Goal: Task Accomplishment & Management: Complete application form

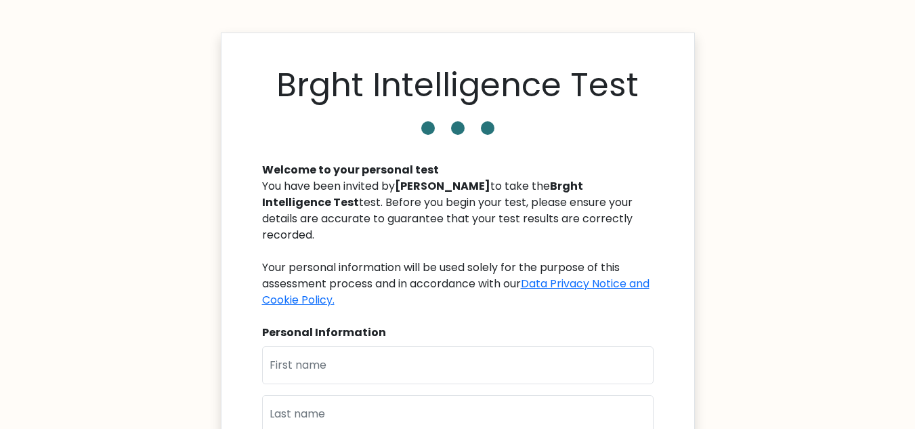
scroll to position [135, 0]
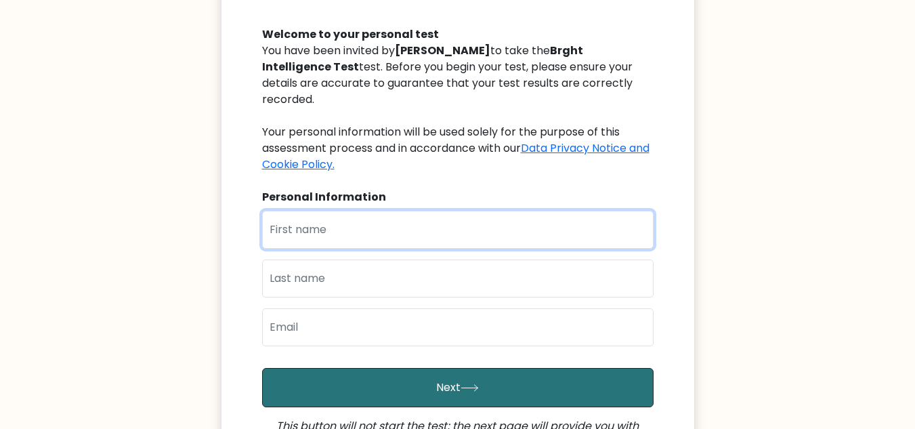
click at [294, 224] on input "text" at bounding box center [458, 230] width 392 height 38
type input "[PERSON_NAME]"
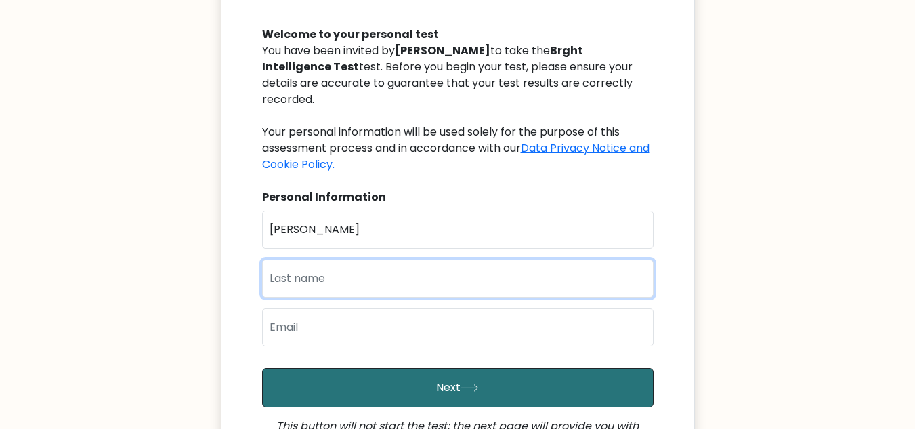
click at [291, 261] on input "text" at bounding box center [458, 278] width 392 height 38
type input "L"
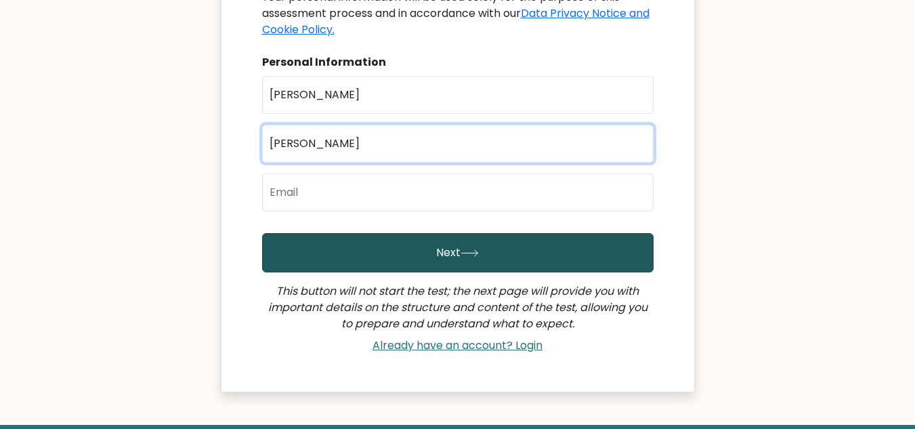
scroll to position [271, 0]
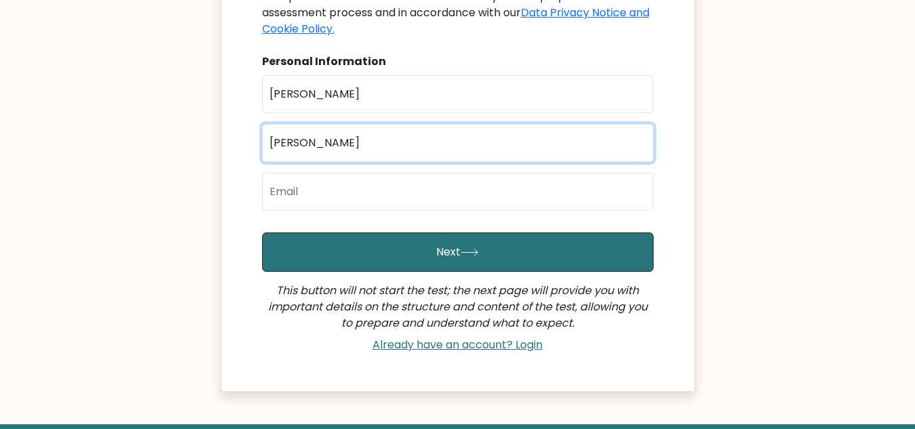
type input "Koskey"
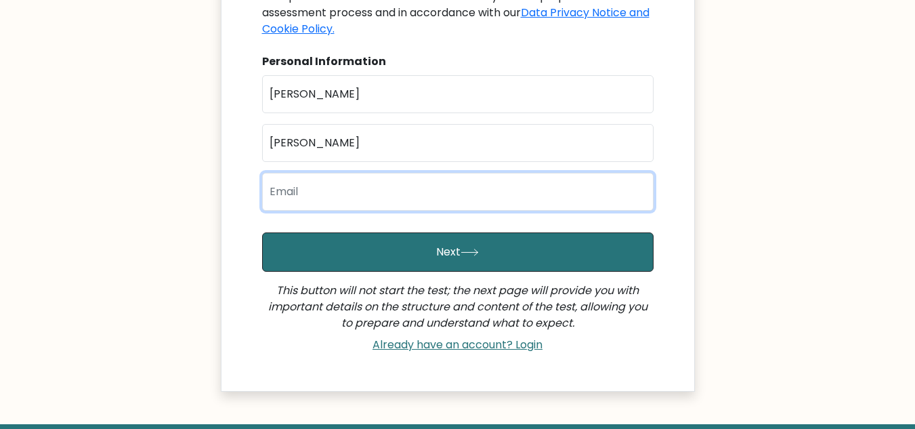
click at [295, 173] on input "email" at bounding box center [458, 192] width 392 height 38
type input "rotichfelix968@gmail.com"
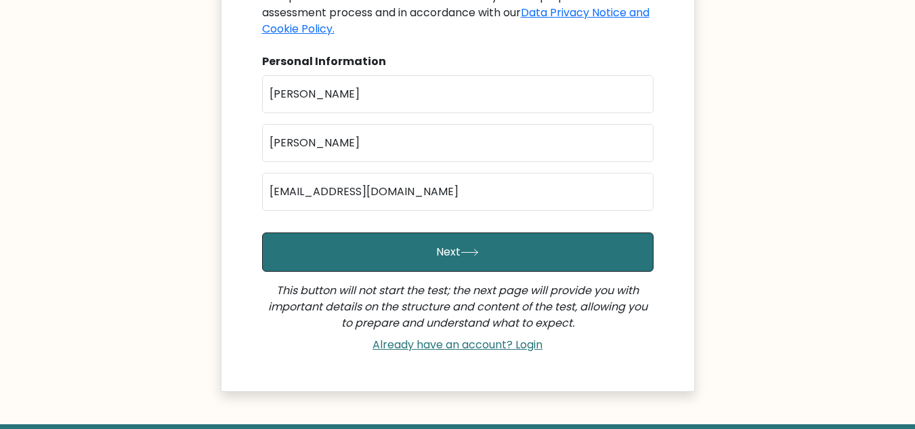
click at [772, 143] on body "Brght Intelligence Test Welcome to your personal test You have been invited by …" at bounding box center [457, 118] width 915 height 778
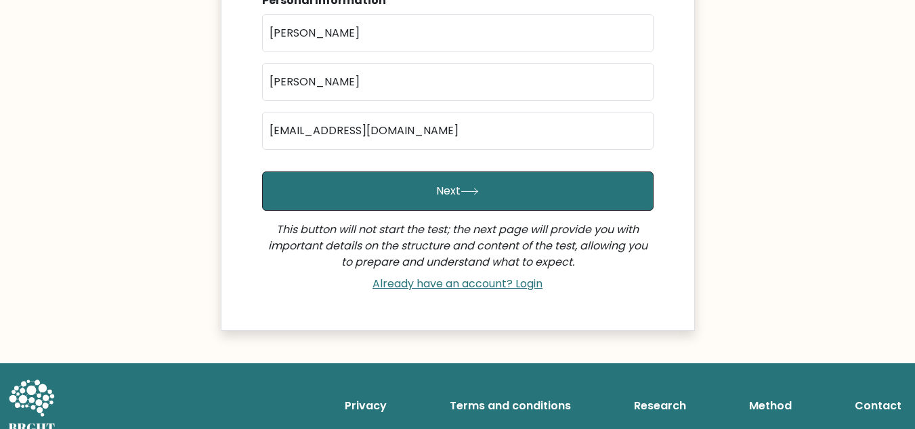
scroll to position [333, 0]
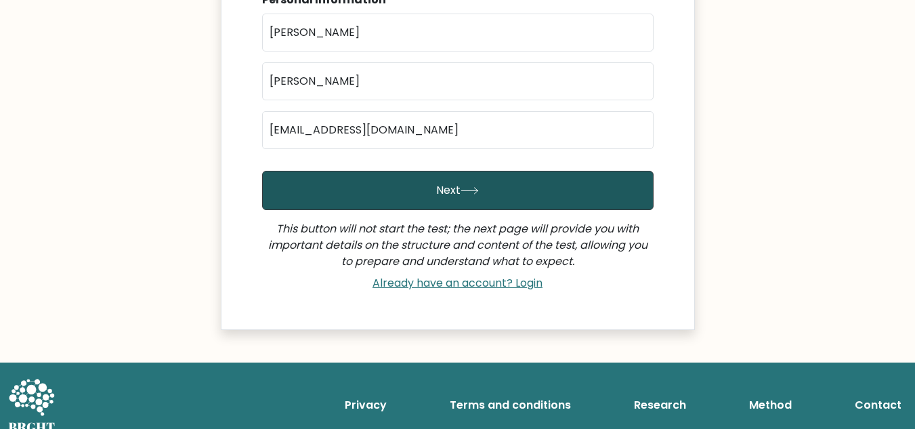
click at [422, 183] on button "Next" at bounding box center [458, 190] width 392 height 39
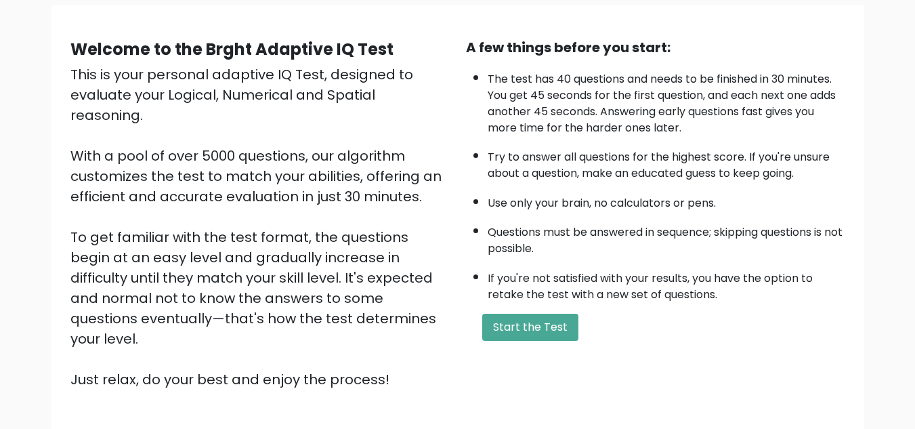
scroll to position [135, 0]
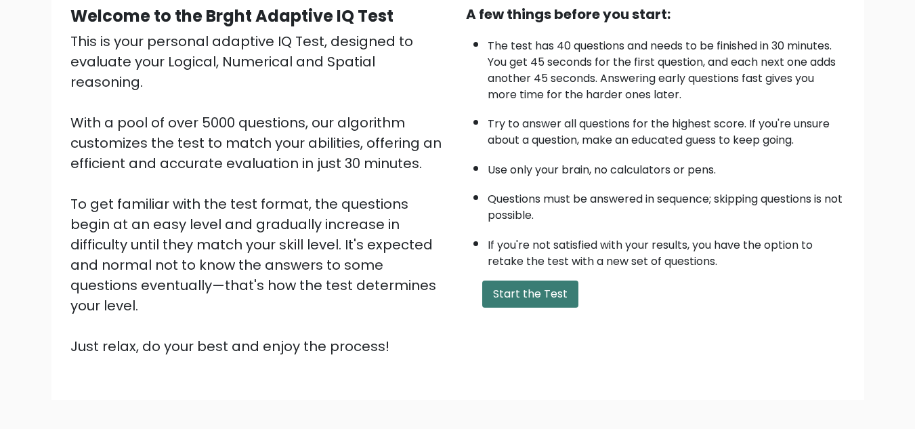
click at [559, 287] on button "Start the Test" at bounding box center [530, 293] width 96 height 27
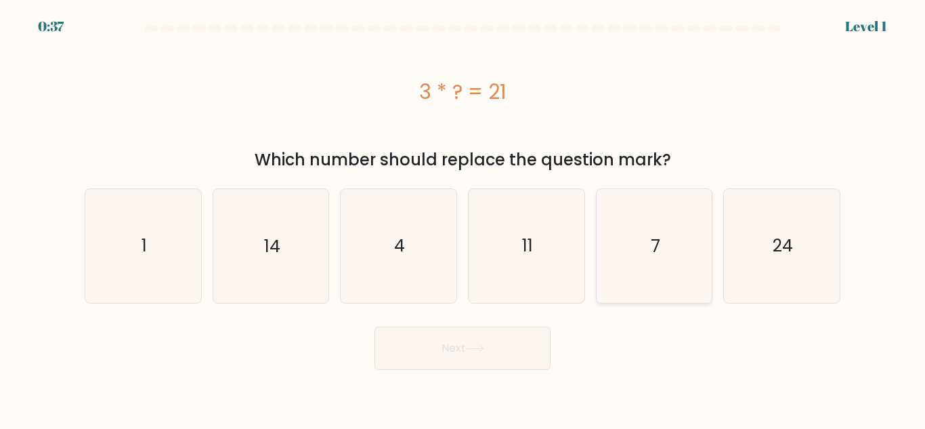
click at [648, 261] on icon "7" at bounding box center [654, 245] width 113 height 113
click at [463, 218] on input "e. 7" at bounding box center [463, 216] width 1 height 3
radio input "true"
click at [490, 343] on button "Next" at bounding box center [463, 348] width 176 height 43
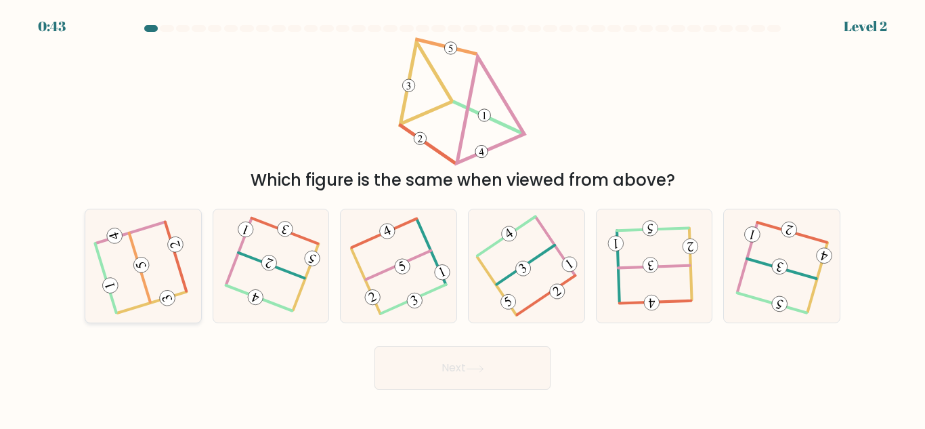
click at [127, 262] on icon at bounding box center [143, 266] width 91 height 91
click at [463, 218] on input "a." at bounding box center [463, 216] width 1 height 3
radio input "true"
click at [503, 368] on button "Next" at bounding box center [463, 367] width 176 height 43
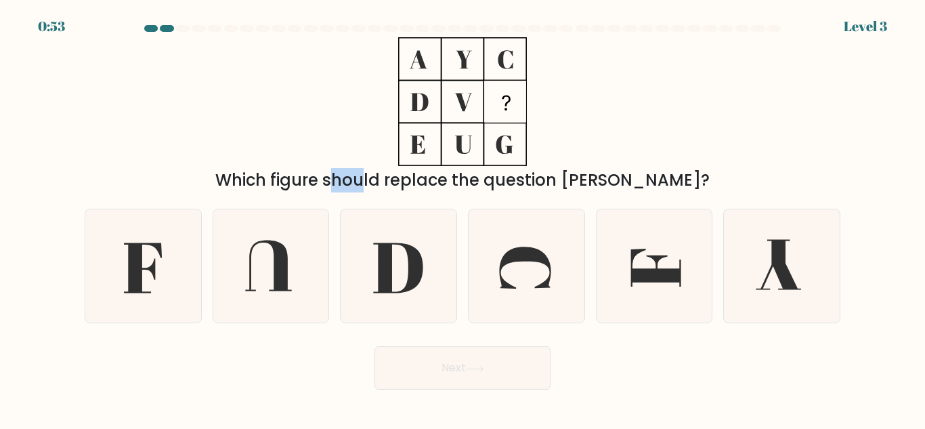
drag, startPoint x: 297, startPoint y: 172, endPoint x: 301, endPoint y: 180, distance: 9.1
click at [301, 193] on form at bounding box center [462, 207] width 925 height 364
click at [312, 106] on div "Which figure should replace the question mark?" at bounding box center [463, 114] width 772 height 155
drag, startPoint x: 405, startPoint y: 28, endPoint x: 420, endPoint y: 139, distance: 111.4
click at [420, 139] on form at bounding box center [462, 207] width 925 height 364
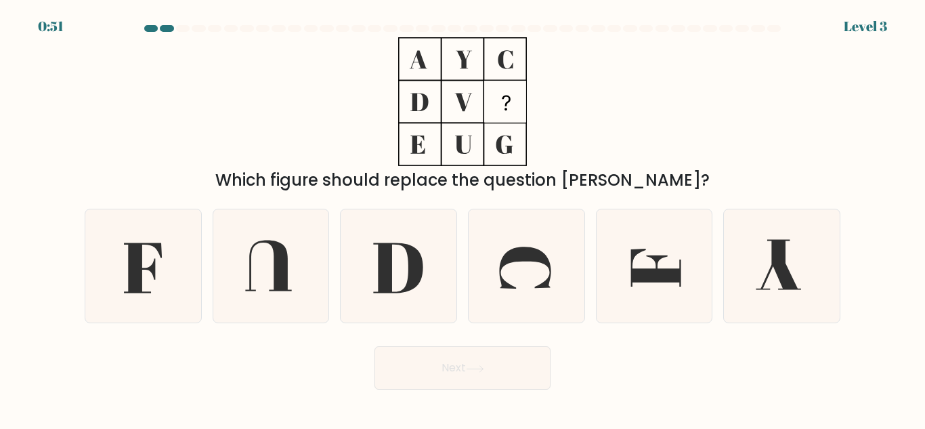
drag, startPoint x: 384, startPoint y: 36, endPoint x: 398, endPoint y: 45, distance: 16.2
click at [389, 44] on form at bounding box center [462, 207] width 925 height 364
click at [419, 51] on icon at bounding box center [419, 59] width 18 height 18
click at [161, 272] on icon at bounding box center [143, 265] width 113 height 113
click at [463, 218] on input "a." at bounding box center [463, 216] width 1 height 3
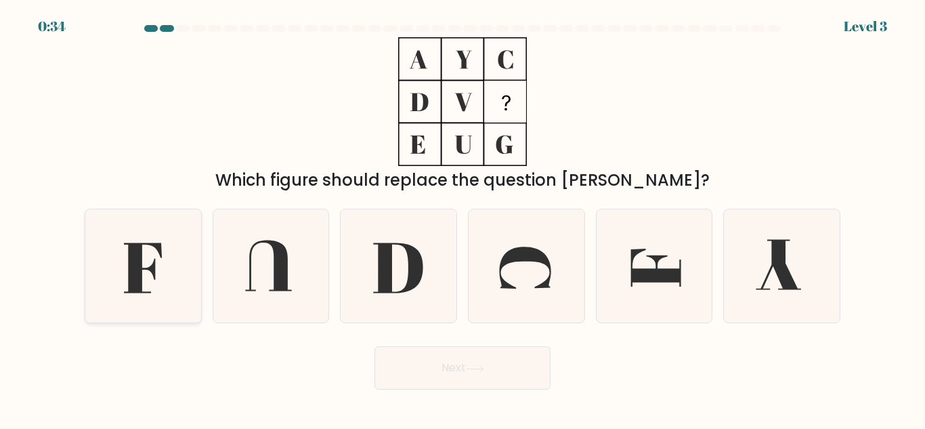
radio input "true"
click at [491, 377] on button "Next" at bounding box center [463, 367] width 176 height 43
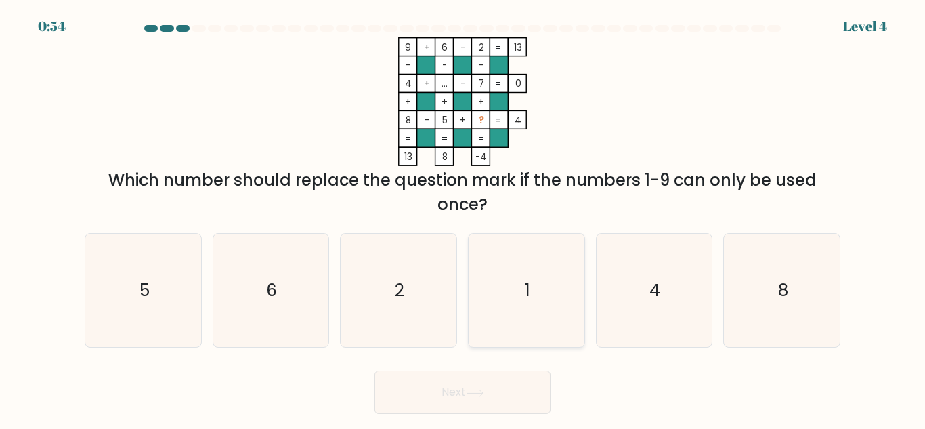
click at [523, 299] on icon "1" at bounding box center [526, 290] width 113 height 113
click at [463, 218] on input "d. 1" at bounding box center [463, 216] width 1 height 3
radio input "true"
click at [480, 382] on button "Next" at bounding box center [463, 392] width 176 height 43
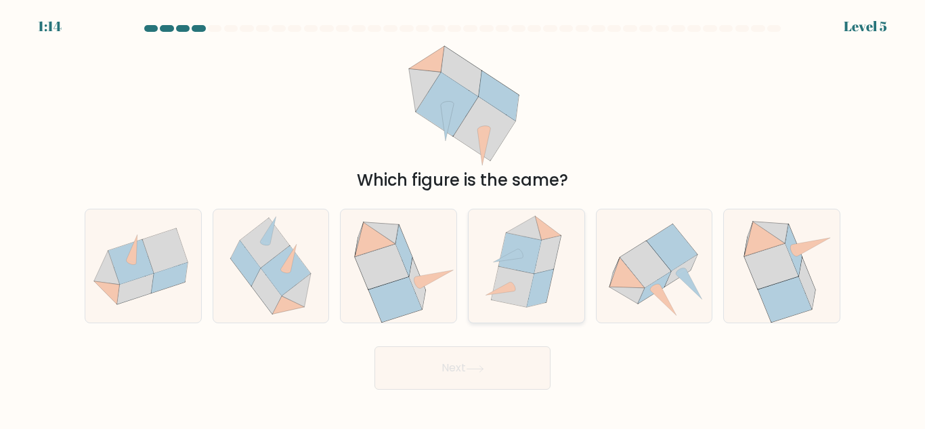
click at [520, 276] on icon at bounding box center [513, 286] width 43 height 41
click at [463, 218] on input "d." at bounding box center [463, 216] width 1 height 3
radio input "true"
click at [514, 364] on button "Next" at bounding box center [463, 367] width 176 height 43
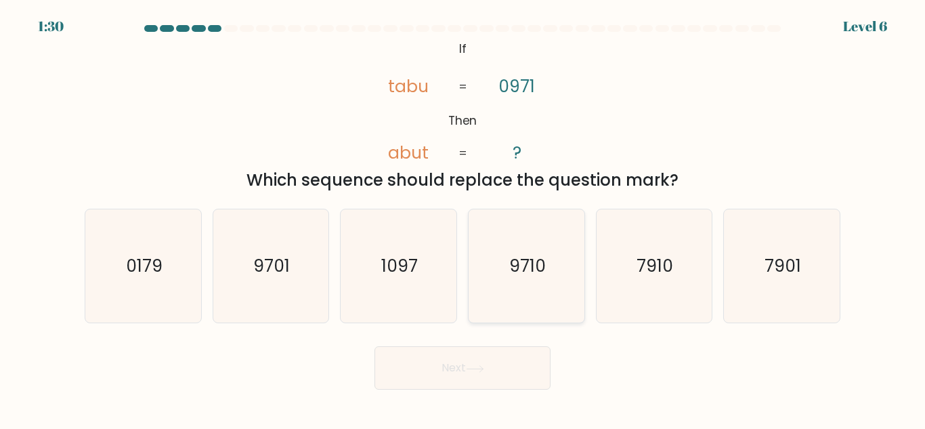
click at [532, 272] on text "9710" at bounding box center [527, 266] width 37 height 24
click at [463, 218] on input "d. 9710" at bounding box center [463, 216] width 1 height 3
radio input "true"
click at [528, 368] on button "Next" at bounding box center [463, 367] width 176 height 43
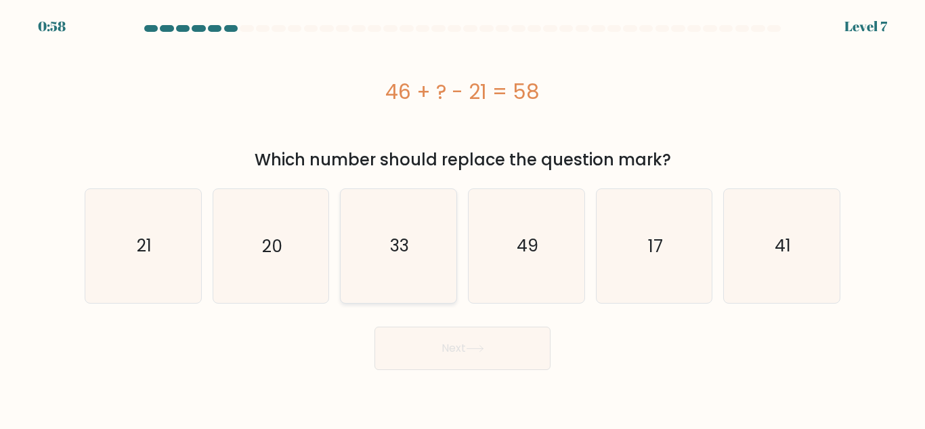
click at [413, 234] on icon "33" at bounding box center [398, 245] width 113 height 113
click at [463, 218] on input "c. 33" at bounding box center [463, 216] width 1 height 3
radio input "true"
click at [516, 349] on button "Next" at bounding box center [463, 348] width 176 height 43
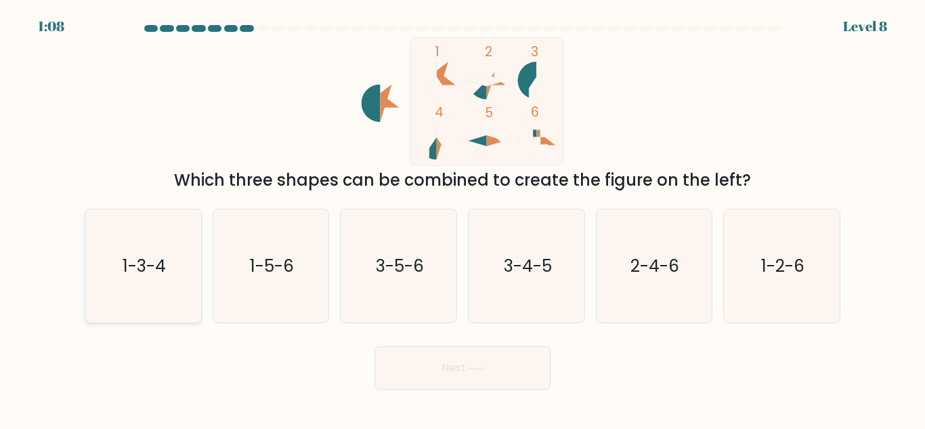
click at [140, 268] on text "1-3-4" at bounding box center [144, 266] width 43 height 24
click at [463, 218] on input "a. 1-3-4" at bounding box center [463, 216] width 1 height 3
radio input "true"
click at [486, 373] on button "Next" at bounding box center [463, 367] width 176 height 43
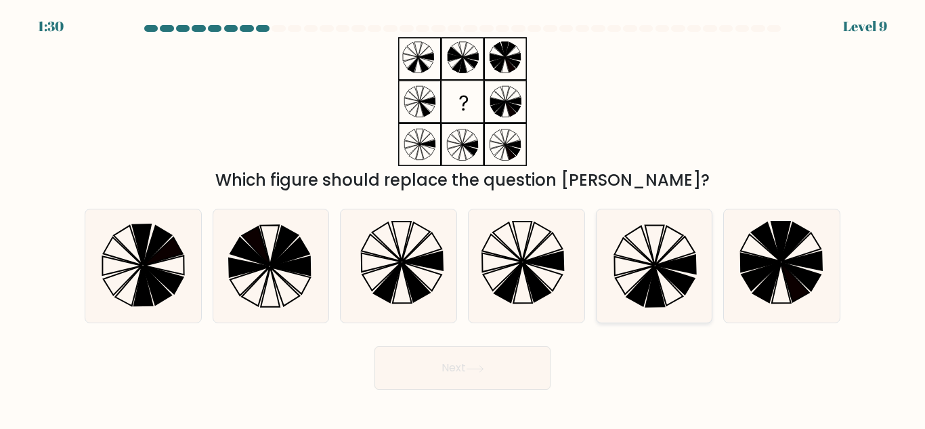
click at [671, 268] on icon at bounding box center [676, 264] width 40 height 19
click at [463, 218] on input "e." at bounding box center [463, 216] width 1 height 3
radio input "true"
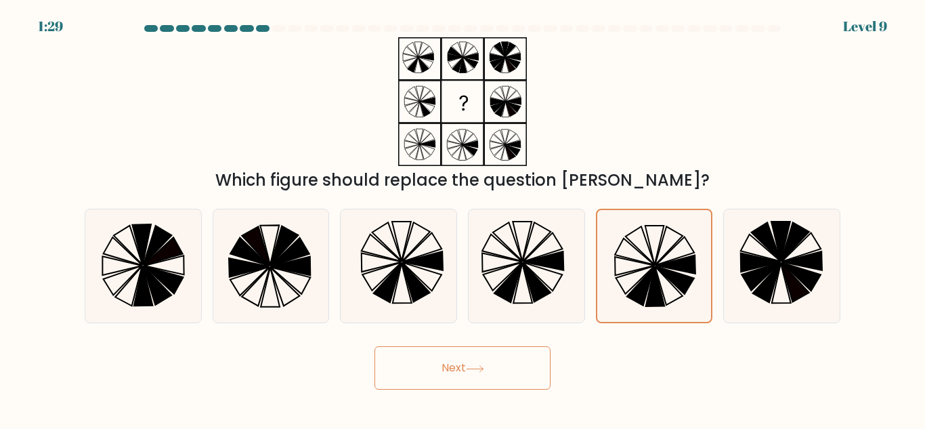
click at [500, 364] on button "Next" at bounding box center [463, 367] width 176 height 43
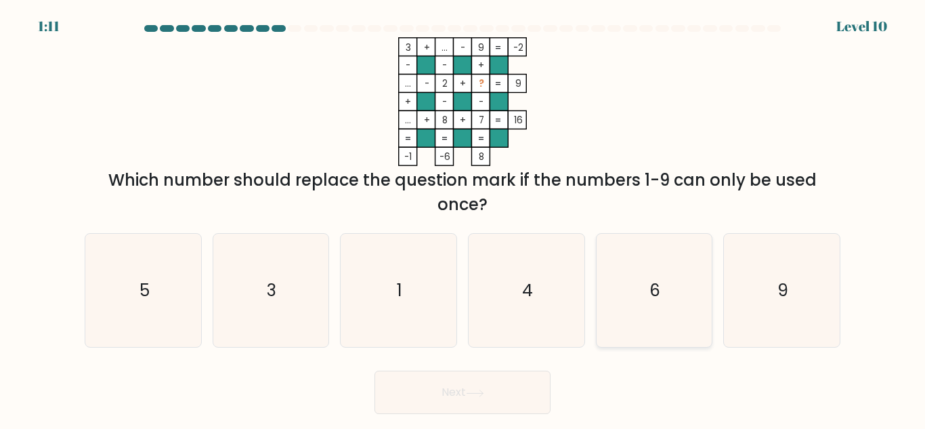
click at [629, 295] on icon "6" at bounding box center [654, 290] width 113 height 113
click at [463, 218] on input "e. 6" at bounding box center [463, 216] width 1 height 3
radio input "true"
click at [490, 392] on button "Next" at bounding box center [463, 392] width 176 height 43
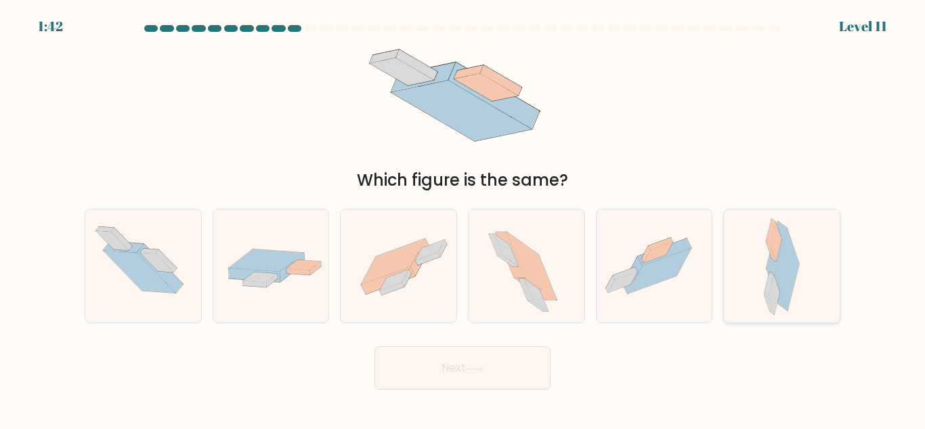
click at [776, 277] on icon at bounding box center [777, 290] width 21 height 42
click at [463, 218] on input "f." at bounding box center [463, 216] width 1 height 3
radio input "true"
click at [510, 371] on button "Next" at bounding box center [463, 367] width 176 height 43
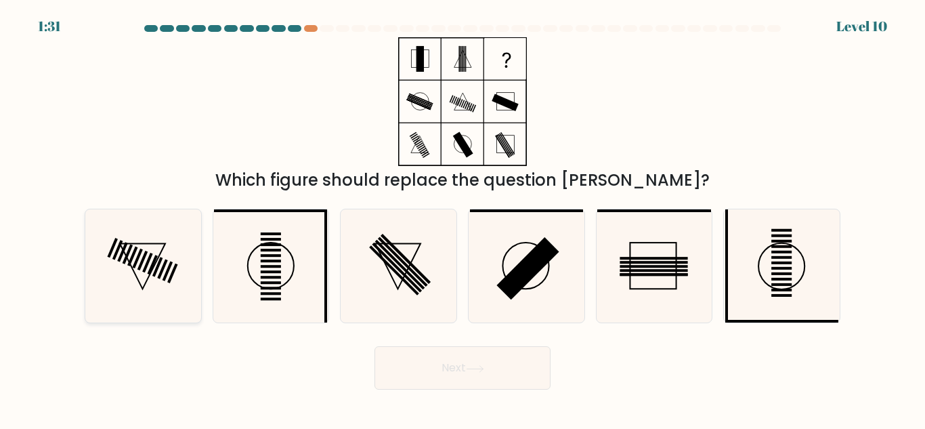
click at [180, 258] on icon at bounding box center [143, 265] width 113 height 113
click at [463, 218] on input "a." at bounding box center [463, 216] width 1 height 3
radio input "true"
click at [497, 371] on button "Next" at bounding box center [463, 367] width 176 height 43
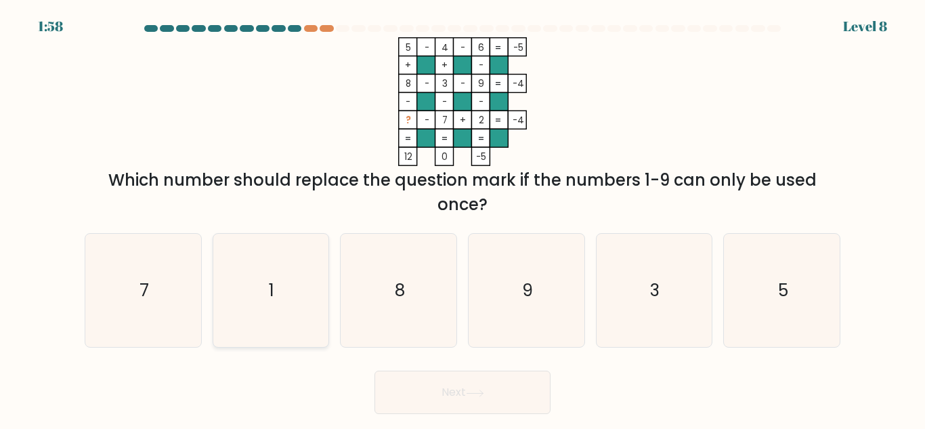
click at [288, 287] on icon "1" at bounding box center [270, 290] width 113 height 113
click at [463, 218] on input "b. 1" at bounding box center [463, 216] width 1 height 3
radio input "true"
click at [498, 399] on button "Next" at bounding box center [463, 392] width 176 height 43
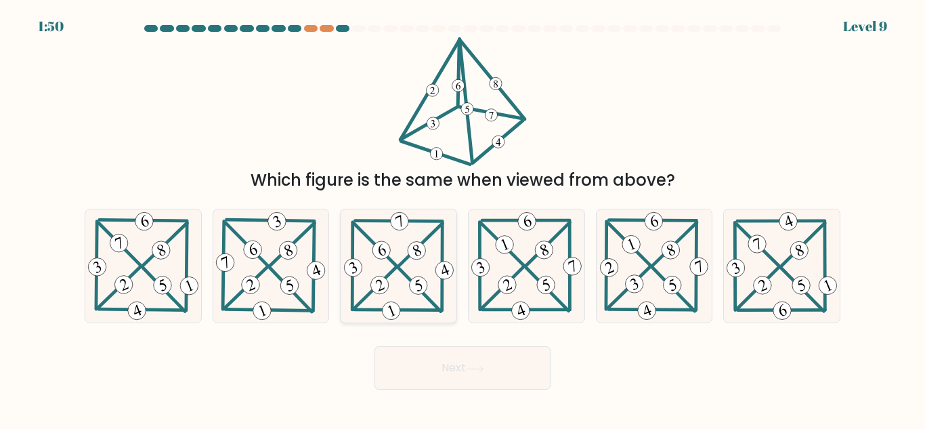
click at [368, 282] on icon at bounding box center [398, 265] width 115 height 113
click at [463, 218] on input "c." at bounding box center [463, 216] width 1 height 3
radio input "true"
click at [490, 373] on button "Next" at bounding box center [463, 367] width 176 height 43
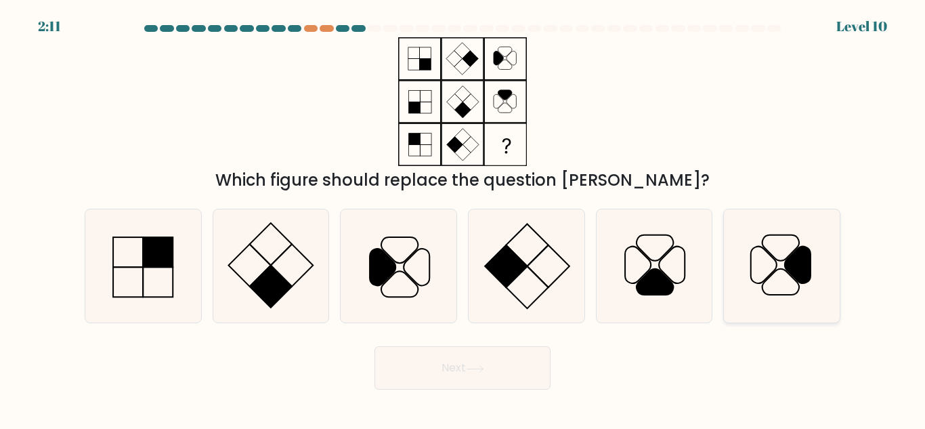
click at [759, 254] on icon at bounding box center [782, 265] width 113 height 113
click at [463, 218] on input "f." at bounding box center [463, 216] width 1 height 3
radio input "true"
click at [508, 371] on button "Next" at bounding box center [463, 367] width 176 height 43
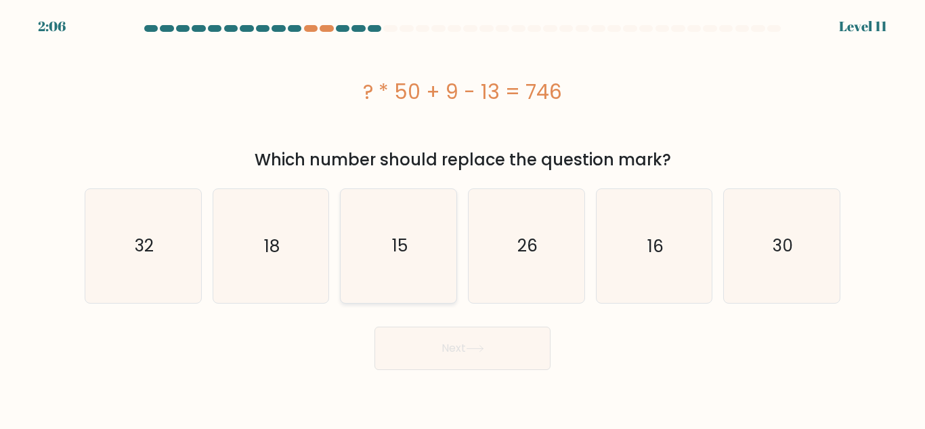
click at [399, 226] on icon "15" at bounding box center [398, 245] width 113 height 113
click at [463, 218] on input "c. 15" at bounding box center [463, 216] width 1 height 3
radio input "true"
click at [471, 360] on button "Next" at bounding box center [463, 348] width 176 height 43
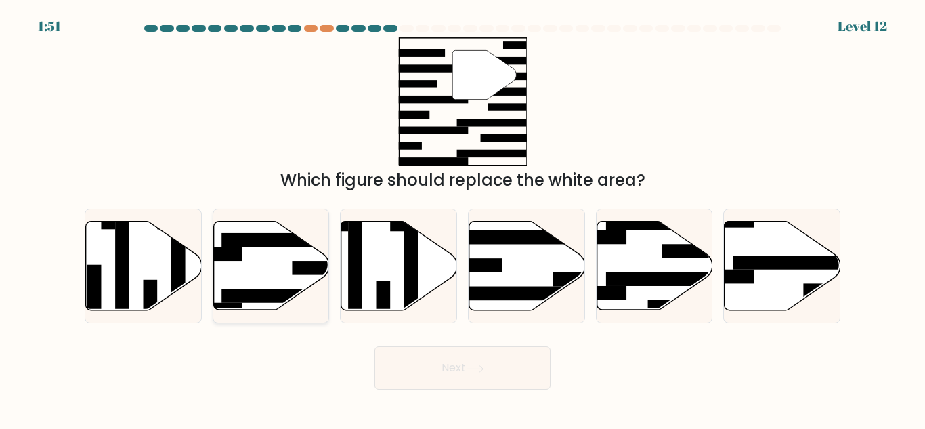
click at [240, 264] on icon at bounding box center [271, 266] width 116 height 89
click at [463, 218] on input "b." at bounding box center [463, 216] width 1 height 3
radio input "true"
click at [534, 376] on button "Next" at bounding box center [463, 367] width 176 height 43
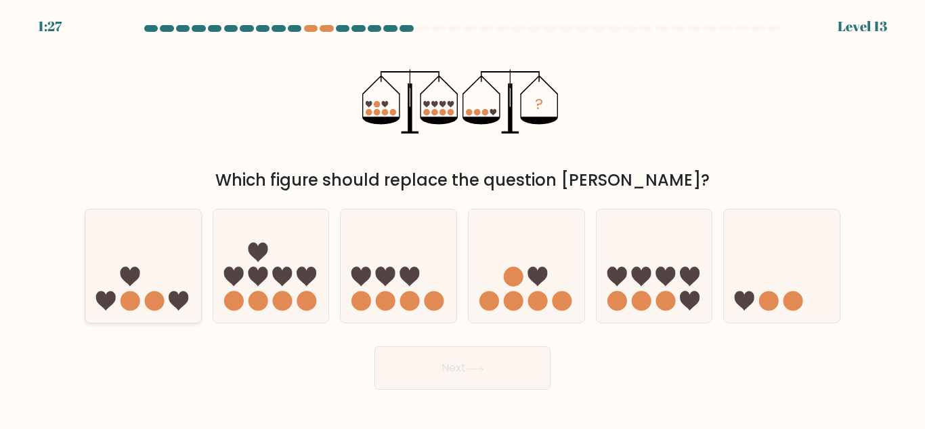
click at [133, 284] on icon at bounding box center [143, 266] width 116 height 96
click at [463, 218] on input "a." at bounding box center [463, 216] width 1 height 3
radio input "true"
click at [480, 363] on button "Next" at bounding box center [463, 367] width 176 height 43
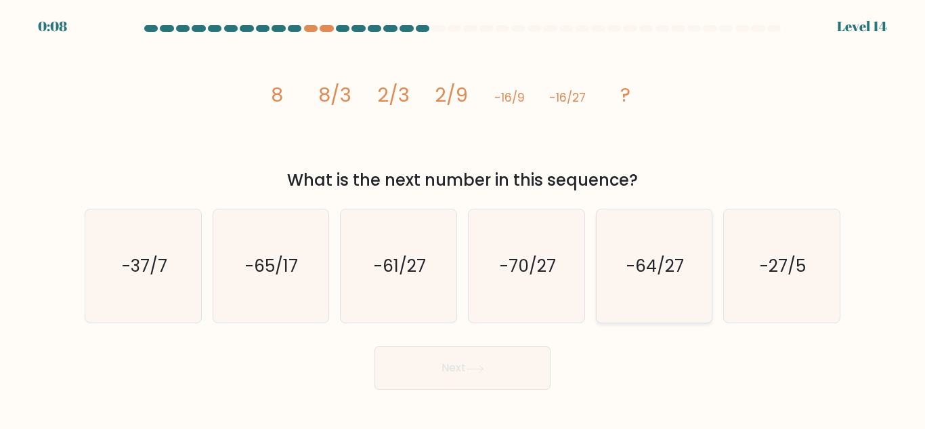
click at [657, 268] on text "-64/27" at bounding box center [656, 266] width 58 height 24
click at [463, 218] on input "e. -64/27" at bounding box center [463, 216] width 1 height 3
radio input "true"
click at [519, 361] on button "Next" at bounding box center [463, 367] width 176 height 43
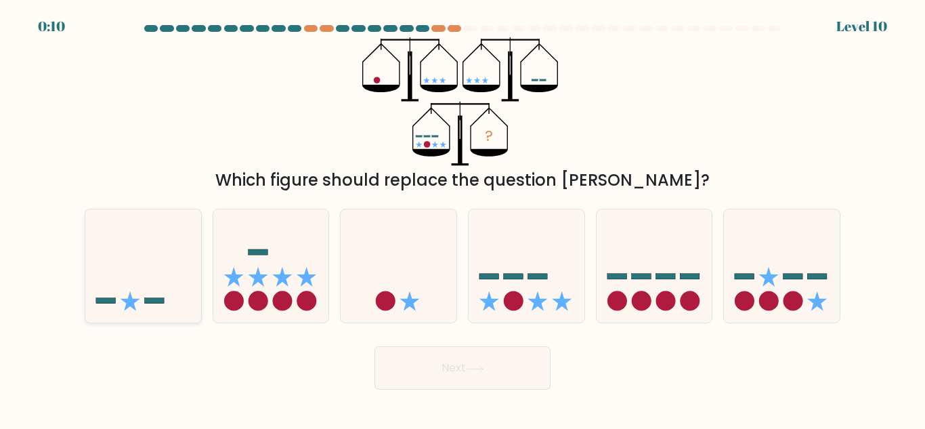
click at [150, 294] on icon at bounding box center [143, 266] width 116 height 96
click at [463, 218] on input "a." at bounding box center [463, 216] width 1 height 3
radio input "true"
click at [500, 371] on button "Next" at bounding box center [463, 367] width 176 height 43
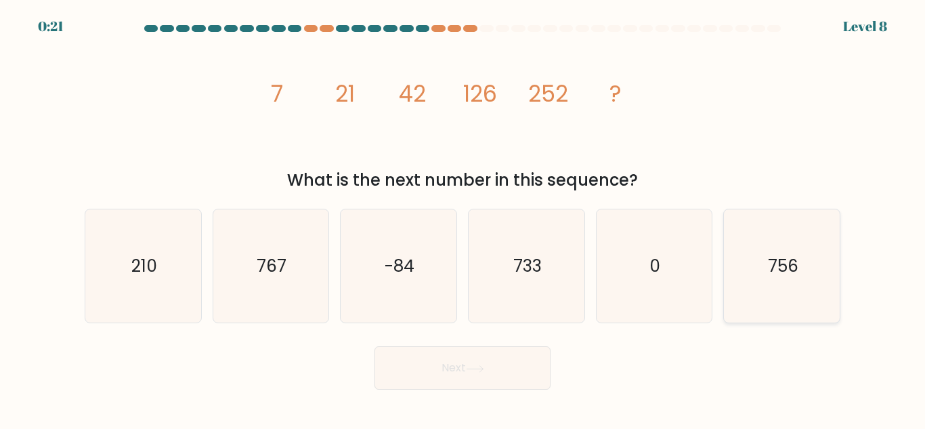
click at [786, 285] on icon "756" at bounding box center [782, 265] width 113 height 113
click at [463, 218] on input "f. 756" at bounding box center [463, 216] width 1 height 3
radio input "true"
click at [472, 374] on button "Next" at bounding box center [463, 367] width 176 height 43
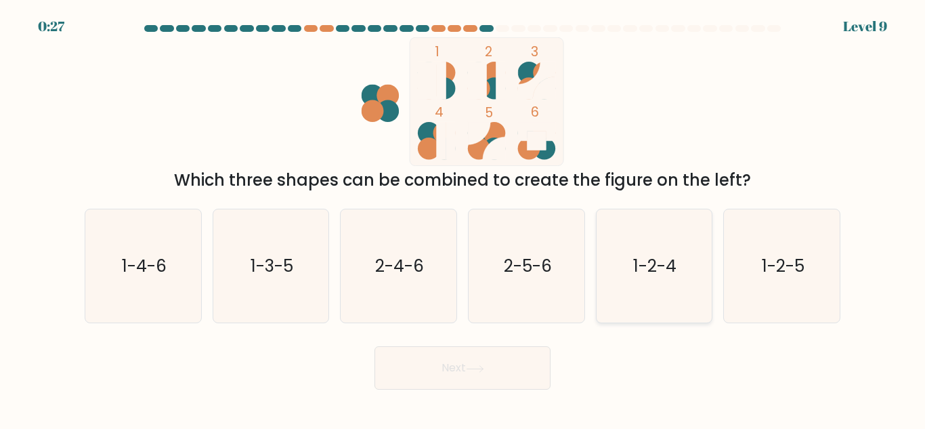
click at [650, 266] on text "1-2-4" at bounding box center [655, 266] width 43 height 24
click at [463, 218] on input "e. 1-2-4" at bounding box center [463, 216] width 1 height 3
radio input "true"
click at [485, 378] on button "Next" at bounding box center [463, 367] width 176 height 43
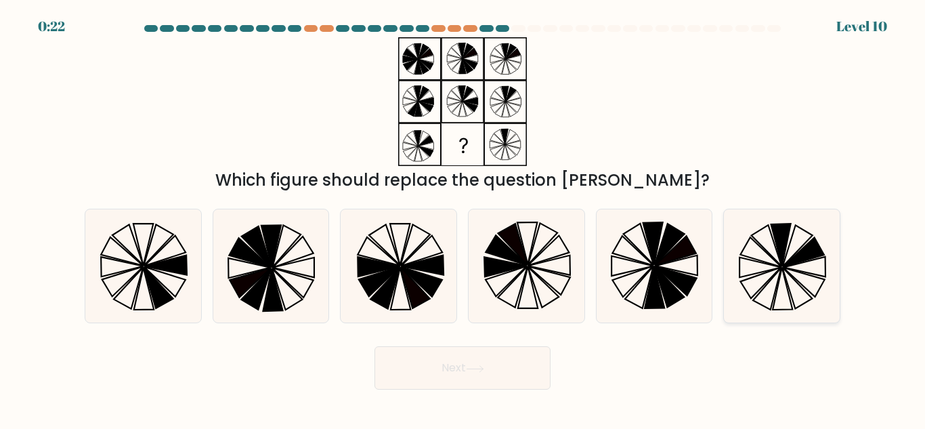
click at [782, 274] on icon at bounding box center [782, 265] width 113 height 113
click at [463, 218] on input "f." at bounding box center [463, 216] width 1 height 3
radio input "true"
click at [507, 371] on button "Next" at bounding box center [463, 367] width 176 height 43
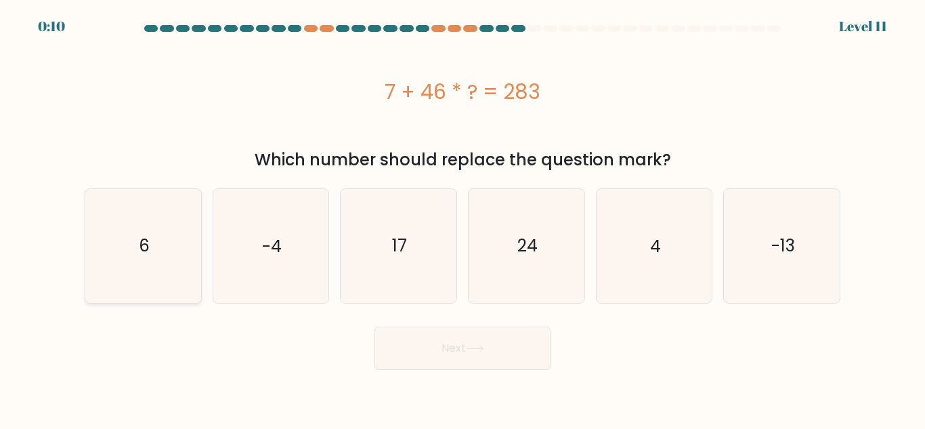
click at [160, 247] on icon "6" at bounding box center [143, 245] width 113 height 113
click at [463, 218] on input "a. 6" at bounding box center [463, 216] width 1 height 3
radio input "true"
click at [499, 348] on button "Next" at bounding box center [463, 348] width 176 height 43
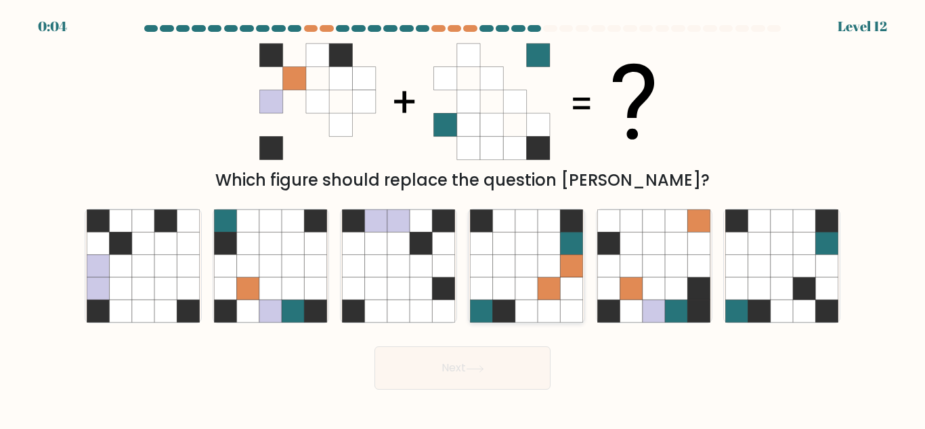
click at [534, 266] on icon at bounding box center [527, 266] width 22 height 22
click at [463, 218] on input "d." at bounding box center [463, 216] width 1 height 3
radio input "true"
click at [505, 373] on button "Next" at bounding box center [463, 367] width 176 height 43
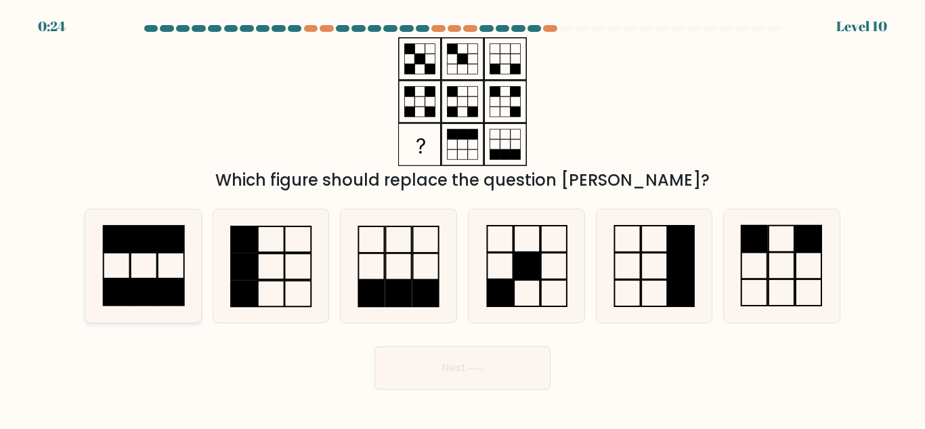
click at [159, 264] on icon at bounding box center [143, 265] width 113 height 113
click at [463, 218] on input "a." at bounding box center [463, 216] width 1 height 3
radio input "true"
click at [476, 381] on button "Next" at bounding box center [463, 367] width 176 height 43
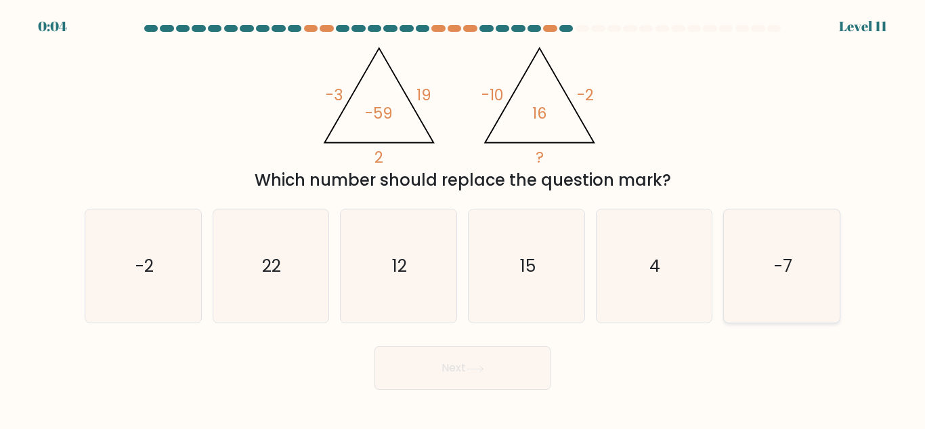
click at [745, 274] on icon "-7" at bounding box center [782, 265] width 113 height 113
click at [463, 218] on input "f. -7" at bounding box center [463, 216] width 1 height 3
radio input "true"
click at [493, 369] on button "Next" at bounding box center [463, 367] width 176 height 43
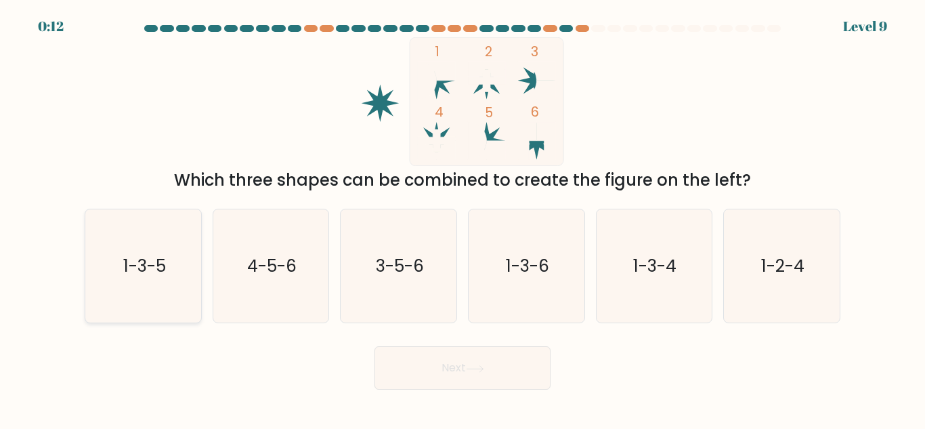
click at [133, 268] on text "1-3-5" at bounding box center [144, 266] width 43 height 24
click at [463, 218] on input "a. 1-3-5" at bounding box center [463, 216] width 1 height 3
radio input "true"
click at [439, 360] on button "Next" at bounding box center [463, 367] width 176 height 43
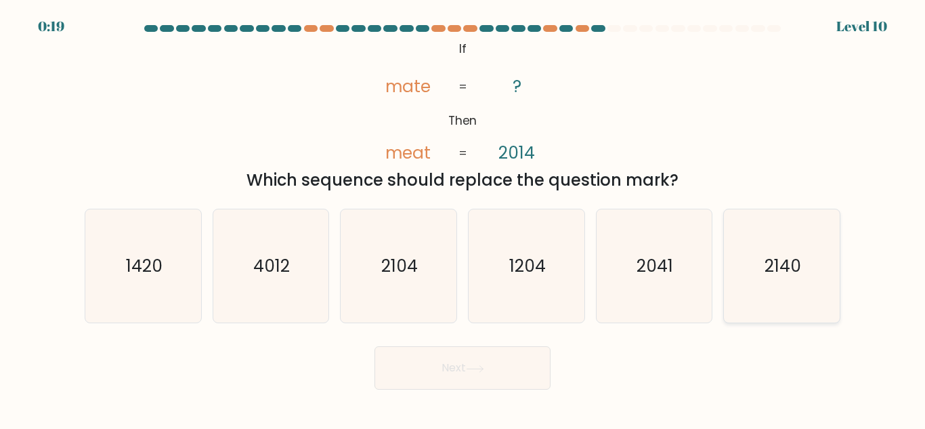
click at [771, 266] on text "2140" at bounding box center [783, 266] width 37 height 24
click at [463, 218] on input "f. 2140" at bounding box center [463, 216] width 1 height 3
radio input "true"
click at [505, 374] on button "Next" at bounding box center [463, 367] width 176 height 43
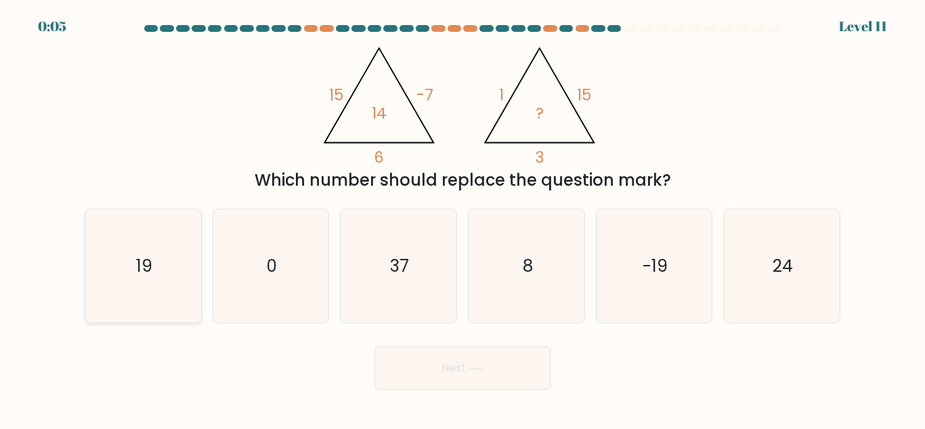
click at [139, 280] on icon "19" at bounding box center [143, 265] width 113 height 113
click at [463, 218] on input "a. 19" at bounding box center [463, 216] width 1 height 3
radio input "true"
click at [484, 371] on icon at bounding box center [475, 368] width 18 height 7
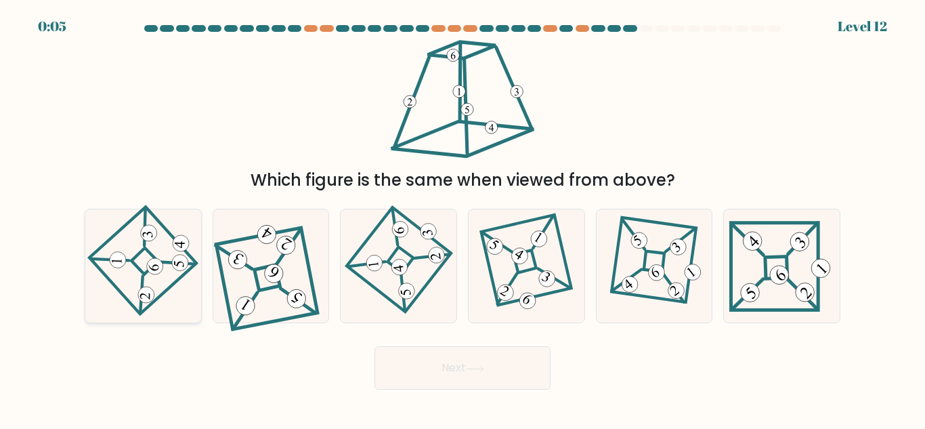
click at [138, 242] on icon at bounding box center [143, 266] width 79 height 91
click at [463, 218] on input "a." at bounding box center [463, 216] width 1 height 3
radio input "true"
click at [457, 364] on button "Next" at bounding box center [463, 367] width 176 height 43
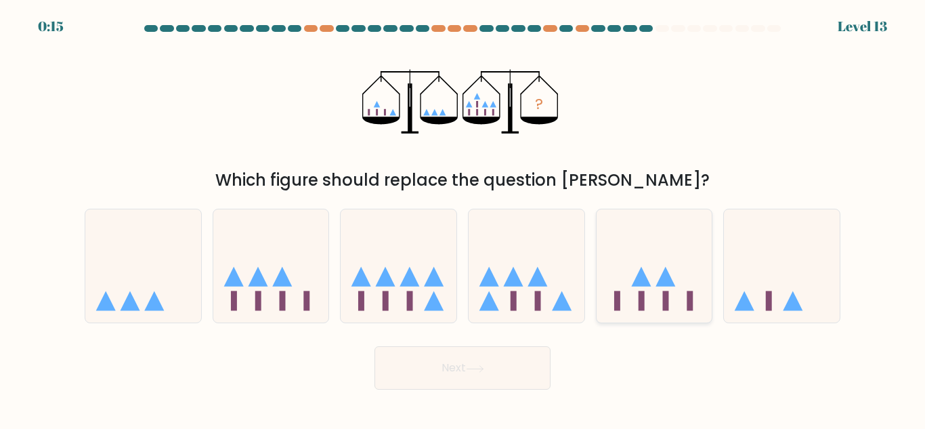
click at [663, 267] on icon at bounding box center [655, 266] width 116 height 96
click at [463, 218] on input "e." at bounding box center [463, 216] width 1 height 3
radio input "true"
click at [491, 381] on button "Next" at bounding box center [463, 367] width 176 height 43
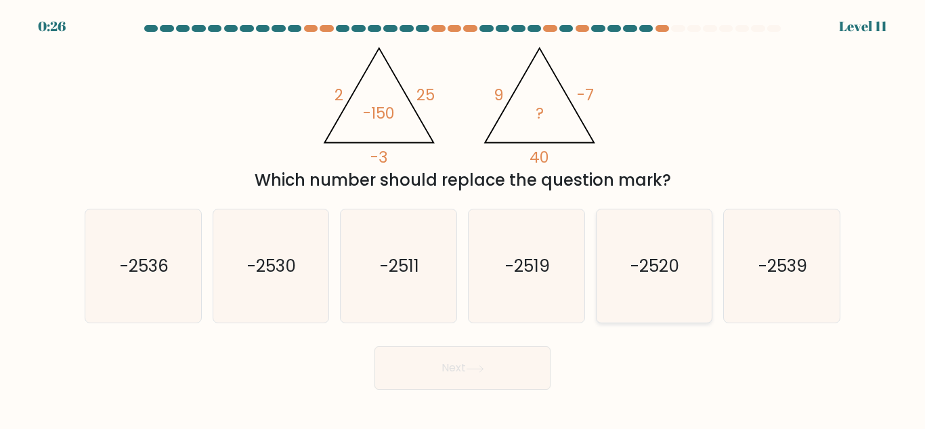
click at [646, 269] on text "-2520" at bounding box center [655, 266] width 49 height 24
click at [463, 218] on input "e. -2520" at bounding box center [463, 216] width 1 height 3
radio input "true"
click at [491, 369] on button "Next" at bounding box center [463, 367] width 176 height 43
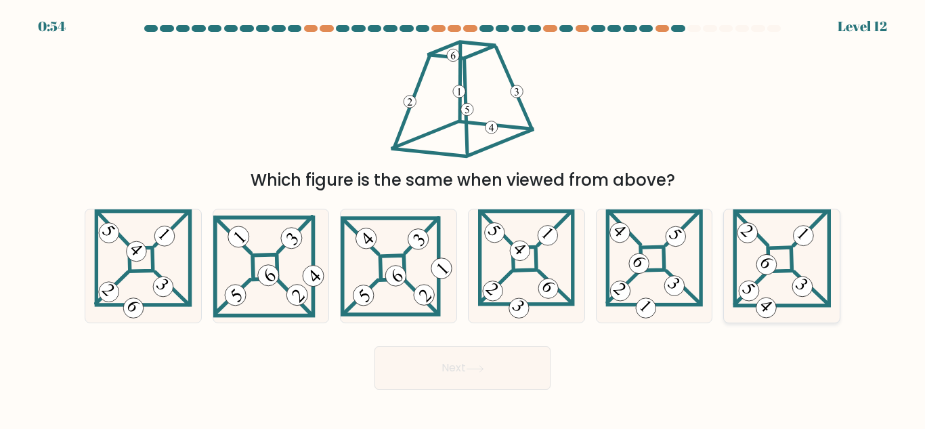
click at [782, 245] on icon at bounding box center [782, 265] width 99 height 113
click at [463, 218] on input "f." at bounding box center [463, 216] width 1 height 3
radio input "true"
click at [524, 365] on button "Next" at bounding box center [463, 367] width 176 height 43
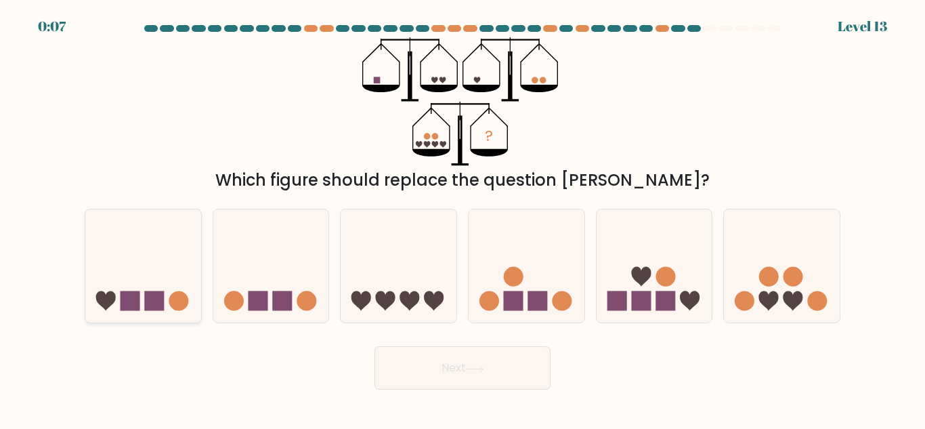
click at [155, 285] on icon at bounding box center [143, 266] width 116 height 96
click at [463, 218] on input "a." at bounding box center [463, 216] width 1 height 3
radio input "true"
click at [522, 373] on button "Next" at bounding box center [463, 367] width 176 height 43
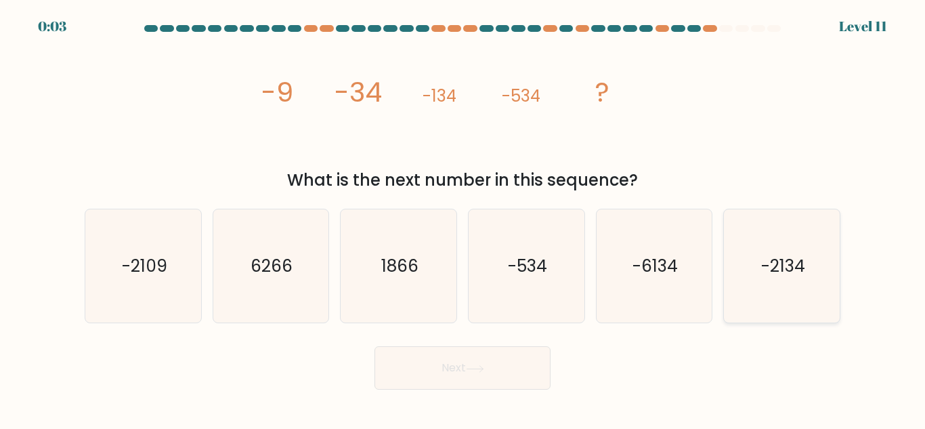
click at [770, 273] on text "-2134" at bounding box center [783, 266] width 44 height 24
click at [463, 218] on input "f. -2134" at bounding box center [463, 216] width 1 height 3
radio input "true"
click at [467, 371] on button "Next" at bounding box center [463, 367] width 176 height 43
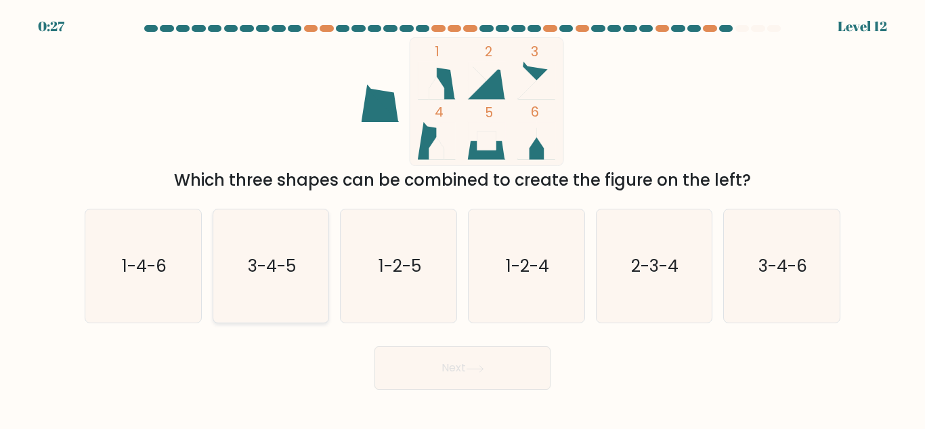
click at [289, 245] on icon "3-4-5" at bounding box center [270, 265] width 113 height 113
click at [463, 218] on input "b. 3-4-5" at bounding box center [463, 216] width 1 height 3
radio input "true"
click at [474, 374] on button "Next" at bounding box center [463, 367] width 176 height 43
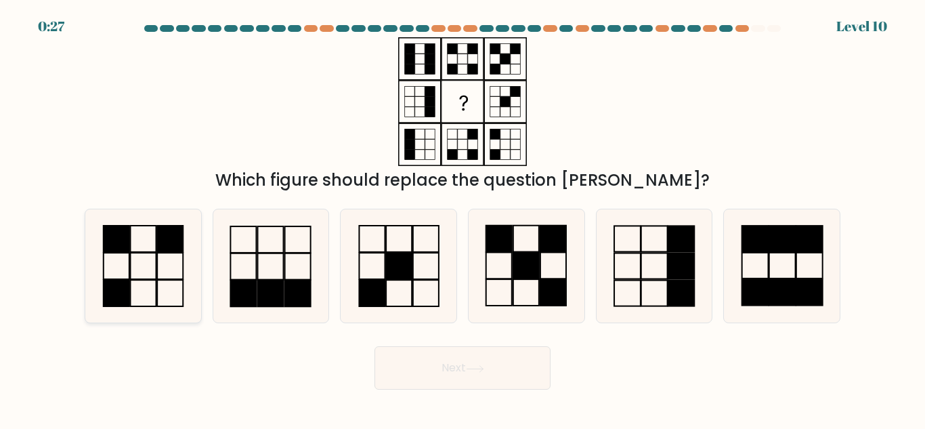
click at [165, 250] on rect at bounding box center [170, 239] width 26 height 26
click at [463, 218] on input "a." at bounding box center [463, 216] width 1 height 3
radio input "true"
click at [509, 366] on button "Next" at bounding box center [463, 367] width 176 height 43
click at [484, 366] on icon at bounding box center [475, 368] width 18 height 7
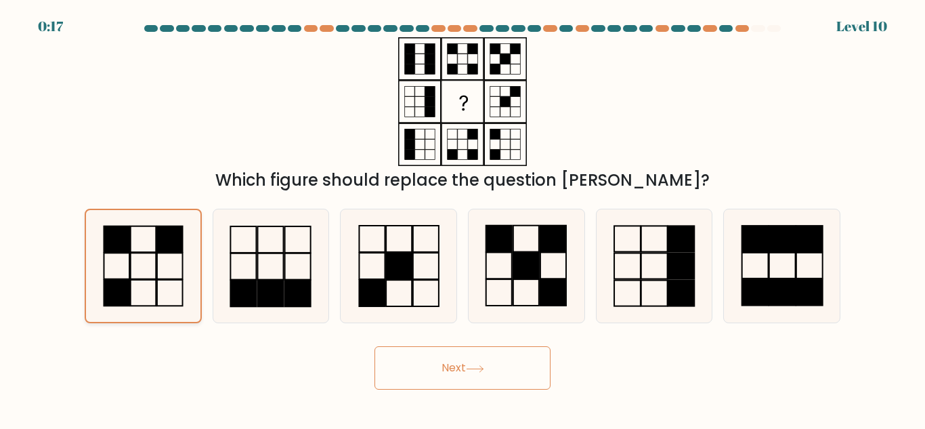
click at [146, 245] on icon at bounding box center [143, 266] width 112 height 112
click at [463, 218] on input "a." at bounding box center [463, 216] width 1 height 3
click at [492, 369] on button "Next" at bounding box center [463, 367] width 176 height 43
click at [379, 271] on icon at bounding box center [398, 265] width 113 height 113
click at [463, 218] on input "c." at bounding box center [463, 216] width 1 height 3
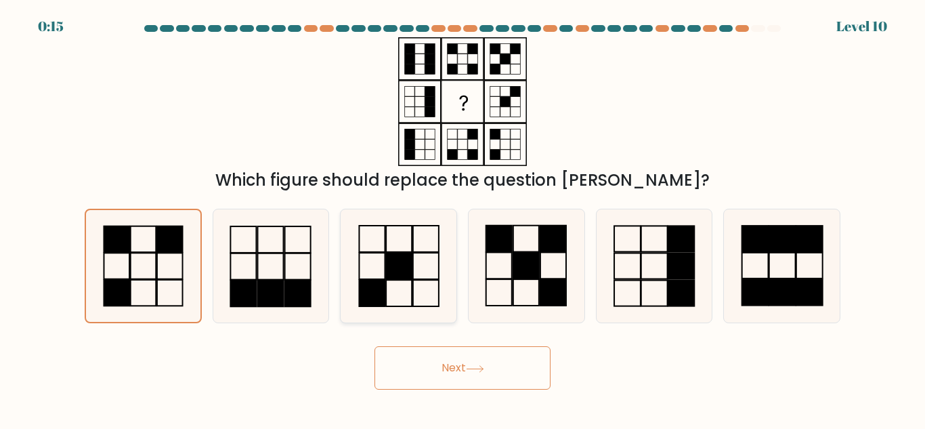
radio input "true"
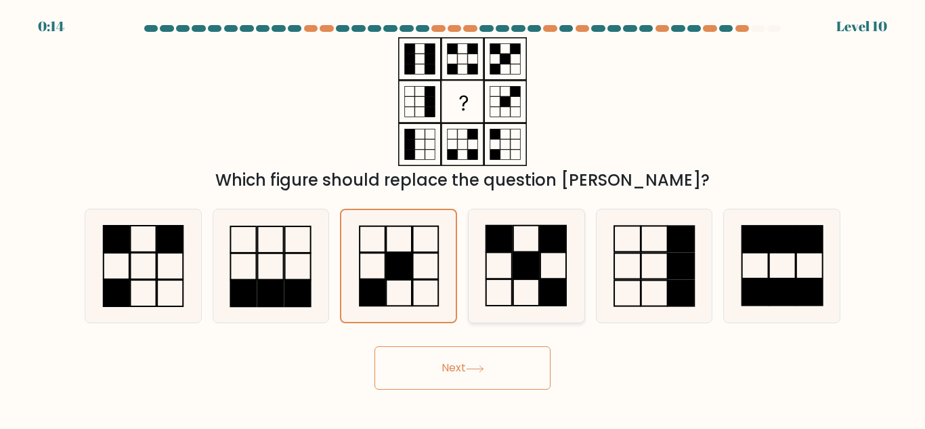
click at [544, 255] on icon at bounding box center [526, 265] width 113 height 113
click at [463, 218] on input "d." at bounding box center [463, 216] width 1 height 3
radio input "true"
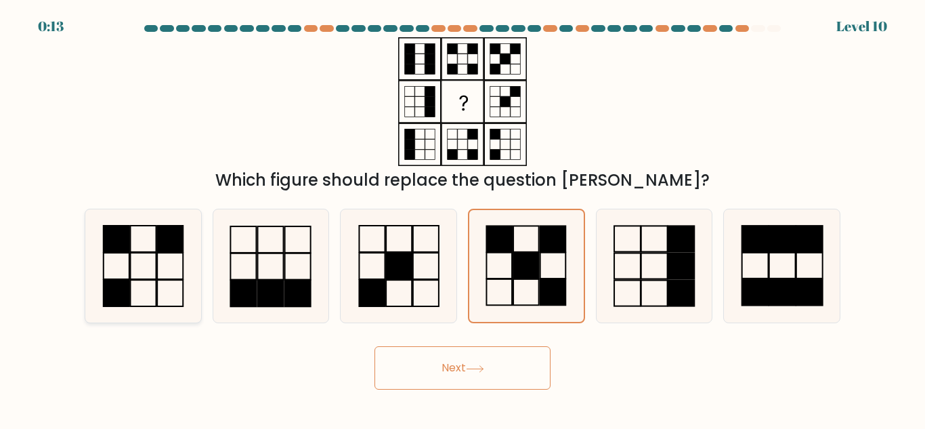
drag, startPoint x: 161, startPoint y: 266, endPoint x: 169, endPoint y: 264, distance: 8.6
click at [159, 266] on icon at bounding box center [143, 265] width 113 height 113
click at [463, 218] on input "a." at bounding box center [463, 216] width 1 height 3
radio input "true"
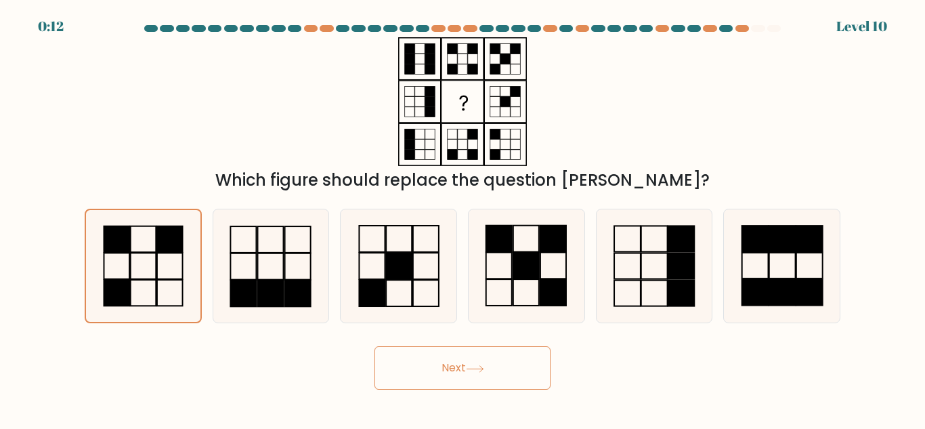
click at [458, 374] on button "Next" at bounding box center [463, 367] width 176 height 43
click at [455, 373] on button "Next" at bounding box center [463, 367] width 176 height 43
click at [453, 372] on button "Next" at bounding box center [463, 367] width 176 height 43
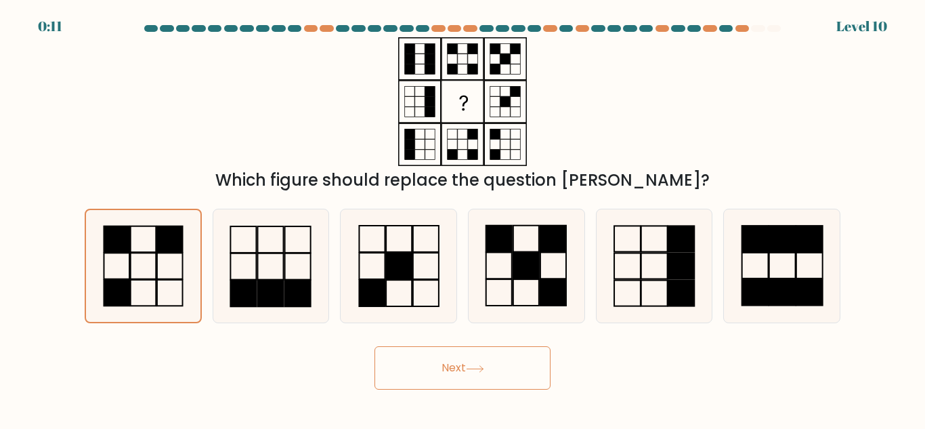
click at [452, 371] on button "Next" at bounding box center [463, 367] width 176 height 43
click at [480, 366] on icon at bounding box center [475, 368] width 18 height 7
click at [480, 361] on button "Next" at bounding box center [463, 367] width 176 height 43
click at [480, 360] on button "Next" at bounding box center [463, 367] width 176 height 43
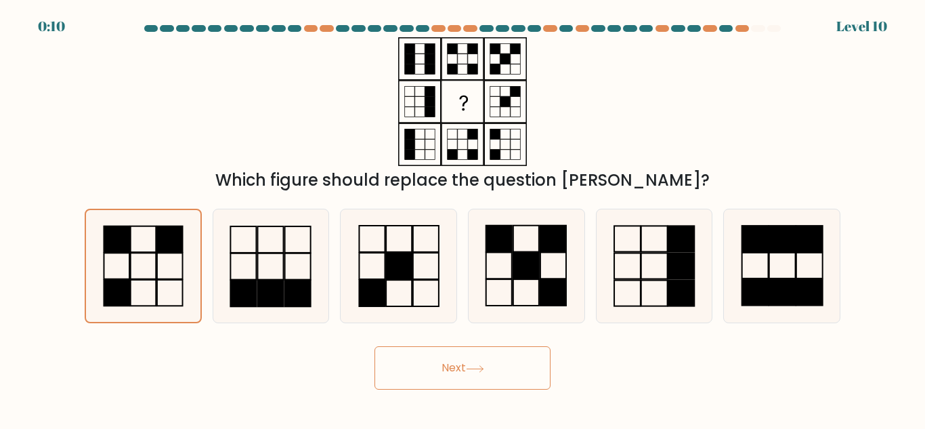
click at [479, 359] on button "Next" at bounding box center [463, 367] width 176 height 43
click at [479, 358] on button "Next" at bounding box center [463, 367] width 176 height 43
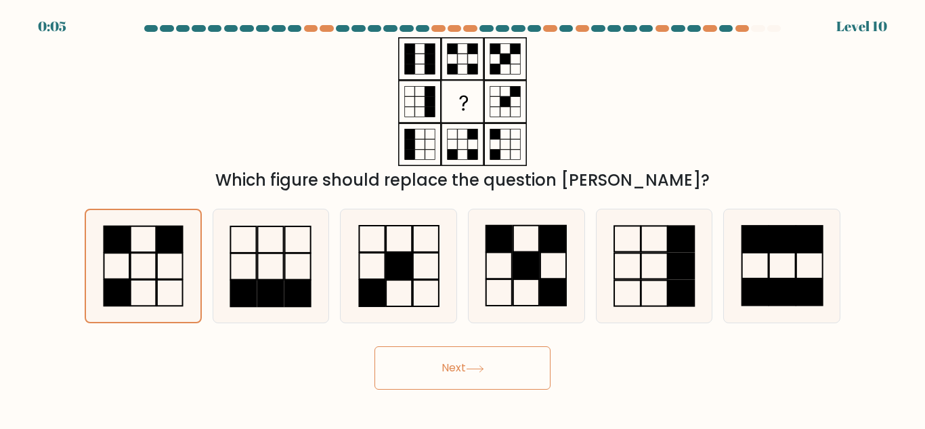
click at [391, 377] on button "Next" at bounding box center [463, 367] width 176 height 43
click at [395, 377] on button "Next" at bounding box center [463, 367] width 176 height 43
click at [392, 375] on button "Next" at bounding box center [463, 367] width 176 height 43
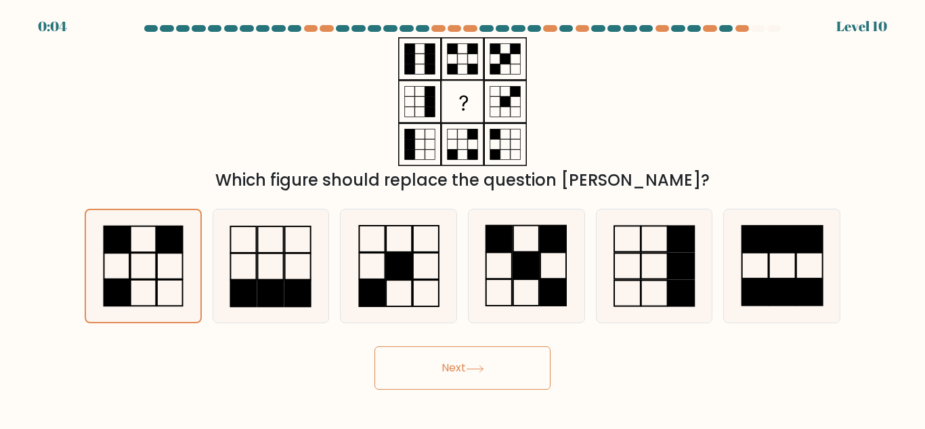
click at [392, 375] on button "Next" at bounding box center [463, 367] width 176 height 43
click at [394, 375] on button "Next" at bounding box center [463, 367] width 176 height 43
click at [396, 375] on button "Next" at bounding box center [463, 367] width 176 height 43
click at [394, 373] on button "Next" at bounding box center [463, 367] width 176 height 43
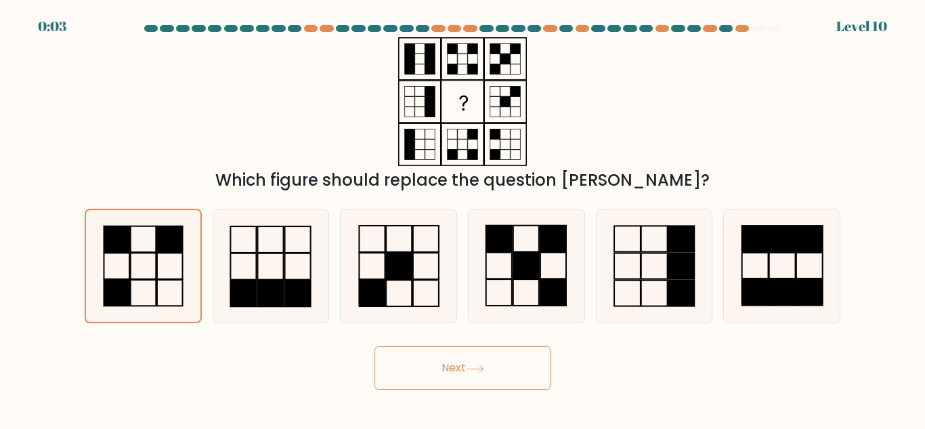
click at [394, 372] on button "Next" at bounding box center [463, 367] width 176 height 43
click at [394, 367] on button "Next" at bounding box center [463, 367] width 176 height 43
click at [394, 366] on button "Next" at bounding box center [463, 367] width 176 height 43
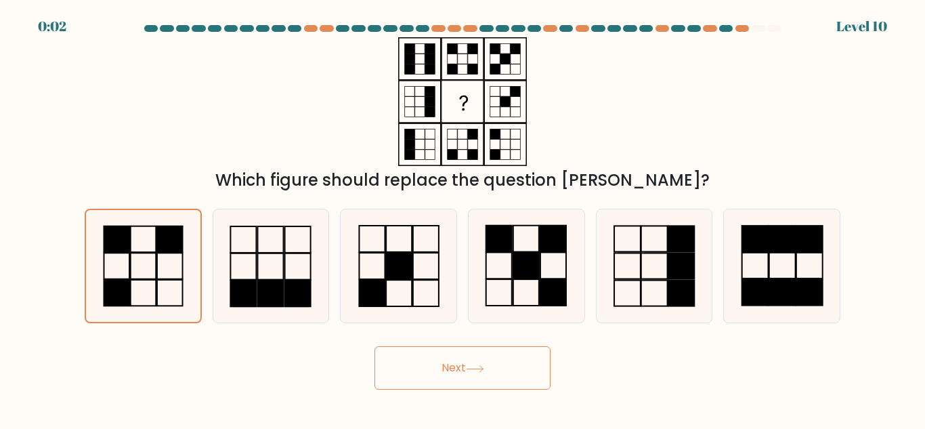
click at [392, 365] on button "Next" at bounding box center [463, 367] width 176 height 43
click at [393, 365] on button "Next" at bounding box center [463, 367] width 176 height 43
click at [391, 357] on button "Next" at bounding box center [463, 367] width 176 height 43
click at [394, 358] on button "Next" at bounding box center [463, 367] width 176 height 43
click at [396, 360] on button "Next" at bounding box center [463, 367] width 176 height 43
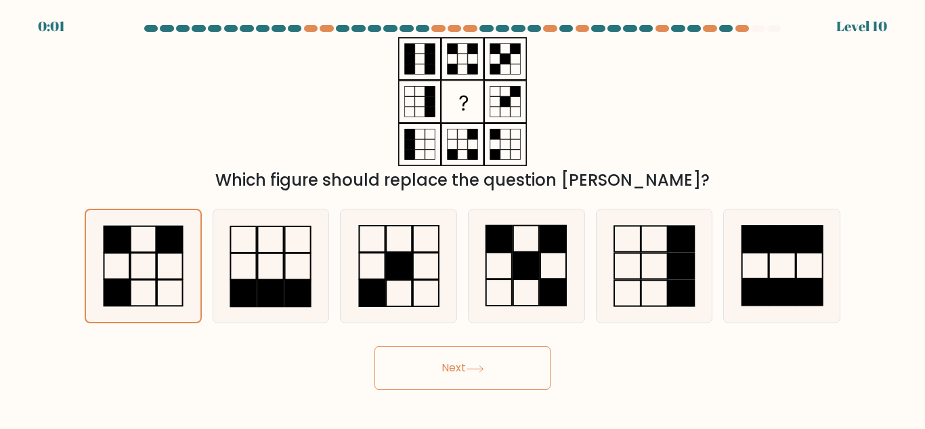
click at [399, 366] on button "Next" at bounding box center [463, 367] width 176 height 43
click at [400, 369] on button "Next" at bounding box center [463, 367] width 176 height 43
click at [398, 368] on button "Next" at bounding box center [463, 367] width 176 height 43
click at [398, 367] on button "Next" at bounding box center [463, 367] width 176 height 43
click at [405, 371] on button "Next" at bounding box center [463, 367] width 176 height 43
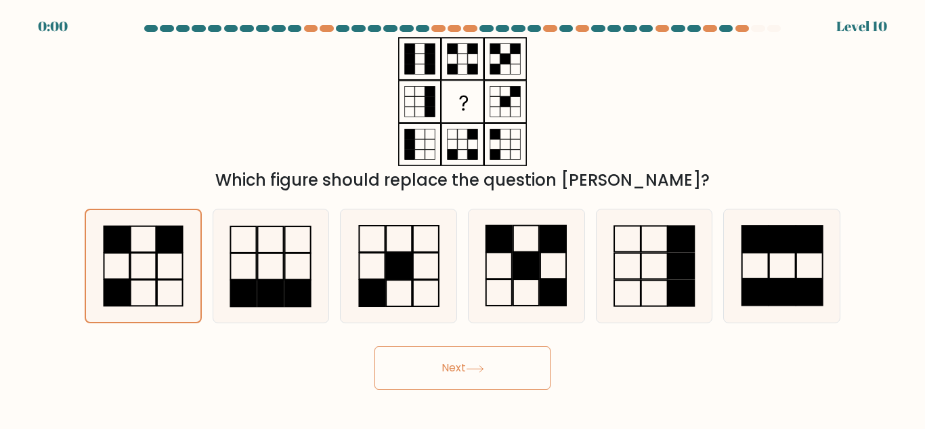
click at [404, 370] on button "Next" at bounding box center [463, 367] width 176 height 43
click at [402, 369] on button "Next" at bounding box center [463, 367] width 176 height 43
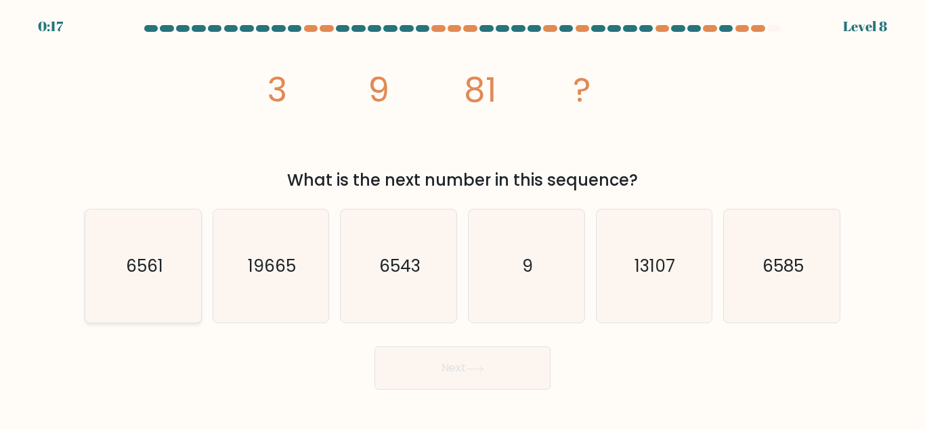
drag, startPoint x: 108, startPoint y: 295, endPoint x: 115, endPoint y: 296, distance: 7.6
click at [108, 295] on icon "6561" at bounding box center [143, 265] width 113 height 113
click at [463, 218] on input "a. 6561" at bounding box center [463, 216] width 1 height 3
radio input "true"
click at [501, 366] on button "Next" at bounding box center [463, 367] width 176 height 43
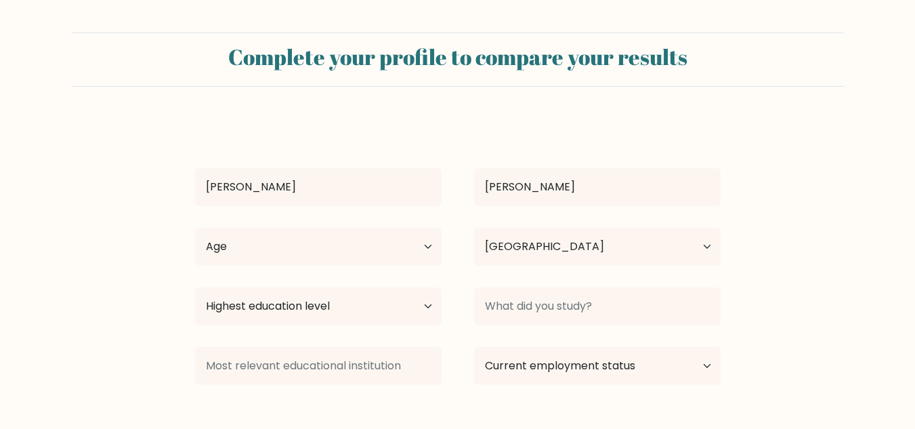
select select "KE"
click at [798, 165] on form "Complete your profile to compare your results Felix Koskey Age Under 18 years o…" at bounding box center [457, 255] width 915 height 444
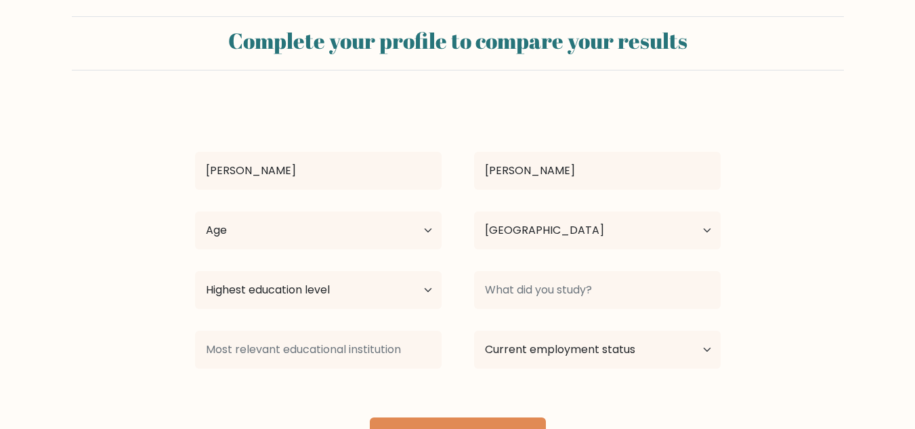
scroll to position [68, 0]
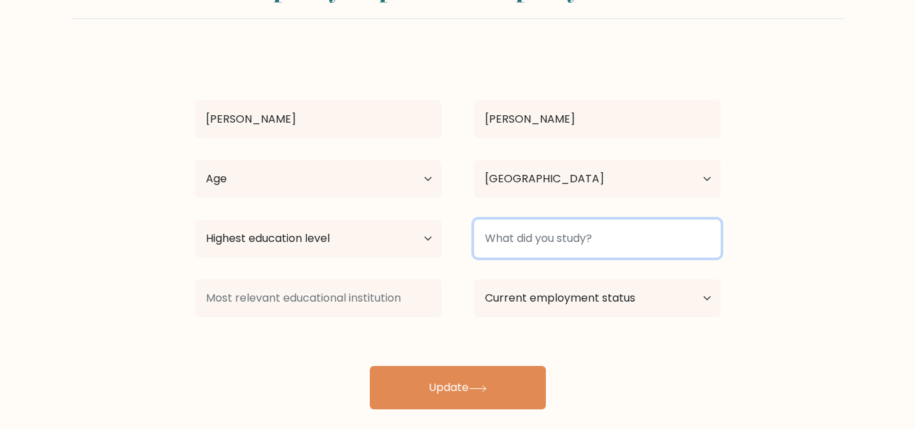
click at [604, 245] on input at bounding box center [597, 238] width 247 height 38
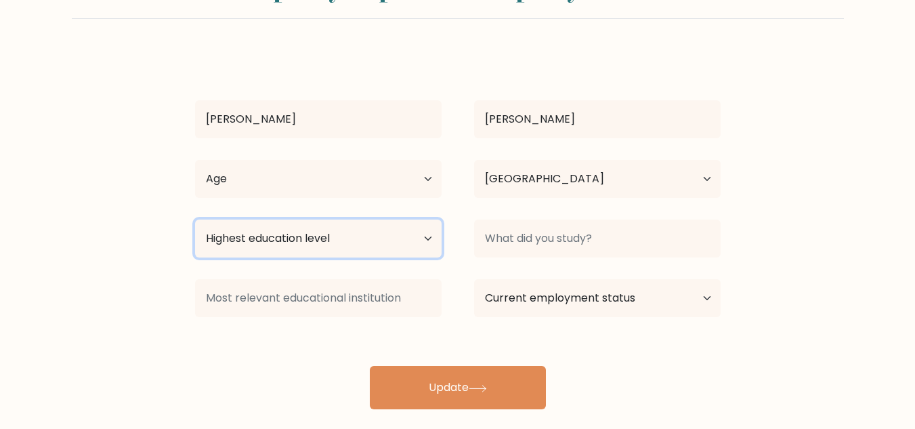
click at [349, 233] on select "Highest education level No schooling Primary Lower Secondary Upper Secondary Oc…" at bounding box center [318, 238] width 247 height 38
select select "masters_degree"
click at [195, 219] on select "Highest education level No schooling Primary Lower Secondary Upper Secondary Oc…" at bounding box center [318, 238] width 247 height 38
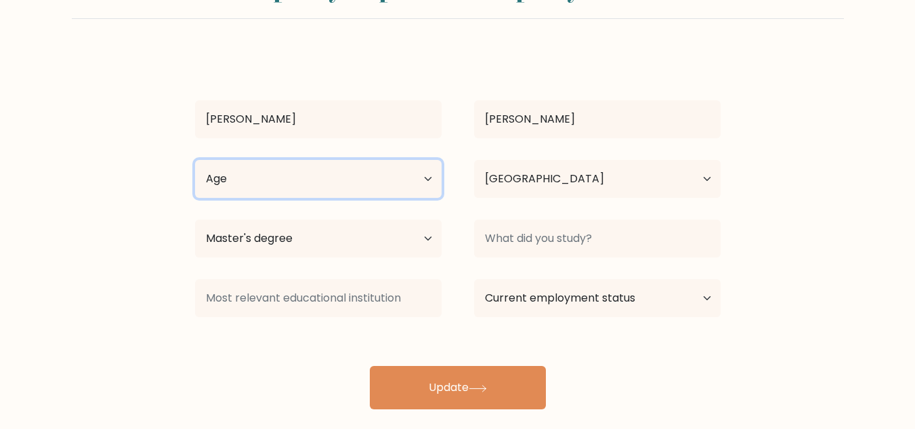
click at [298, 183] on select "Age Under 18 years old 18-24 years old 25-34 years old 35-44 years old 45-54 ye…" at bounding box center [318, 179] width 247 height 38
select select "18_24"
click at [195, 160] on select "Age Under 18 years old 18-24 years old 25-34 years old 35-44 years old 45-54 ye…" at bounding box center [318, 179] width 247 height 38
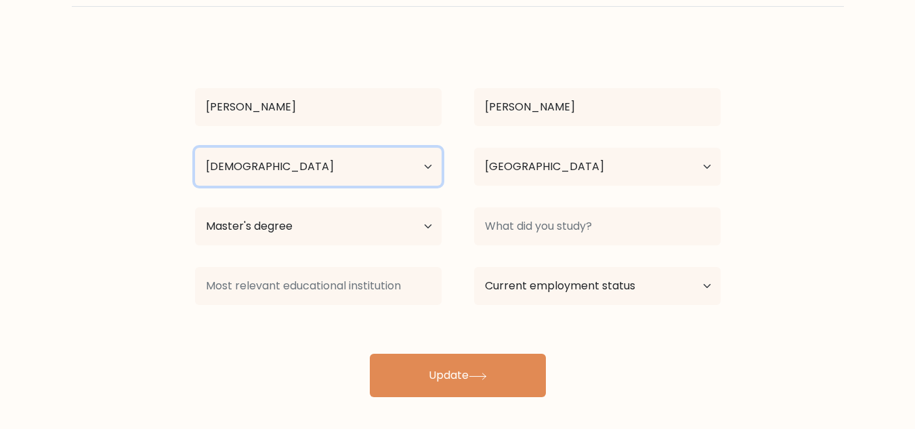
scroll to position [85, 0]
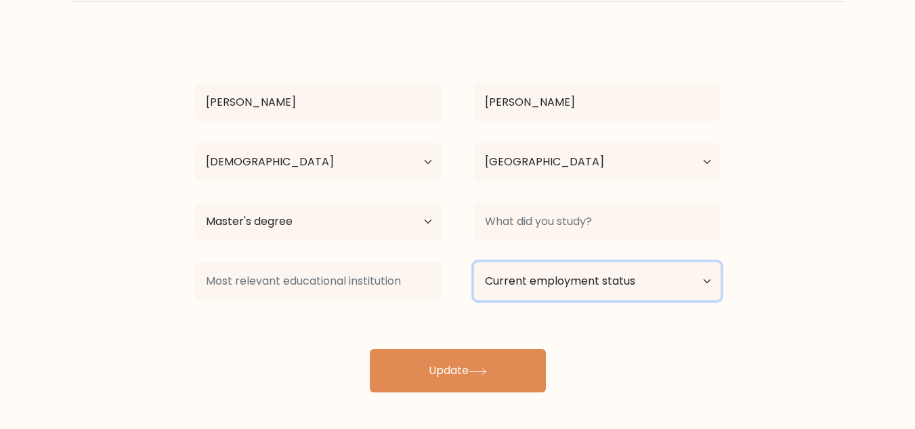
click at [618, 279] on select "Current employment status Employed Student Retired Other / prefer not to answer" at bounding box center [597, 281] width 247 height 38
drag, startPoint x: 774, startPoint y: 146, endPoint x: 770, endPoint y: 152, distance: 7.9
click at [774, 146] on form "Complete your profile to compare your results Felix Koskey Age Under 18 years o…" at bounding box center [457, 170] width 915 height 444
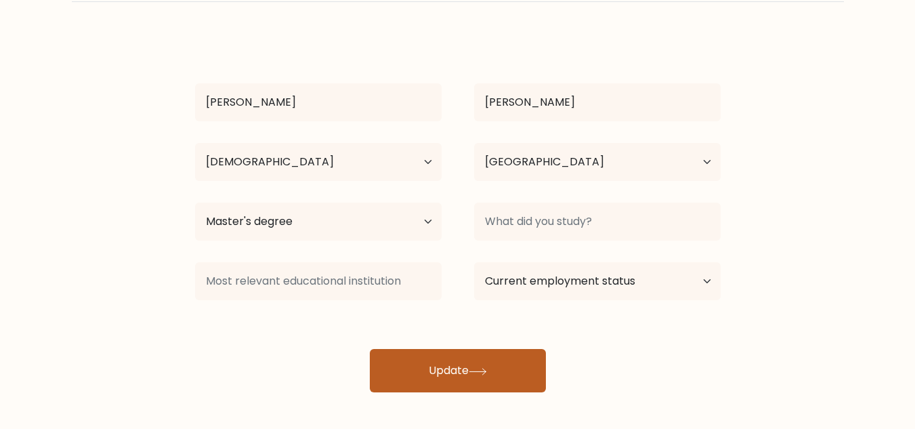
click at [487, 368] on icon at bounding box center [478, 371] width 18 height 7
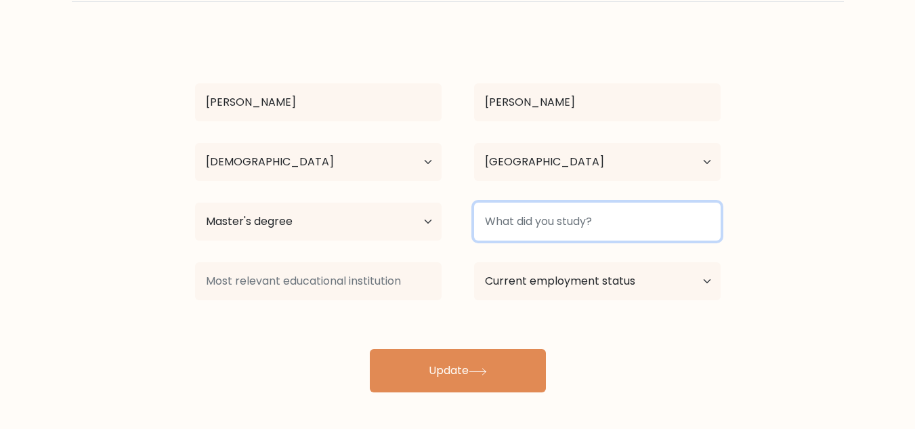
click at [543, 215] on input at bounding box center [597, 222] width 247 height 38
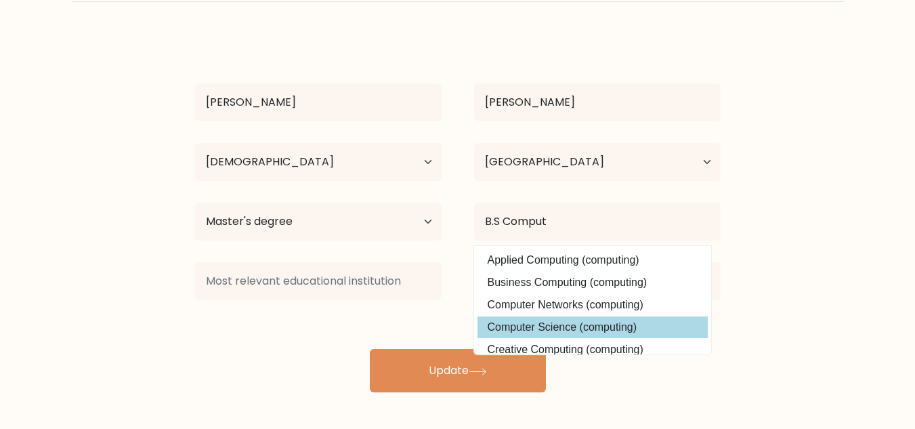
click at [553, 322] on option "Computer Science (computing)" at bounding box center [593, 327] width 230 height 22
type input "Computer Science"
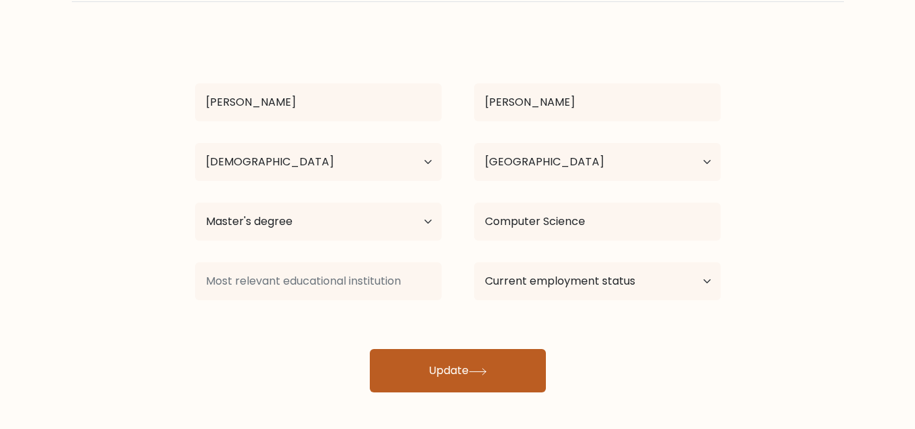
click at [512, 359] on button "Update" at bounding box center [458, 370] width 176 height 43
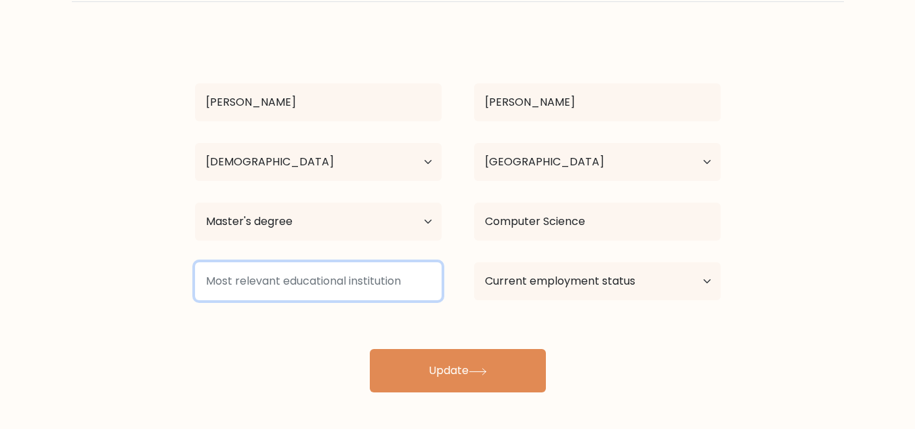
click at [303, 282] on input at bounding box center [318, 281] width 247 height 38
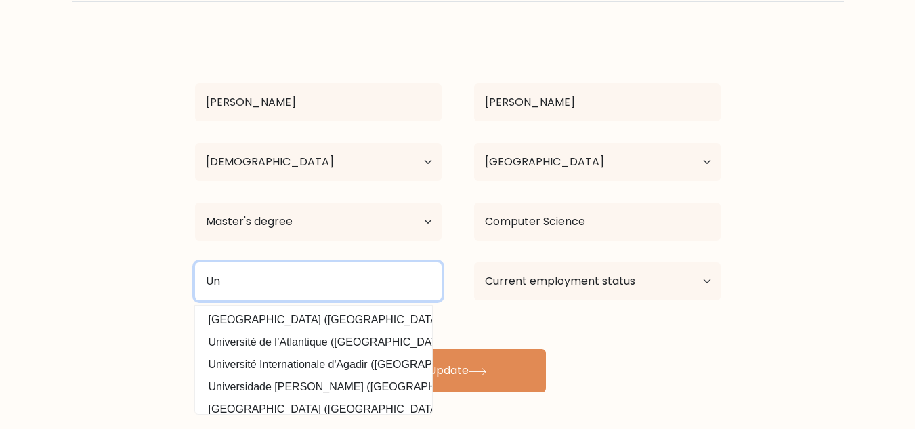
type input "U"
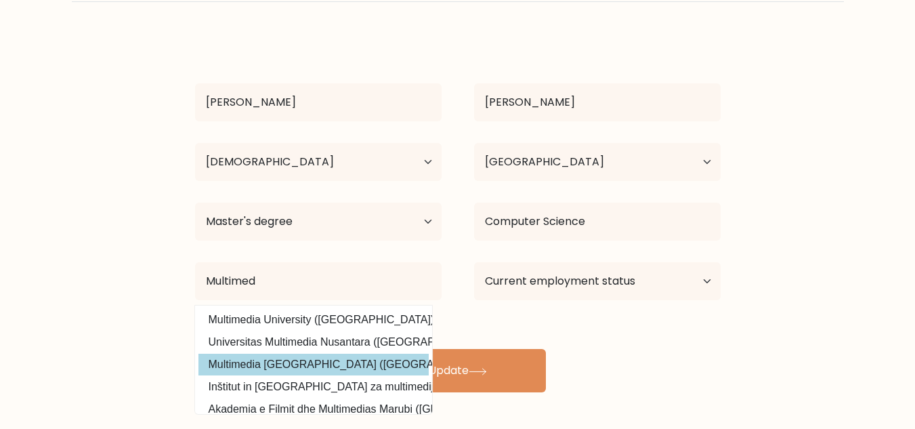
click at [333, 365] on option "Multimedia University of Kenya (Kenya)" at bounding box center [313, 365] width 230 height 22
type input "Multimedia [GEOGRAPHIC_DATA]"
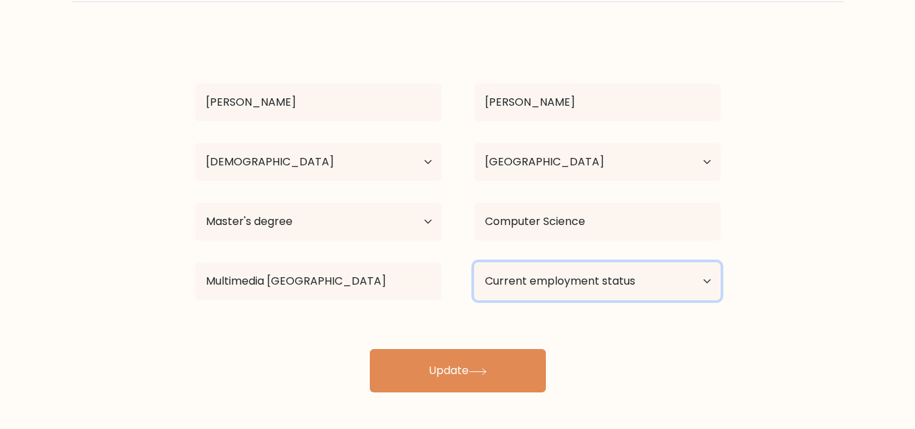
click at [610, 278] on select "Current employment status Employed Student Retired Other / prefer not to answer" at bounding box center [597, 281] width 247 height 38
select select "other"
click at [474, 262] on select "Current employment status Employed Student Retired Other / prefer not to answer" at bounding box center [597, 281] width 247 height 38
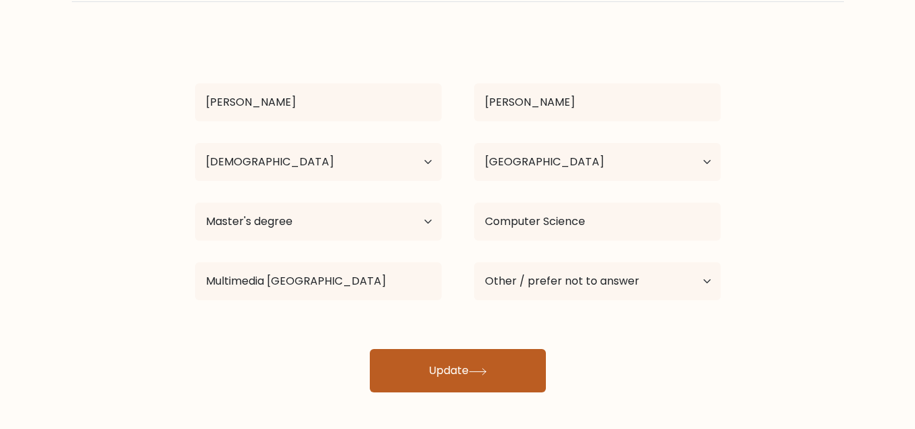
click at [462, 365] on button "Update" at bounding box center [458, 370] width 176 height 43
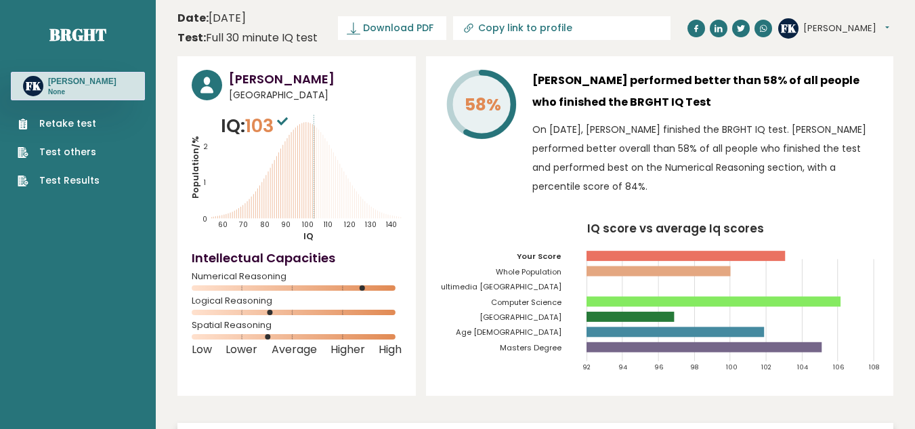
click at [835, 28] on button "[PERSON_NAME]" at bounding box center [846, 29] width 86 height 14
click at [73, 118] on link "Retake test" at bounding box center [59, 124] width 82 height 14
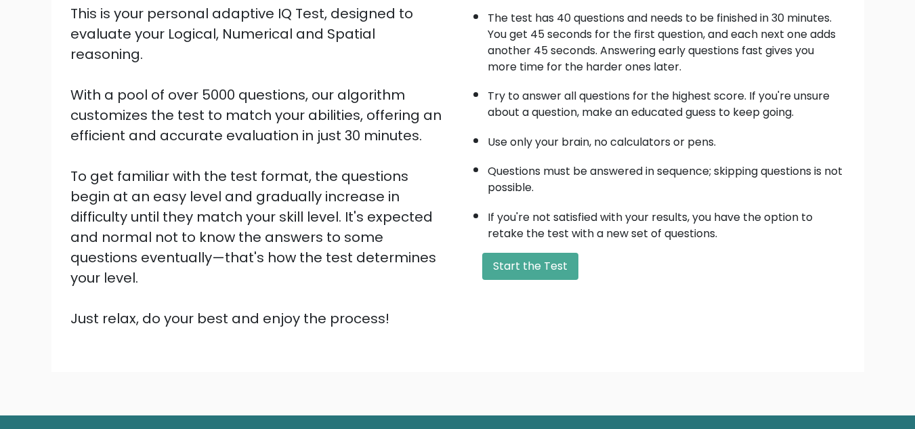
scroll to position [192, 0]
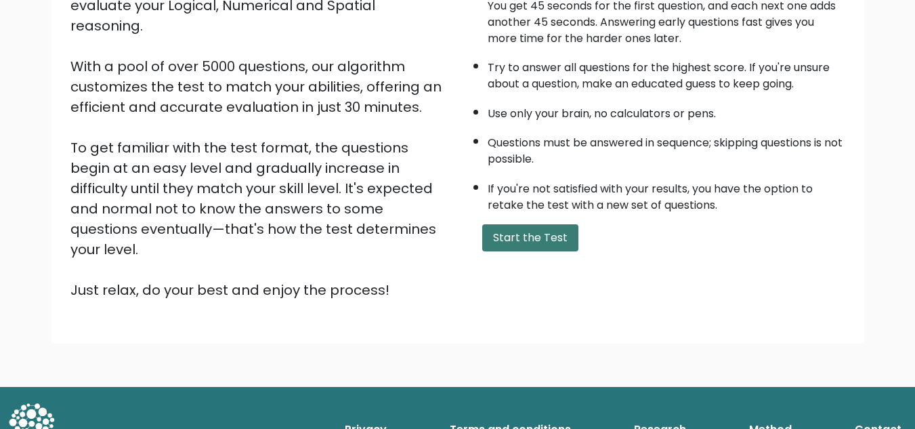
click at [536, 234] on button "Start the Test" at bounding box center [530, 237] width 96 height 27
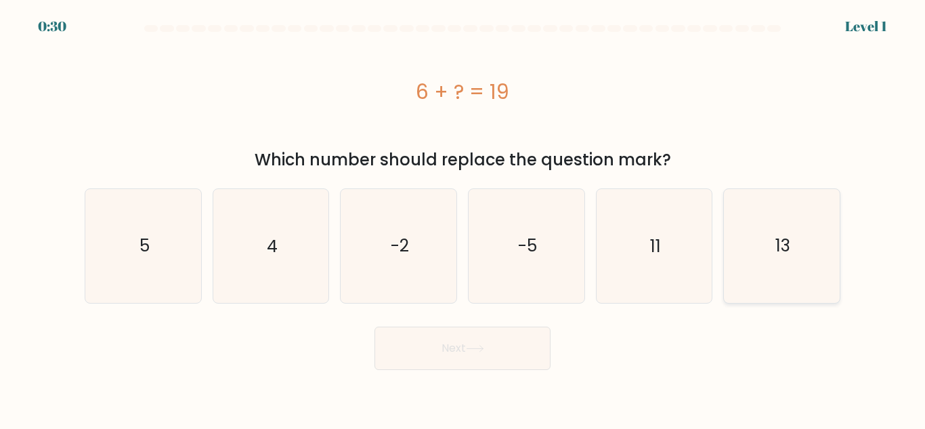
click at [781, 235] on text "13" at bounding box center [783, 246] width 15 height 24
click at [463, 218] on input "f. 13" at bounding box center [463, 216] width 1 height 3
radio input "true"
click at [517, 343] on button "Next" at bounding box center [463, 348] width 176 height 43
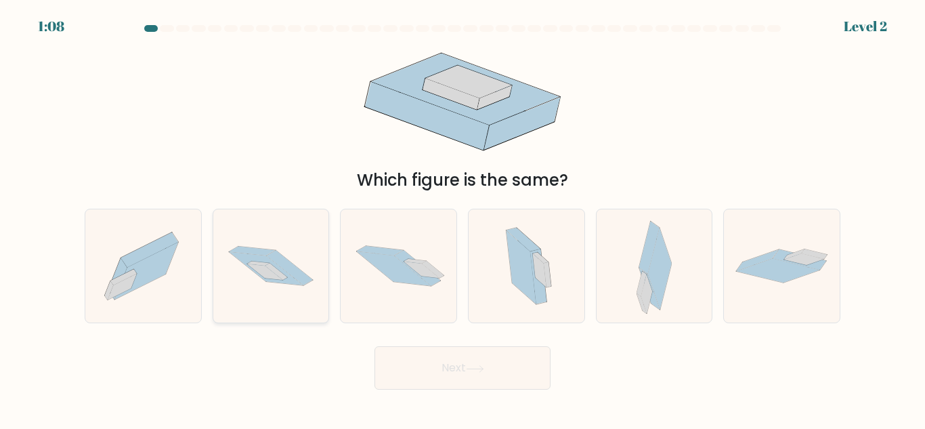
click at [288, 275] on icon at bounding box center [266, 268] width 75 height 33
click at [463, 218] on input "b." at bounding box center [463, 216] width 1 height 3
radio input "true"
click at [469, 367] on icon at bounding box center [475, 368] width 18 height 7
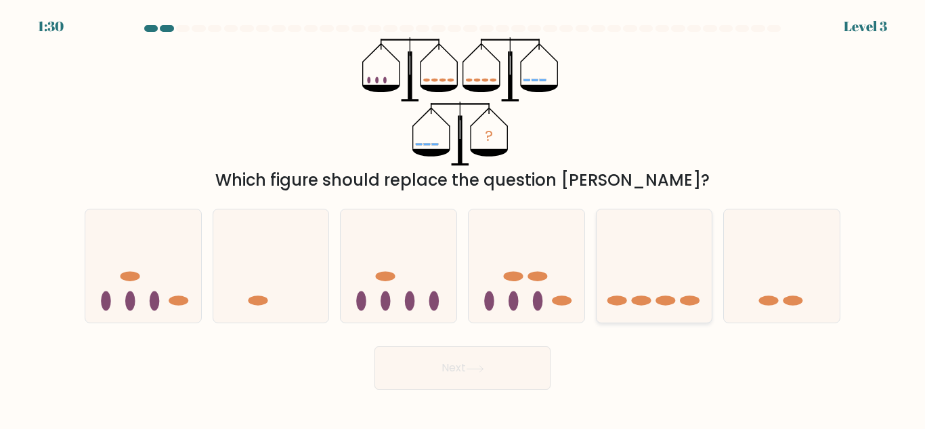
click at [673, 273] on icon at bounding box center [655, 266] width 116 height 96
click at [463, 218] on input "e." at bounding box center [463, 216] width 1 height 3
radio input "true"
click at [482, 366] on icon at bounding box center [475, 368] width 18 height 7
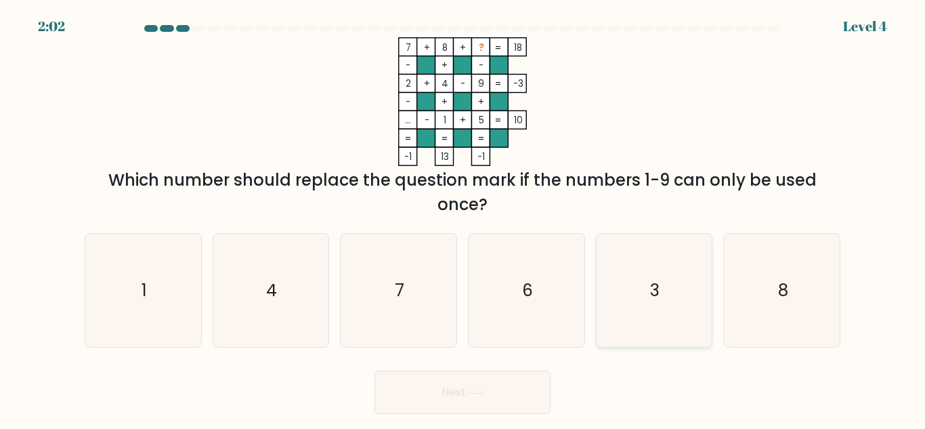
click at [667, 293] on icon "3" at bounding box center [654, 290] width 113 height 113
click at [463, 218] on input "e. 3" at bounding box center [463, 216] width 1 height 3
radio input "true"
click at [484, 394] on icon at bounding box center [475, 393] width 18 height 7
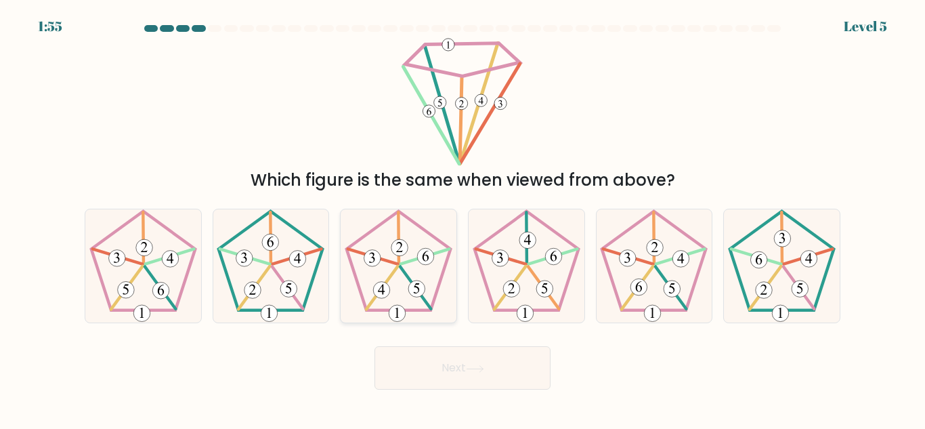
click at [408, 269] on icon at bounding box center [398, 265] width 113 height 113
click at [463, 218] on input "c." at bounding box center [463, 216] width 1 height 3
radio input "true"
click at [457, 371] on button "Next" at bounding box center [463, 367] width 176 height 43
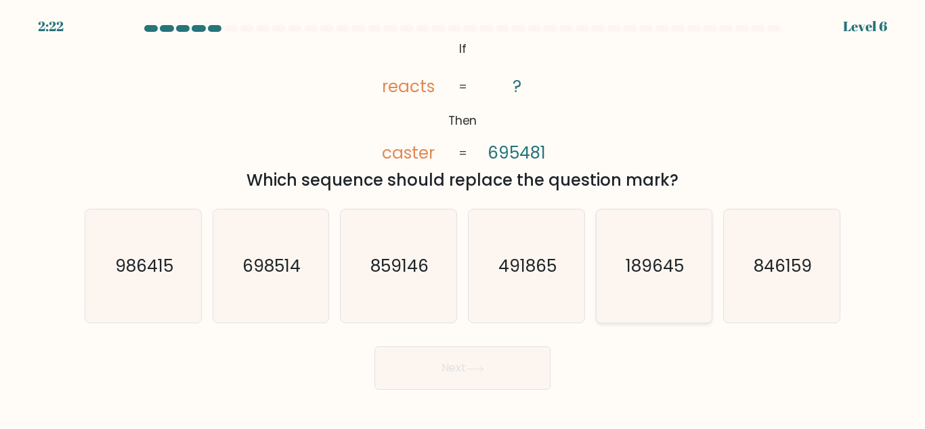
click at [642, 270] on text "189645" at bounding box center [656, 266] width 58 height 24
click at [463, 218] on input "e. 189645" at bounding box center [463, 216] width 1 height 3
radio input "true"
click at [475, 364] on button "Next" at bounding box center [463, 367] width 176 height 43
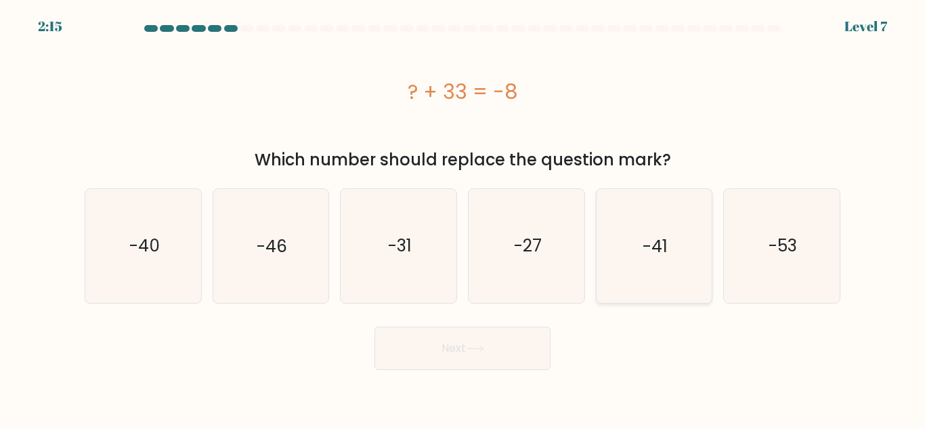
click at [667, 213] on icon "-41" at bounding box center [654, 245] width 113 height 113
click at [463, 215] on input "e. -41" at bounding box center [463, 216] width 1 height 3
radio input "true"
click at [432, 347] on button "Next" at bounding box center [463, 348] width 176 height 43
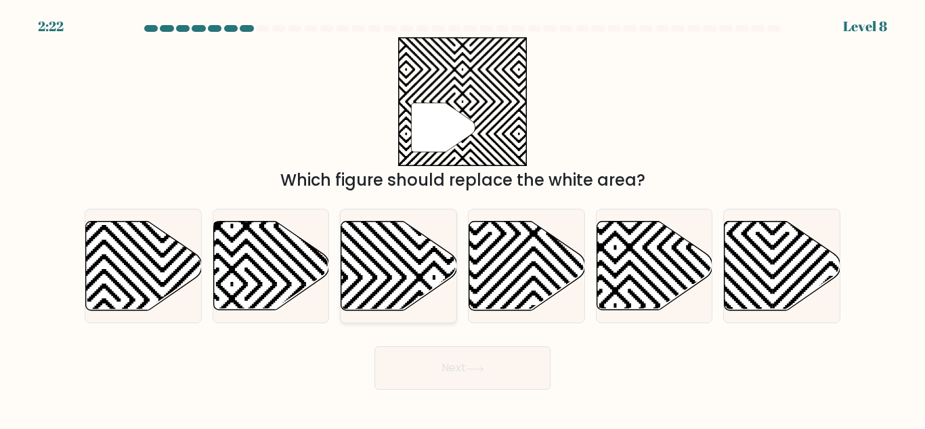
click at [376, 262] on icon at bounding box center [434, 218] width 233 height 233
click at [463, 218] on input "c." at bounding box center [463, 216] width 1 height 3
radio input "true"
click at [479, 369] on icon at bounding box center [475, 368] width 18 height 7
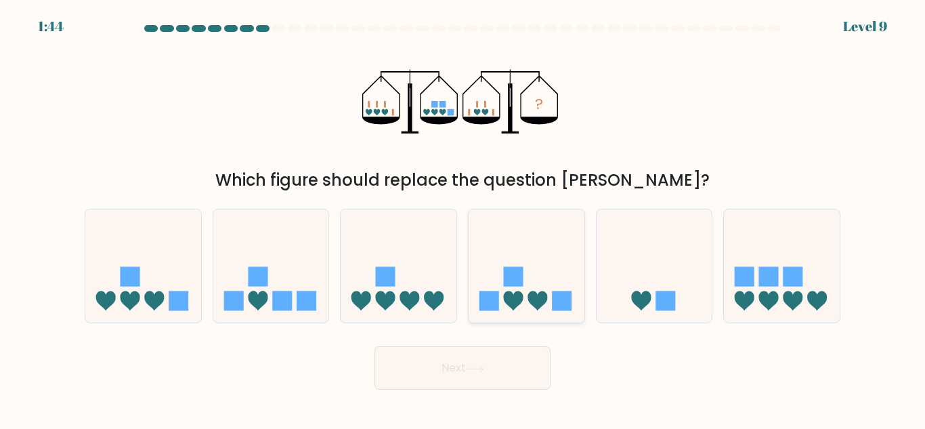
click at [543, 268] on icon at bounding box center [527, 266] width 116 height 96
click at [463, 218] on input "d." at bounding box center [463, 216] width 1 height 3
radio input "true"
click at [517, 369] on button "Next" at bounding box center [463, 367] width 176 height 43
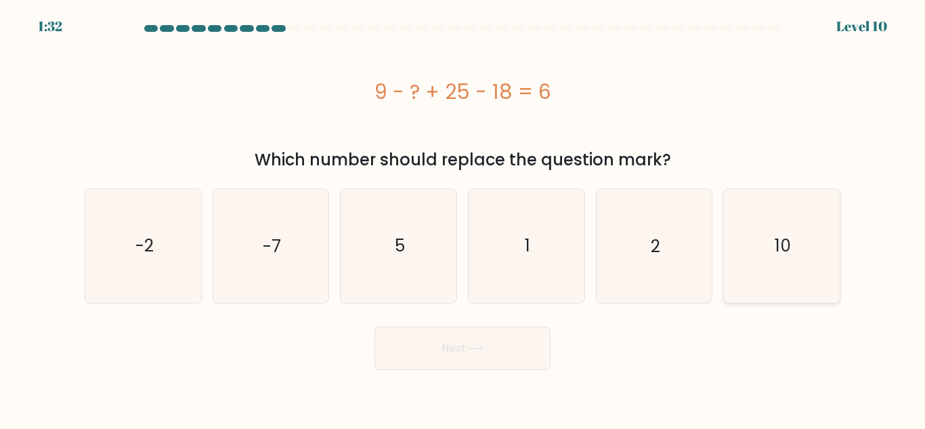
click at [791, 242] on text "10" at bounding box center [783, 246] width 16 height 24
click at [463, 218] on input "f. 10" at bounding box center [463, 216] width 1 height 3
radio input "true"
click at [482, 354] on button "Next" at bounding box center [463, 348] width 176 height 43
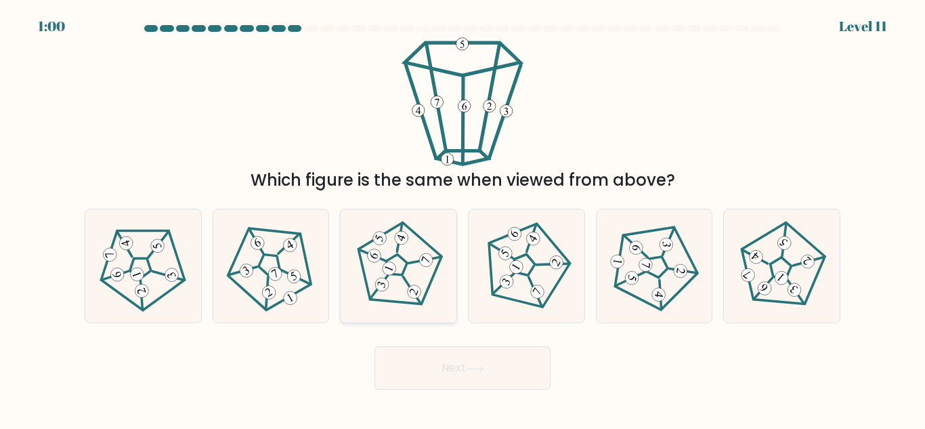
click at [396, 262] on icon at bounding box center [399, 266] width 91 height 91
click at [463, 218] on input "c." at bounding box center [463, 216] width 1 height 3
radio input "true"
click at [468, 364] on button "Next" at bounding box center [463, 367] width 176 height 43
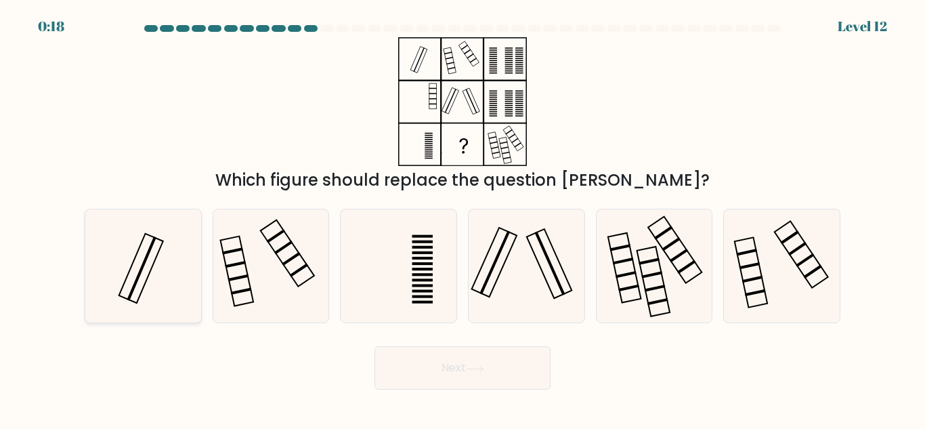
click at [154, 263] on icon at bounding box center [143, 265] width 113 height 113
click at [463, 218] on input "a." at bounding box center [463, 216] width 1 height 3
radio input "true"
click at [482, 368] on icon at bounding box center [475, 368] width 18 height 7
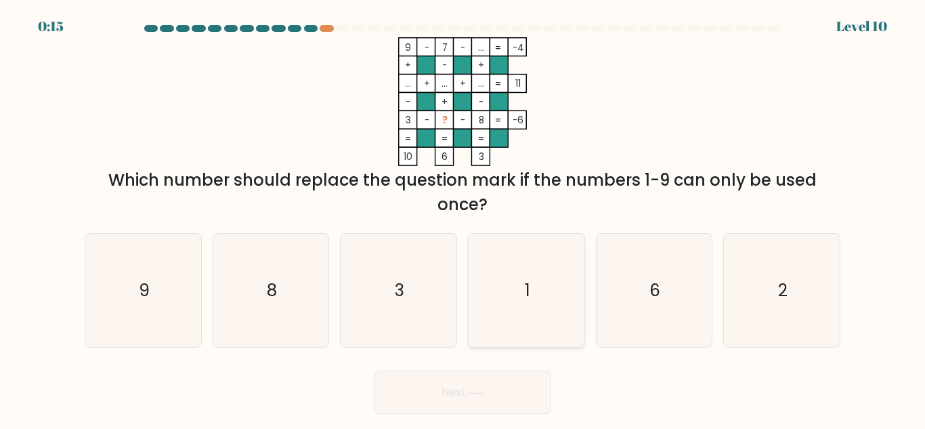
click at [541, 285] on icon "1" at bounding box center [526, 290] width 113 height 113
click at [463, 218] on input "d. 1" at bounding box center [463, 216] width 1 height 3
radio input "true"
drag, startPoint x: 469, startPoint y: 400, endPoint x: 468, endPoint y: 394, distance: 6.8
click at [468, 400] on button "Next" at bounding box center [463, 392] width 176 height 43
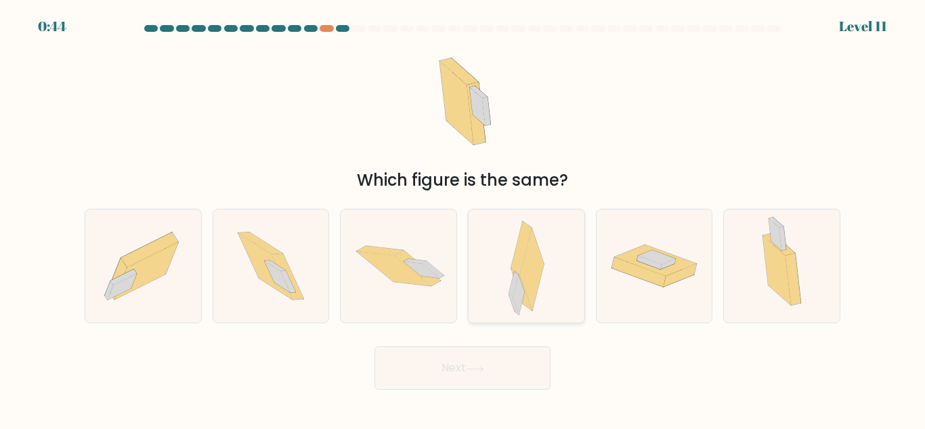
click at [522, 278] on icon at bounding box center [532, 269] width 24 height 83
click at [463, 218] on input "d." at bounding box center [463, 216] width 1 height 3
radio input "true"
click at [483, 367] on icon at bounding box center [475, 368] width 18 height 7
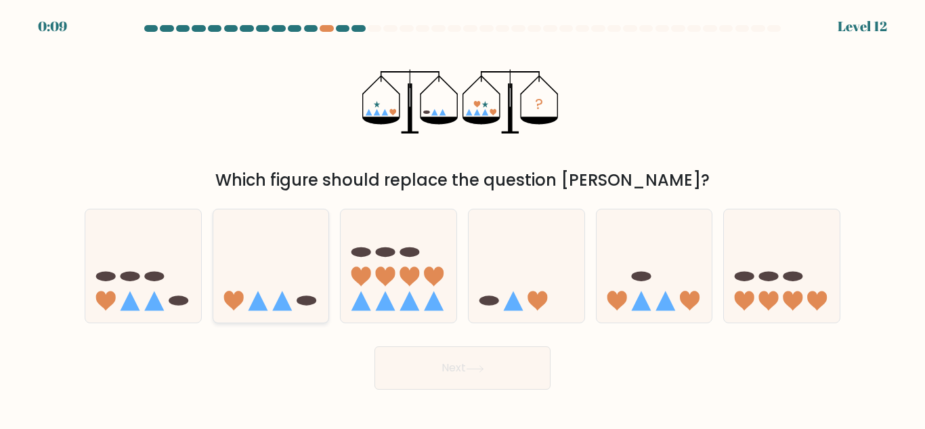
click at [268, 275] on icon at bounding box center [271, 266] width 116 height 96
click at [463, 218] on input "b." at bounding box center [463, 216] width 1 height 3
radio input "true"
click at [480, 382] on button "Next" at bounding box center [463, 367] width 176 height 43
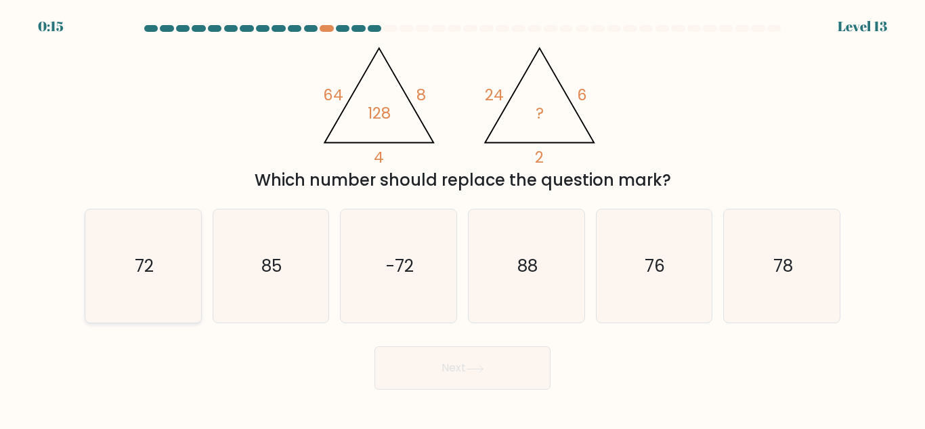
click at [160, 280] on icon "72" at bounding box center [143, 265] width 113 height 113
click at [463, 218] on input "a. 72" at bounding box center [463, 216] width 1 height 3
radio input "true"
click at [483, 371] on icon at bounding box center [475, 368] width 18 height 7
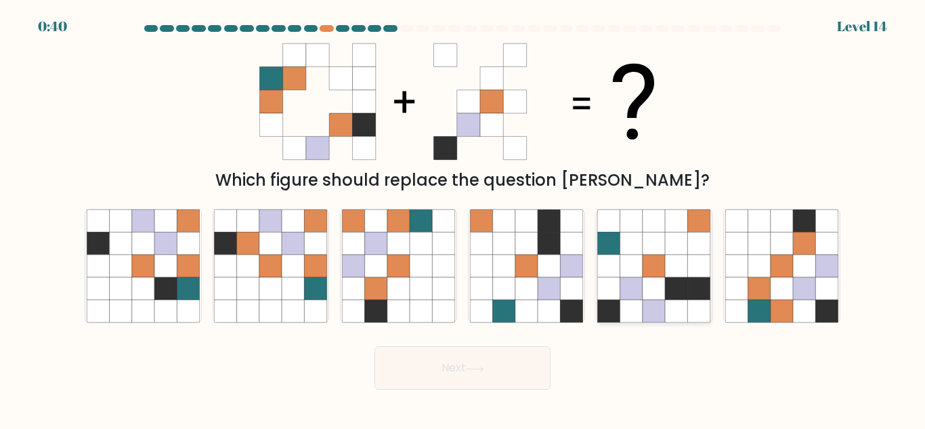
click at [615, 247] on icon at bounding box center [609, 243] width 22 height 22
click at [463, 218] on input "e." at bounding box center [463, 216] width 1 height 3
radio input "true"
click at [505, 361] on button "Next" at bounding box center [463, 367] width 176 height 43
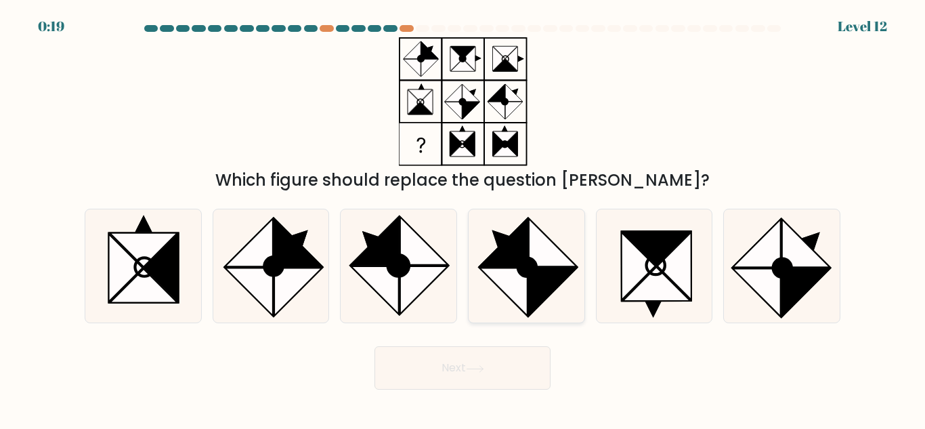
click at [531, 262] on circle at bounding box center [527, 267] width 26 height 26
click at [463, 218] on input "d." at bounding box center [463, 216] width 1 height 3
radio input "true"
click at [490, 374] on button "Next" at bounding box center [463, 367] width 176 height 43
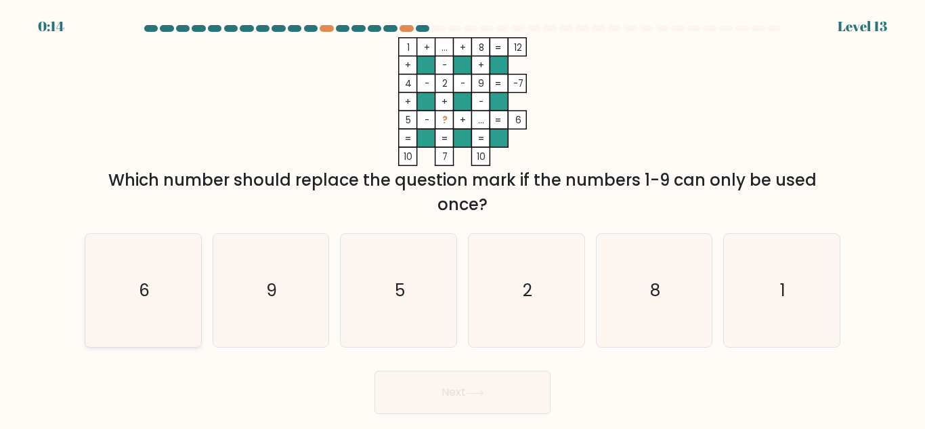
click at [152, 303] on icon "6" at bounding box center [143, 290] width 113 height 113
click at [463, 218] on input "a. 6" at bounding box center [463, 216] width 1 height 3
radio input "true"
click at [478, 383] on button "Next" at bounding box center [463, 392] width 176 height 43
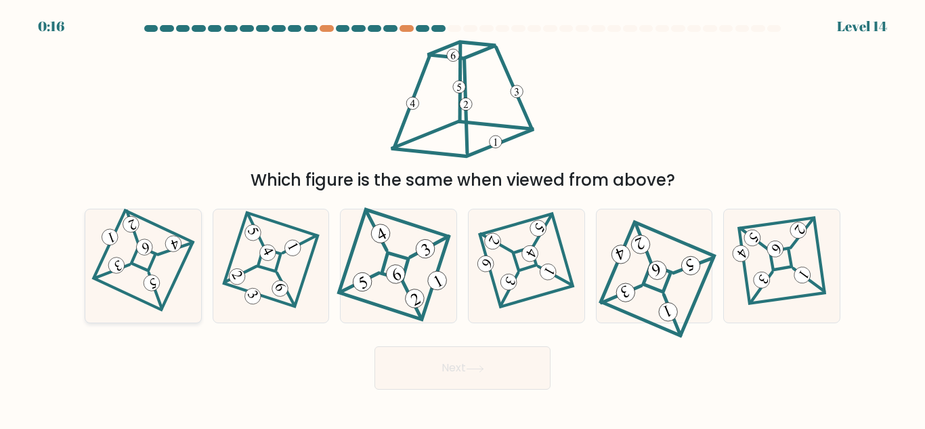
click at [154, 258] on 148 at bounding box center [143, 258] width 25 height 25
click at [463, 218] on input "a." at bounding box center [463, 216] width 1 height 3
radio input "true"
click at [458, 370] on button "Next" at bounding box center [463, 367] width 176 height 43
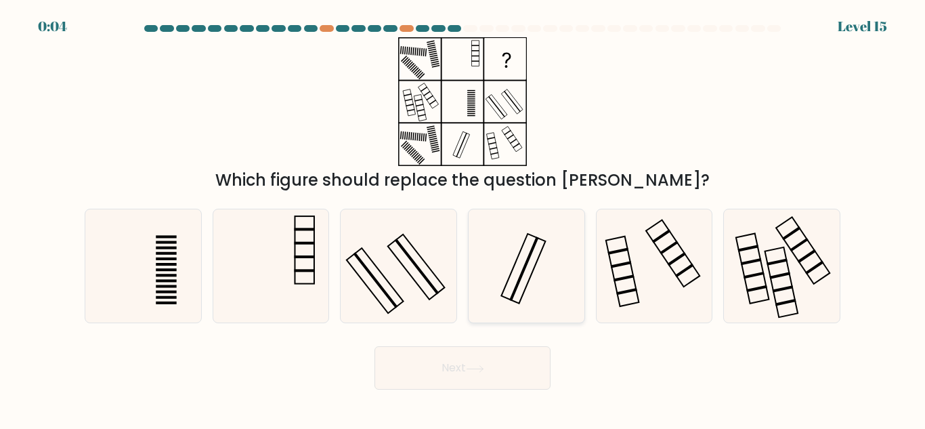
click at [533, 274] on icon at bounding box center [526, 265] width 113 height 113
click at [463, 218] on input "d." at bounding box center [463, 216] width 1 height 3
radio input "true"
click at [465, 366] on button "Next" at bounding box center [463, 367] width 176 height 43
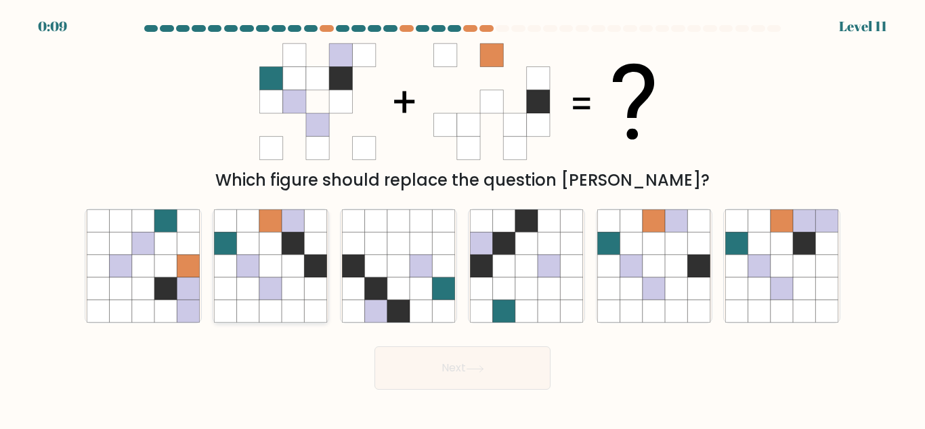
click at [265, 249] on icon at bounding box center [270, 243] width 22 height 22
click at [463, 218] on input "b." at bounding box center [463, 216] width 1 height 3
radio input "true"
click at [484, 371] on icon at bounding box center [475, 368] width 18 height 7
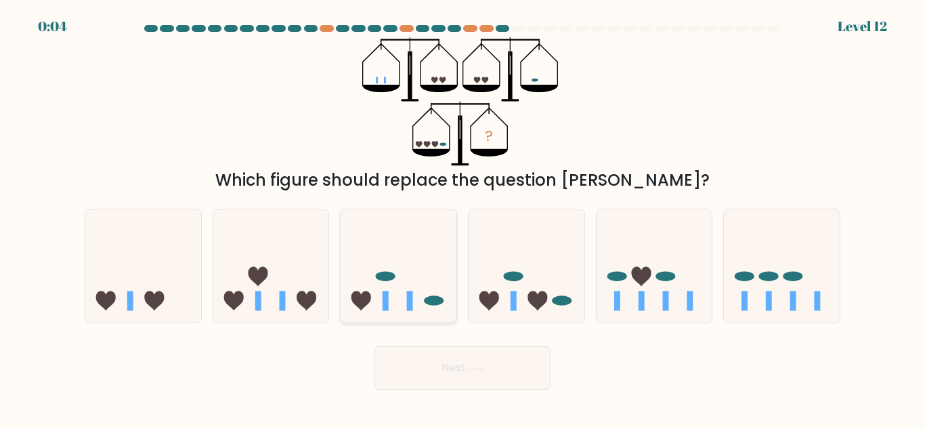
click at [402, 291] on icon at bounding box center [399, 266] width 116 height 96
click at [463, 218] on input "c." at bounding box center [463, 216] width 1 height 3
radio input "true"
click at [448, 366] on button "Next" at bounding box center [463, 367] width 176 height 43
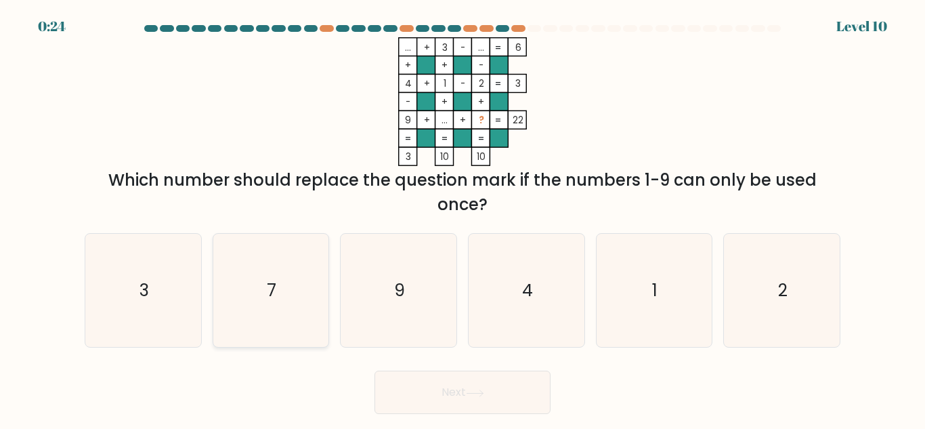
click at [263, 295] on icon "7" at bounding box center [270, 290] width 113 height 113
click at [463, 218] on input "b. 7" at bounding box center [463, 216] width 1 height 3
radio input "true"
click at [516, 393] on button "Next" at bounding box center [463, 392] width 176 height 43
click at [488, 385] on button "Next" at bounding box center [463, 392] width 176 height 43
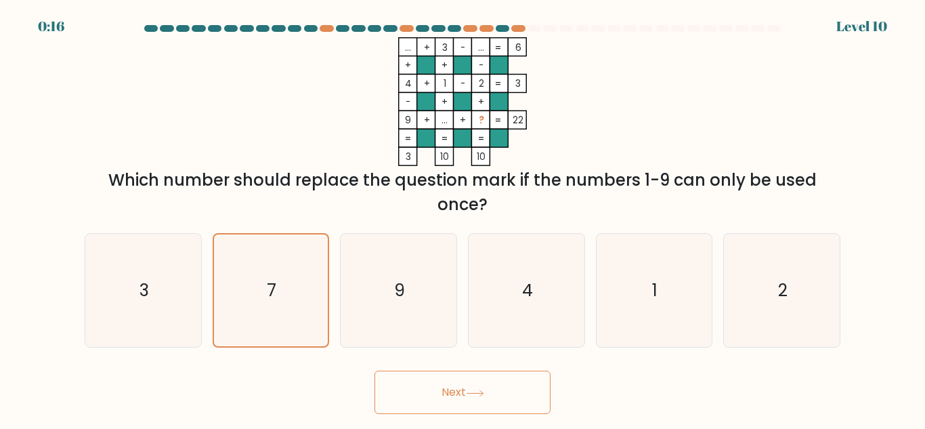
click at [480, 381] on button "Next" at bounding box center [463, 392] width 176 height 43
click at [478, 392] on icon at bounding box center [475, 393] width 18 height 7
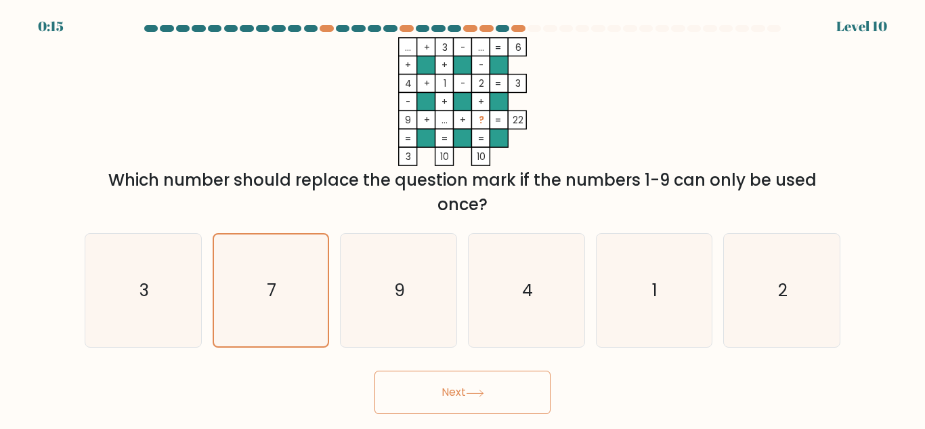
click at [478, 392] on icon at bounding box center [475, 393] width 18 height 7
click at [477, 390] on body "0:15 Level 10" at bounding box center [462, 214] width 925 height 429
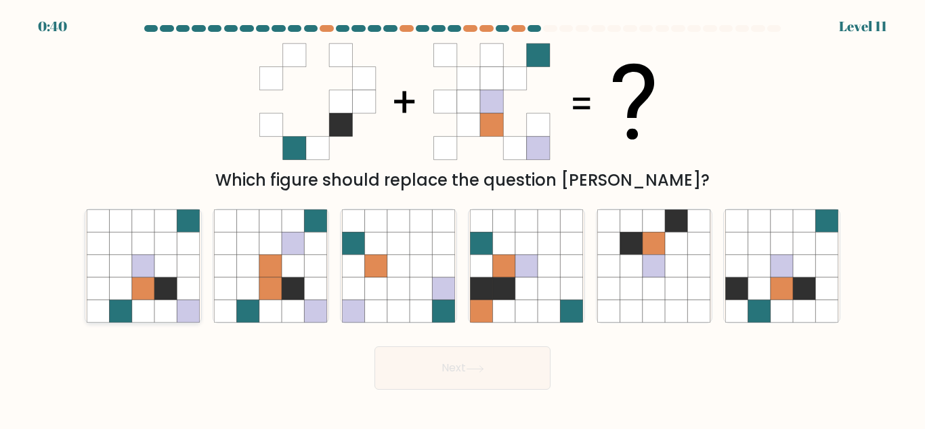
click at [153, 270] on icon at bounding box center [143, 266] width 22 height 22
click at [463, 218] on input "a." at bounding box center [463, 216] width 1 height 3
radio input "true"
click at [526, 374] on button "Next" at bounding box center [463, 367] width 176 height 43
click at [492, 364] on button "Next" at bounding box center [463, 367] width 176 height 43
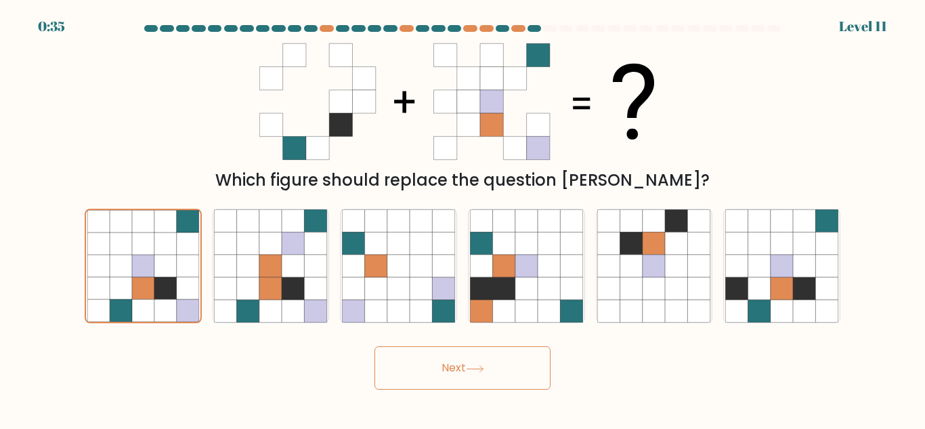
click at [492, 364] on button "Next" at bounding box center [463, 367] width 176 height 43
click at [493, 364] on button "Next" at bounding box center [463, 367] width 176 height 43
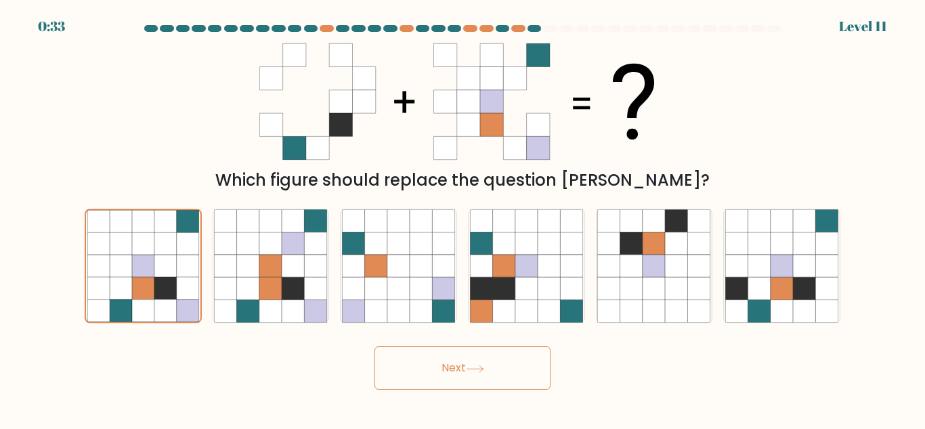
click at [495, 377] on button "Next" at bounding box center [463, 367] width 176 height 43
click at [494, 377] on button "Next" at bounding box center [463, 367] width 176 height 43
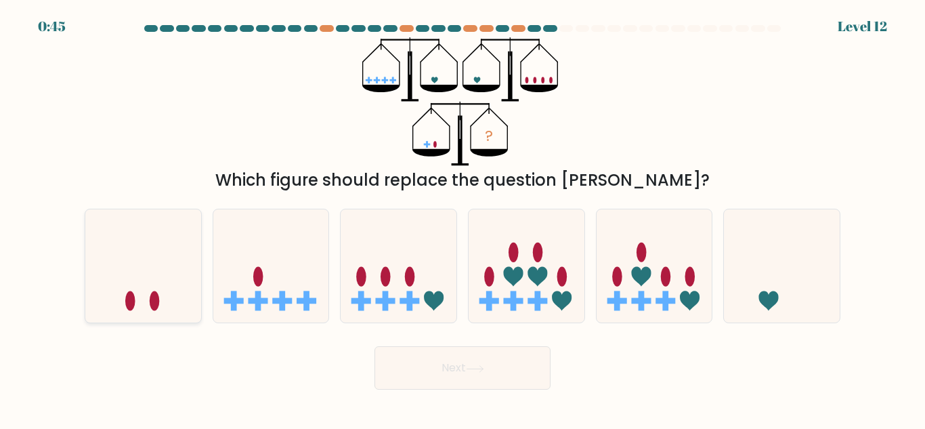
click at [173, 313] on icon at bounding box center [143, 266] width 116 height 96
click at [463, 218] on input "a." at bounding box center [463, 216] width 1 height 3
radio input "true"
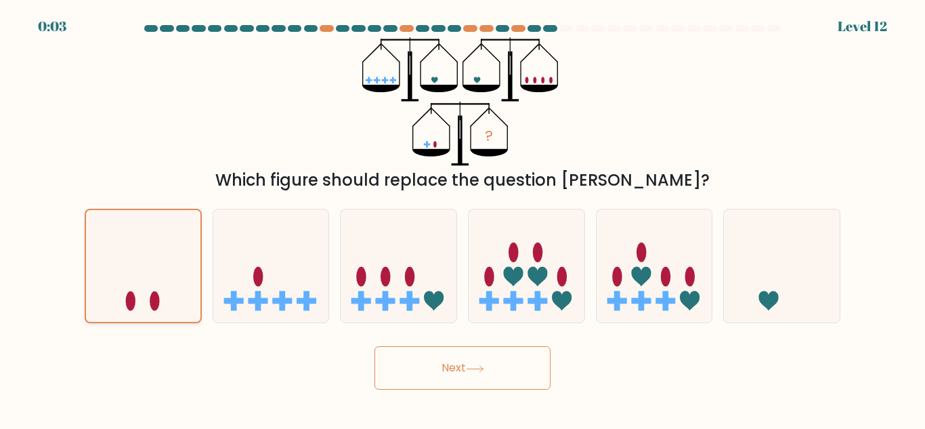
click at [121, 295] on icon at bounding box center [143, 266] width 114 height 95
click at [463, 218] on input "a." at bounding box center [463, 216] width 1 height 3
click at [505, 362] on button "Next" at bounding box center [463, 367] width 176 height 43
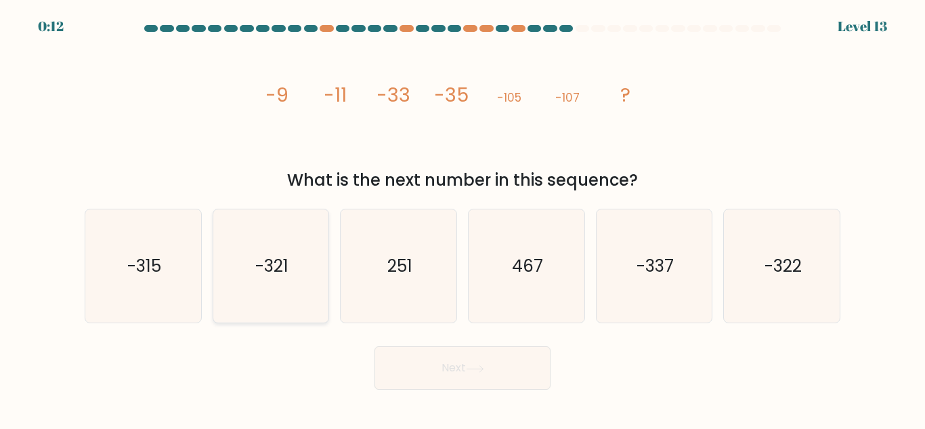
click at [289, 240] on icon "-321" at bounding box center [270, 265] width 113 height 113
click at [463, 218] on input "b. -321" at bounding box center [463, 216] width 1 height 3
radio input "true"
click at [477, 374] on button "Next" at bounding box center [463, 367] width 176 height 43
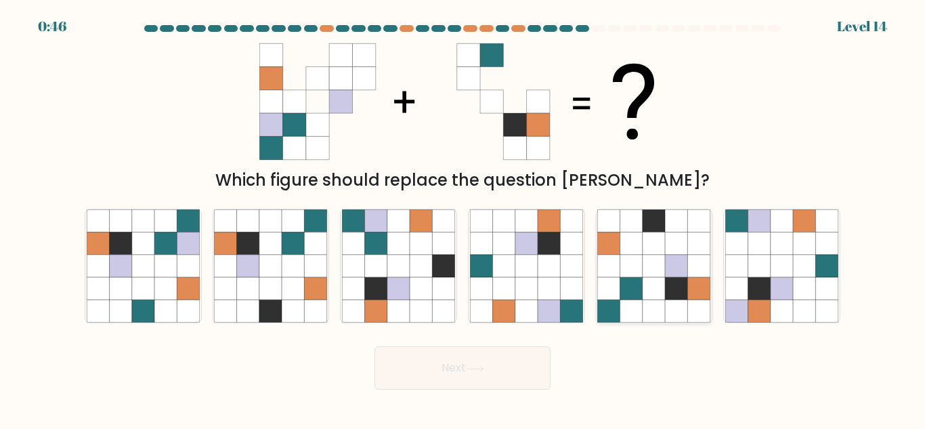
click at [639, 255] on icon at bounding box center [632, 266] width 22 height 22
click at [463, 218] on input "e." at bounding box center [463, 216] width 1 height 3
radio input "true"
click at [512, 376] on button "Next" at bounding box center [463, 367] width 176 height 43
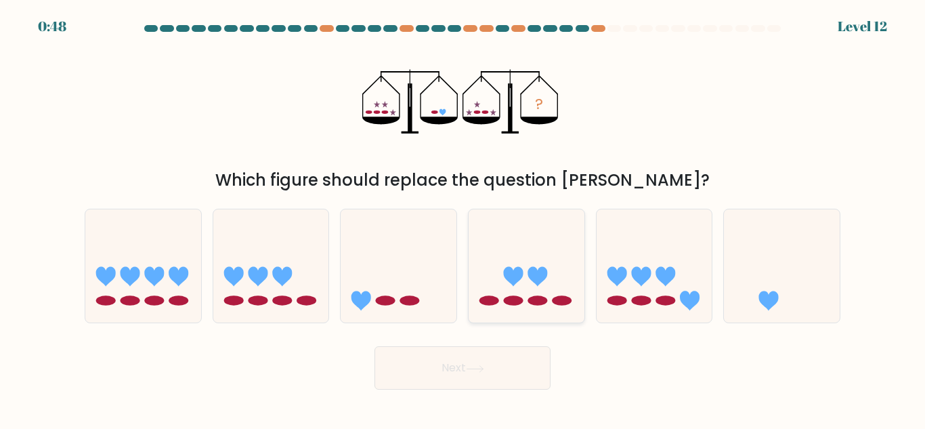
click at [517, 266] on icon at bounding box center [527, 266] width 116 height 96
click at [463, 218] on input "d." at bounding box center [463, 216] width 1 height 3
radio input "true"
click at [482, 362] on button "Next" at bounding box center [463, 367] width 176 height 43
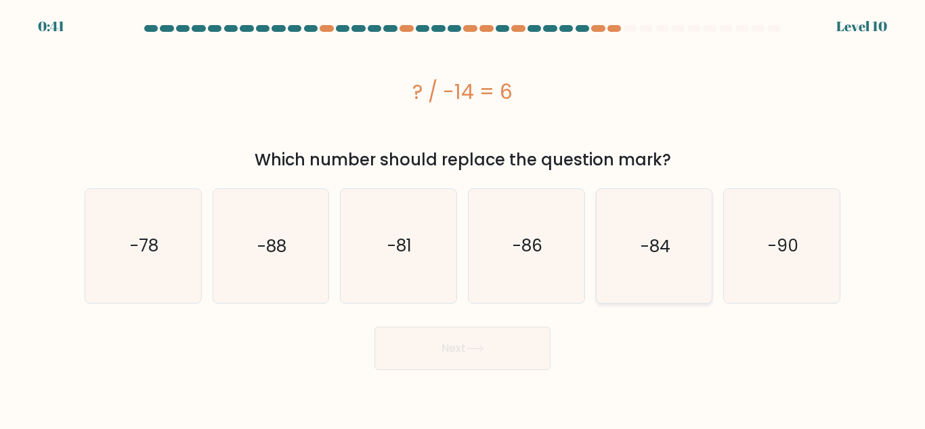
click at [621, 230] on icon "-84" at bounding box center [654, 245] width 113 height 113
click at [463, 218] on input "e. -84" at bounding box center [463, 216] width 1 height 3
radio input "true"
click at [453, 345] on button "Next" at bounding box center [463, 348] width 176 height 43
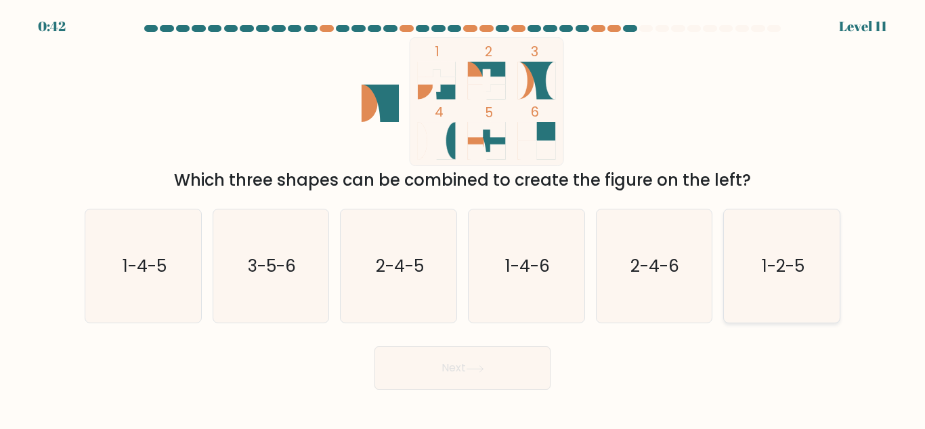
drag, startPoint x: 776, startPoint y: 261, endPoint x: 769, endPoint y: 264, distance: 7.7
click at [775, 261] on text "1-2-5" at bounding box center [783, 266] width 43 height 24
click at [463, 218] on input "f. 1-2-5" at bounding box center [463, 216] width 1 height 3
radio input "true"
click at [450, 369] on button "Next" at bounding box center [463, 367] width 176 height 43
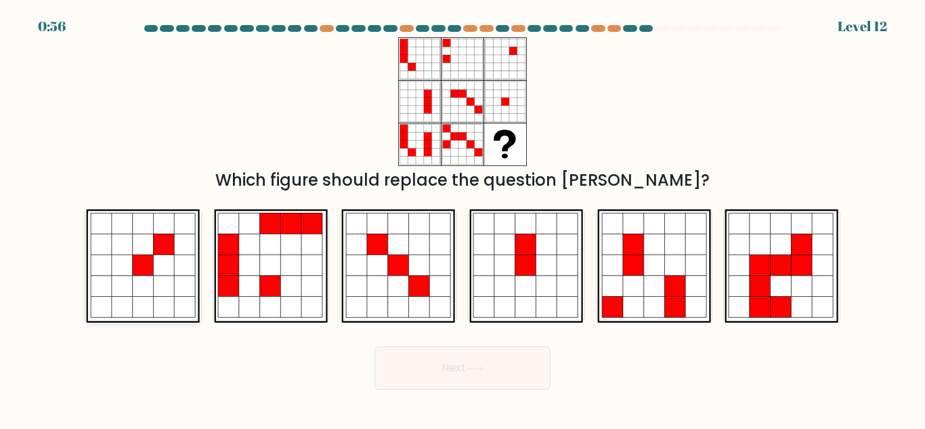
click at [138, 245] on icon at bounding box center [143, 244] width 21 height 21
click at [463, 218] on input "a." at bounding box center [463, 216] width 1 height 3
radio input "true"
click at [453, 374] on button "Next" at bounding box center [463, 367] width 176 height 43
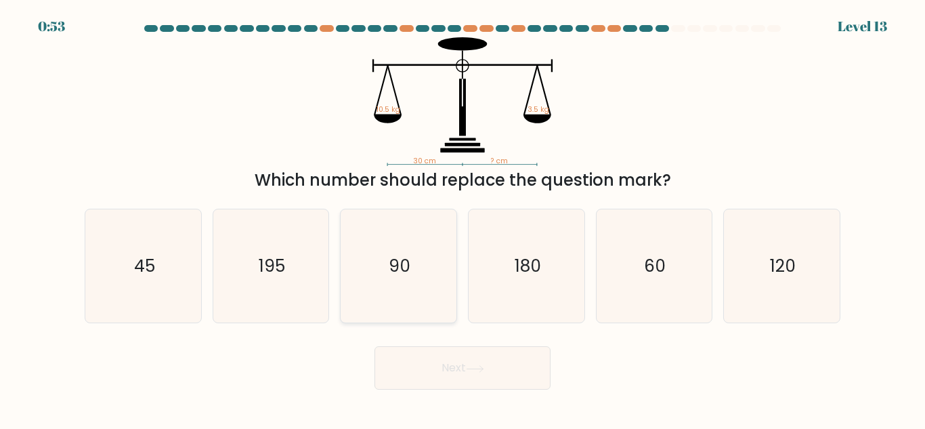
click at [404, 265] on text "90" at bounding box center [400, 266] width 22 height 24
click at [463, 218] on input "c. 90" at bounding box center [463, 216] width 1 height 3
radio input "true"
click at [520, 373] on button "Next" at bounding box center [463, 367] width 176 height 43
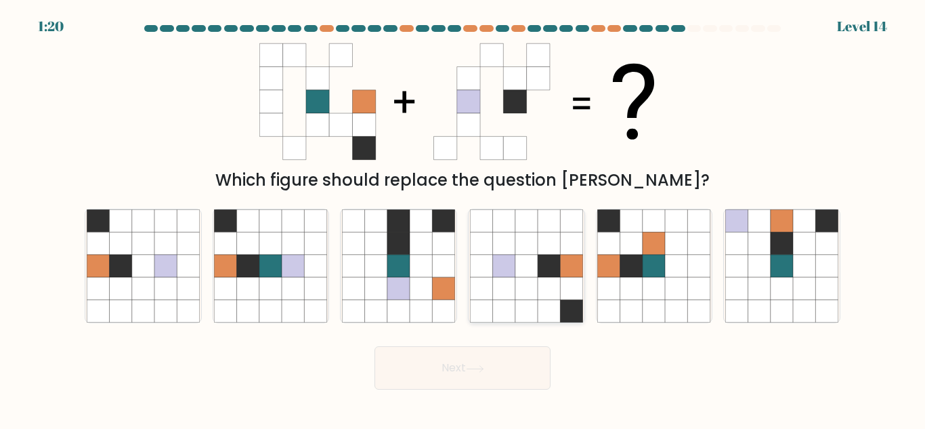
click at [518, 265] on icon at bounding box center [527, 266] width 22 height 22
click at [463, 218] on input "d." at bounding box center [463, 216] width 1 height 3
radio input "true"
click at [490, 366] on button "Next" at bounding box center [463, 367] width 176 height 43
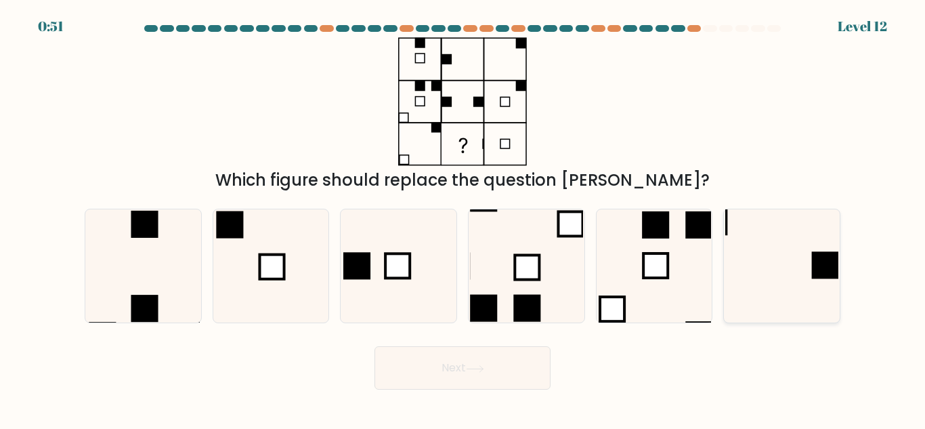
drag, startPoint x: 775, startPoint y: 249, endPoint x: 763, endPoint y: 256, distance: 13.7
click at [774, 250] on icon at bounding box center [782, 265] width 113 height 113
click at [463, 218] on input "f." at bounding box center [463, 216] width 1 height 3
radio input "true"
click at [461, 356] on button "Next" at bounding box center [463, 367] width 176 height 43
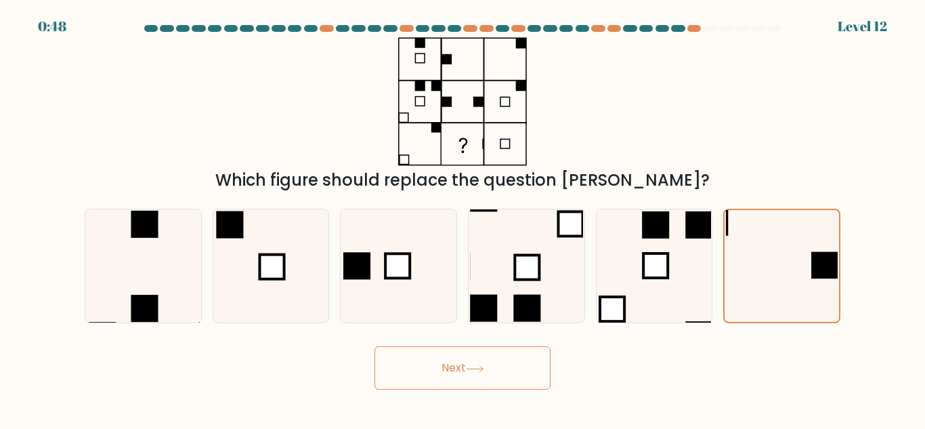
click at [476, 365] on icon at bounding box center [475, 368] width 18 height 7
click at [492, 377] on button "Next" at bounding box center [463, 367] width 176 height 43
click at [477, 373] on button "Next" at bounding box center [463, 367] width 176 height 43
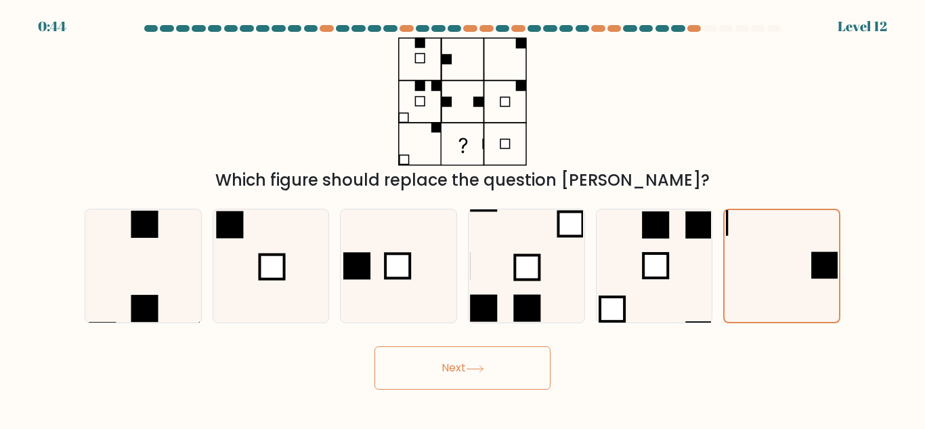
click at [474, 372] on icon at bounding box center [475, 368] width 18 height 7
click at [472, 371] on icon at bounding box center [475, 368] width 18 height 7
click at [471, 371] on icon at bounding box center [475, 368] width 18 height 7
click at [469, 362] on button "Next" at bounding box center [463, 367] width 176 height 43
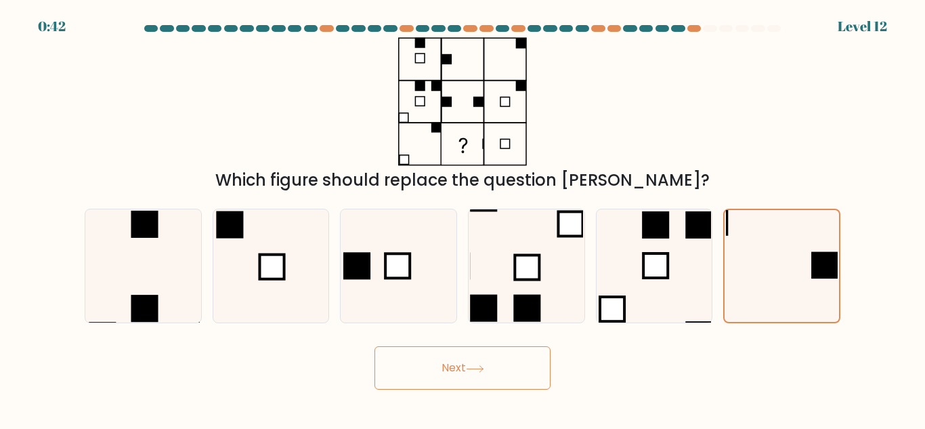
click at [469, 362] on button "Next" at bounding box center [463, 367] width 176 height 43
click at [469, 360] on button "Next" at bounding box center [463, 367] width 176 height 43
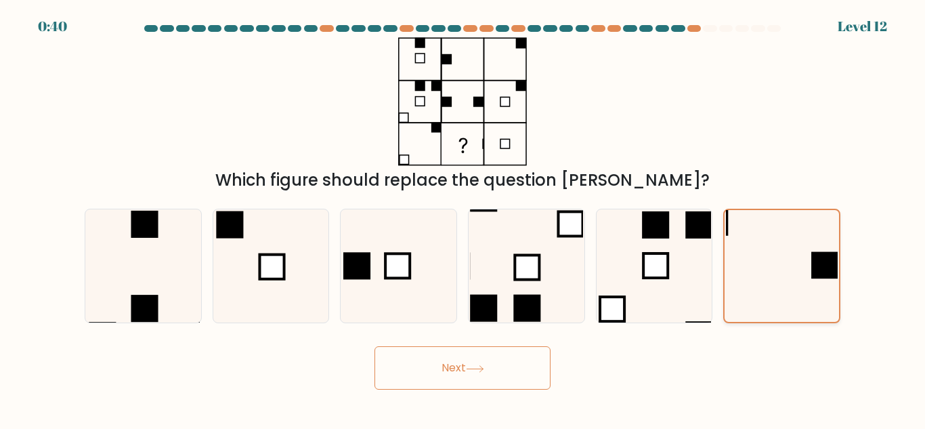
click at [758, 277] on icon at bounding box center [782, 266] width 112 height 112
click at [463, 218] on input "f." at bounding box center [463, 216] width 1 height 3
click at [420, 255] on icon at bounding box center [398, 265] width 113 height 113
click at [463, 218] on input "c." at bounding box center [463, 216] width 1 height 3
radio input "true"
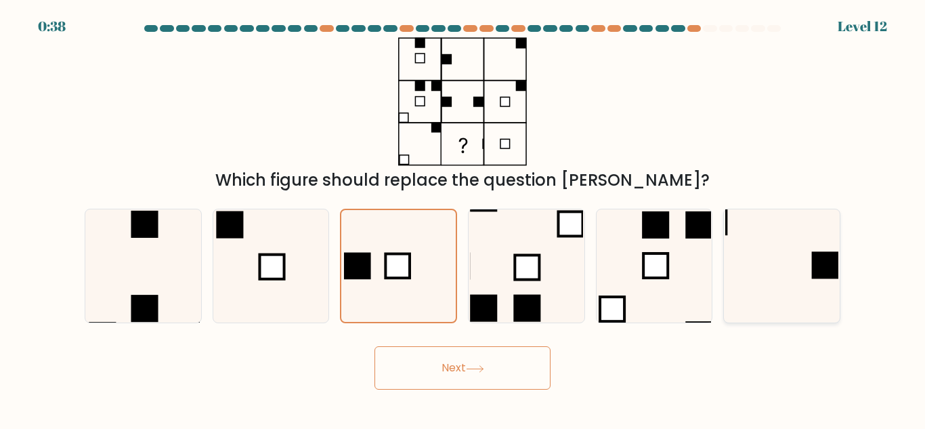
click at [817, 279] on icon at bounding box center [782, 265] width 113 height 113
click at [463, 218] on input "f." at bounding box center [463, 216] width 1 height 3
radio input "true"
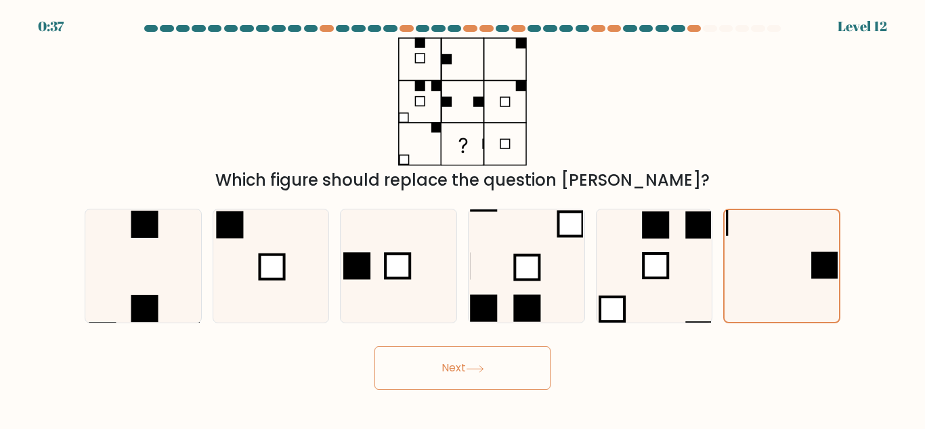
click at [448, 369] on button "Next" at bounding box center [463, 367] width 176 height 43
click at [445, 366] on button "Next" at bounding box center [463, 367] width 176 height 43
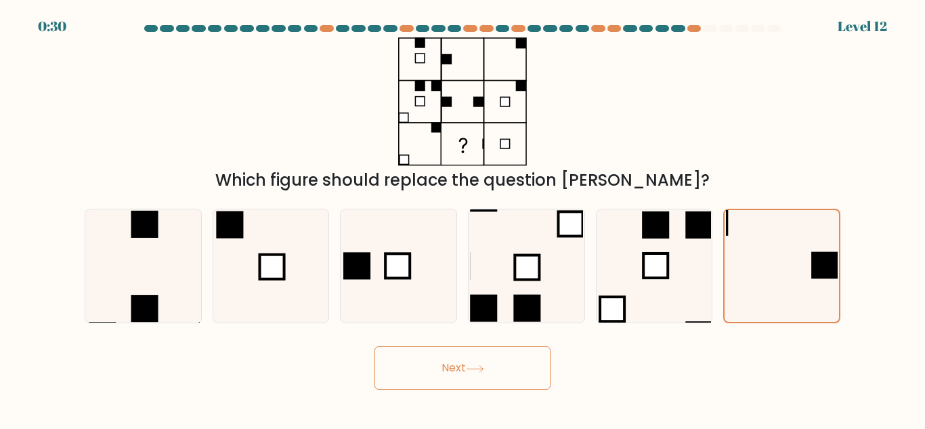
click at [448, 373] on button "Next" at bounding box center [463, 367] width 176 height 43
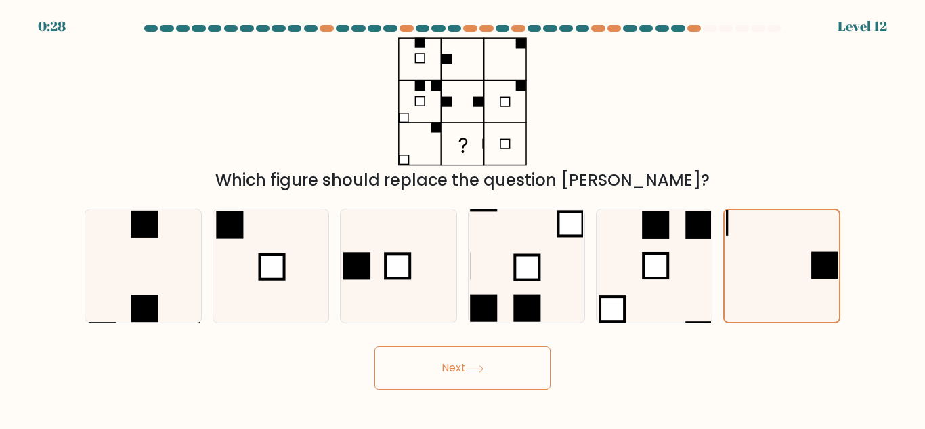
click at [448, 373] on button "Next" at bounding box center [463, 367] width 176 height 43
click at [452, 375] on button "Next" at bounding box center [463, 367] width 176 height 43
click at [455, 375] on button "Next" at bounding box center [463, 367] width 176 height 43
click at [450, 366] on button "Next" at bounding box center [463, 367] width 176 height 43
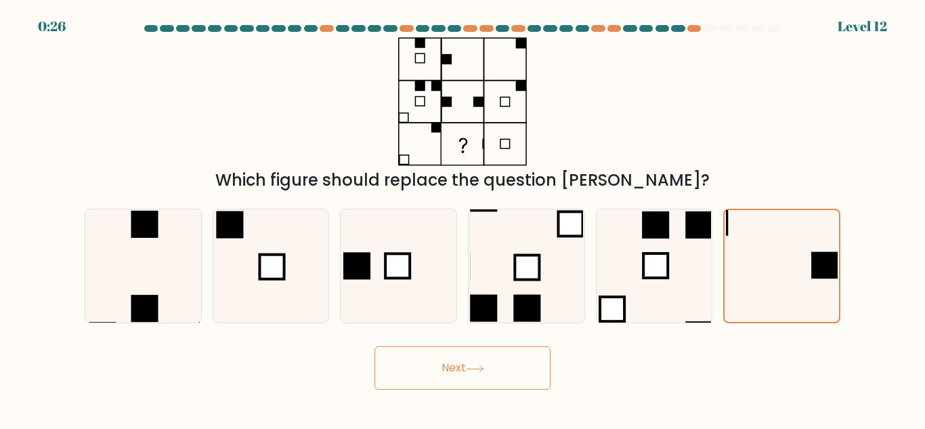
click at [448, 367] on button "Next" at bounding box center [463, 367] width 176 height 43
click at [453, 362] on button "Next" at bounding box center [463, 367] width 176 height 43
click at [453, 360] on button "Next" at bounding box center [463, 367] width 176 height 43
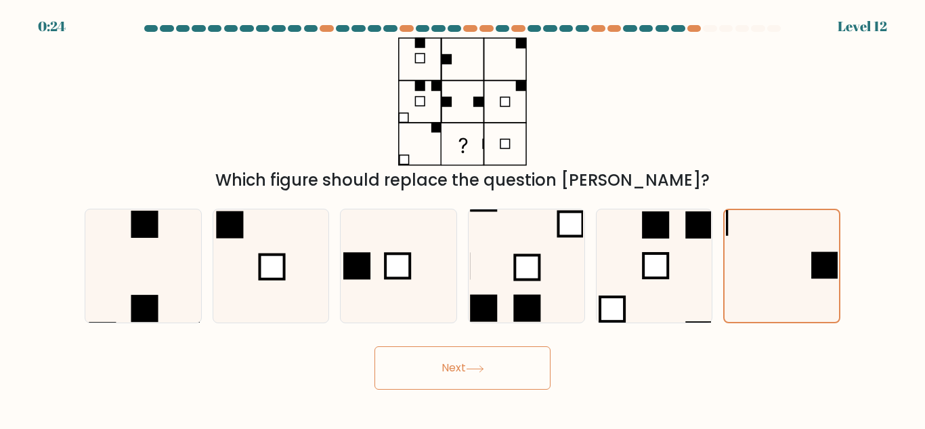
click at [453, 360] on button "Next" at bounding box center [463, 367] width 176 height 43
click at [397, 249] on icon at bounding box center [398, 265] width 113 height 113
click at [463, 218] on input "c." at bounding box center [463, 216] width 1 height 3
radio input "true"
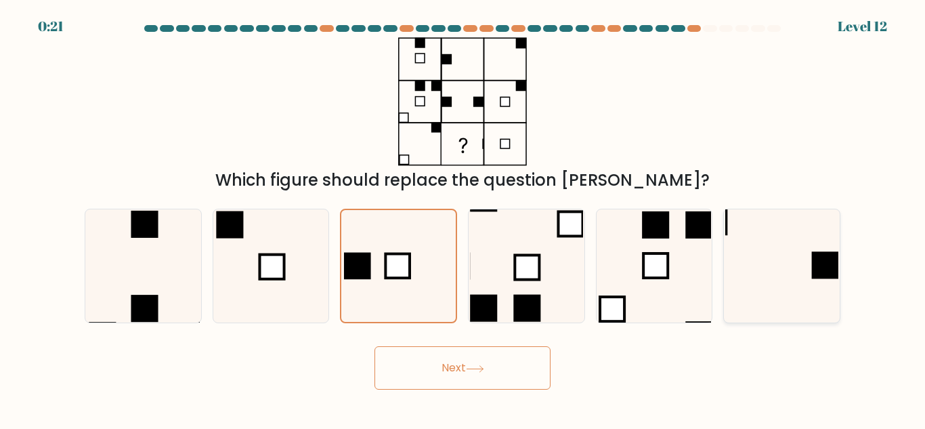
click at [812, 264] on icon at bounding box center [782, 265] width 113 height 113
click at [463, 218] on input "f." at bounding box center [463, 216] width 1 height 3
radio input "true"
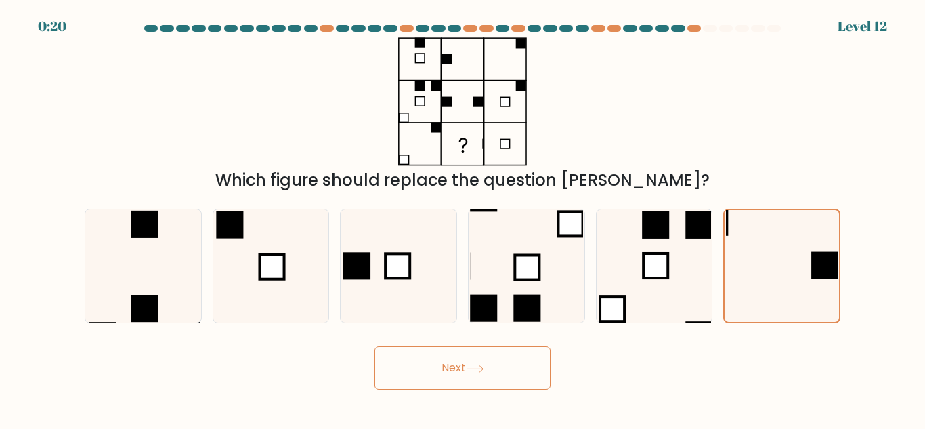
click at [495, 366] on button "Next" at bounding box center [463, 367] width 176 height 43
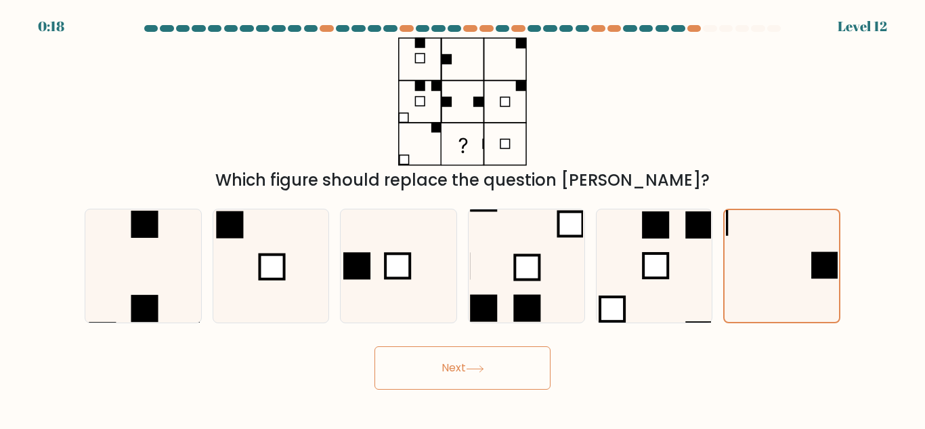
click at [495, 366] on button "Next" at bounding box center [463, 367] width 176 height 43
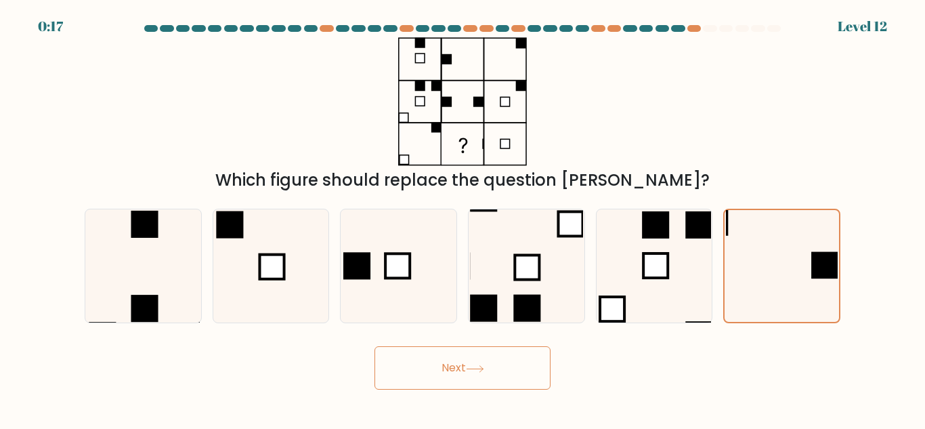
click at [495, 366] on button "Next" at bounding box center [463, 367] width 176 height 43
click at [467, 369] on button "Next" at bounding box center [463, 367] width 176 height 43
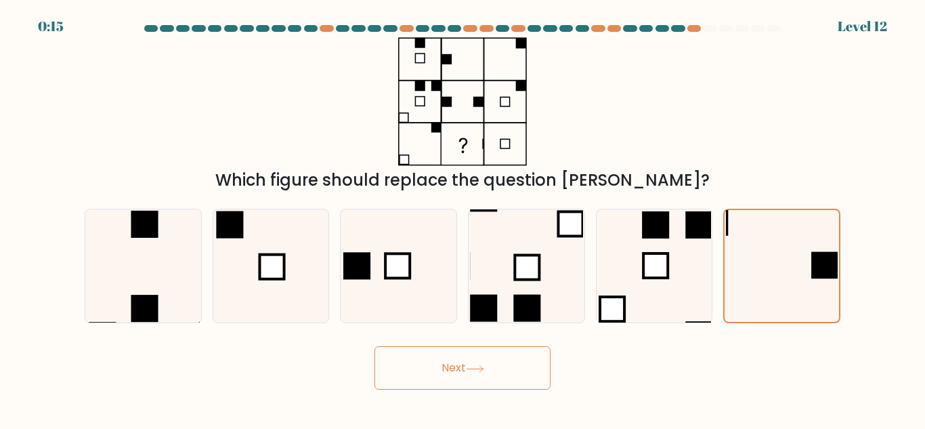
click at [467, 369] on button "Next" at bounding box center [463, 367] width 176 height 43
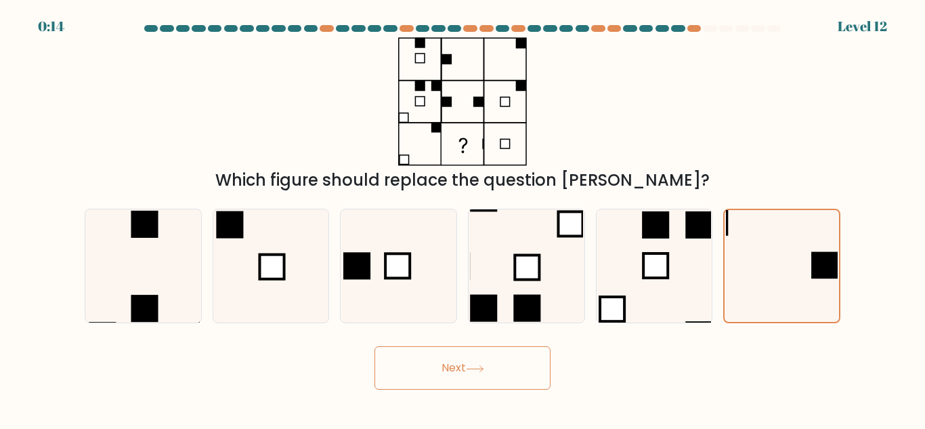
click at [467, 369] on button "Next" at bounding box center [463, 367] width 176 height 43
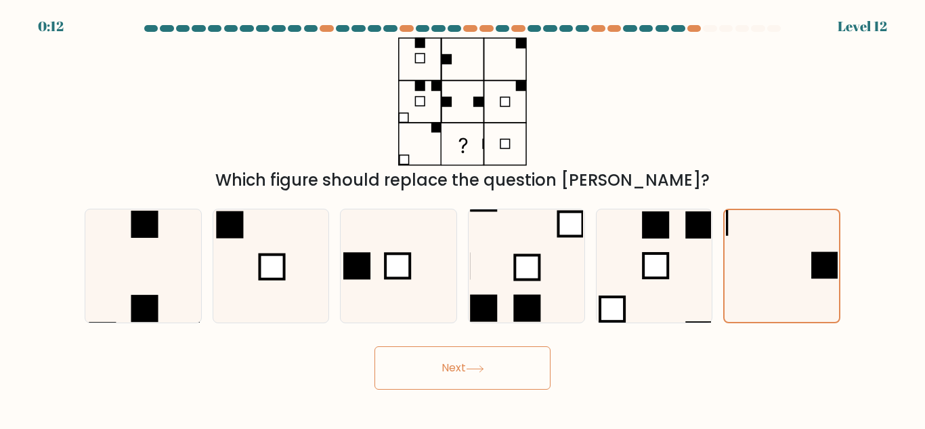
click at [467, 369] on button "Next" at bounding box center [463, 367] width 176 height 43
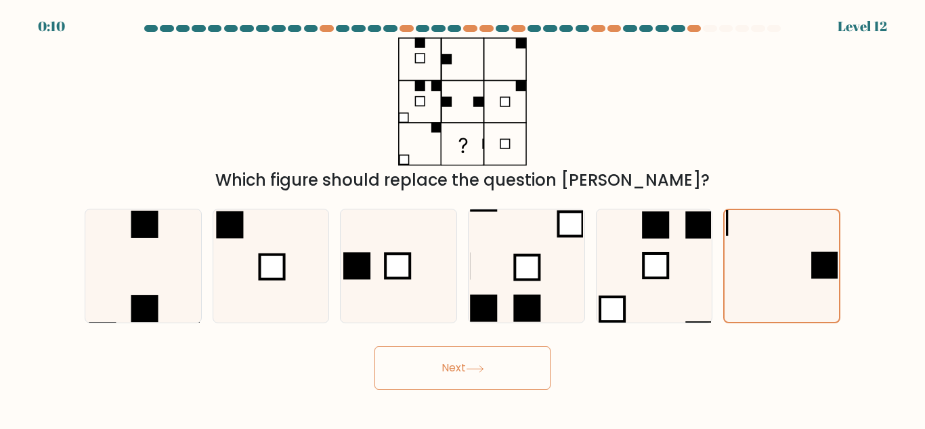
click at [467, 369] on button "Next" at bounding box center [463, 367] width 176 height 43
click at [460, 358] on button "Next" at bounding box center [463, 367] width 176 height 43
click at [456, 357] on button "Next" at bounding box center [463, 367] width 176 height 43
click at [455, 356] on button "Next" at bounding box center [463, 367] width 176 height 43
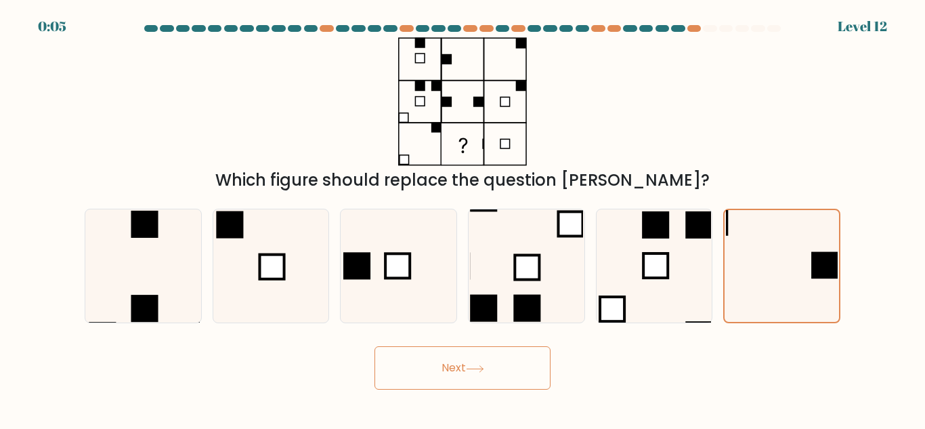
click at [814, 83] on div "Which figure should replace the question [PERSON_NAME]?" at bounding box center [463, 114] width 772 height 155
drag, startPoint x: 501, startPoint y: 371, endPoint x: 639, endPoint y: 285, distance: 162.2
click at [499, 370] on button "Next" at bounding box center [463, 367] width 176 height 43
click at [802, 261] on icon at bounding box center [782, 266] width 112 height 112
click at [463, 218] on input "f." at bounding box center [463, 216] width 1 height 3
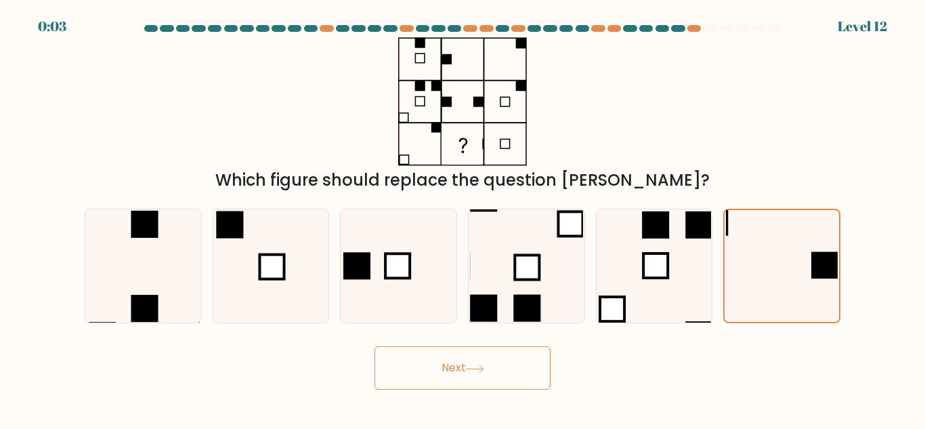
drag, startPoint x: 395, startPoint y: 371, endPoint x: 379, endPoint y: 283, distance: 88.8
click at [395, 370] on button "Next" at bounding box center [463, 367] width 176 height 43
click at [348, 201] on div "a. b. c." at bounding box center [462, 260] width 767 height 125
click at [400, 258] on rect at bounding box center [397, 266] width 24 height 24
click at [463, 218] on input "c." at bounding box center [463, 216] width 1 height 3
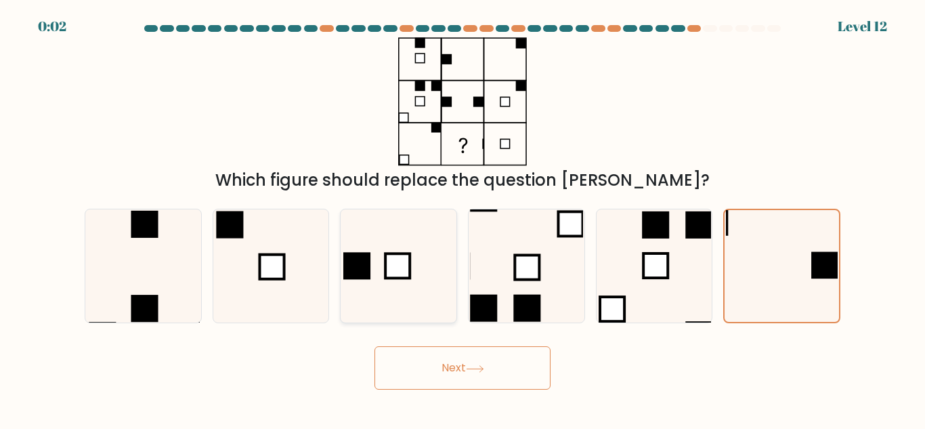
radio input "true"
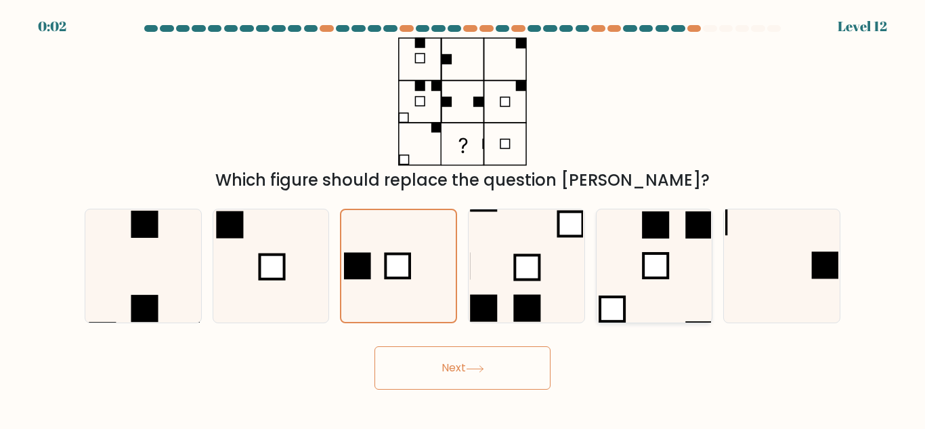
drag, startPoint x: 776, startPoint y: 281, endPoint x: 711, endPoint y: 312, distance: 71.5
click at [776, 281] on icon at bounding box center [782, 265] width 113 height 113
click at [463, 218] on input "f." at bounding box center [463, 216] width 1 height 3
radio input "true"
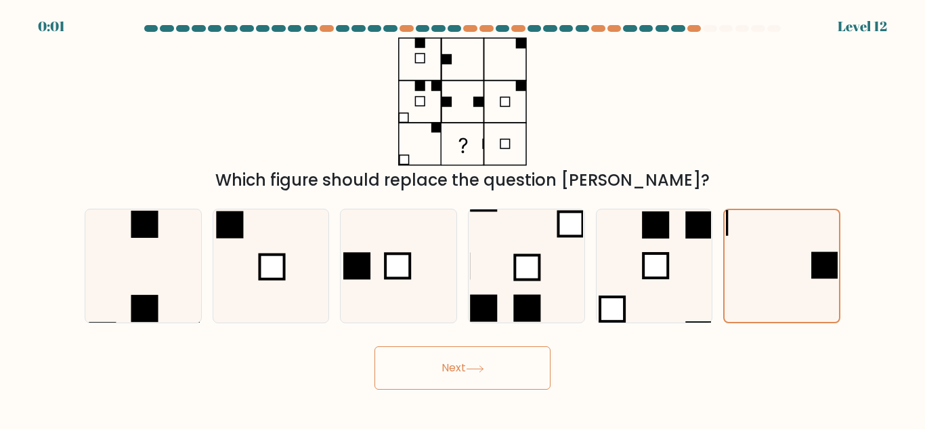
click at [471, 370] on icon at bounding box center [475, 368] width 18 height 7
click at [470, 369] on icon at bounding box center [475, 368] width 18 height 7
click at [468, 368] on button "Next" at bounding box center [463, 367] width 176 height 43
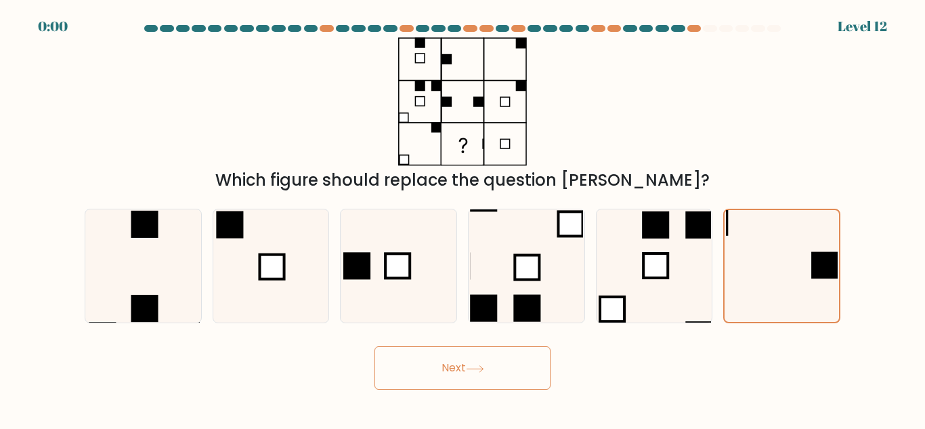
click at [468, 368] on button "Next" at bounding box center [463, 367] width 176 height 43
click at [468, 368] on div "Next" at bounding box center [463, 364] width 772 height 50
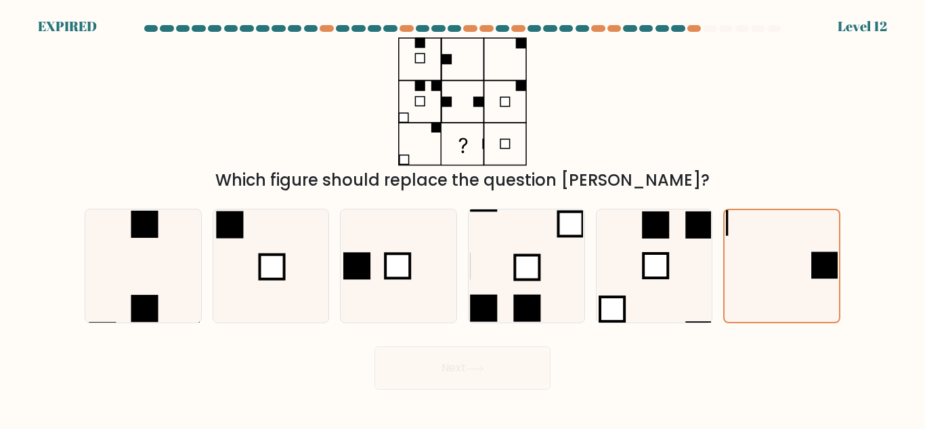
click at [468, 368] on div "Next" at bounding box center [463, 364] width 772 height 50
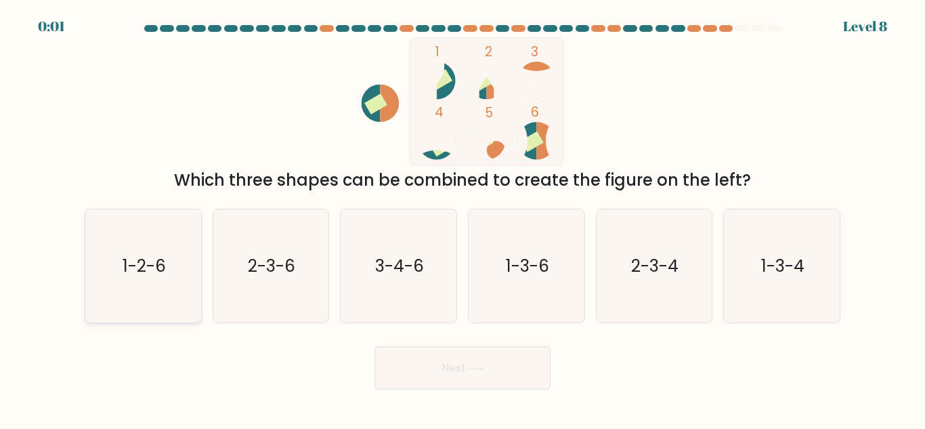
click at [153, 259] on text "1-2-6" at bounding box center [144, 266] width 43 height 24
click at [463, 218] on input "a. 1-2-6" at bounding box center [463, 216] width 1 height 3
radio input "true"
click at [479, 361] on button "Next" at bounding box center [463, 367] width 176 height 43
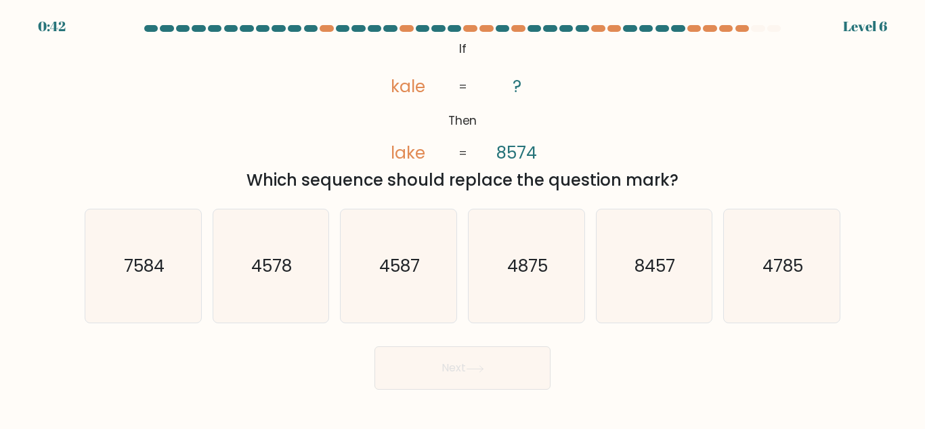
click at [482, 362] on button "Next" at bounding box center [463, 367] width 176 height 43
click at [203, 89] on div "@import url('[URL][DOMAIN_NAME]); If Then [GEOGRAPHIC_DATA] ? 8574 = = Which se…" at bounding box center [463, 114] width 772 height 155
click at [211, 280] on div "b. 4578" at bounding box center [271, 266] width 128 height 114
click at [146, 277] on text "7584" at bounding box center [144, 266] width 41 height 24
click at [463, 218] on input "a. 7584" at bounding box center [463, 216] width 1 height 3
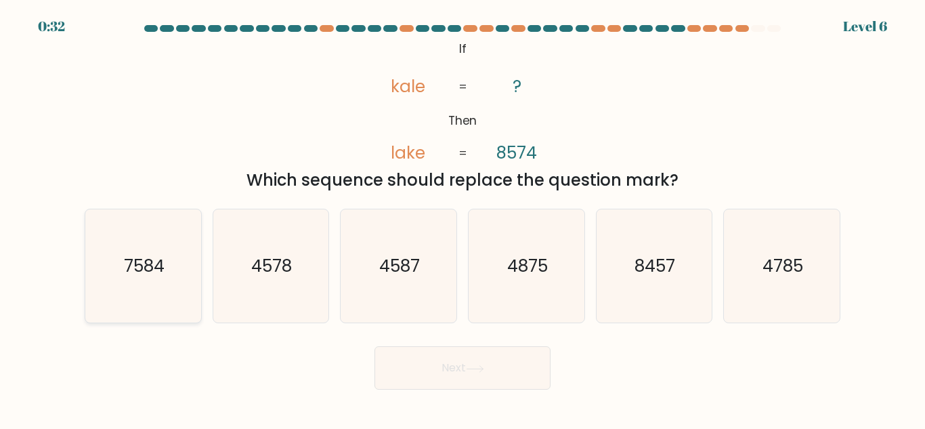
radio input "true"
click at [494, 375] on button "Next" at bounding box center [463, 367] width 176 height 43
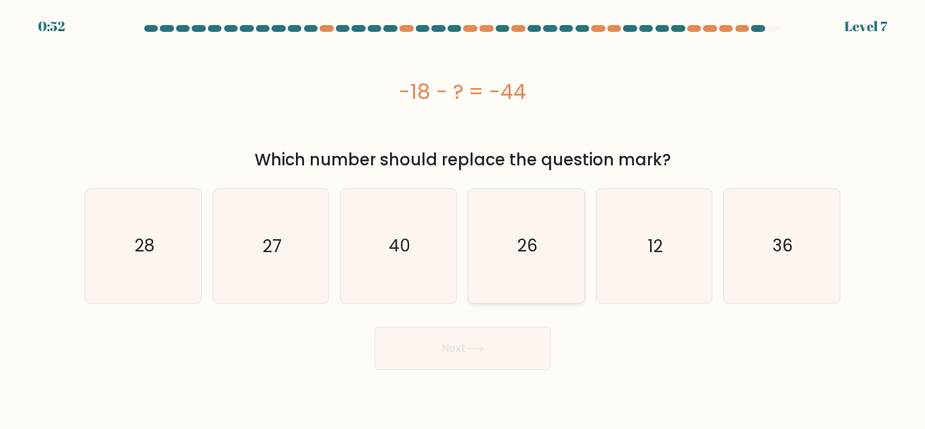
click at [534, 247] on text "26" at bounding box center [528, 246] width 20 height 24
click at [463, 218] on input "d. 26" at bounding box center [463, 216] width 1 height 3
radio input "true"
click at [490, 352] on button "Next" at bounding box center [463, 348] width 176 height 43
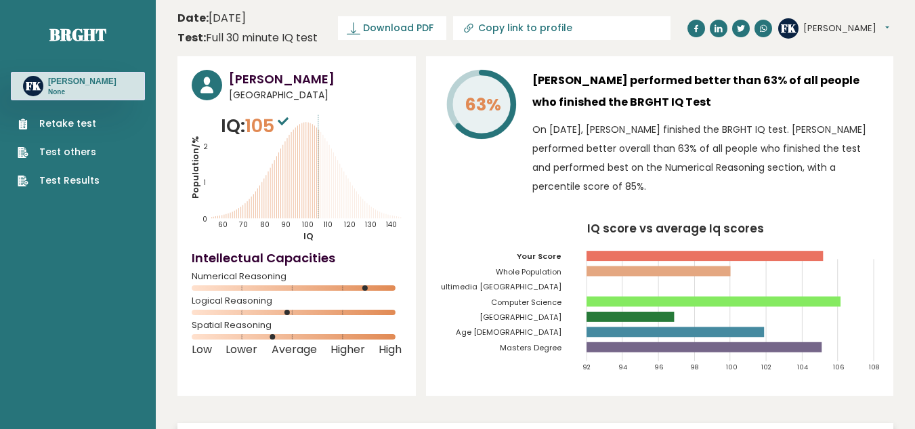
click at [68, 125] on link "Retake test" at bounding box center [59, 124] width 82 height 14
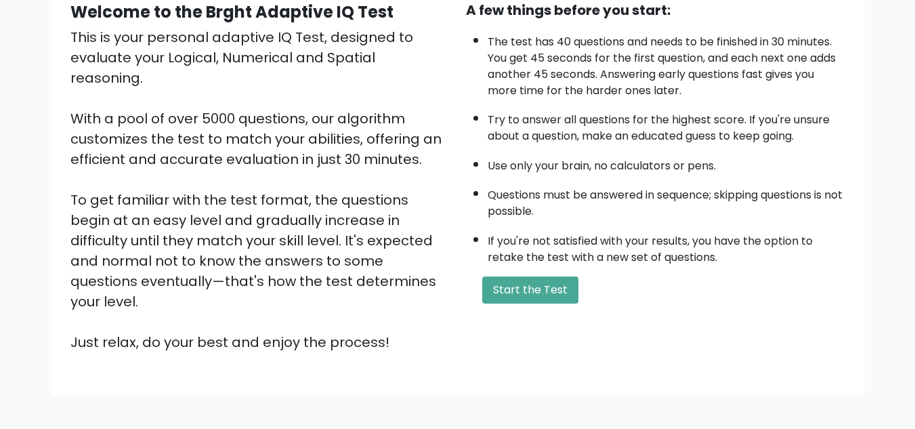
scroll to position [192, 0]
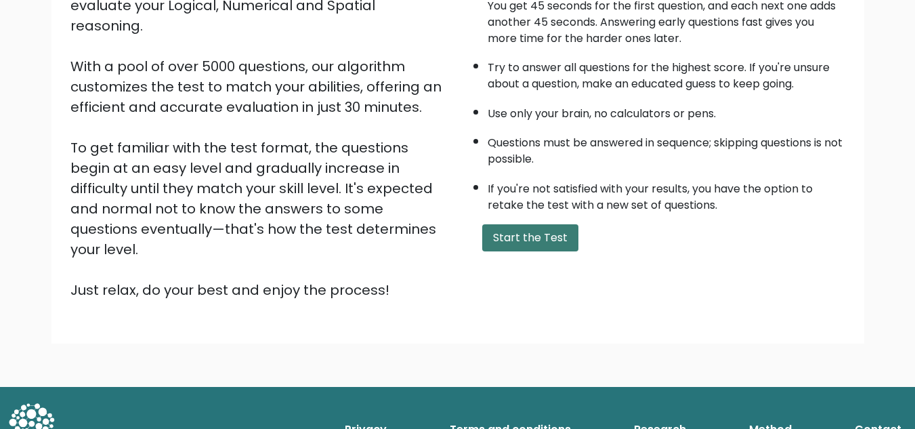
click at [537, 235] on button "Start the Test" at bounding box center [530, 237] width 96 height 27
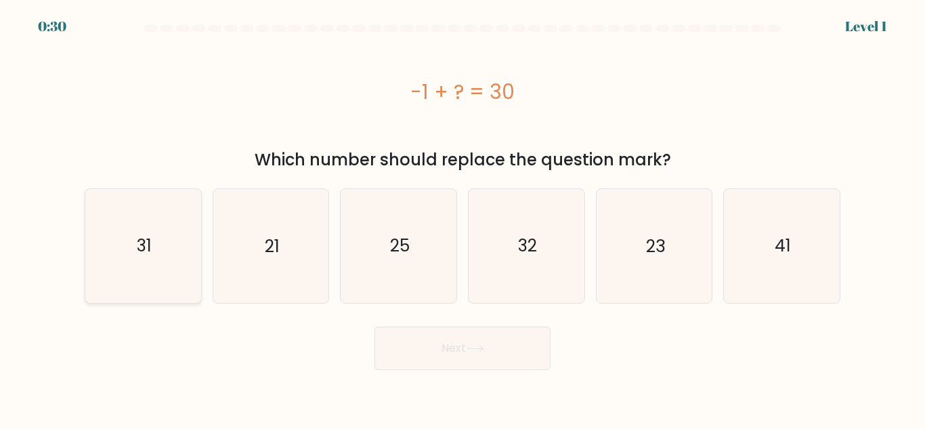
click at [148, 236] on text "31" at bounding box center [144, 246] width 15 height 24
click at [463, 218] on input "a. 31" at bounding box center [463, 216] width 1 height 3
radio input "true"
click at [440, 351] on button "Next" at bounding box center [463, 348] width 176 height 43
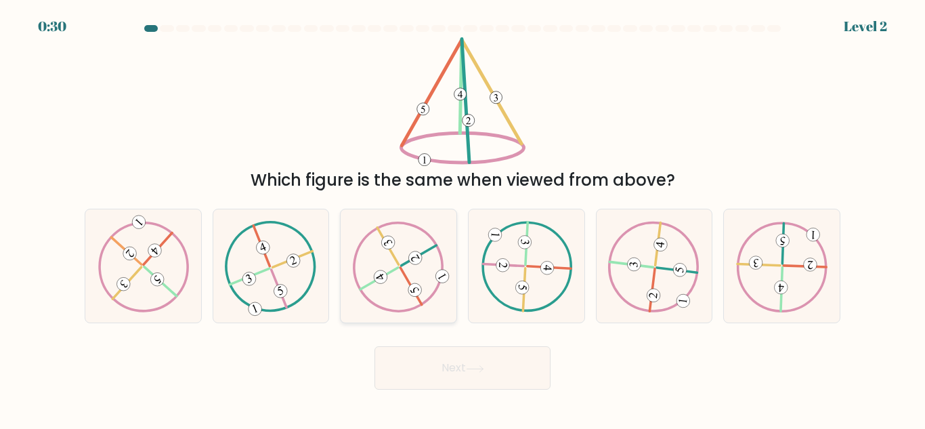
click at [413, 280] on icon at bounding box center [398, 266] width 91 height 91
click at [463, 218] on input "c." at bounding box center [463, 216] width 1 height 3
radio input "true"
click at [479, 371] on icon at bounding box center [475, 368] width 18 height 7
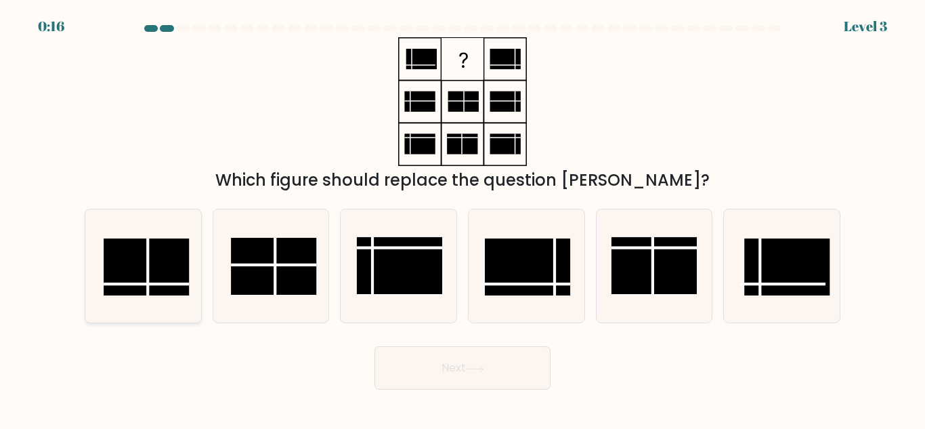
click at [163, 266] on rect at bounding box center [146, 266] width 85 height 57
click at [463, 218] on input "a." at bounding box center [463, 216] width 1 height 3
radio input "true"
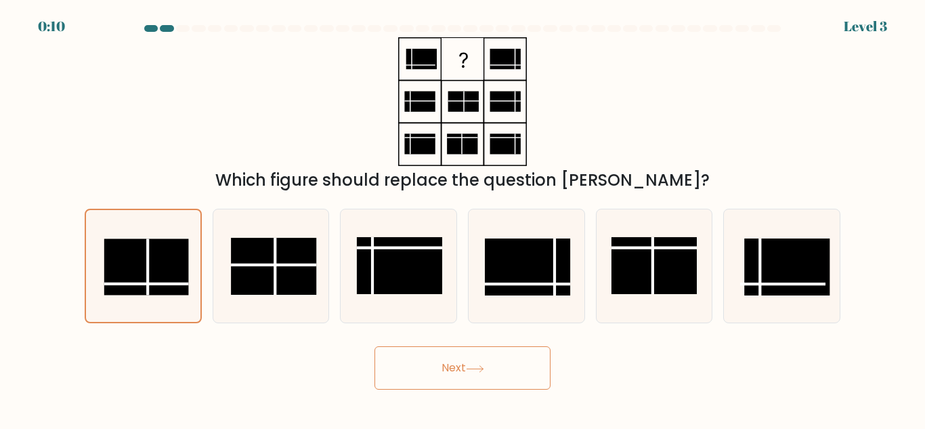
click at [505, 363] on button "Next" at bounding box center [463, 367] width 176 height 43
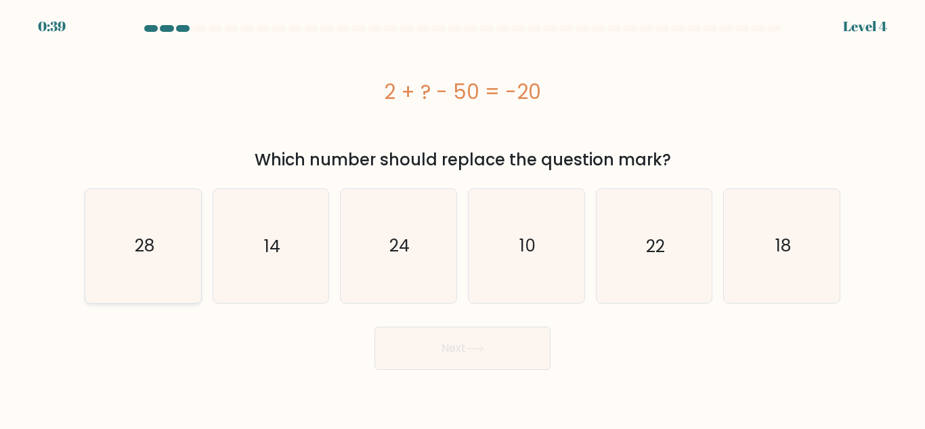
click at [125, 260] on icon "28" at bounding box center [143, 245] width 113 height 113
click at [463, 218] on input "a. 28" at bounding box center [463, 216] width 1 height 3
radio input "true"
click at [512, 345] on button "Next" at bounding box center [463, 348] width 176 height 43
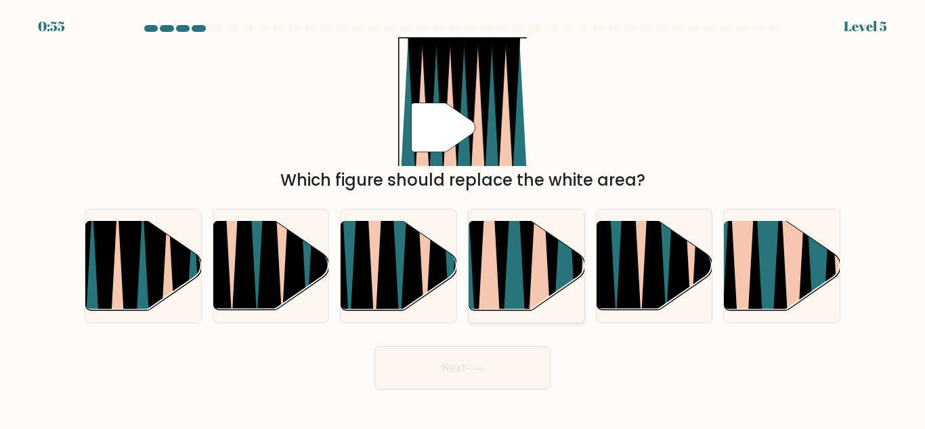
click at [560, 266] on icon at bounding box center [563, 219] width 25 height 231
click at [463, 218] on input "d." at bounding box center [463, 216] width 1 height 3
radio input "true"
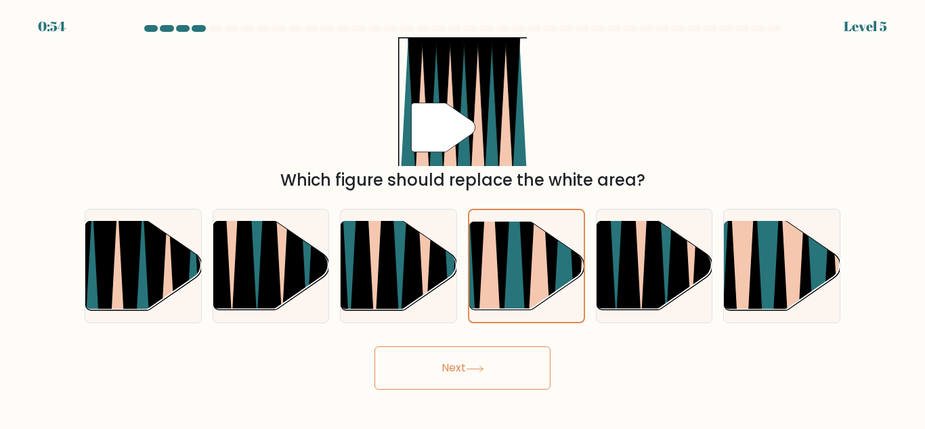
click at [484, 367] on icon at bounding box center [475, 368] width 18 height 7
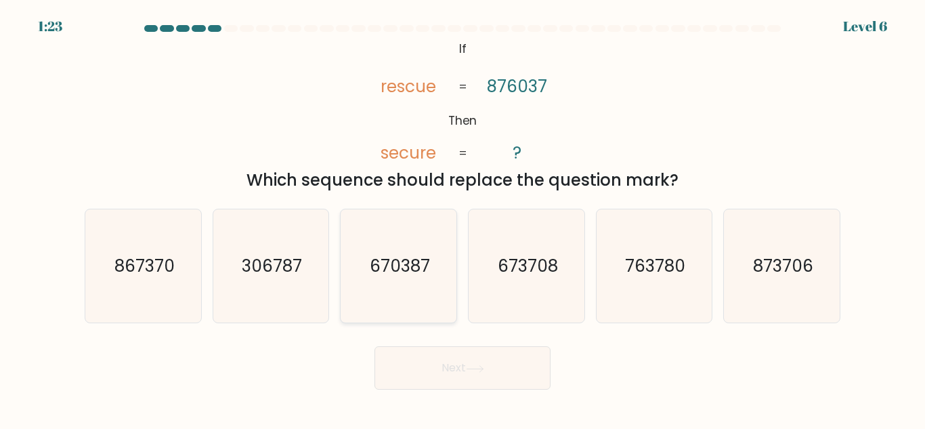
click at [395, 262] on text "670387" at bounding box center [400, 266] width 60 height 24
click at [463, 218] on input "c. 670387" at bounding box center [463, 216] width 1 height 3
radio input "true"
click at [476, 372] on icon at bounding box center [475, 368] width 18 height 7
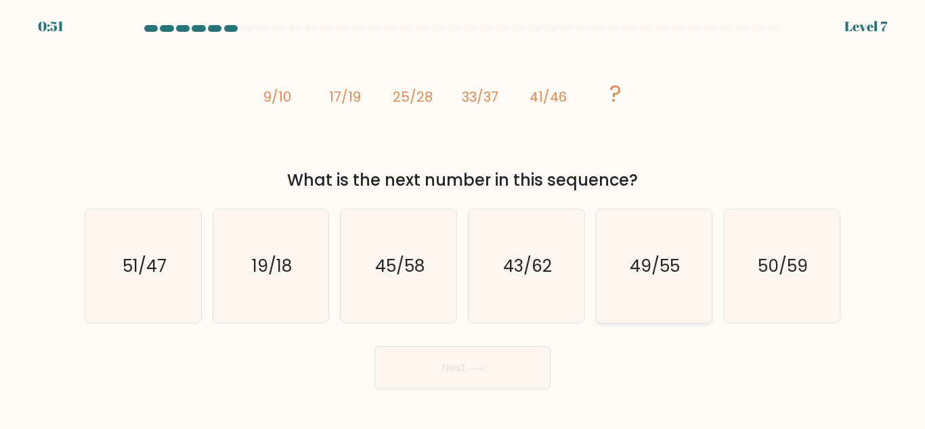
click at [628, 247] on icon "49/55" at bounding box center [654, 265] width 113 height 113
click at [463, 218] on input "e. 49/55" at bounding box center [463, 216] width 1 height 3
radio input "true"
click at [500, 378] on button "Next" at bounding box center [463, 367] width 176 height 43
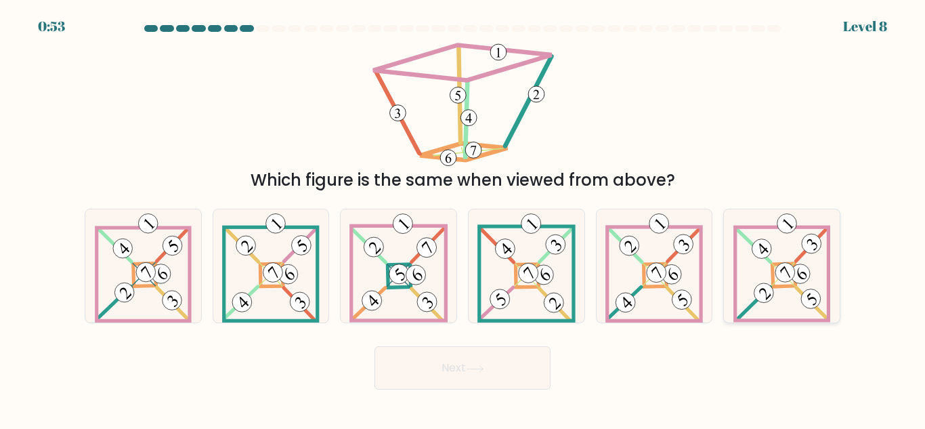
click at [775, 285] on 277 at bounding box center [784, 275] width 23 height 23
click at [463, 218] on input "f." at bounding box center [463, 216] width 1 height 3
radio input "true"
click at [486, 361] on button "Next" at bounding box center [463, 367] width 176 height 43
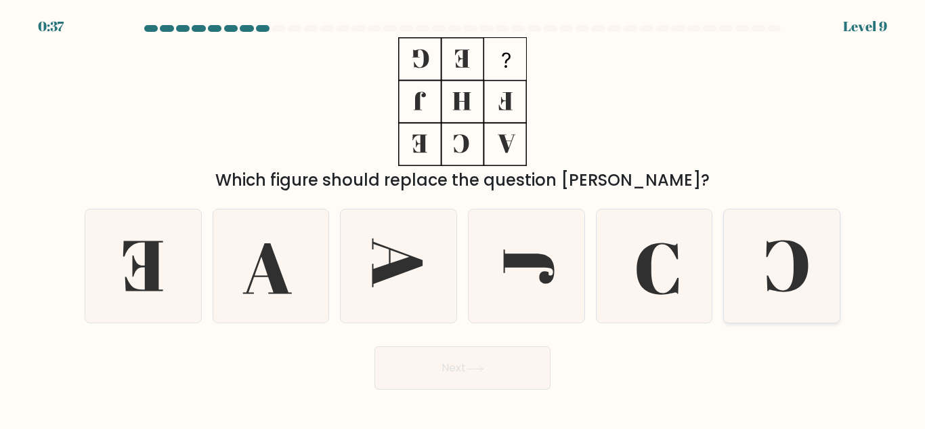
click at [775, 255] on icon at bounding box center [782, 265] width 113 height 113
click at [463, 218] on input "f." at bounding box center [463, 216] width 1 height 3
radio input "true"
click at [497, 374] on button "Next" at bounding box center [463, 367] width 176 height 43
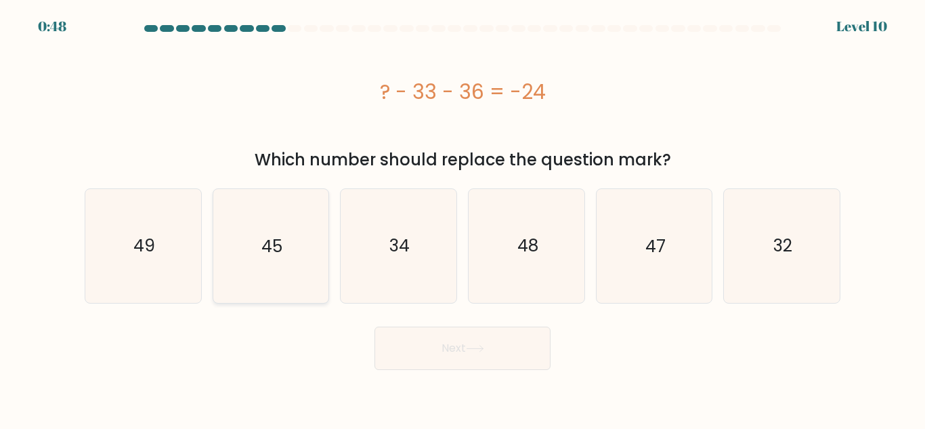
click at [275, 222] on icon "45" at bounding box center [270, 245] width 113 height 113
click at [463, 218] on input "b. 45" at bounding box center [463, 216] width 1 height 3
radio input "true"
click at [428, 350] on button "Next" at bounding box center [463, 348] width 176 height 43
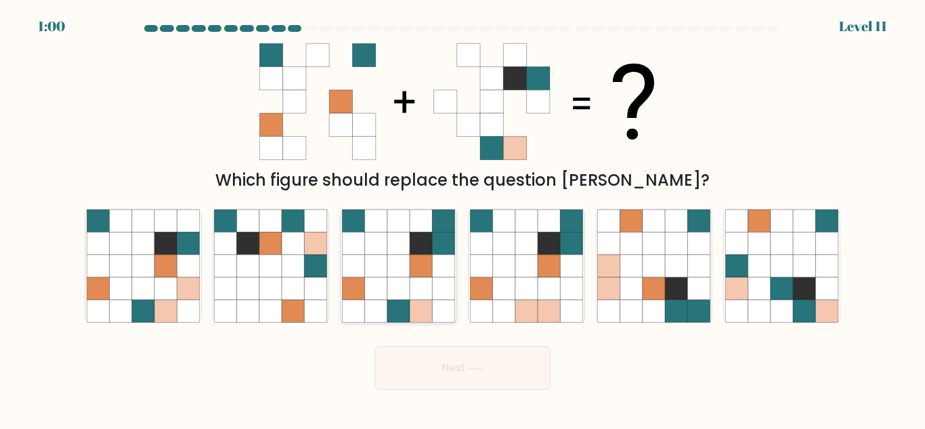
click at [408, 299] on icon at bounding box center [398, 288] width 22 height 22
click at [463, 218] on input "c." at bounding box center [463, 216] width 1 height 3
radio input "true"
click at [455, 371] on button "Next" at bounding box center [463, 367] width 176 height 43
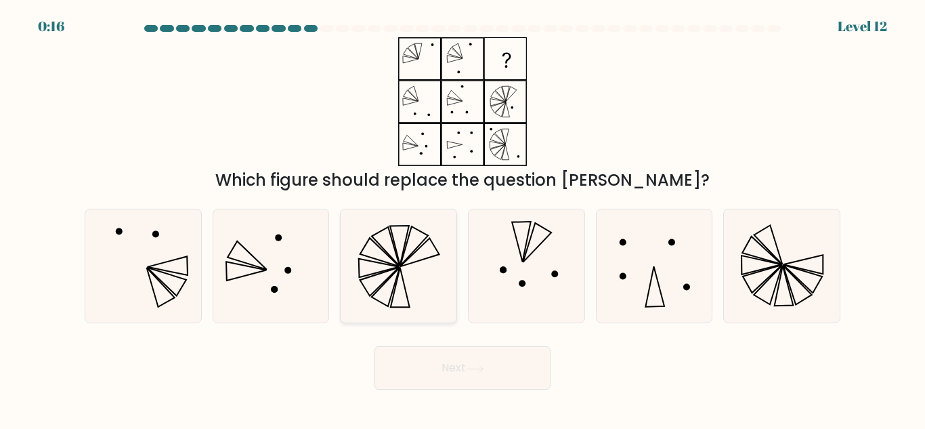
click at [419, 254] on icon at bounding box center [398, 265] width 113 height 113
click at [463, 218] on input "c." at bounding box center [463, 216] width 1 height 3
radio input "true"
click at [459, 373] on button "Next" at bounding box center [463, 367] width 176 height 43
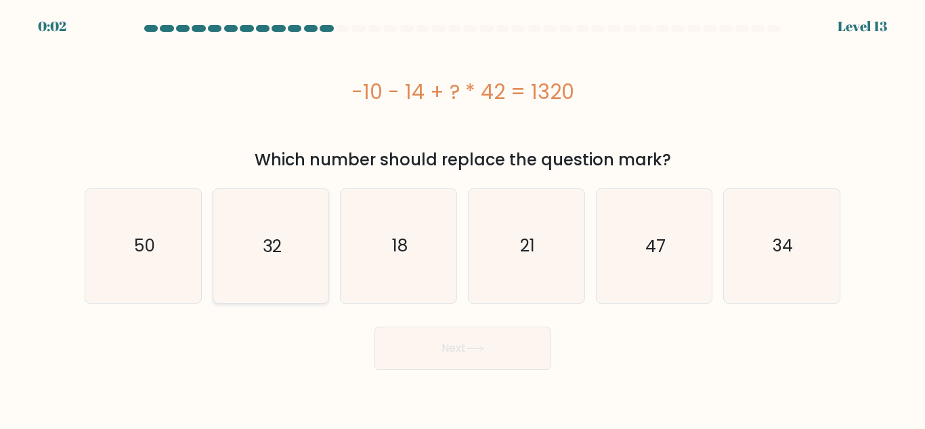
click at [290, 209] on icon "32" at bounding box center [270, 245] width 113 height 113
click at [463, 215] on input "b. 32" at bounding box center [463, 216] width 1 height 3
radio input "true"
click at [507, 342] on button "Next" at bounding box center [463, 348] width 176 height 43
click at [507, 342] on div "Next" at bounding box center [463, 345] width 772 height 50
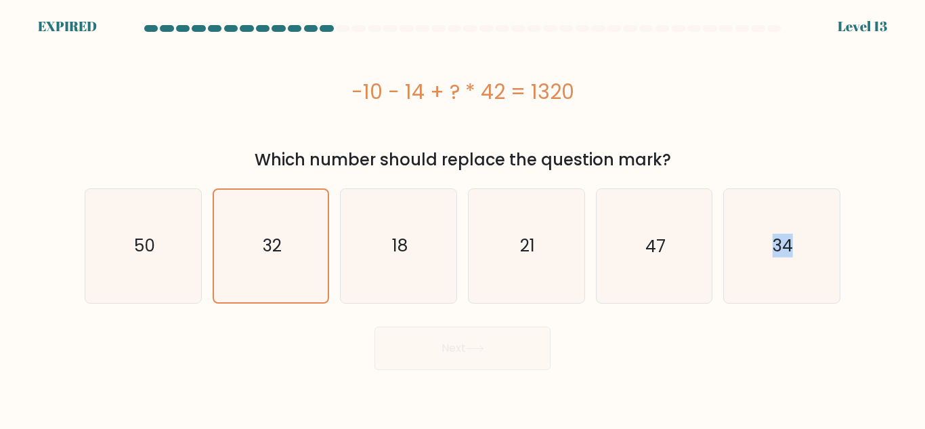
click at [507, 342] on div "Next" at bounding box center [463, 345] width 772 height 50
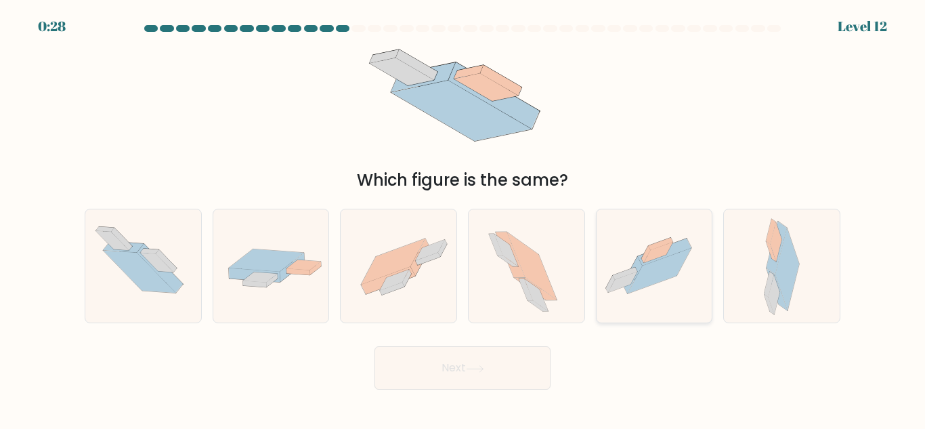
click at [646, 269] on icon at bounding box center [660, 270] width 64 height 45
click at [463, 218] on input "e." at bounding box center [463, 216] width 1 height 3
radio input "true"
click at [459, 369] on button "Next" at bounding box center [463, 367] width 176 height 43
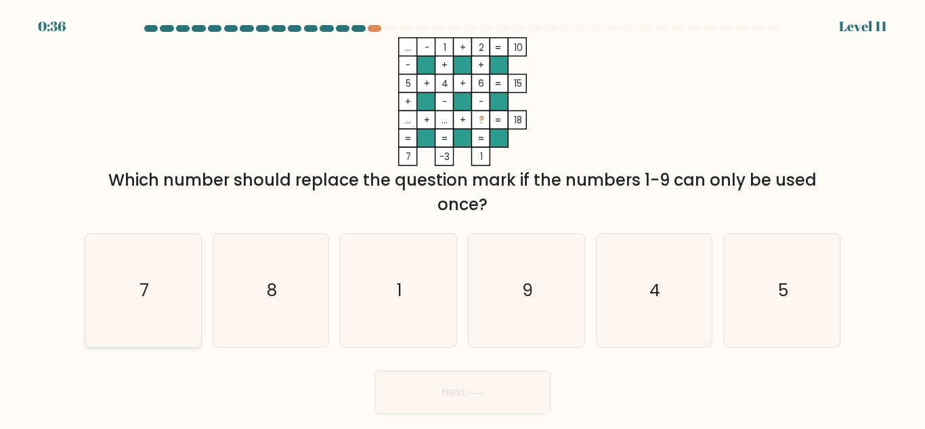
click at [127, 298] on icon "7" at bounding box center [143, 290] width 113 height 113
click at [463, 218] on input "a. 7" at bounding box center [463, 216] width 1 height 3
radio input "true"
click at [503, 392] on button "Next" at bounding box center [463, 392] width 176 height 43
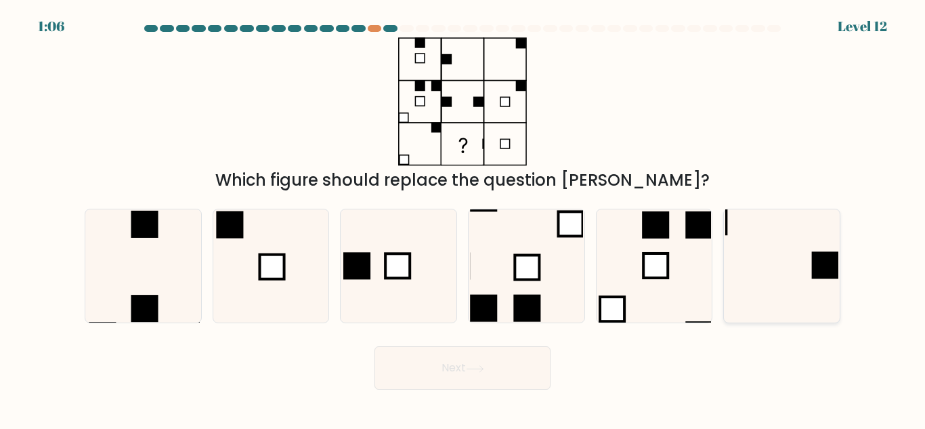
click at [763, 257] on icon at bounding box center [782, 265] width 113 height 113
click at [463, 218] on input "f." at bounding box center [463, 216] width 1 height 3
radio input "true"
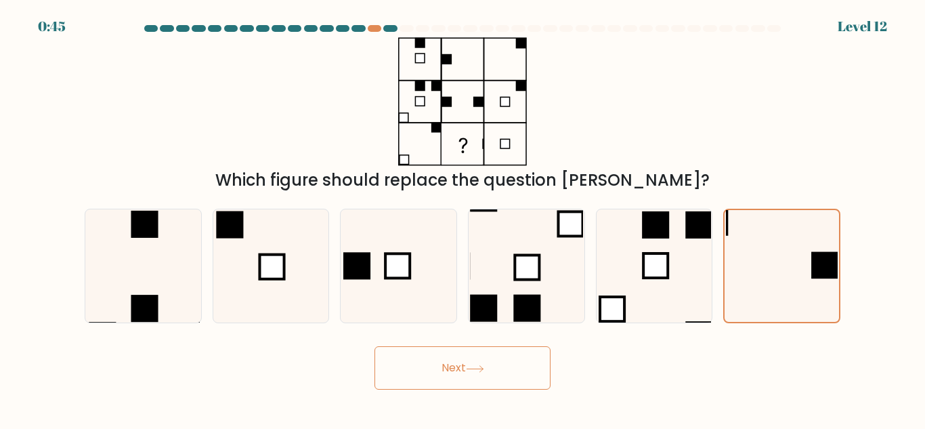
click at [509, 371] on button "Next" at bounding box center [463, 367] width 176 height 43
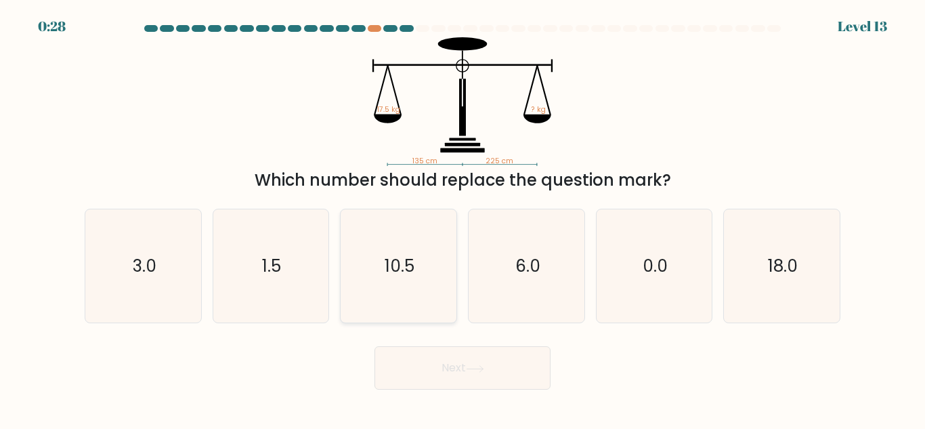
click at [402, 253] on icon "10.5" at bounding box center [398, 265] width 113 height 113
click at [463, 218] on input "c. 10.5" at bounding box center [463, 216] width 1 height 3
radio input "true"
click at [480, 379] on button "Next" at bounding box center [463, 367] width 176 height 43
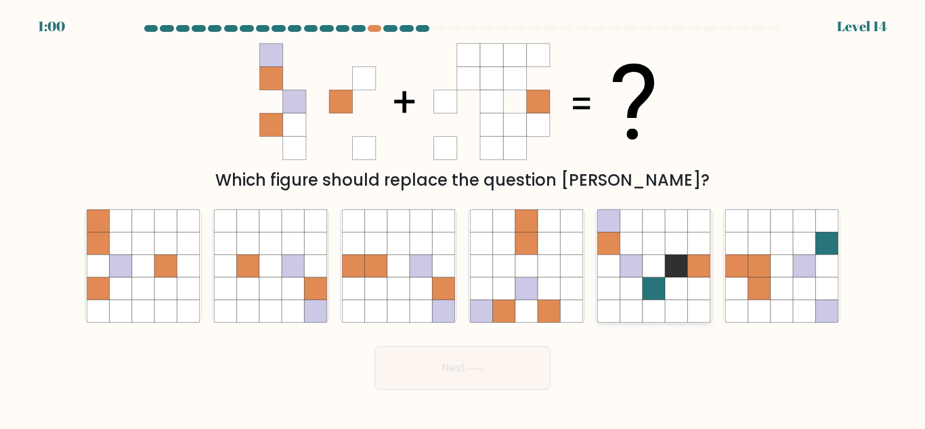
click at [633, 222] on icon at bounding box center [632, 220] width 22 height 22
click at [463, 218] on input "e." at bounding box center [463, 216] width 1 height 3
radio input "true"
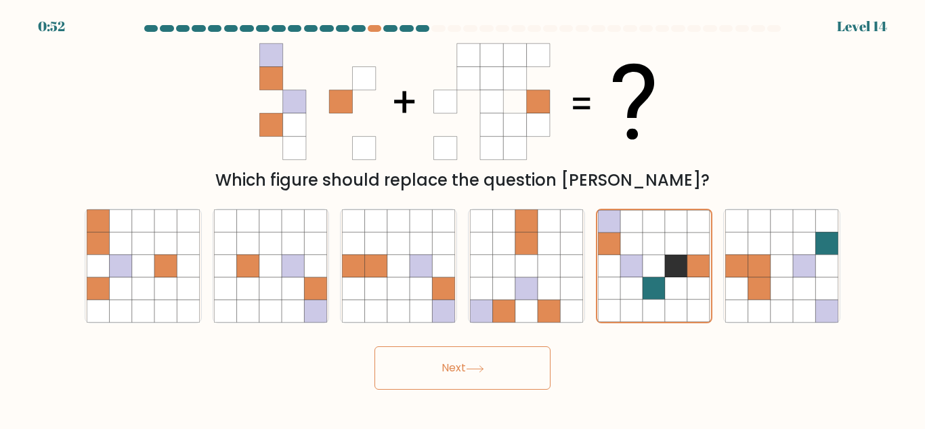
click at [502, 358] on button "Next" at bounding box center [463, 367] width 176 height 43
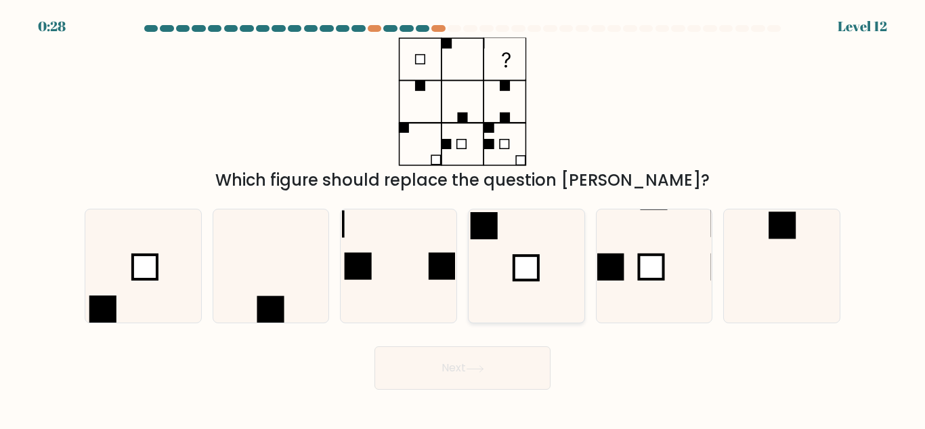
click at [513, 222] on icon at bounding box center [526, 265] width 113 height 113
click at [463, 218] on input "d." at bounding box center [463, 216] width 1 height 3
radio input "true"
click at [459, 373] on button "Next" at bounding box center [463, 367] width 176 height 43
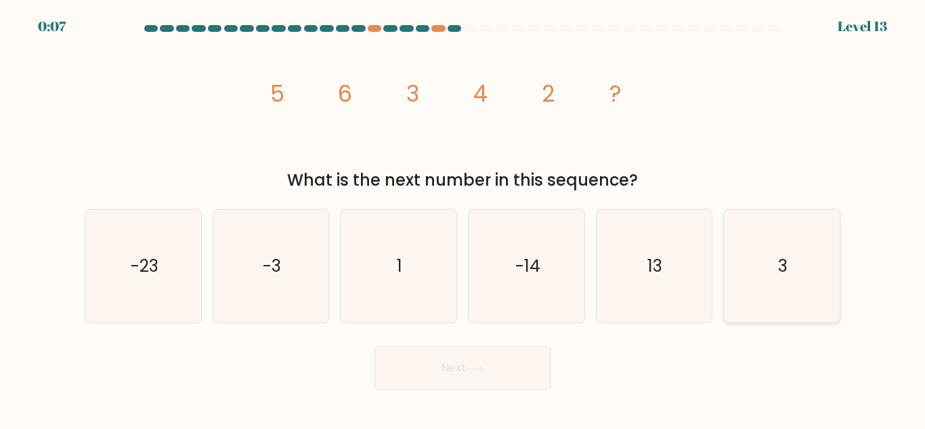
click at [772, 260] on icon "3" at bounding box center [782, 265] width 113 height 113
click at [463, 218] on input "f. 3" at bounding box center [463, 216] width 1 height 3
radio input "true"
click at [501, 371] on button "Next" at bounding box center [463, 367] width 176 height 43
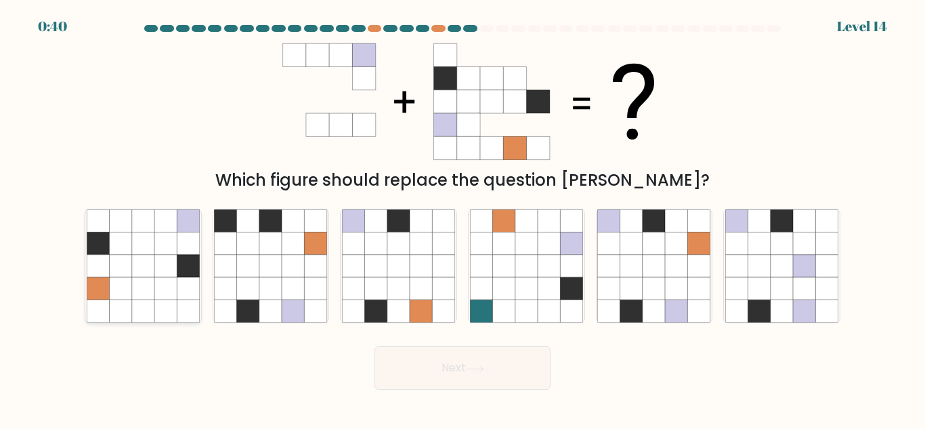
click at [142, 240] on icon at bounding box center [143, 243] width 22 height 22
click at [463, 218] on input "a." at bounding box center [463, 216] width 1 height 3
radio input "true"
drag, startPoint x: 422, startPoint y: 290, endPoint x: 420, endPoint y: 282, distance: 7.7
click at [421, 289] on icon at bounding box center [421, 288] width 22 height 22
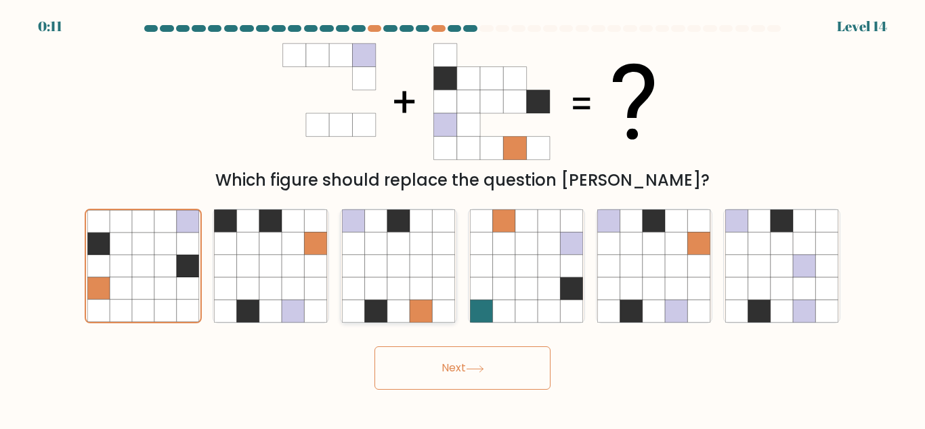
click at [463, 218] on input "c." at bounding box center [463, 216] width 1 height 3
radio input "true"
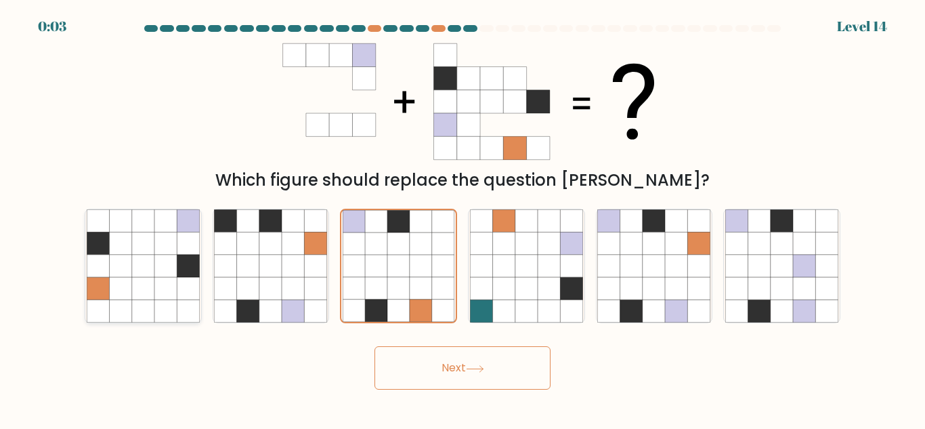
click at [134, 234] on icon at bounding box center [143, 243] width 22 height 22
click at [463, 218] on input "a." at bounding box center [463, 216] width 1 height 3
radio input "true"
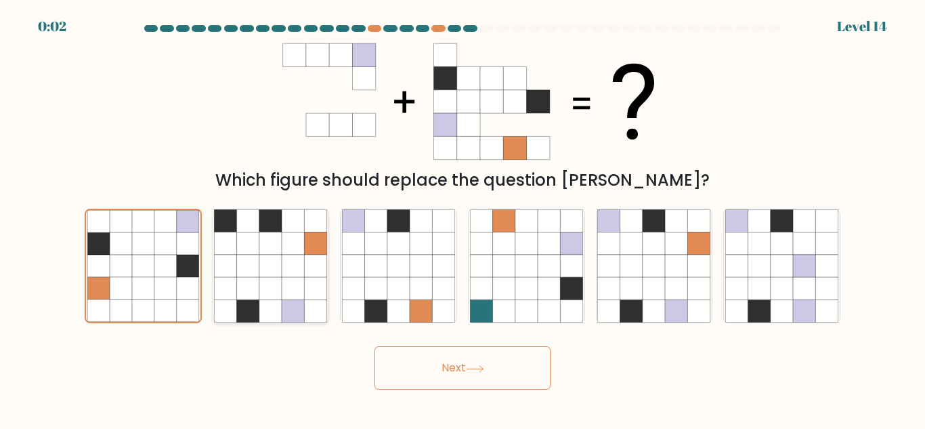
click at [249, 255] on icon at bounding box center [248, 266] width 22 height 22
click at [463, 218] on input "b." at bounding box center [463, 216] width 1 height 3
radio input "true"
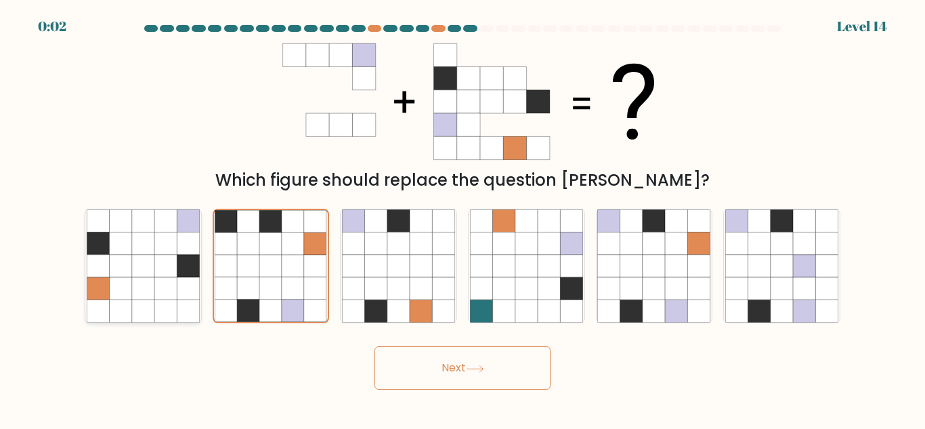
click at [152, 250] on icon at bounding box center [143, 243] width 22 height 22
click at [463, 218] on input "a." at bounding box center [463, 216] width 1 height 3
radio input "true"
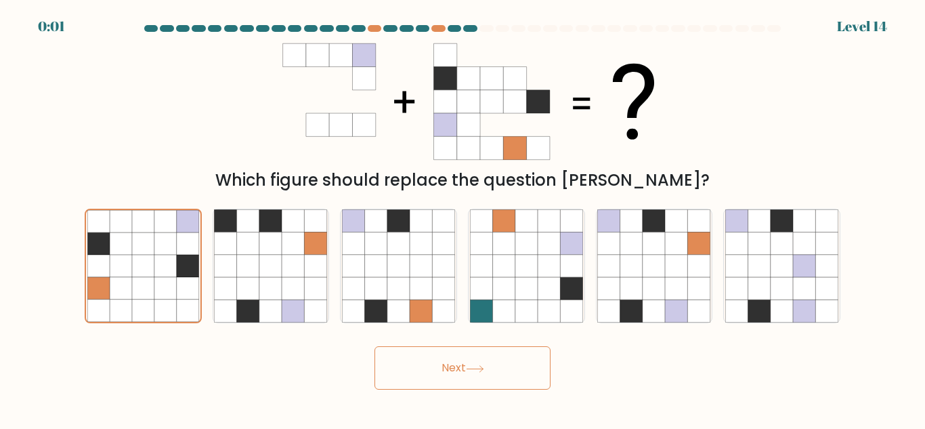
click at [455, 387] on button "Next" at bounding box center [463, 367] width 176 height 43
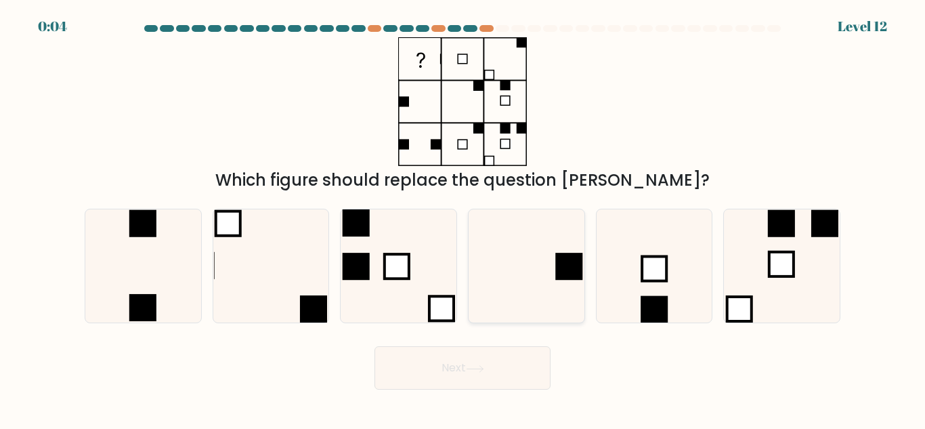
click at [531, 246] on icon at bounding box center [526, 265] width 113 height 113
click at [463, 218] on input "d." at bounding box center [463, 216] width 1 height 3
radio input "true"
click at [454, 369] on button "Next" at bounding box center [463, 367] width 176 height 43
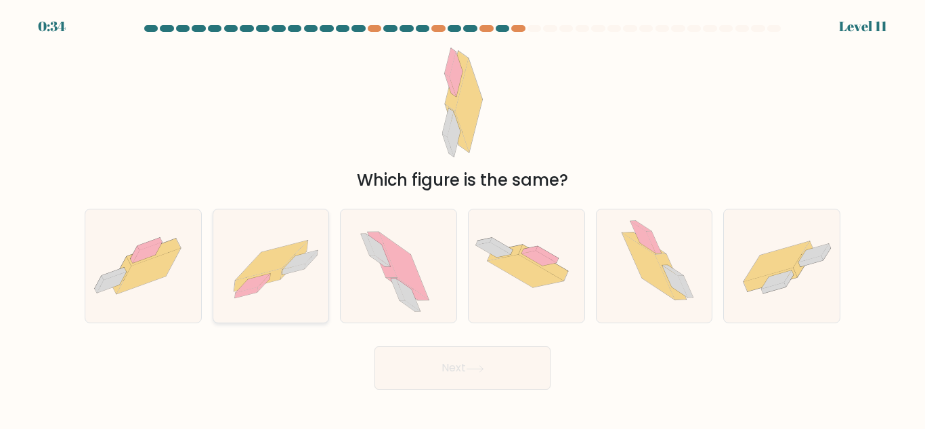
click at [274, 278] on icon at bounding box center [257, 280] width 47 height 23
click at [463, 218] on input "b." at bounding box center [463, 216] width 1 height 3
radio input "true"
click at [468, 361] on button "Next" at bounding box center [463, 367] width 176 height 43
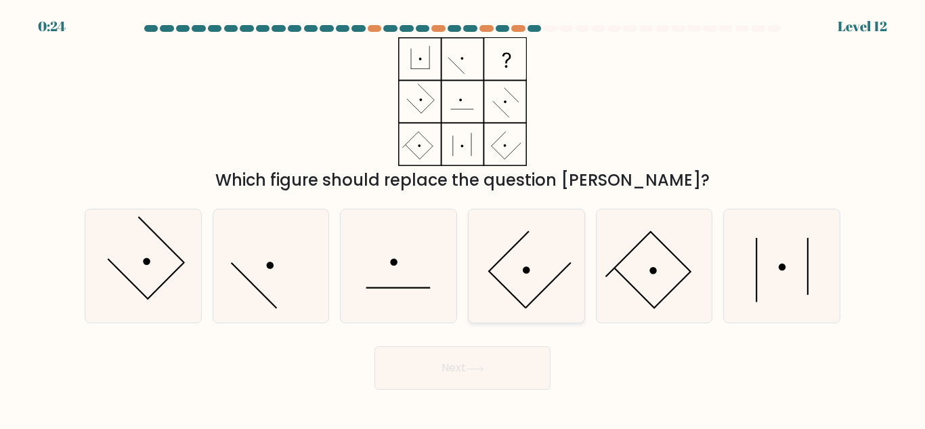
click at [542, 240] on icon at bounding box center [526, 265] width 113 height 113
click at [463, 218] on input "d." at bounding box center [463, 216] width 1 height 3
radio input "true"
click at [644, 266] on icon at bounding box center [654, 265] width 113 height 113
click at [463, 218] on input "e." at bounding box center [463, 216] width 1 height 3
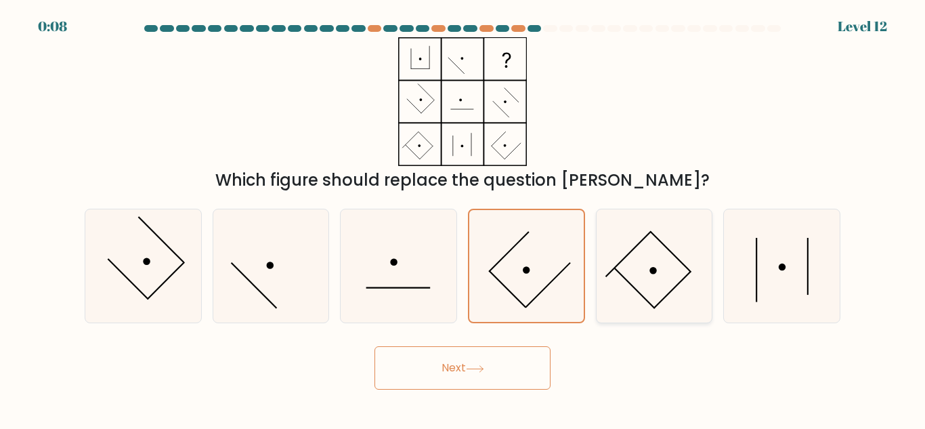
radio input "true"
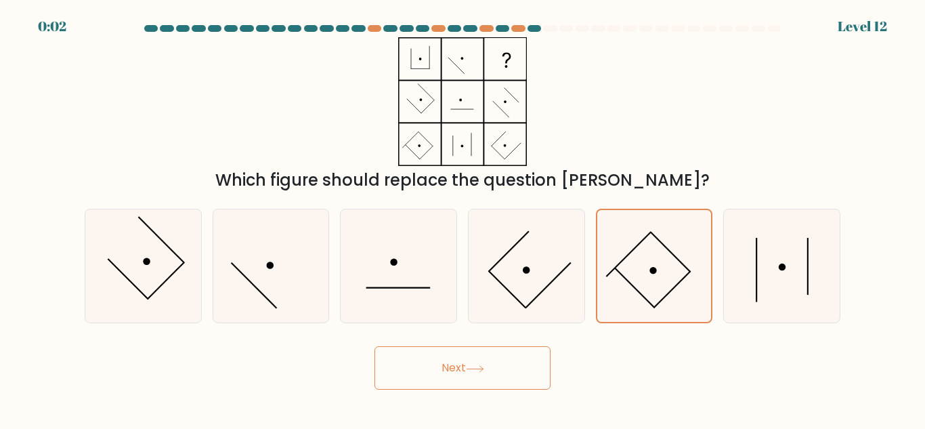
click at [468, 355] on button "Next" at bounding box center [463, 367] width 176 height 43
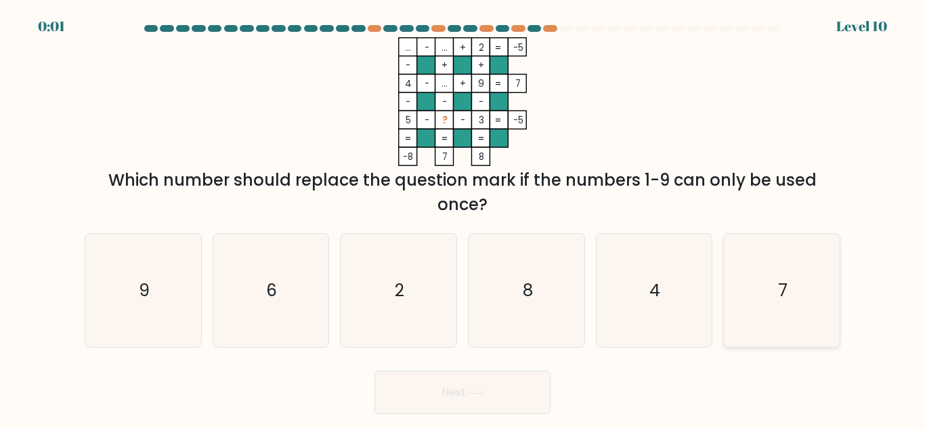
drag, startPoint x: 796, startPoint y: 286, endPoint x: 732, endPoint y: 308, distance: 67.3
click at [795, 286] on icon "7" at bounding box center [782, 290] width 113 height 113
click at [463, 218] on input "f. 7" at bounding box center [463, 216] width 1 height 3
radio input "true"
click at [511, 390] on button "Next" at bounding box center [463, 392] width 176 height 43
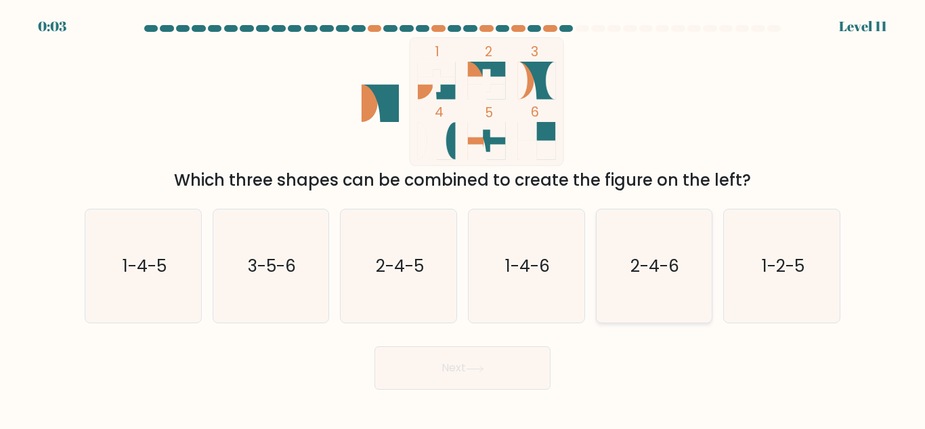
click at [644, 276] on text "2-4-6" at bounding box center [655, 266] width 49 height 24
click at [463, 218] on input "e. 2-4-6" at bounding box center [463, 216] width 1 height 3
radio input "true"
click at [488, 369] on button "Next" at bounding box center [463, 367] width 176 height 43
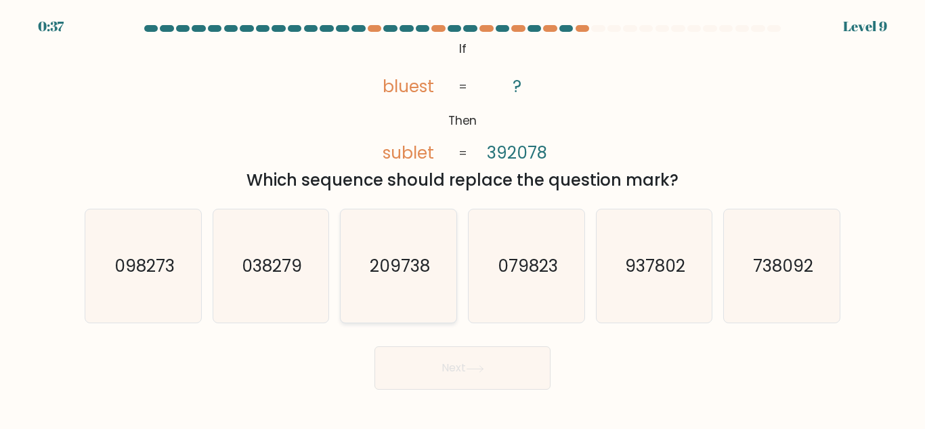
click at [413, 272] on text "209738" at bounding box center [400, 266] width 60 height 24
click at [463, 218] on input "c. 209738" at bounding box center [463, 216] width 1 height 3
radio input "true"
click at [440, 359] on button "Next" at bounding box center [463, 367] width 176 height 43
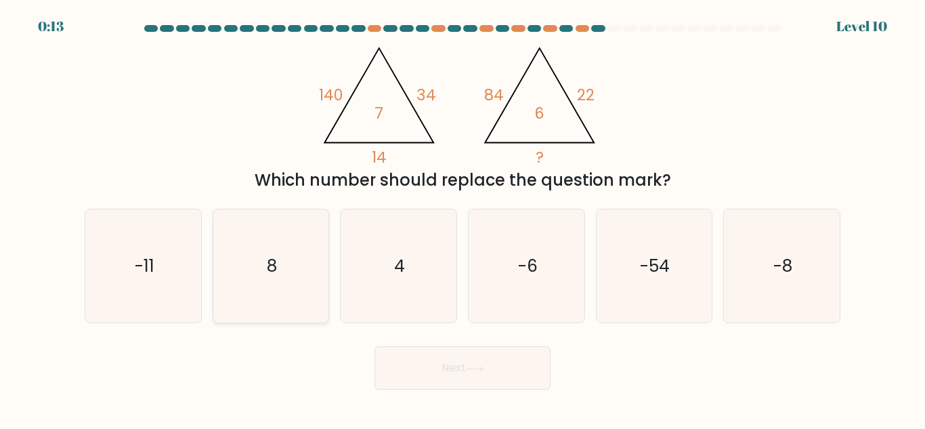
click at [306, 283] on icon "8" at bounding box center [270, 265] width 113 height 113
click at [463, 218] on input "b. 8" at bounding box center [463, 216] width 1 height 3
radio input "true"
click at [412, 369] on button "Next" at bounding box center [463, 367] width 176 height 43
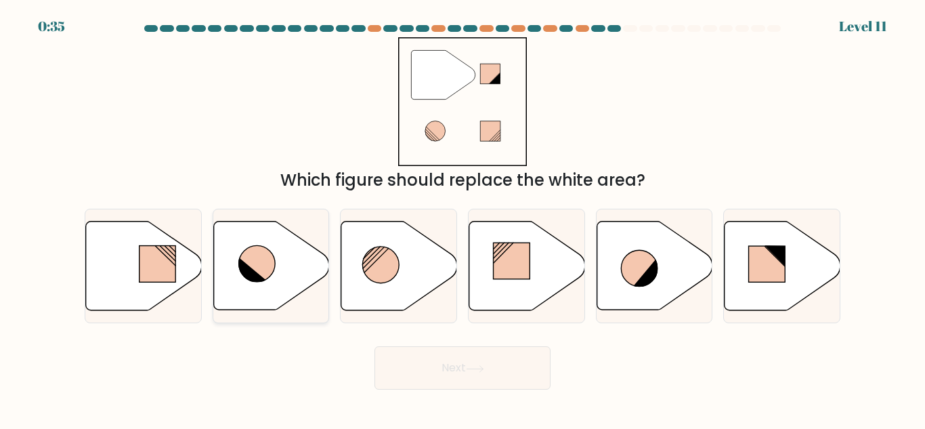
click at [276, 268] on icon at bounding box center [271, 266] width 116 height 89
click at [463, 218] on input "b." at bounding box center [463, 216] width 1 height 3
radio input "true"
click at [482, 361] on button "Next" at bounding box center [463, 367] width 176 height 43
click at [484, 367] on icon at bounding box center [475, 368] width 18 height 7
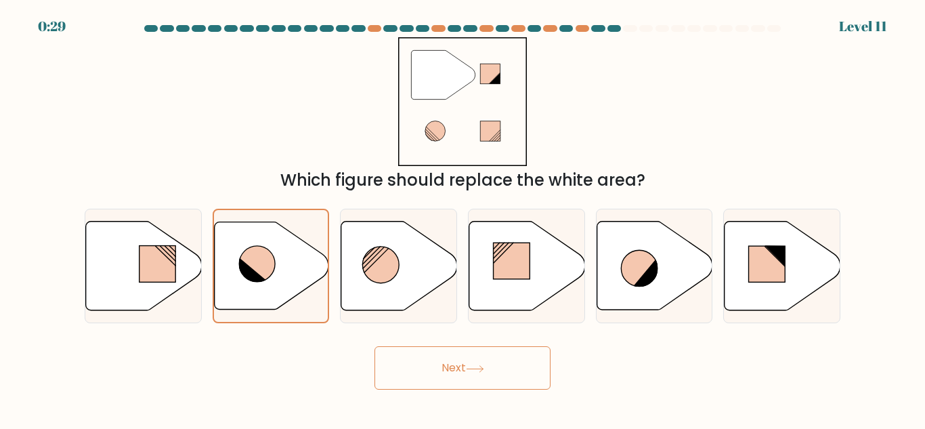
click at [484, 367] on icon at bounding box center [475, 368] width 18 height 7
click at [465, 369] on button "Next" at bounding box center [463, 367] width 176 height 43
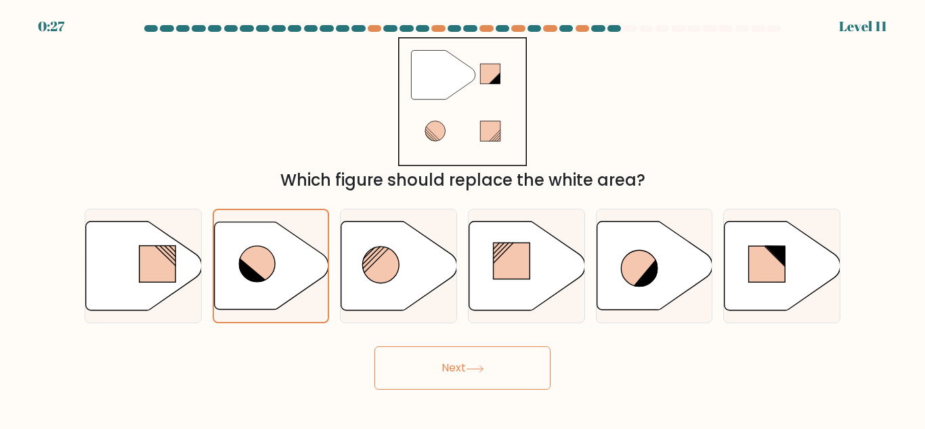
click at [465, 369] on button "Next" at bounding box center [463, 367] width 176 height 43
click at [464, 366] on button "Next" at bounding box center [463, 367] width 176 height 43
click at [462, 363] on button "Next" at bounding box center [463, 367] width 176 height 43
click at [234, 242] on icon at bounding box center [271, 265] width 114 height 87
click at [463, 218] on input "b." at bounding box center [463, 216] width 1 height 3
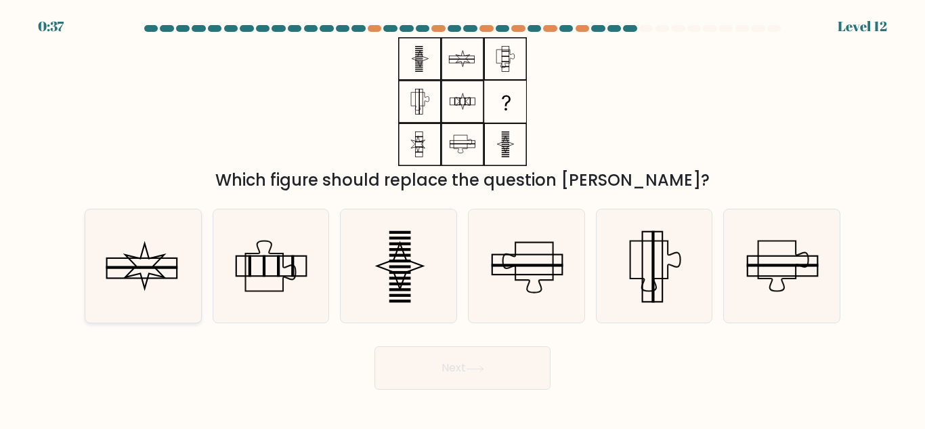
click at [171, 242] on icon at bounding box center [143, 265] width 113 height 113
click at [463, 218] on input "a." at bounding box center [463, 216] width 1 height 3
radio input "true"
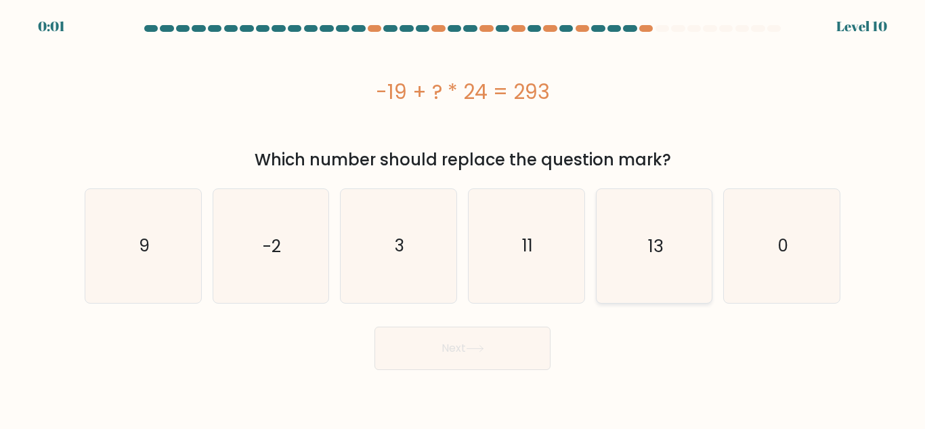
click at [621, 240] on icon "13" at bounding box center [654, 245] width 113 height 113
click at [463, 218] on input "e. 13" at bounding box center [463, 216] width 1 height 3
radio input "true"
click at [526, 266] on icon "11" at bounding box center [526, 245] width 113 height 113
click at [463, 218] on input "d. 11" at bounding box center [463, 216] width 1 height 3
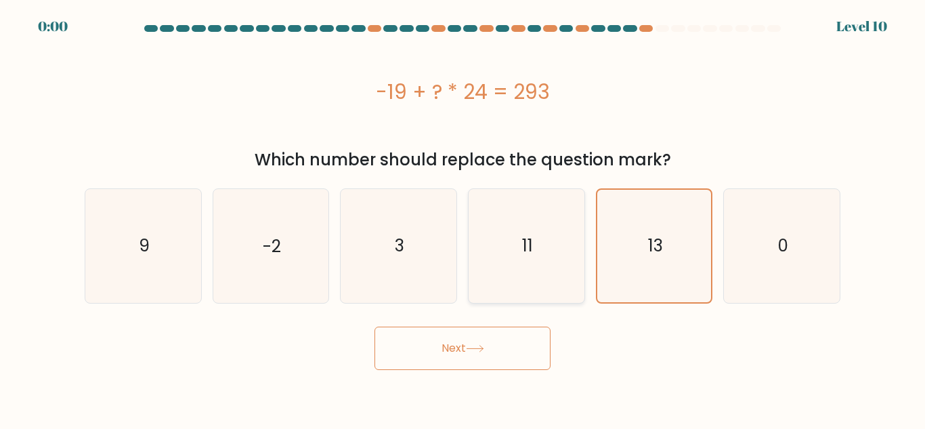
radio input "true"
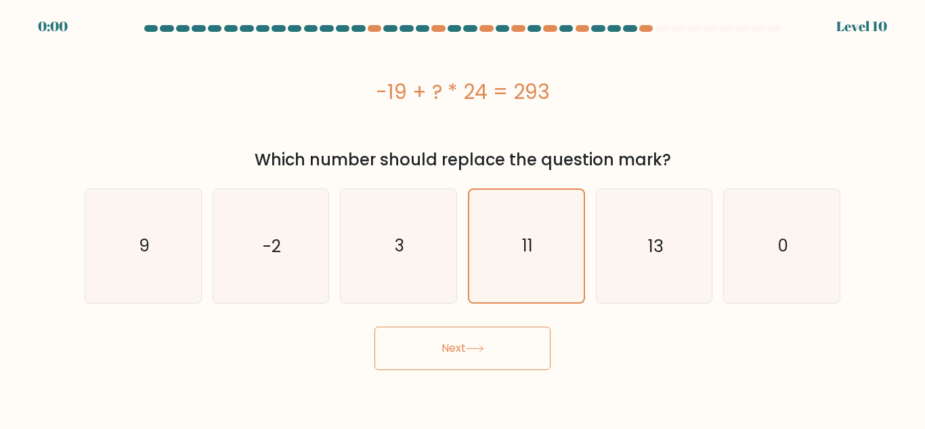
click at [493, 346] on div "Next" at bounding box center [463, 345] width 772 height 50
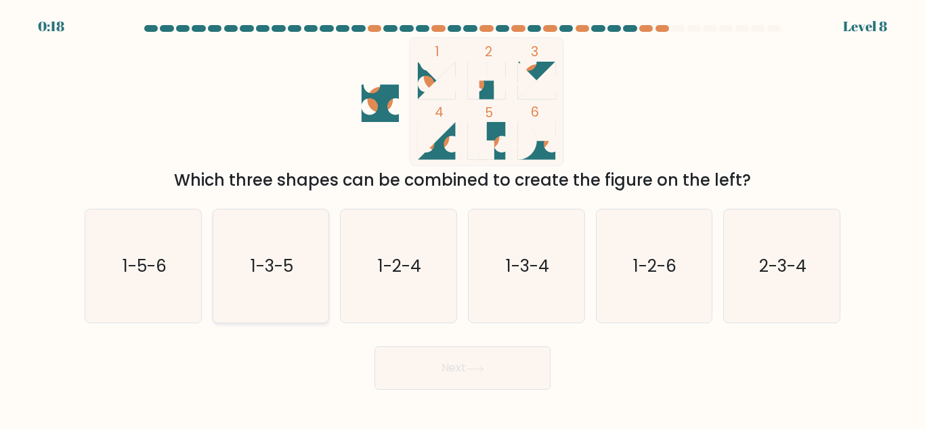
click at [257, 263] on text "1-3-5" at bounding box center [272, 266] width 43 height 24
click at [463, 218] on input "b. 1-3-5" at bounding box center [463, 216] width 1 height 3
radio input "true"
click at [396, 265] on text "1-2-4" at bounding box center [399, 266] width 43 height 24
click at [463, 218] on input "c. 1-2-4" at bounding box center [463, 216] width 1 height 3
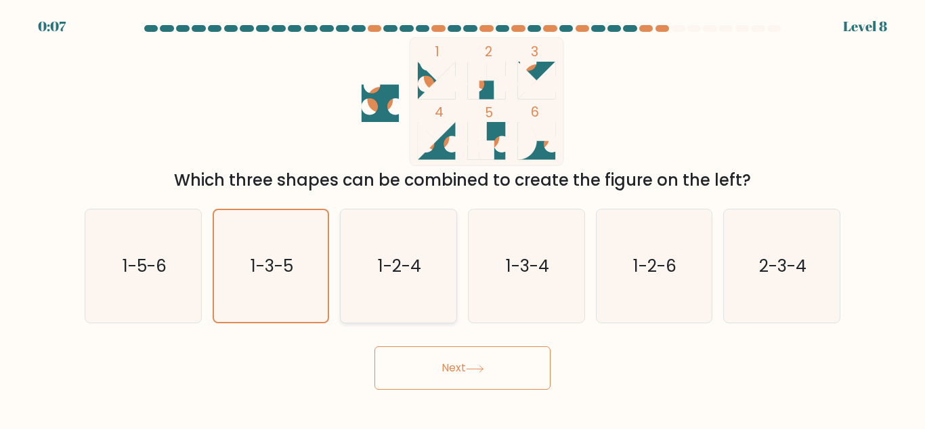
radio input "true"
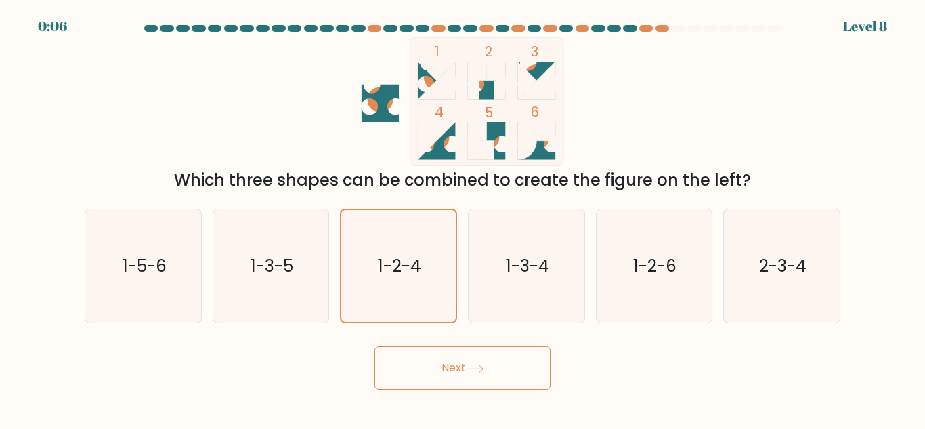
click at [473, 363] on button "Next" at bounding box center [463, 367] width 176 height 43
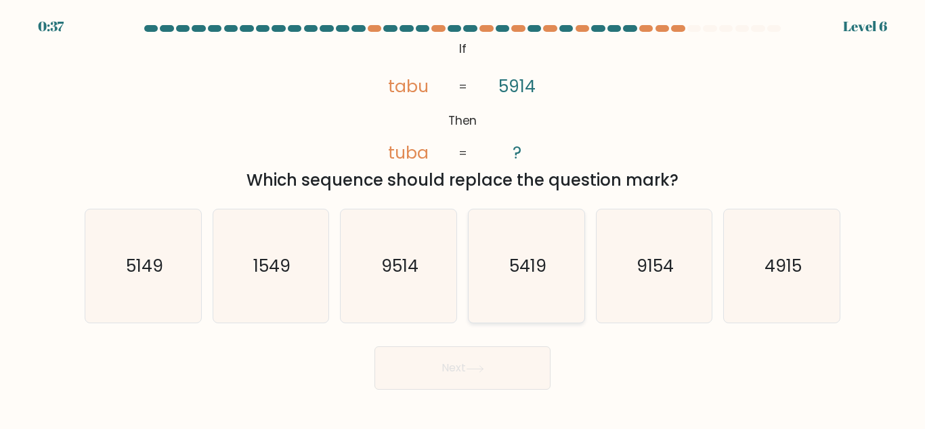
click at [544, 271] on text "5419" at bounding box center [527, 266] width 37 height 24
click at [463, 218] on input "d. 5419" at bounding box center [463, 216] width 1 height 3
radio input "true"
click at [490, 370] on button "Next" at bounding box center [463, 367] width 176 height 43
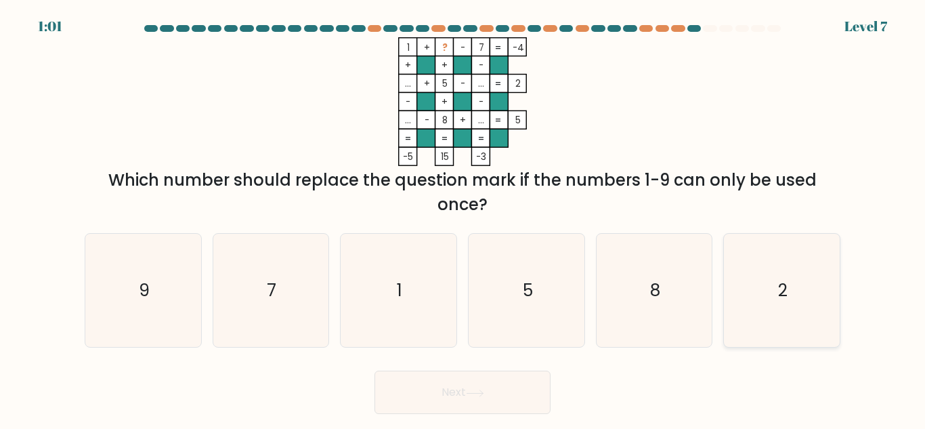
click at [769, 281] on icon "2" at bounding box center [782, 290] width 113 height 113
click at [463, 218] on input "f. 2" at bounding box center [463, 216] width 1 height 3
radio input "true"
click at [524, 389] on button "Next" at bounding box center [463, 392] width 176 height 43
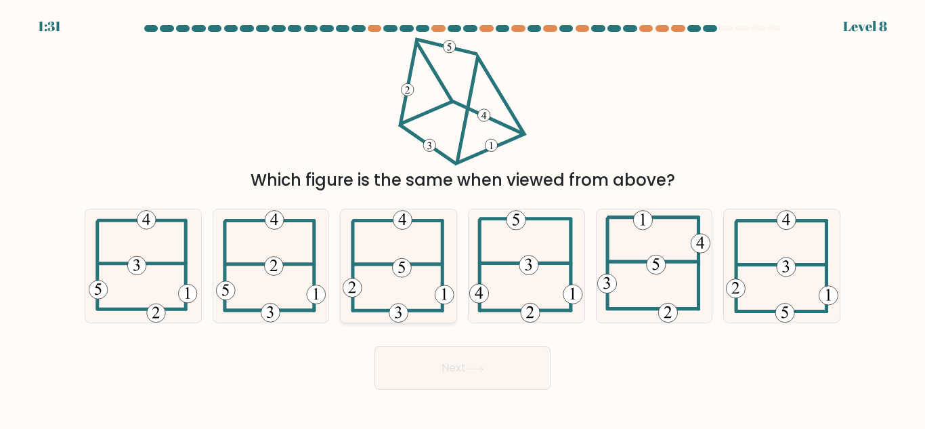
click at [410, 270] on 115 at bounding box center [402, 267] width 19 height 19
click at [463, 218] on input "c." at bounding box center [463, 216] width 1 height 3
radio input "true"
click at [450, 375] on button "Next" at bounding box center [463, 367] width 176 height 43
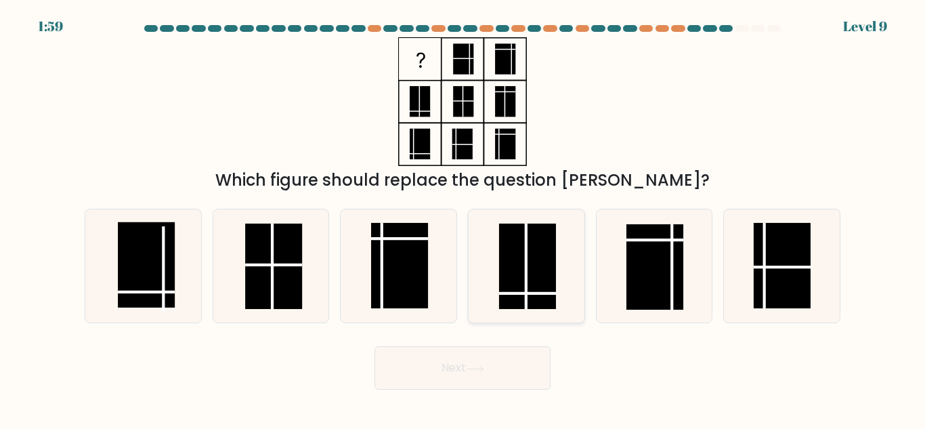
click at [553, 268] on rect at bounding box center [527, 266] width 57 height 85
click at [463, 218] on input "d." at bounding box center [463, 216] width 1 height 3
radio input "true"
click at [656, 276] on rect at bounding box center [655, 266] width 57 height 85
click at [463, 218] on input "e." at bounding box center [463, 216] width 1 height 3
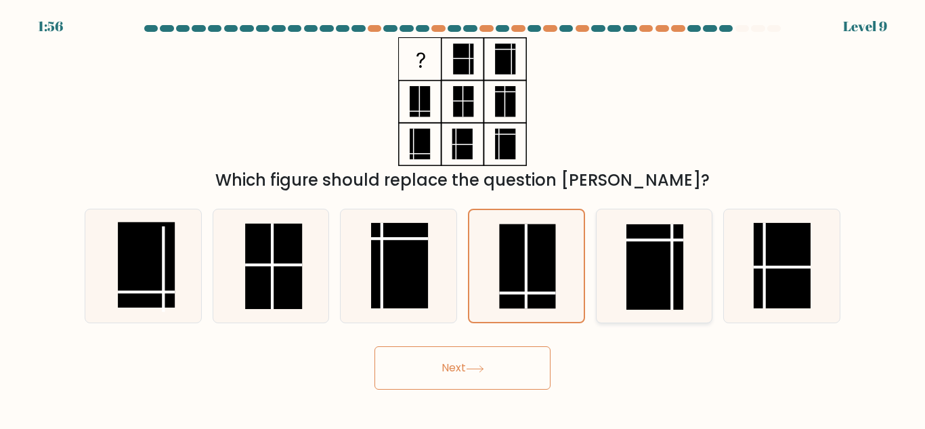
radio input "true"
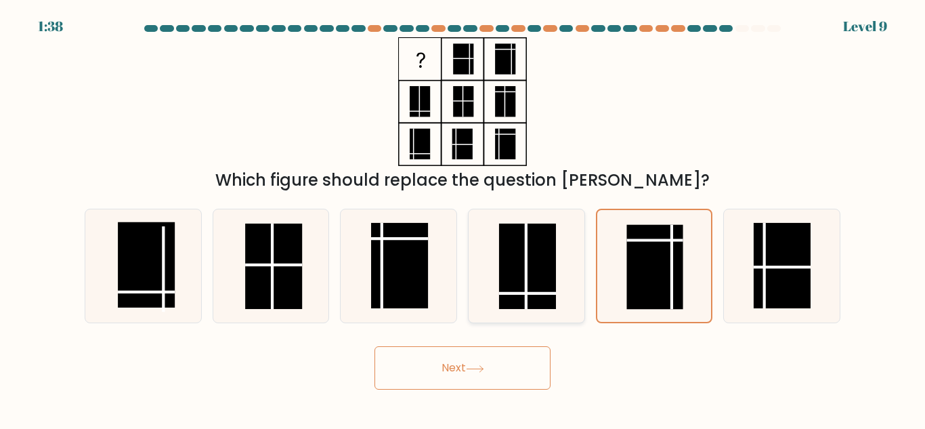
click at [539, 268] on rect at bounding box center [527, 266] width 57 height 85
click at [463, 218] on input "d." at bounding box center [463, 216] width 1 height 3
radio input "true"
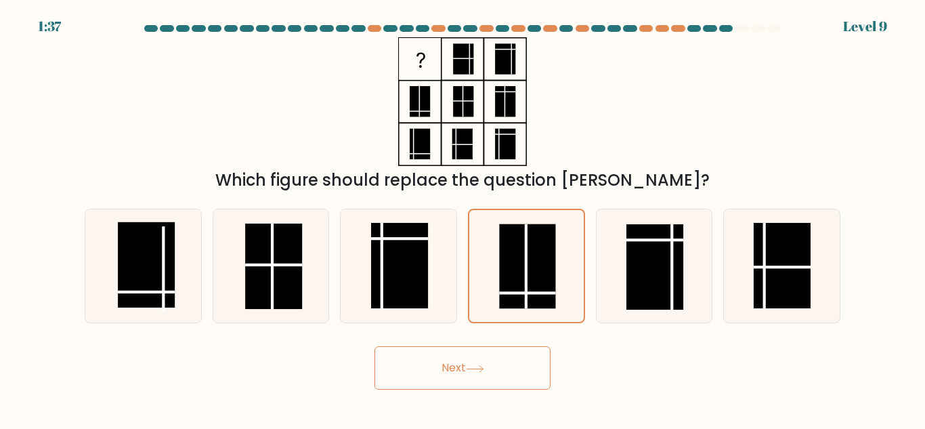
click at [522, 366] on button "Next" at bounding box center [463, 367] width 176 height 43
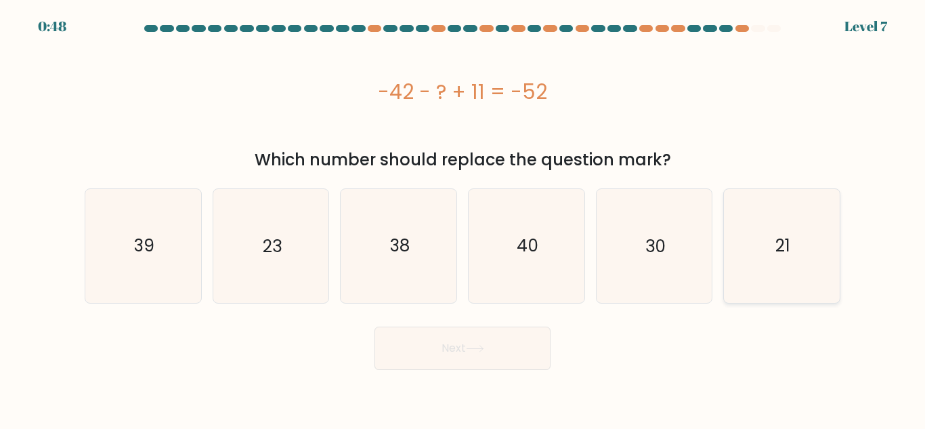
drag, startPoint x: 772, startPoint y: 198, endPoint x: 770, endPoint y: 207, distance: 9.0
click at [772, 198] on icon "21" at bounding box center [782, 245] width 113 height 113
click at [463, 215] on input "f. 21" at bounding box center [463, 216] width 1 height 3
radio input "true"
click at [490, 350] on button "Next" at bounding box center [463, 348] width 176 height 43
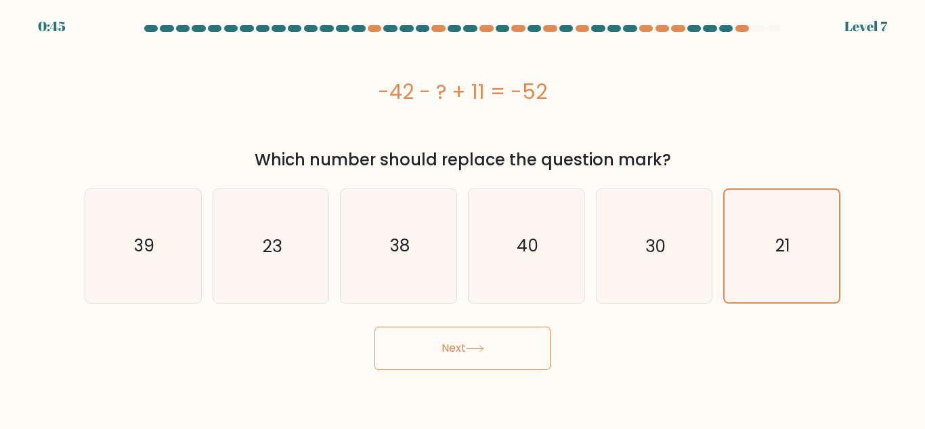
click at [488, 353] on button "Next" at bounding box center [463, 348] width 176 height 43
click at [489, 353] on button "Next" at bounding box center [463, 348] width 176 height 43
click at [488, 353] on button "Next" at bounding box center [463, 348] width 176 height 43
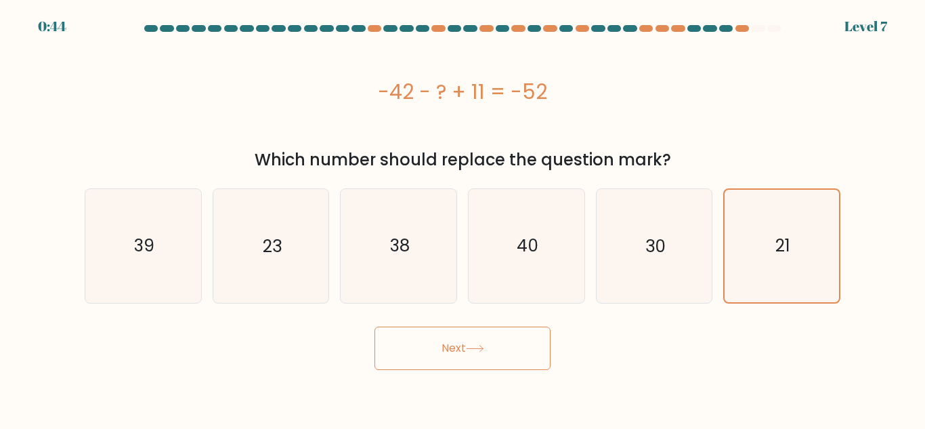
click at [488, 353] on button "Next" at bounding box center [463, 348] width 176 height 43
click at [478, 336] on button "Next" at bounding box center [463, 348] width 176 height 43
click at [759, 255] on icon "21" at bounding box center [782, 246] width 112 height 112
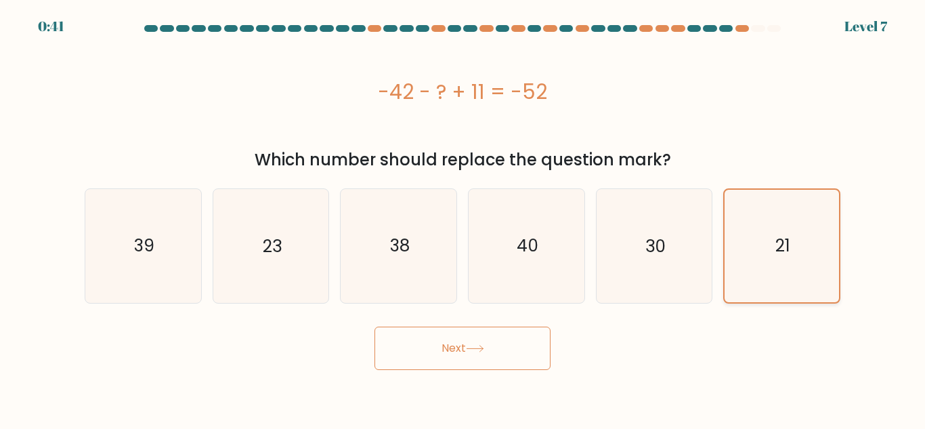
click at [463, 218] on input "f. 21" at bounding box center [463, 216] width 1 height 3
click at [683, 260] on icon "30" at bounding box center [654, 245] width 113 height 113
click at [463, 218] on input "e. 30" at bounding box center [463, 216] width 1 height 3
radio input "true"
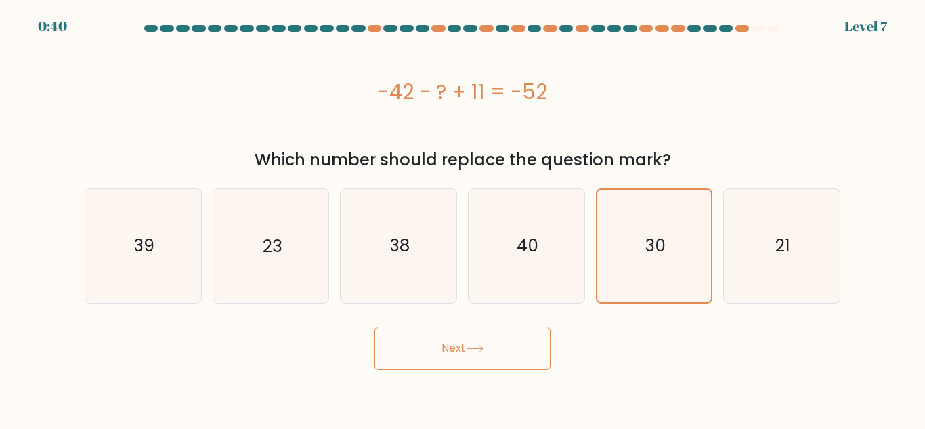
drag, startPoint x: 743, startPoint y: 263, endPoint x: 719, endPoint y: 285, distance: 32.1
click at [743, 262] on icon "21" at bounding box center [782, 245] width 113 height 113
click at [463, 218] on input "f. 21" at bounding box center [463, 216] width 1 height 3
radio input "true"
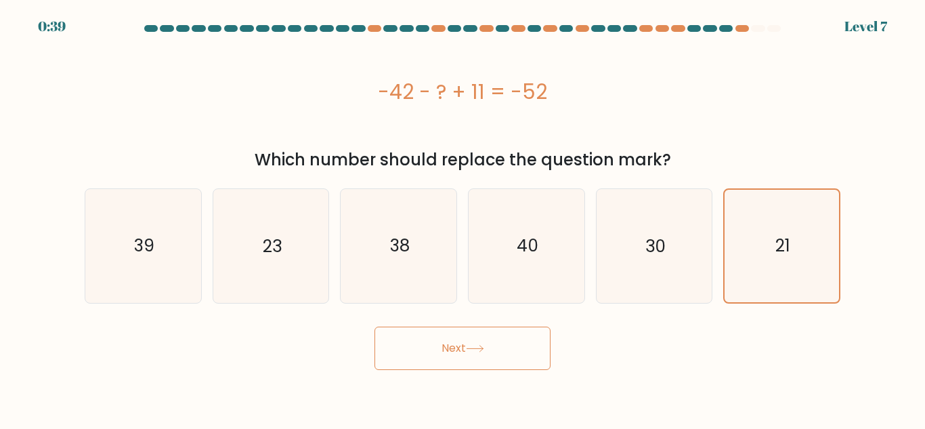
click at [507, 344] on button "Next" at bounding box center [463, 348] width 176 height 43
click at [506, 344] on button "Next" at bounding box center [463, 348] width 176 height 43
click at [503, 344] on button "Next" at bounding box center [463, 348] width 176 height 43
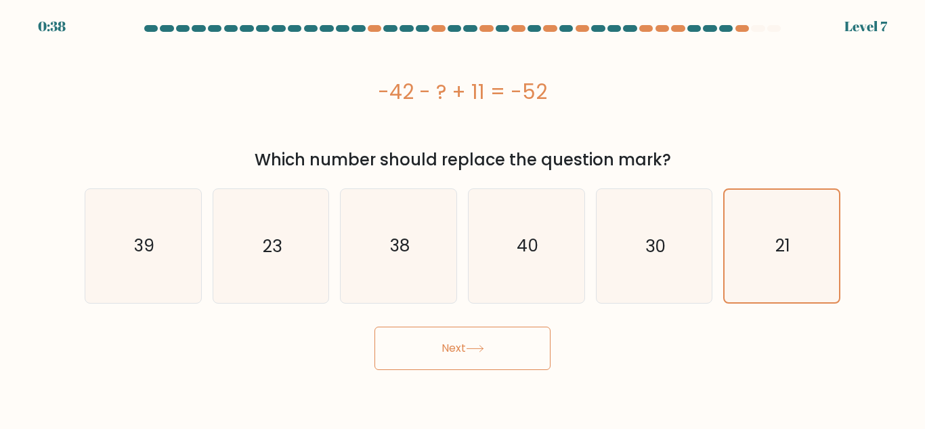
click at [500, 342] on button "Next" at bounding box center [463, 348] width 176 height 43
click at [499, 342] on button "Next" at bounding box center [463, 348] width 176 height 43
click at [498, 342] on button "Next" at bounding box center [463, 348] width 176 height 43
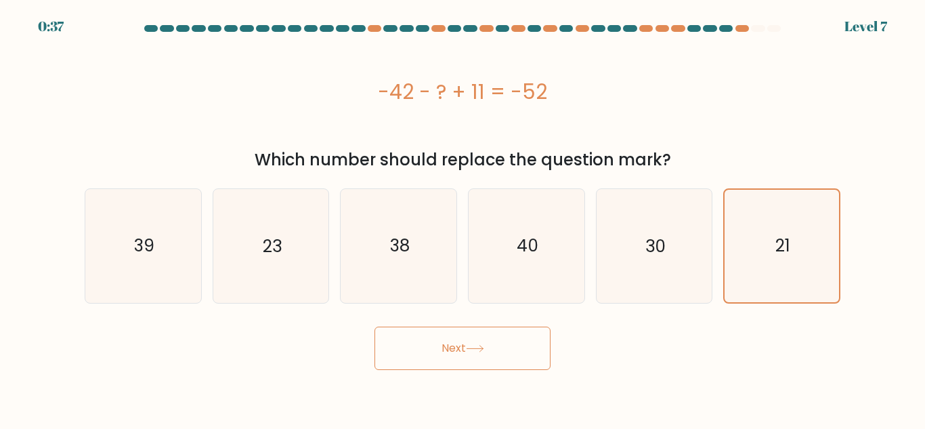
click at [498, 342] on button "Next" at bounding box center [463, 348] width 176 height 43
click at [498, 341] on button "Next" at bounding box center [463, 348] width 176 height 43
click at [498, 339] on button "Next" at bounding box center [463, 348] width 176 height 43
click at [471, 345] on icon at bounding box center [475, 348] width 18 height 7
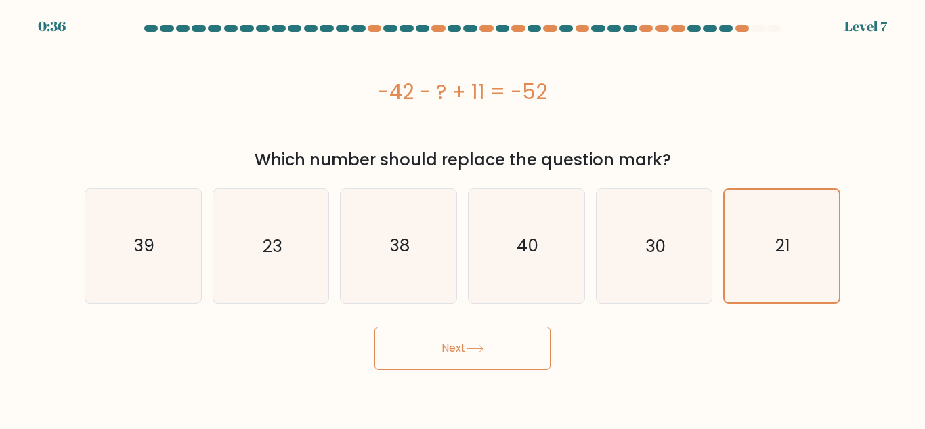
click at [472, 345] on icon at bounding box center [475, 348] width 18 height 7
click at [470, 345] on icon at bounding box center [475, 348] width 18 height 7
drag, startPoint x: 787, startPoint y: 278, endPoint x: 685, endPoint y: 345, distance: 122.1
click at [785, 278] on icon "21" at bounding box center [782, 246] width 112 height 112
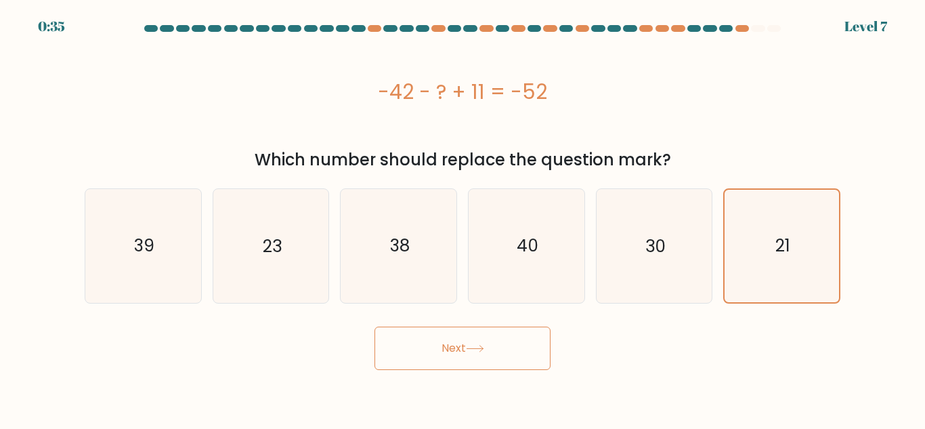
click at [463, 218] on input "f. 21" at bounding box center [463, 216] width 1 height 3
drag, startPoint x: 480, startPoint y: 361, endPoint x: 474, endPoint y: 351, distance: 11.5
click at [479, 361] on button "Next" at bounding box center [463, 348] width 176 height 43
click at [475, 351] on icon at bounding box center [475, 348] width 18 height 7
click at [474, 351] on icon at bounding box center [475, 348] width 18 height 7
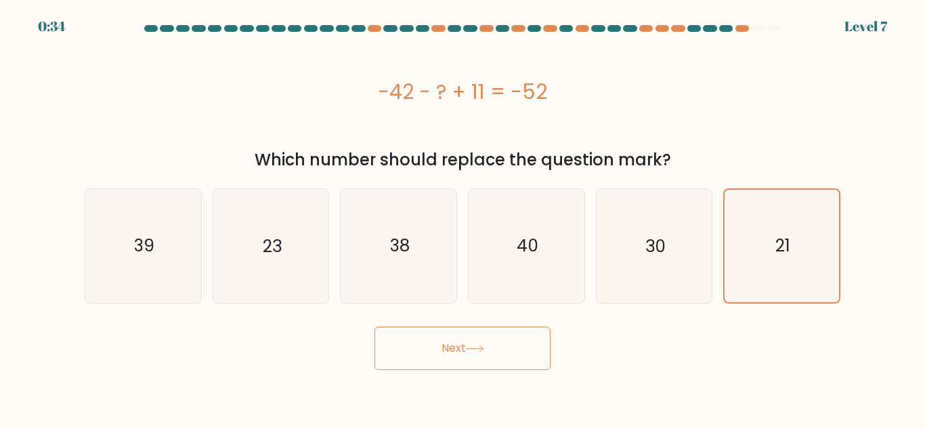
click at [474, 351] on icon at bounding box center [475, 348] width 18 height 7
drag, startPoint x: 476, startPoint y: 348, endPoint x: 506, endPoint y: 289, distance: 66.7
click at [477, 342] on button "Next" at bounding box center [463, 348] width 176 height 43
click at [481, 345] on icon at bounding box center [475, 348] width 18 height 7
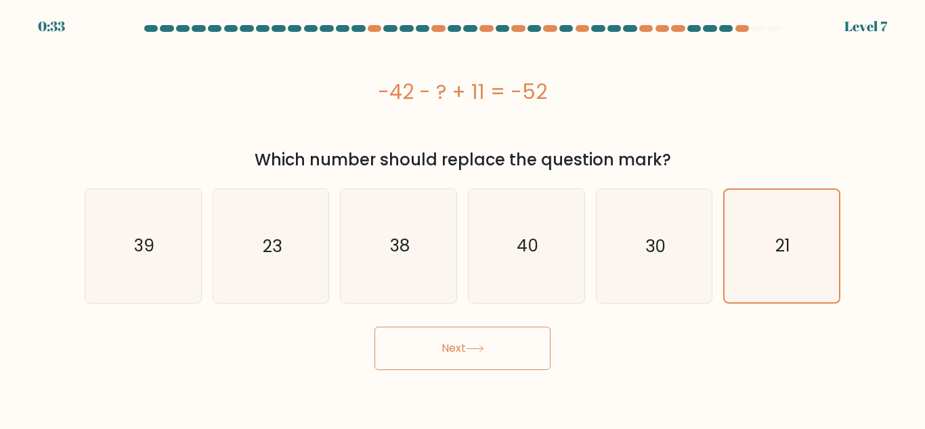
click at [481, 345] on icon at bounding box center [475, 348] width 18 height 7
drag, startPoint x: 828, startPoint y: 220, endPoint x: 422, endPoint y: 381, distance: 436.4
click at [422, 381] on body "0:31 Level 7 a." at bounding box center [462, 214] width 925 height 429
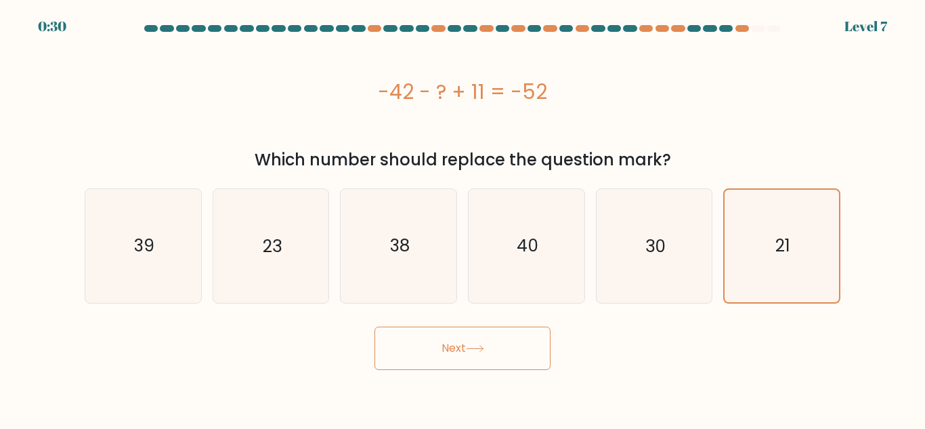
click at [422, 381] on body "0:30 Level 7 a." at bounding box center [462, 214] width 925 height 429
click at [427, 362] on button "Next" at bounding box center [463, 348] width 176 height 43
click at [425, 362] on button "Next" at bounding box center [463, 348] width 176 height 43
click at [422, 365] on button "Next" at bounding box center [463, 348] width 176 height 43
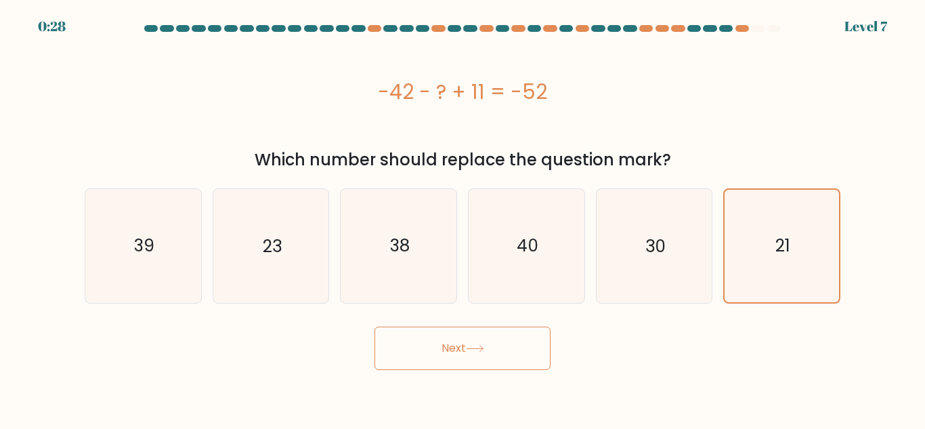
click at [419, 368] on button "Next" at bounding box center [463, 348] width 176 height 43
click at [417, 365] on button "Next" at bounding box center [463, 348] width 176 height 43
click at [413, 357] on button "Next" at bounding box center [463, 348] width 176 height 43
click at [632, 246] on icon "30" at bounding box center [654, 245] width 113 height 113
click at [463, 218] on input "e. 30" at bounding box center [463, 216] width 1 height 3
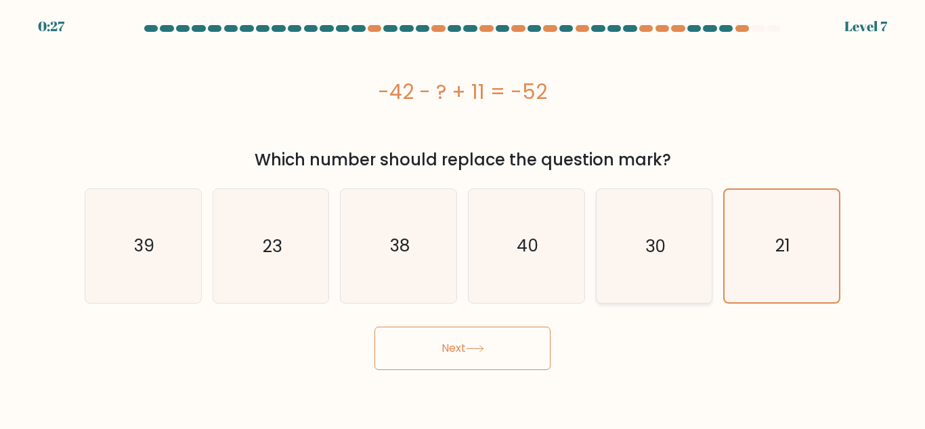
radio input "true"
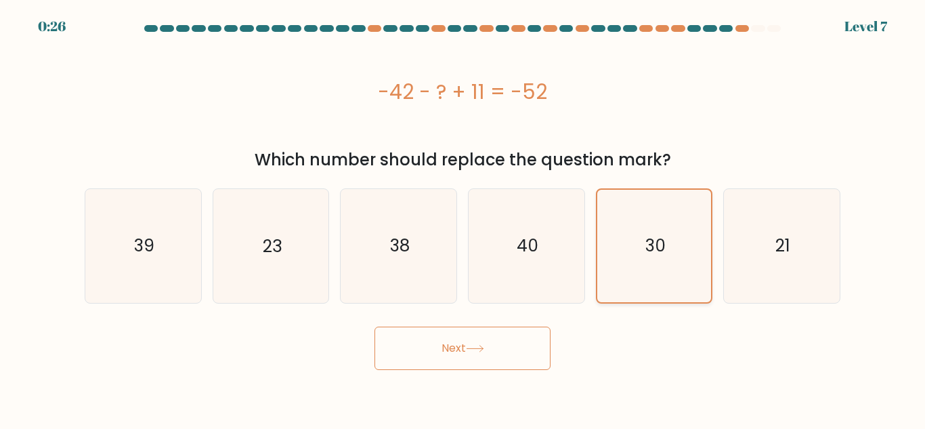
drag, startPoint x: 774, startPoint y: 265, endPoint x: 706, endPoint y: 293, distance: 73.2
click at [774, 264] on icon "21" at bounding box center [782, 245] width 113 height 113
click at [463, 218] on input "f. 21" at bounding box center [463, 216] width 1 height 3
radio input "true"
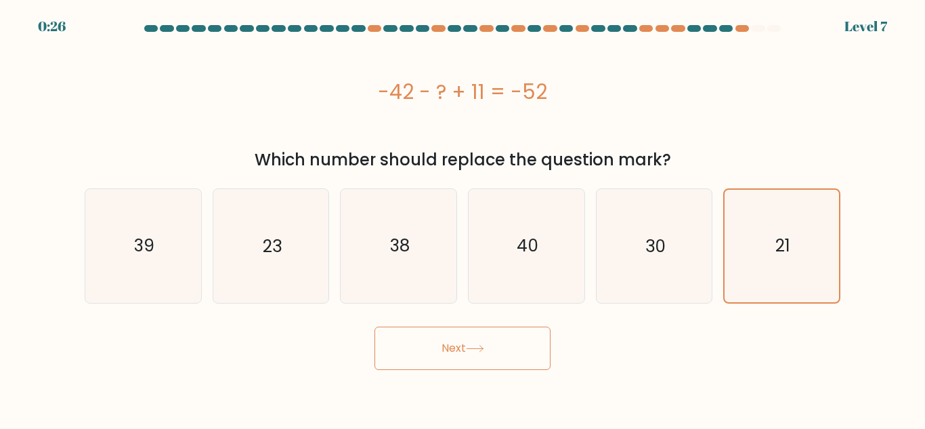
click at [459, 352] on button "Next" at bounding box center [463, 348] width 176 height 43
click at [457, 350] on button "Next" at bounding box center [463, 348] width 176 height 43
click at [455, 351] on button "Next" at bounding box center [463, 348] width 176 height 43
click at [454, 351] on button "Next" at bounding box center [463, 348] width 176 height 43
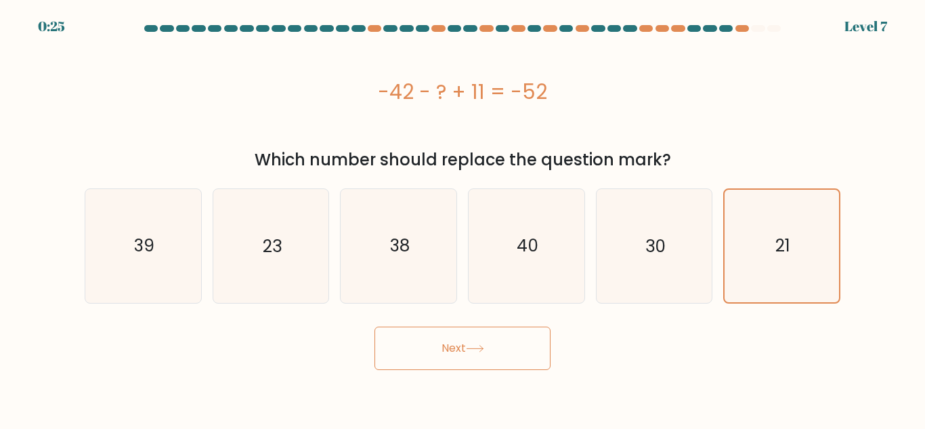
click at [454, 351] on button "Next" at bounding box center [463, 348] width 176 height 43
click at [453, 352] on button "Next" at bounding box center [463, 348] width 176 height 43
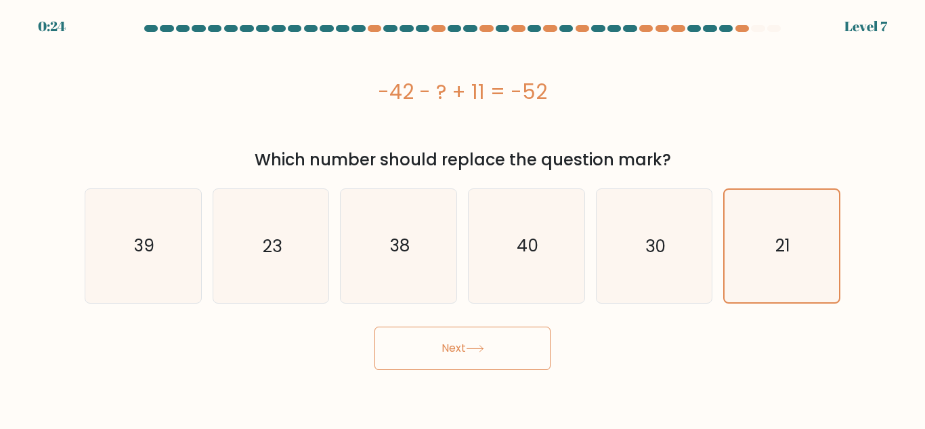
click at [453, 351] on button "Next" at bounding box center [463, 348] width 176 height 43
click at [452, 352] on button "Next" at bounding box center [463, 348] width 176 height 43
click at [450, 352] on button "Next" at bounding box center [463, 348] width 176 height 43
drag, startPoint x: 889, startPoint y: 240, endPoint x: 677, endPoint y: 259, distance: 212.3
click at [887, 240] on form "a." at bounding box center [462, 197] width 925 height 345
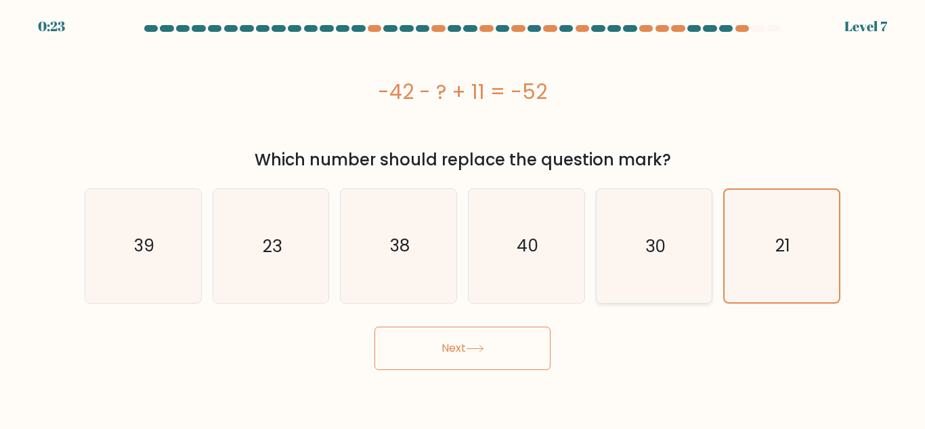
click at [662, 257] on text "30" at bounding box center [656, 246] width 20 height 24
click at [463, 218] on input "e. 30" at bounding box center [463, 216] width 1 height 3
radio input "true"
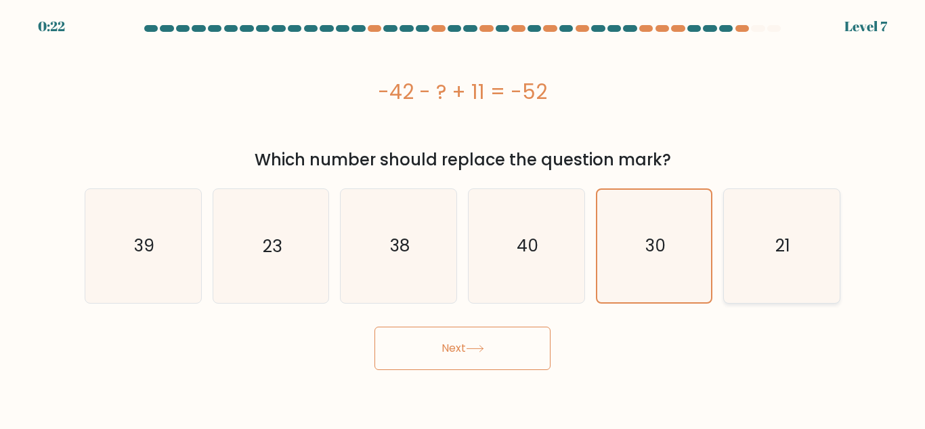
click at [768, 253] on icon "21" at bounding box center [782, 245] width 113 height 113
click at [463, 218] on input "f. 21" at bounding box center [463, 216] width 1 height 3
radio input "true"
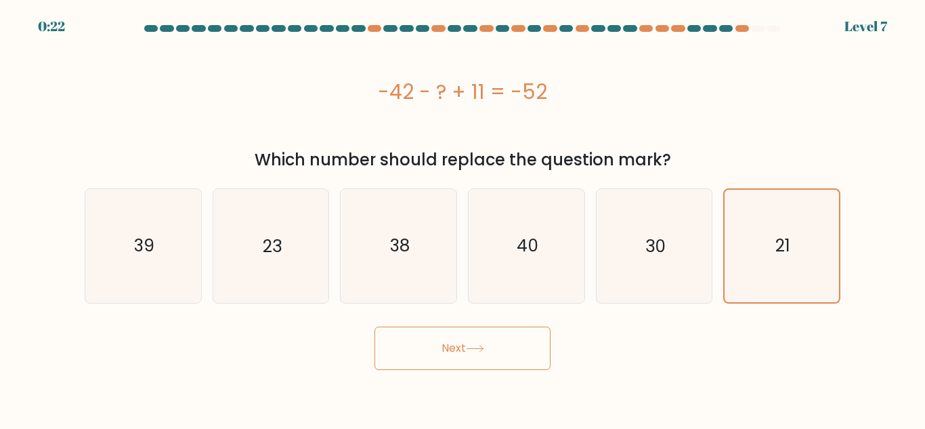
click at [480, 364] on button "Next" at bounding box center [463, 348] width 176 height 43
click at [477, 364] on button "Next" at bounding box center [463, 348] width 176 height 43
click at [476, 366] on button "Next" at bounding box center [463, 348] width 176 height 43
click at [475, 364] on button "Next" at bounding box center [463, 348] width 176 height 43
click at [480, 358] on button "Next" at bounding box center [463, 348] width 176 height 43
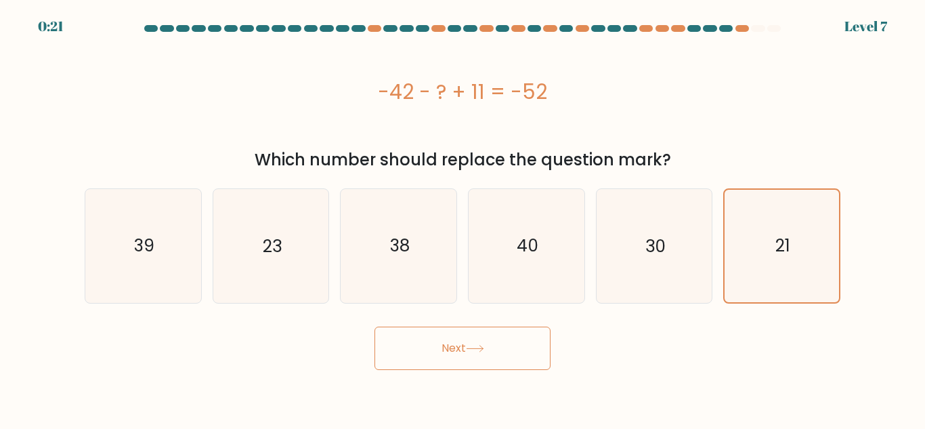
click at [480, 355] on button "Next" at bounding box center [463, 348] width 176 height 43
click at [480, 352] on button "Next" at bounding box center [463, 348] width 176 height 43
click at [480, 348] on icon at bounding box center [475, 348] width 16 height 6
click at [481, 345] on icon at bounding box center [475, 348] width 18 height 7
click at [482, 345] on icon at bounding box center [475, 348] width 18 height 7
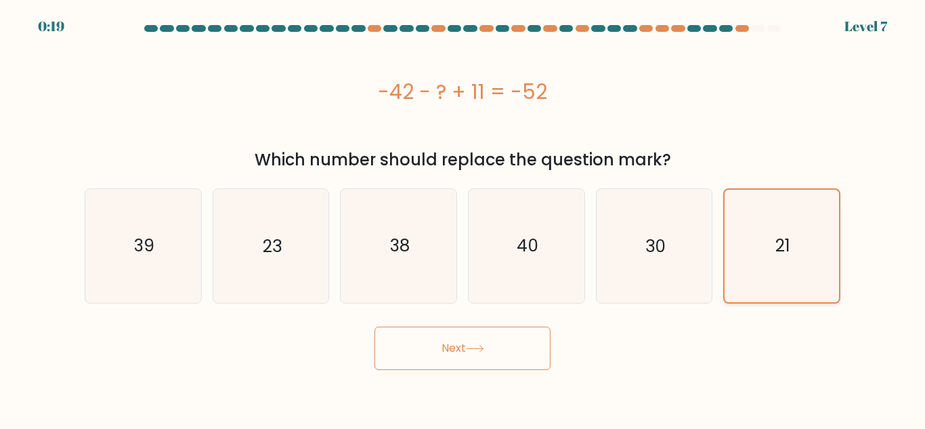
click at [786, 269] on icon "21" at bounding box center [782, 246] width 112 height 112
click at [463, 218] on input "f. 21" at bounding box center [463, 216] width 1 height 3
click at [508, 348] on button "Next" at bounding box center [463, 348] width 176 height 43
click at [507, 349] on button "Next" at bounding box center [463, 348] width 176 height 43
click at [500, 344] on button "Next" at bounding box center [463, 348] width 176 height 43
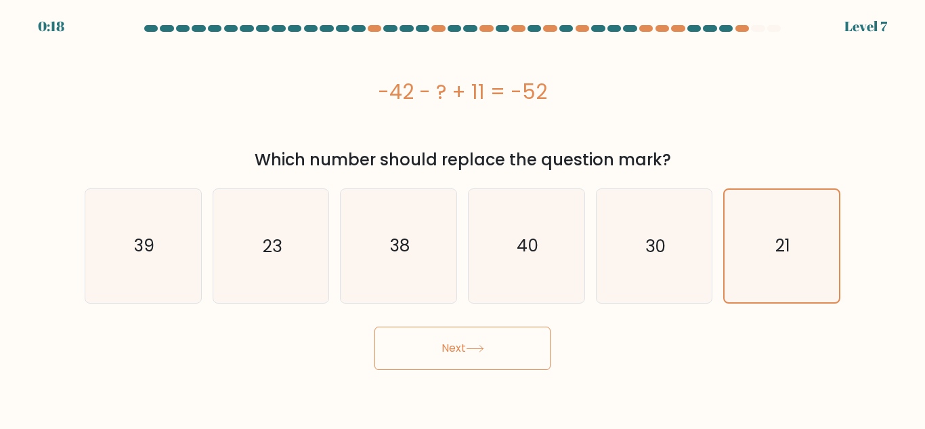
click at [500, 344] on button "Next" at bounding box center [463, 348] width 176 height 43
click at [499, 344] on button "Next" at bounding box center [463, 348] width 176 height 43
click at [675, 272] on icon "30" at bounding box center [654, 245] width 113 height 113
click at [463, 218] on input "e. 30" at bounding box center [463, 216] width 1 height 3
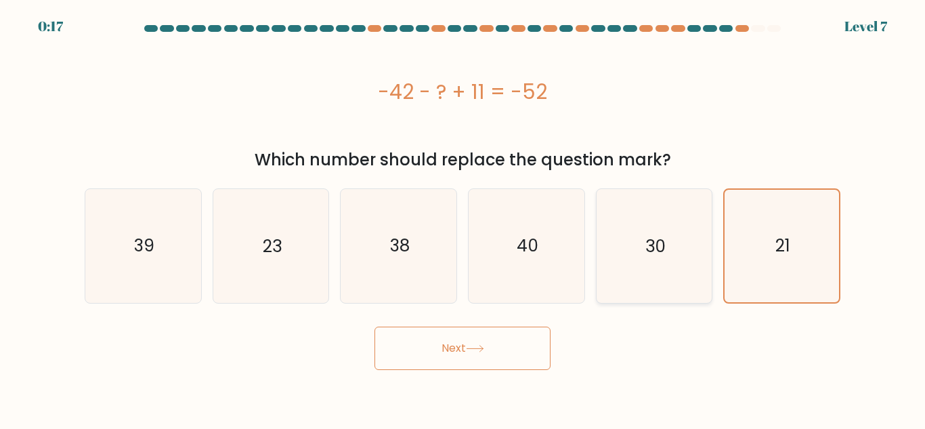
radio input "true"
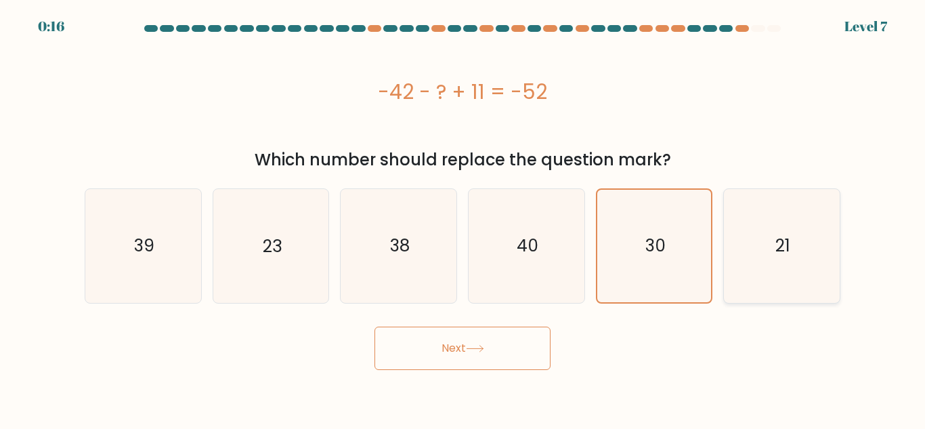
click at [787, 265] on icon "21" at bounding box center [782, 245] width 113 height 113
click at [463, 218] on input "f. 21" at bounding box center [463, 216] width 1 height 3
radio input "true"
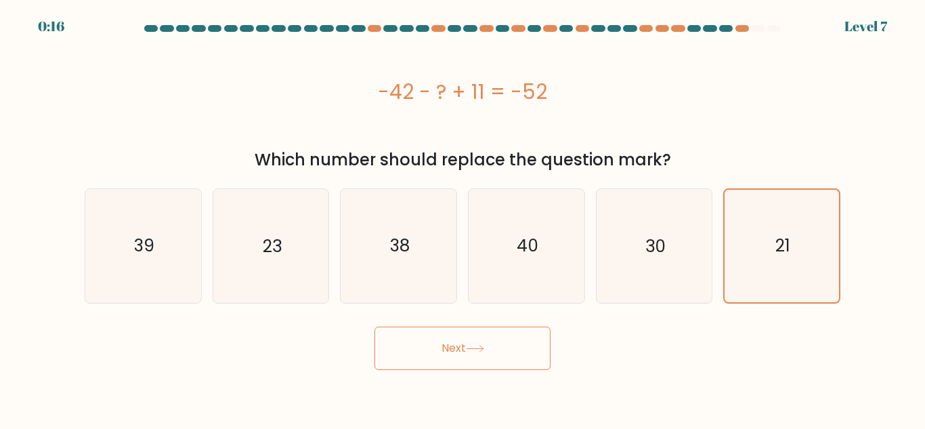
drag, startPoint x: 413, startPoint y: 356, endPoint x: 413, endPoint y: 341, distance: 14.9
click at [411, 356] on button "Next" at bounding box center [463, 348] width 176 height 43
click at [413, 341] on button "Next" at bounding box center [463, 348] width 176 height 43
click at [412, 341] on button "Next" at bounding box center [463, 348] width 176 height 43
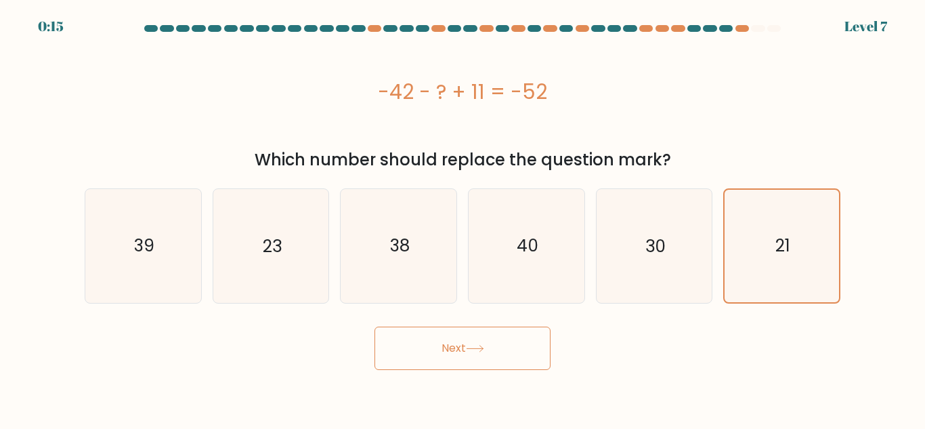
click at [412, 341] on button "Next" at bounding box center [463, 348] width 176 height 43
click at [411, 339] on button "Next" at bounding box center [463, 348] width 176 height 43
click at [411, 338] on button "Next" at bounding box center [463, 348] width 176 height 43
click at [409, 337] on button "Next" at bounding box center [463, 348] width 176 height 43
click at [406, 332] on button "Next" at bounding box center [463, 348] width 176 height 43
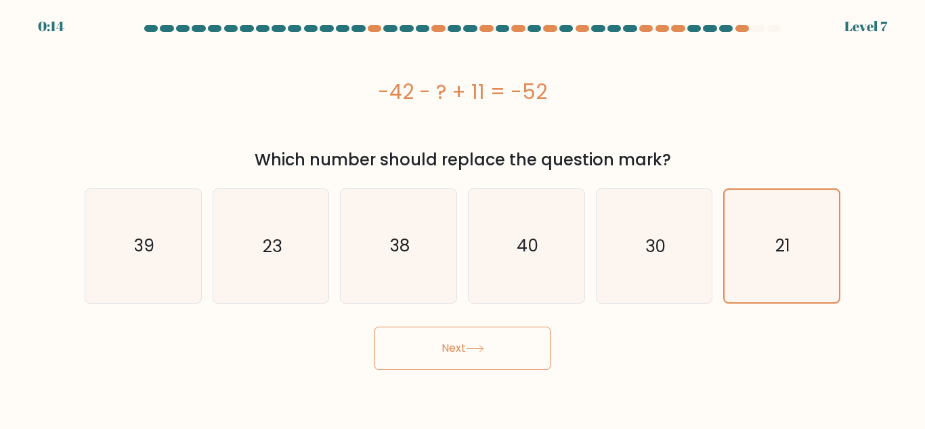
click at [406, 332] on button "Next" at bounding box center [463, 348] width 176 height 43
click at [406, 330] on button "Next" at bounding box center [463, 348] width 176 height 43
drag, startPoint x: 679, startPoint y: 235, endPoint x: 777, endPoint y: 230, distance: 98.4
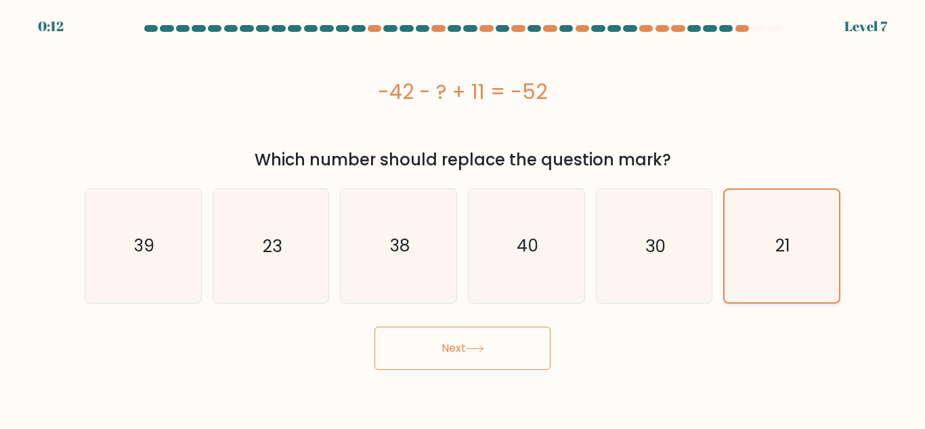
click at [676, 237] on icon "30" at bounding box center [654, 245] width 113 height 113
click at [463, 218] on input "e. 30" at bounding box center [463, 216] width 1 height 3
radio input "true"
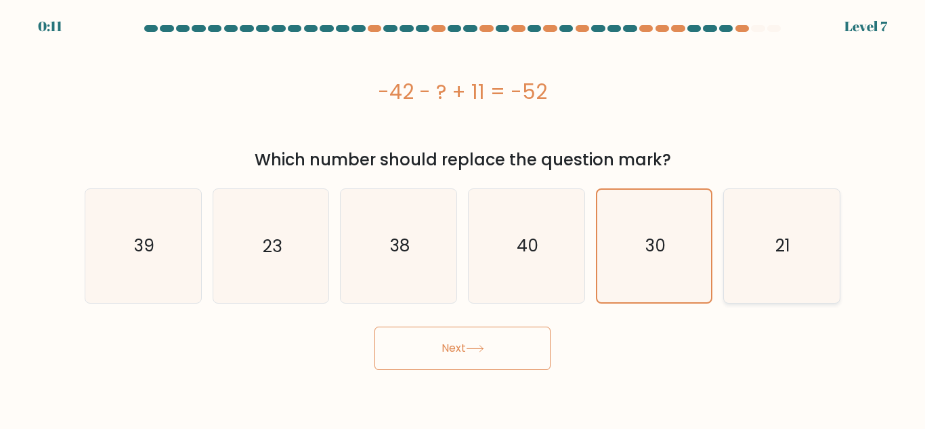
click at [778, 230] on icon "21" at bounding box center [782, 245] width 113 height 113
click at [463, 218] on input "f. 21" at bounding box center [463, 216] width 1 height 3
radio input "true"
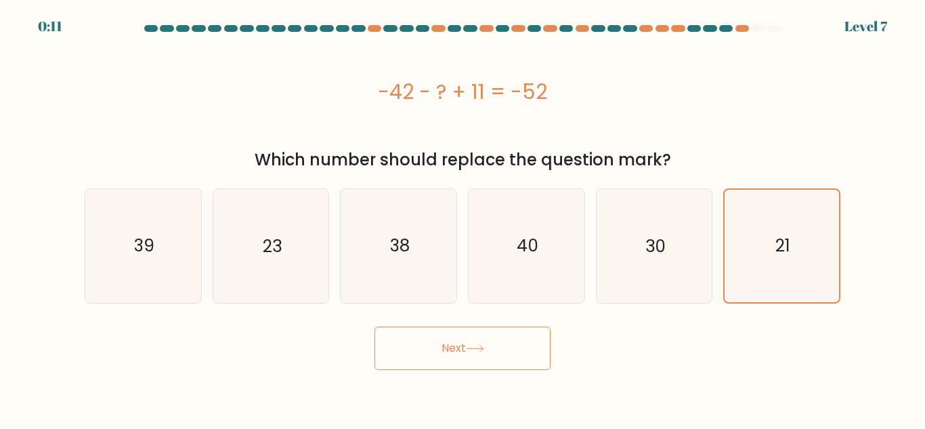
click at [511, 354] on button "Next" at bounding box center [463, 348] width 176 height 43
click at [509, 355] on button "Next" at bounding box center [463, 348] width 176 height 43
click at [508, 355] on button "Next" at bounding box center [463, 348] width 176 height 43
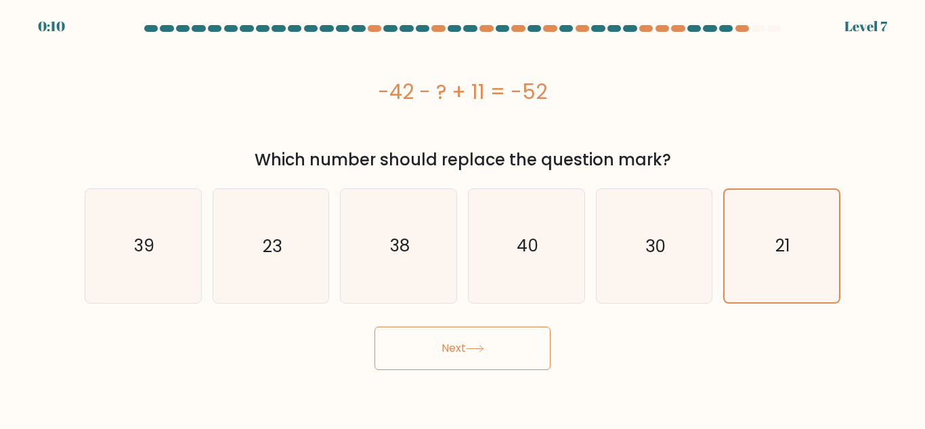
click at [508, 355] on button "Next" at bounding box center [463, 348] width 176 height 43
click at [498, 345] on button "Next" at bounding box center [463, 348] width 176 height 43
click at [498, 341] on button "Next" at bounding box center [463, 348] width 176 height 43
click at [499, 342] on button "Next" at bounding box center [463, 348] width 176 height 43
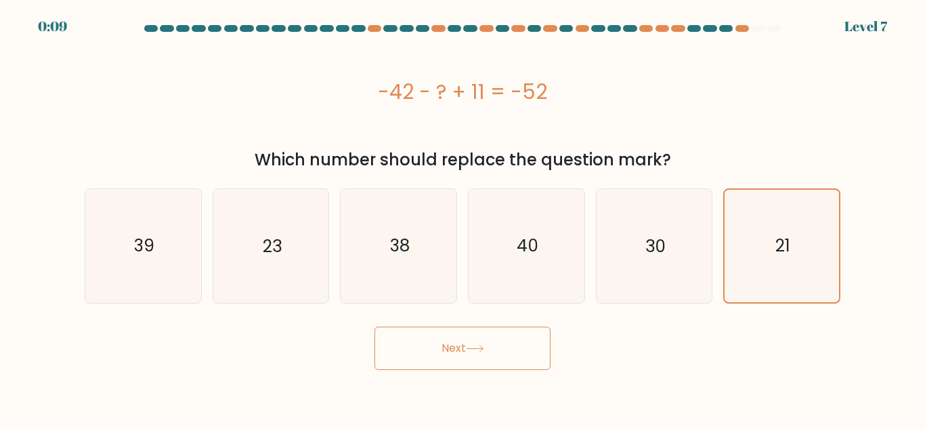
click at [498, 342] on button "Next" at bounding box center [463, 348] width 176 height 43
click at [499, 342] on button "Next" at bounding box center [463, 348] width 176 height 43
click at [502, 337] on button "Next" at bounding box center [463, 348] width 176 height 43
drag, startPoint x: 682, startPoint y: 241, endPoint x: 810, endPoint y: 252, distance: 128.5
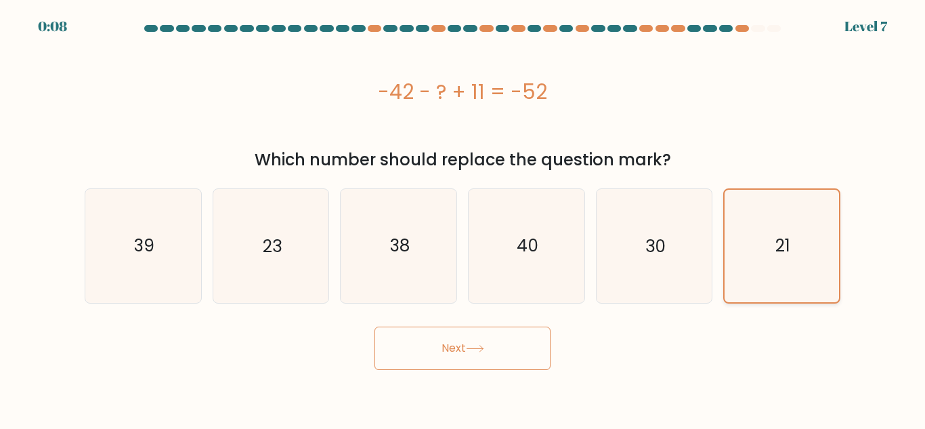
click at [679, 242] on icon "30" at bounding box center [654, 245] width 113 height 113
click at [463, 218] on input "e. 30" at bounding box center [463, 216] width 1 height 3
radio input "true"
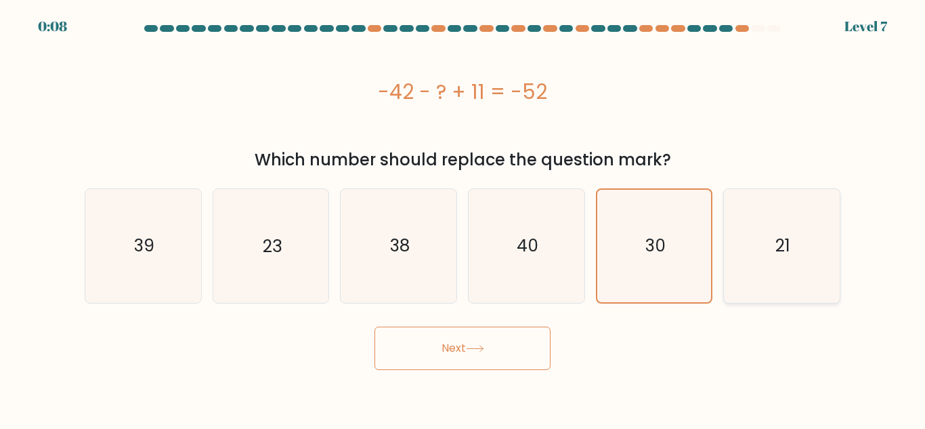
click at [810, 252] on icon "21" at bounding box center [782, 245] width 113 height 113
click at [463, 218] on input "f. 21" at bounding box center [463, 216] width 1 height 3
radio input "true"
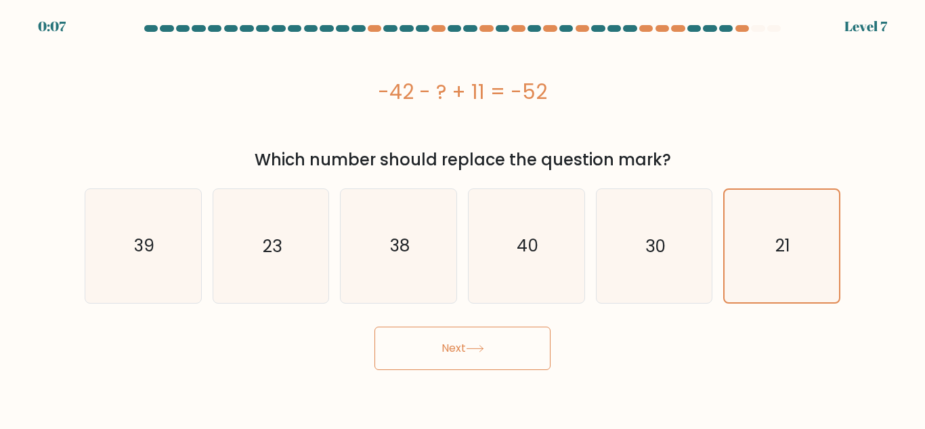
click at [490, 346] on button "Next" at bounding box center [463, 348] width 176 height 43
click at [488, 348] on button "Next" at bounding box center [463, 348] width 176 height 43
click at [484, 345] on icon at bounding box center [475, 348] width 18 height 7
click at [489, 345] on button "Next" at bounding box center [463, 348] width 176 height 43
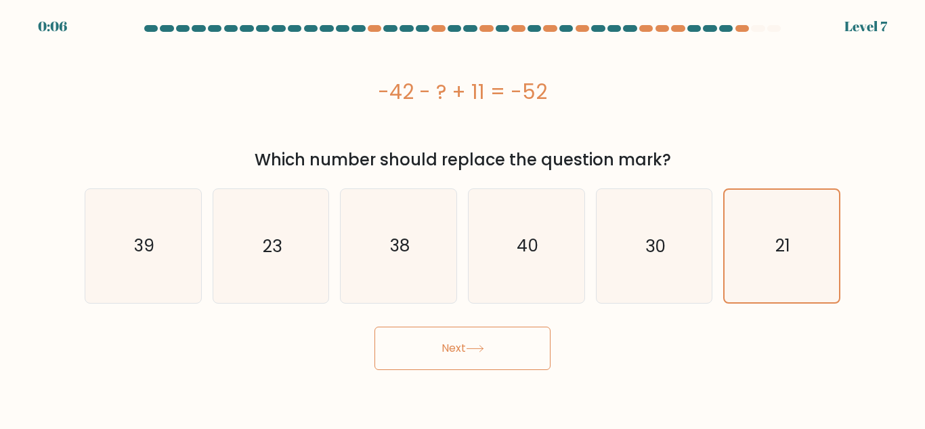
click at [490, 344] on button "Next" at bounding box center [463, 348] width 176 height 43
click at [492, 341] on button "Next" at bounding box center [463, 348] width 176 height 43
click at [490, 329] on button "Next" at bounding box center [463, 348] width 176 height 43
click at [493, 348] on button "Next" at bounding box center [463, 348] width 176 height 43
click at [490, 343] on button "Next" at bounding box center [463, 348] width 176 height 43
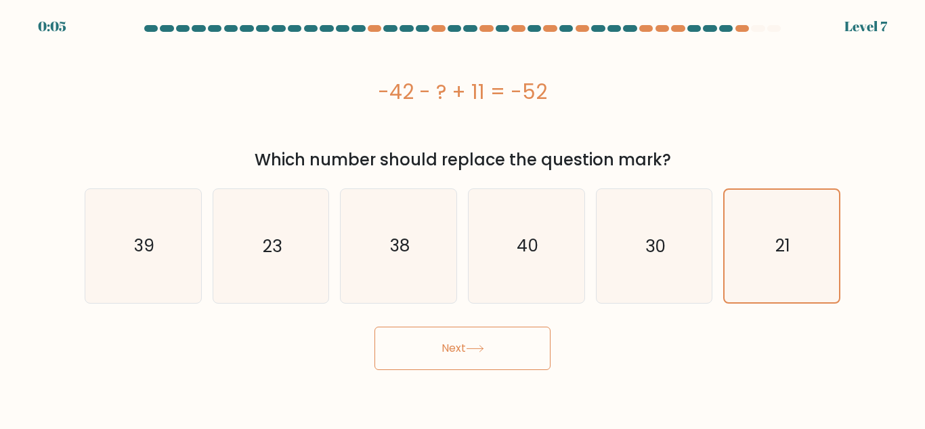
drag, startPoint x: 490, startPoint y: 343, endPoint x: 490, endPoint y: 329, distance: 14.2
click at [492, 342] on button "Next" at bounding box center [463, 348] width 176 height 43
click at [492, 328] on button "Next" at bounding box center [463, 348] width 176 height 43
click at [484, 352] on button "Next" at bounding box center [463, 348] width 176 height 43
click at [490, 362] on button "Next" at bounding box center [463, 348] width 176 height 43
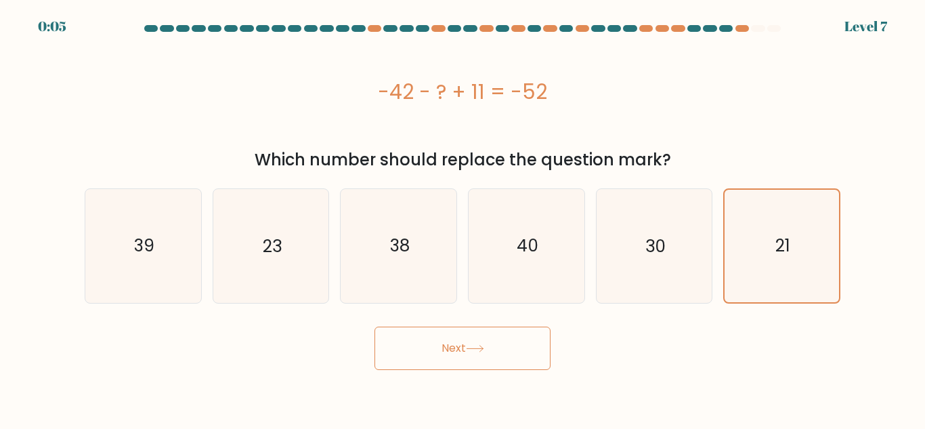
click at [474, 341] on button "Next" at bounding box center [463, 348] width 176 height 43
click at [465, 336] on button "Next" at bounding box center [463, 348] width 176 height 43
click at [465, 341] on button "Next" at bounding box center [463, 348] width 176 height 43
click at [462, 339] on button "Next" at bounding box center [463, 348] width 176 height 43
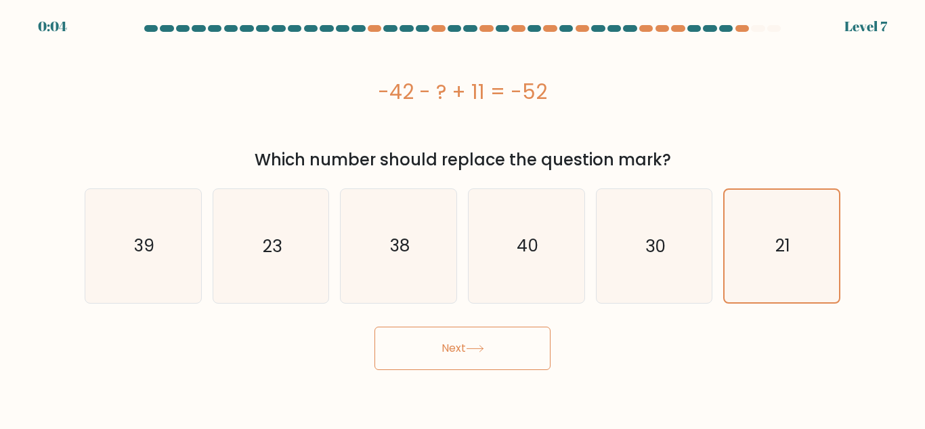
click at [463, 351] on button "Next" at bounding box center [463, 348] width 176 height 43
click at [460, 344] on button "Next" at bounding box center [463, 348] width 176 height 43
click at [461, 343] on button "Next" at bounding box center [463, 348] width 176 height 43
click at [462, 345] on button "Next" at bounding box center [463, 348] width 176 height 43
click at [461, 341] on button "Next" at bounding box center [463, 348] width 176 height 43
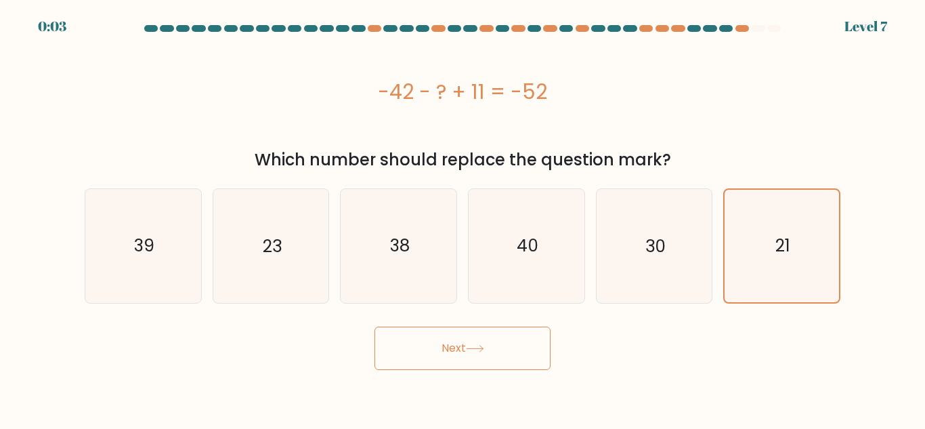
click at [461, 340] on button "Next" at bounding box center [463, 348] width 176 height 43
click at [463, 343] on button "Next" at bounding box center [463, 348] width 176 height 43
click at [463, 344] on button "Next" at bounding box center [463, 348] width 176 height 43
drag, startPoint x: 462, startPoint y: 344, endPoint x: 460, endPoint y: 335, distance: 9.7
click at [461, 344] on button "Next" at bounding box center [463, 348] width 176 height 43
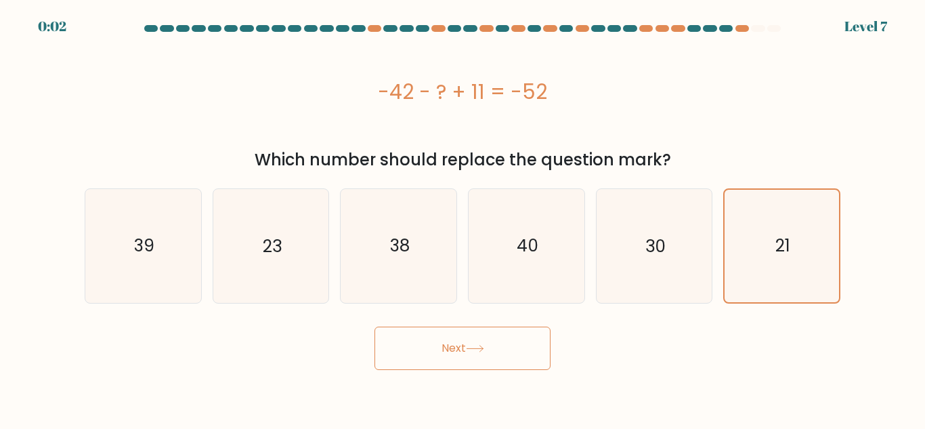
click at [461, 335] on button "Next" at bounding box center [463, 348] width 176 height 43
click at [463, 338] on button "Next" at bounding box center [463, 348] width 176 height 43
click at [466, 338] on button "Next" at bounding box center [463, 348] width 176 height 43
click at [471, 339] on button "Next" at bounding box center [463, 348] width 176 height 43
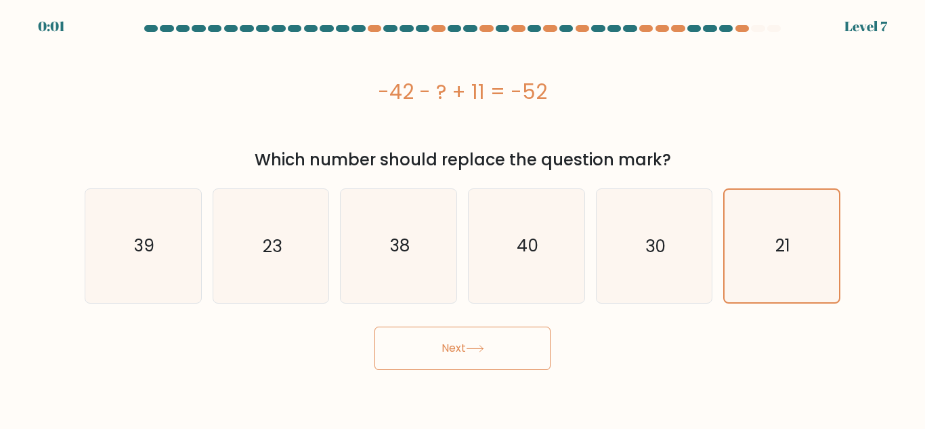
click at [474, 341] on button "Next" at bounding box center [463, 348] width 176 height 43
drag, startPoint x: 476, startPoint y: 343, endPoint x: 583, endPoint y: 253, distance: 139.9
click at [478, 343] on button "Next" at bounding box center [463, 348] width 176 height 43
click at [632, 255] on icon "30" at bounding box center [654, 245] width 113 height 113
click at [463, 218] on input "e. 30" at bounding box center [463, 216] width 1 height 3
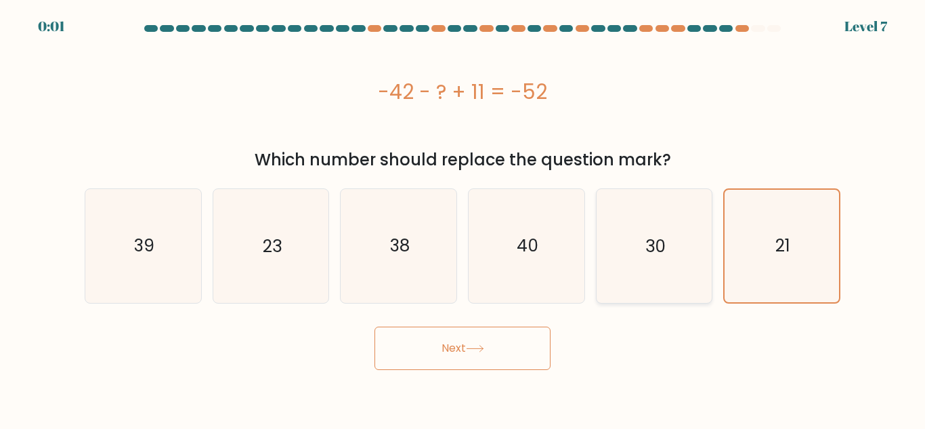
radio input "true"
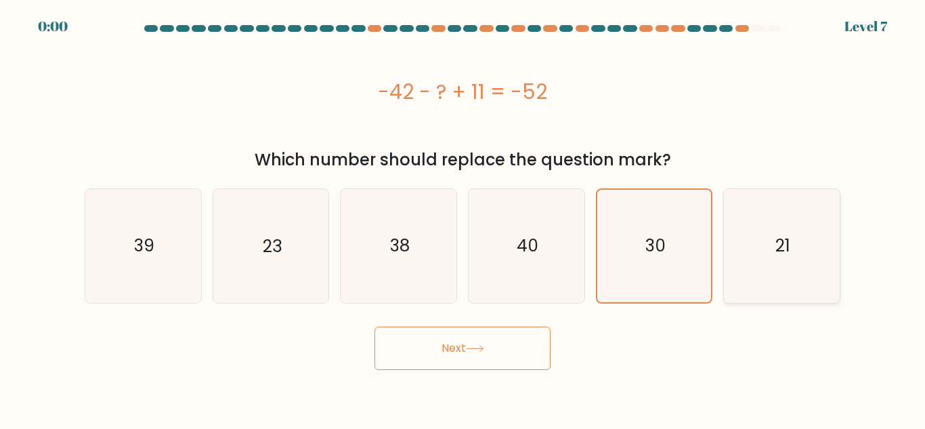
click at [780, 256] on text "21" at bounding box center [783, 246] width 15 height 24
click at [463, 218] on input "f. 21" at bounding box center [463, 216] width 1 height 3
radio input "true"
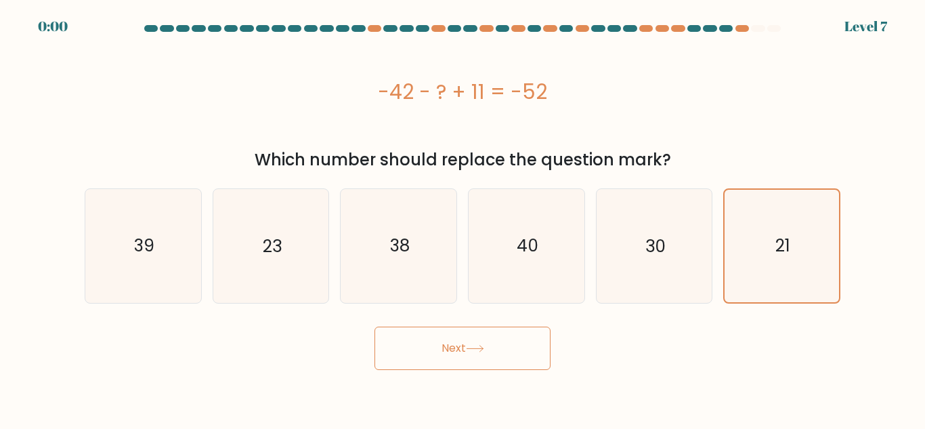
click at [474, 365] on button "Next" at bounding box center [463, 348] width 176 height 43
click at [473, 366] on button "Next" at bounding box center [463, 348] width 176 height 43
click at [472, 360] on div "Next" at bounding box center [463, 345] width 772 height 50
click at [474, 357] on div "Next" at bounding box center [463, 345] width 772 height 50
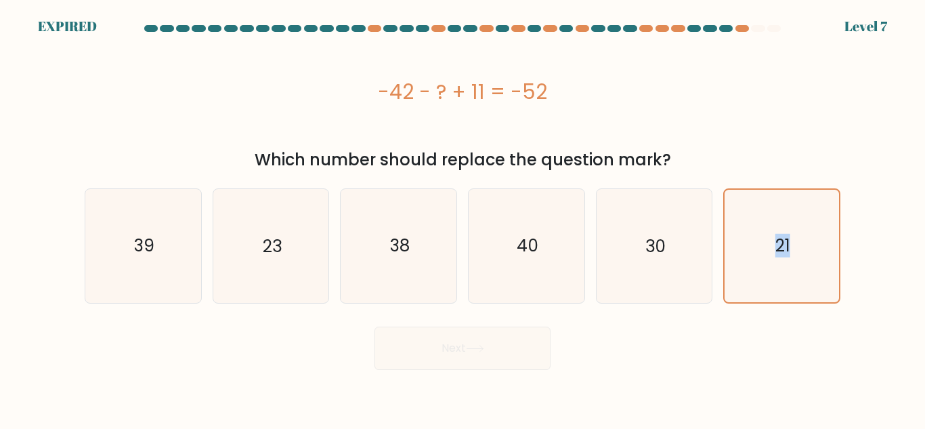
click at [474, 357] on div "Next" at bounding box center [463, 345] width 772 height 50
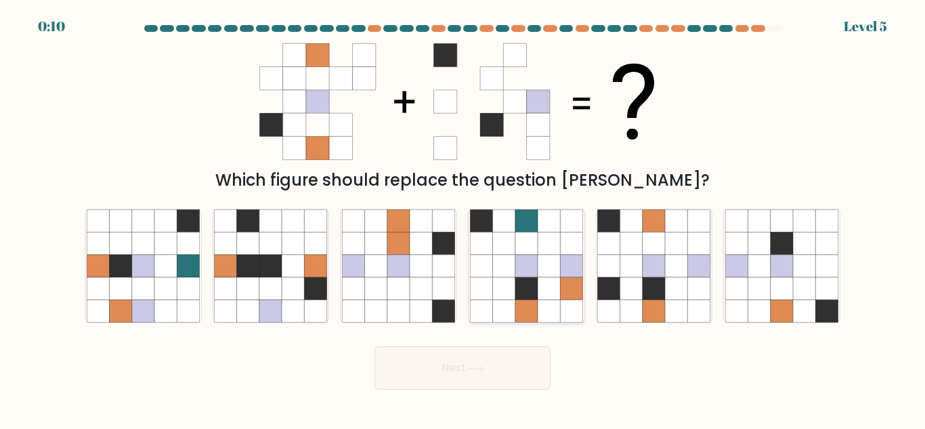
click at [560, 255] on icon at bounding box center [549, 266] width 22 height 22
click at [463, 218] on input "d." at bounding box center [463, 216] width 1 height 3
radio input "true"
click at [624, 269] on icon at bounding box center [632, 266] width 22 height 22
click at [463, 218] on input "e." at bounding box center [463, 216] width 1 height 3
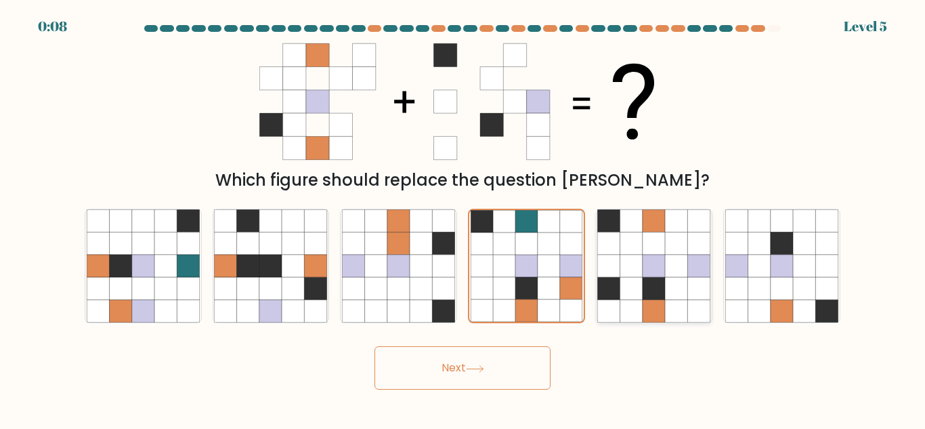
radio input "true"
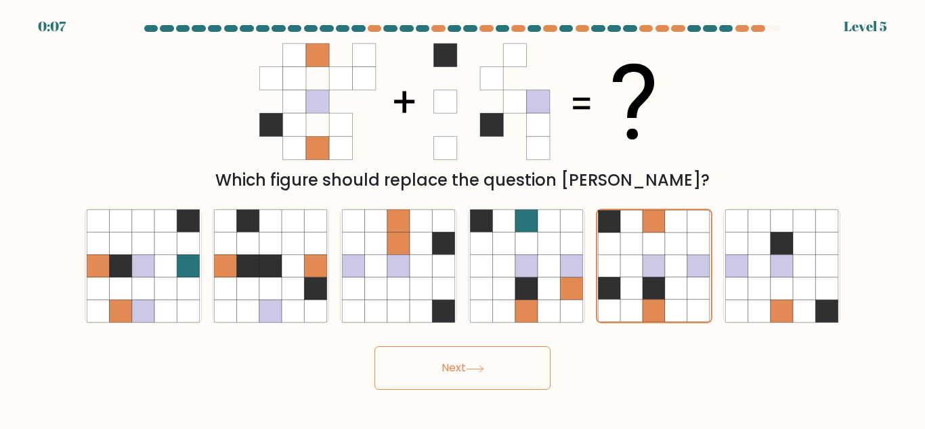
click at [482, 360] on button "Next" at bounding box center [463, 367] width 176 height 43
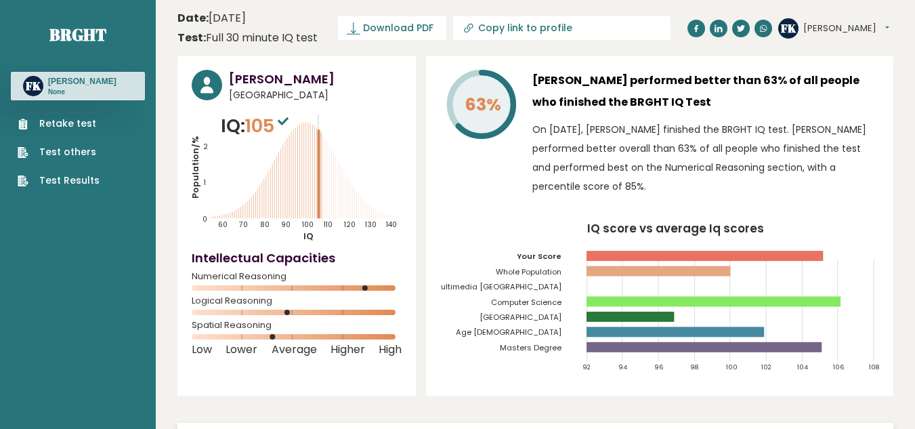
click at [47, 126] on link "Retake test" at bounding box center [59, 124] width 82 height 14
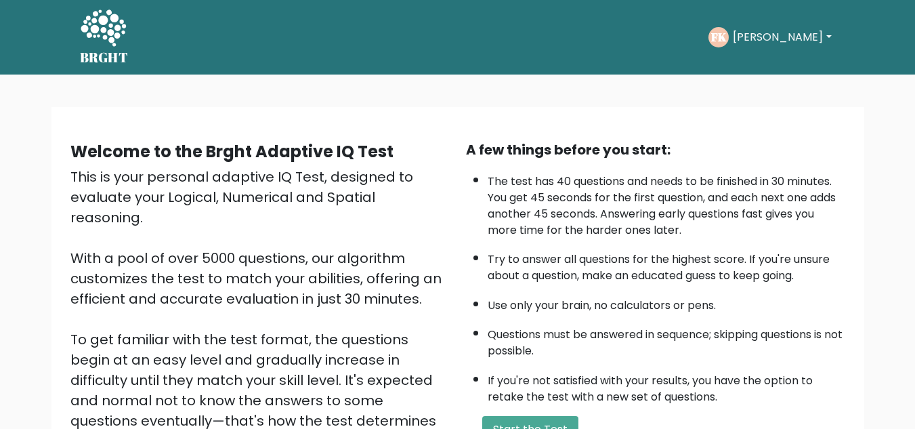
scroll to position [192, 0]
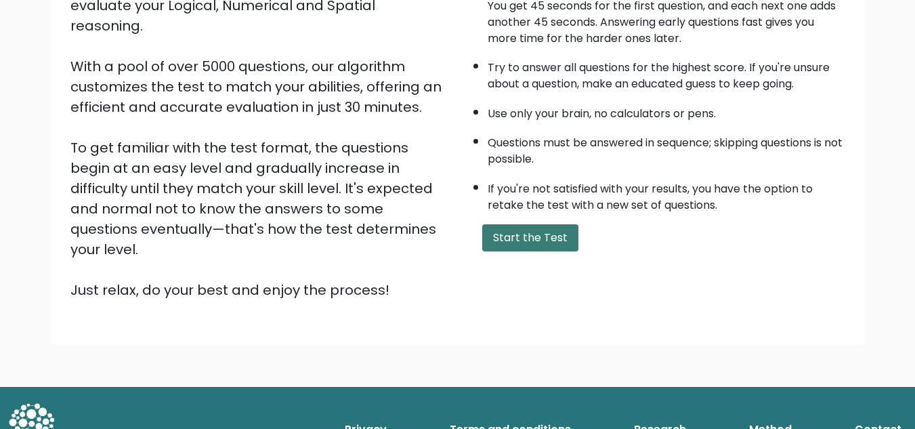
click at [535, 230] on button "Start the Test" at bounding box center [530, 237] width 96 height 27
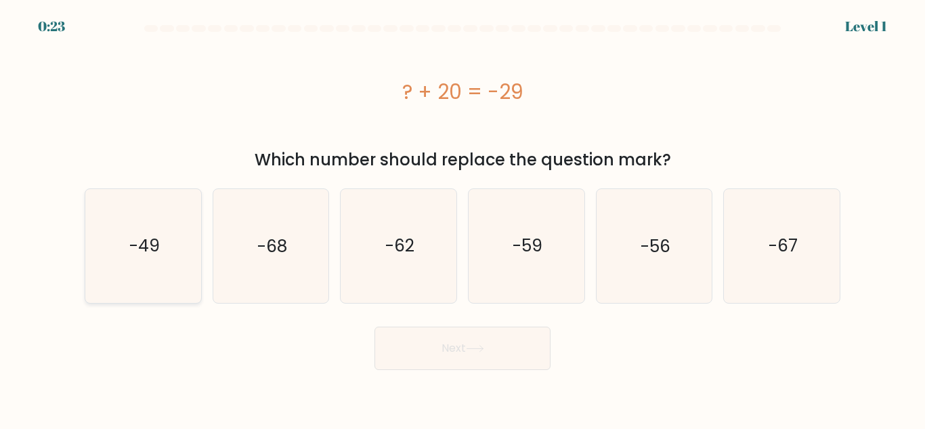
click at [180, 222] on icon "-49" at bounding box center [143, 245] width 113 height 113
click at [463, 218] on input "a. -49" at bounding box center [463, 216] width 1 height 3
radio input "true"
click at [501, 345] on button "Next" at bounding box center [463, 348] width 176 height 43
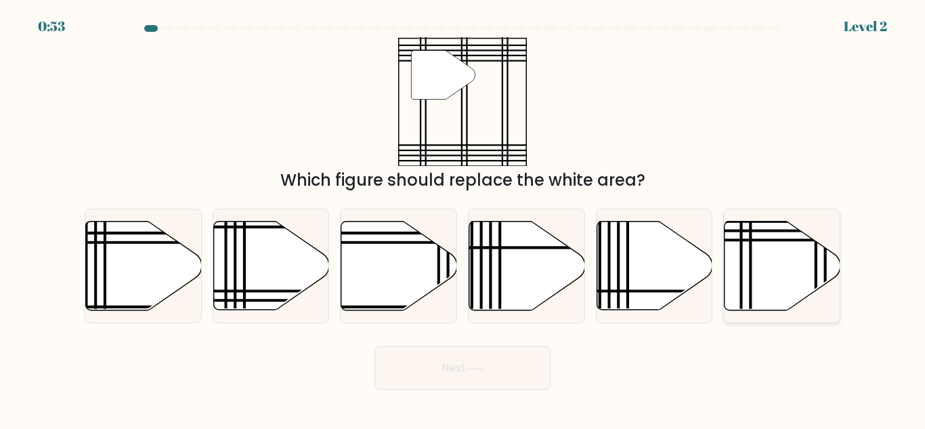
click at [766, 272] on icon at bounding box center [783, 266] width 116 height 89
click at [463, 218] on input "f." at bounding box center [463, 216] width 1 height 3
radio input "true"
click at [481, 363] on button "Next" at bounding box center [463, 367] width 176 height 43
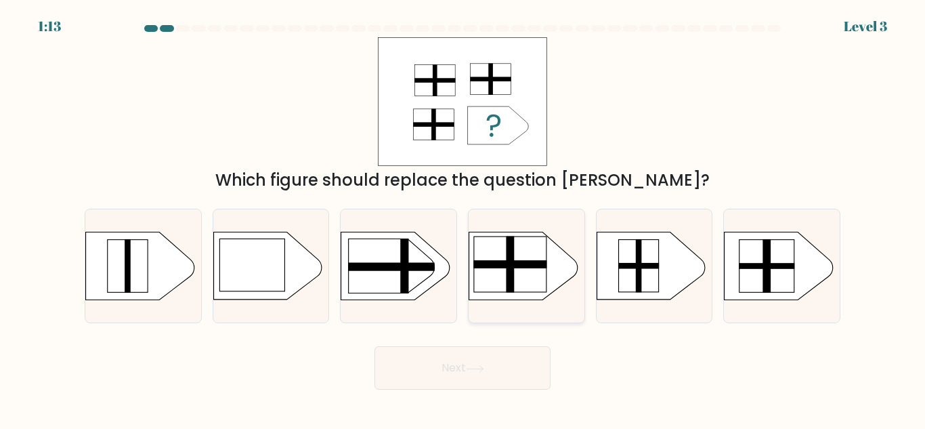
click at [539, 264] on rect at bounding box center [510, 264] width 73 height 8
click at [463, 218] on input "d." at bounding box center [463, 216] width 1 height 3
radio input "true"
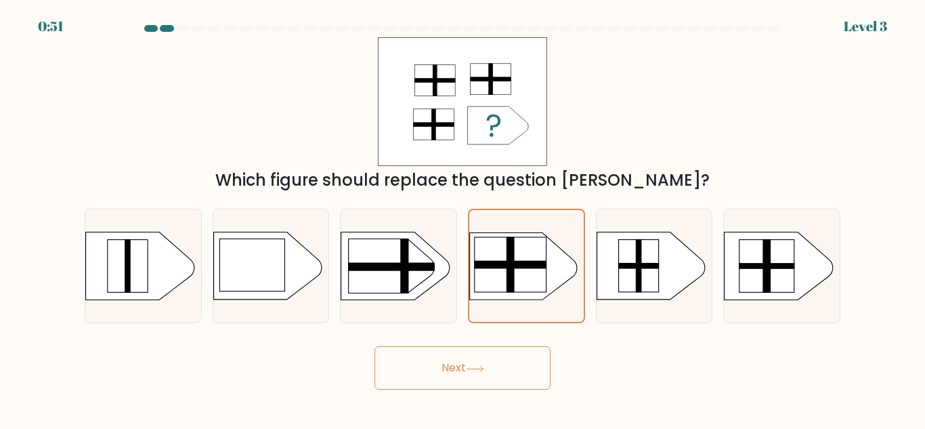
click at [501, 370] on button "Next" at bounding box center [463, 367] width 176 height 43
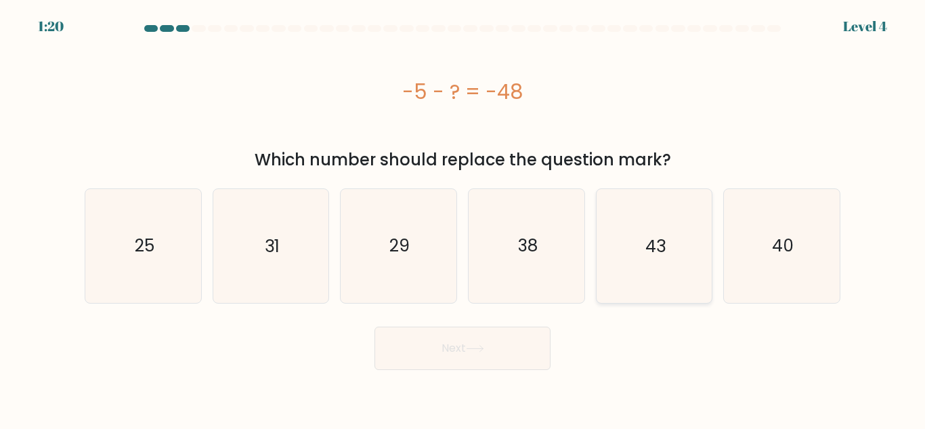
click at [673, 238] on icon "43" at bounding box center [654, 245] width 113 height 113
click at [463, 218] on input "e. 43" at bounding box center [463, 216] width 1 height 3
radio input "true"
click at [476, 345] on icon at bounding box center [475, 348] width 18 height 7
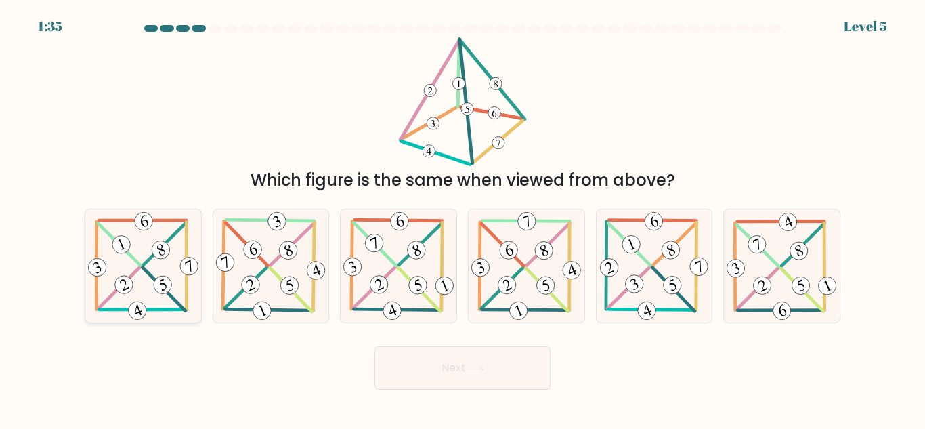
click at [126, 271] on icon at bounding box center [143, 265] width 116 height 113
click at [463, 218] on input "a." at bounding box center [463, 216] width 1 height 3
radio input "true"
click at [484, 362] on button "Next" at bounding box center [463, 367] width 176 height 43
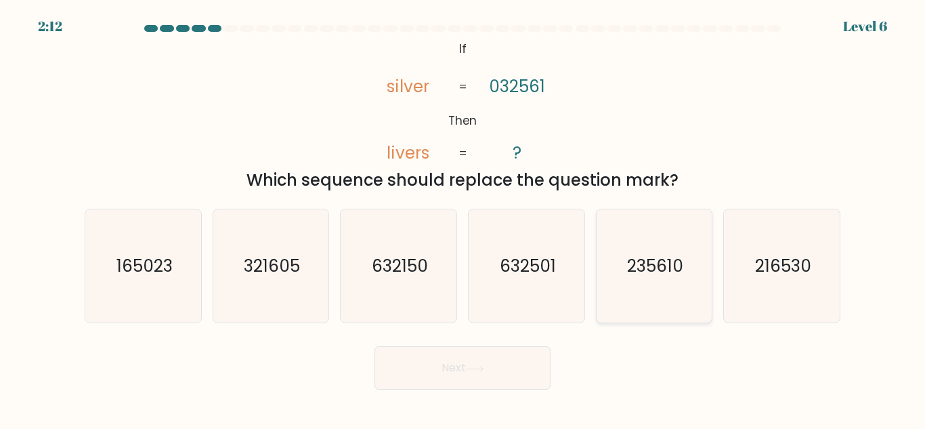
click at [637, 270] on text "235610" at bounding box center [655, 266] width 56 height 24
click at [463, 218] on input "e. 235610" at bounding box center [463, 216] width 1 height 3
radio input "true"
click at [516, 373] on button "Next" at bounding box center [463, 367] width 176 height 43
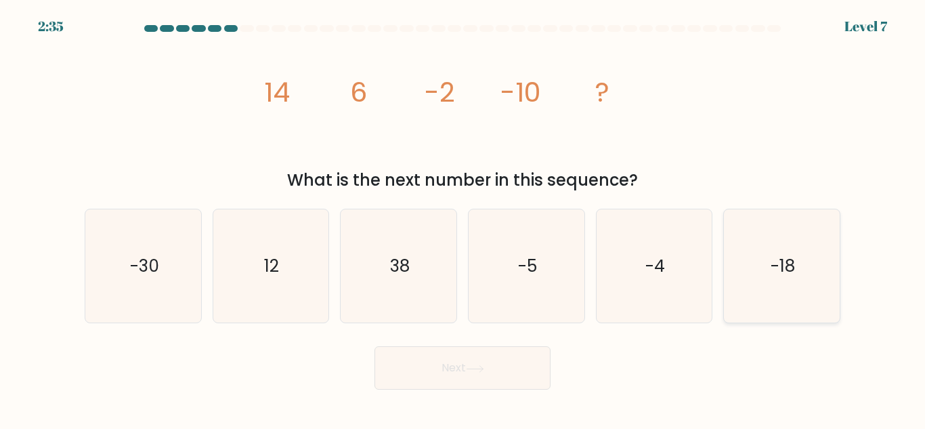
click at [770, 246] on icon "-18" at bounding box center [782, 265] width 113 height 113
click at [463, 218] on input "f. -18" at bounding box center [463, 216] width 1 height 3
radio input "true"
click at [469, 375] on button "Next" at bounding box center [463, 367] width 176 height 43
click at [438, 361] on button "Next" at bounding box center [463, 367] width 176 height 43
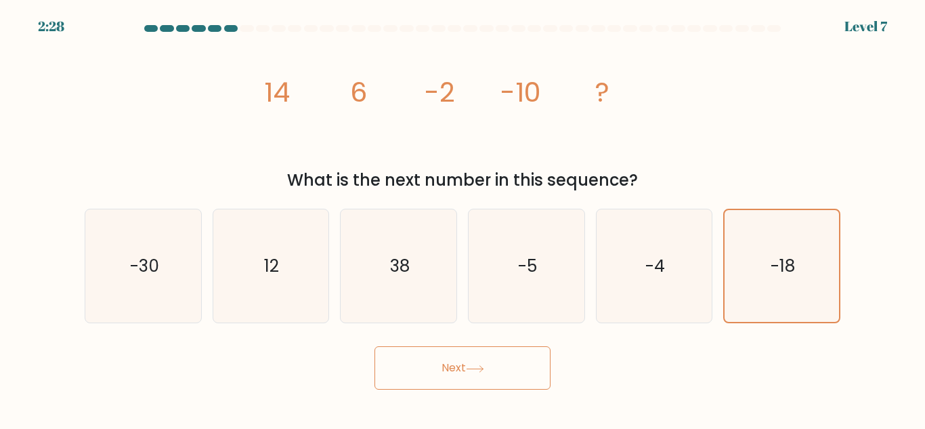
click at [437, 361] on button "Next" at bounding box center [463, 367] width 176 height 43
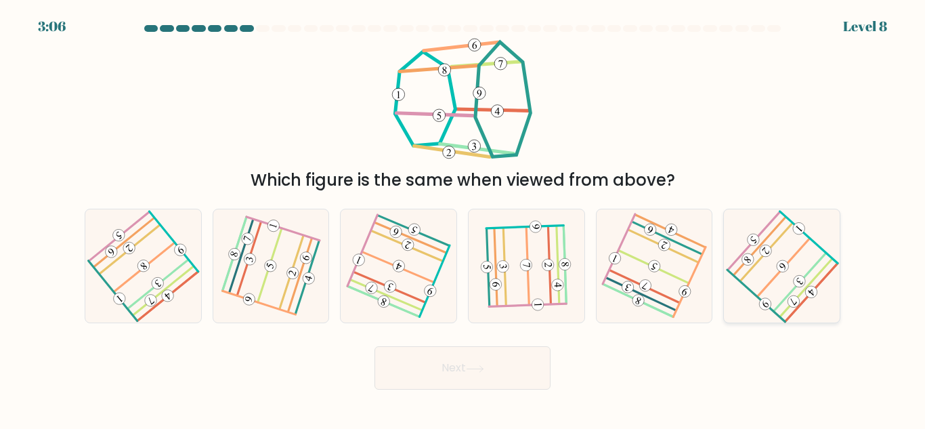
click at [764, 266] on icon at bounding box center [782, 266] width 91 height 91
click at [463, 218] on input "f." at bounding box center [463, 216] width 1 height 3
radio input "true"
click at [478, 365] on icon at bounding box center [475, 368] width 18 height 7
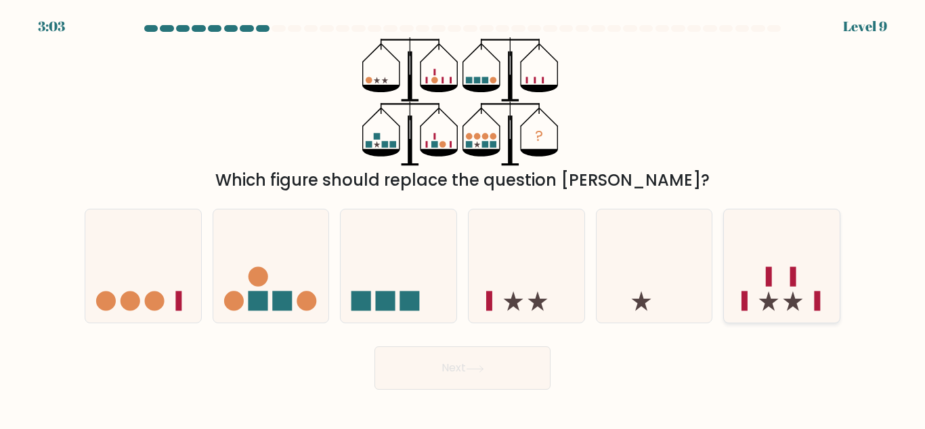
click at [793, 234] on icon at bounding box center [782, 266] width 116 height 96
click at [463, 218] on input "f." at bounding box center [463, 216] width 1 height 3
radio input "true"
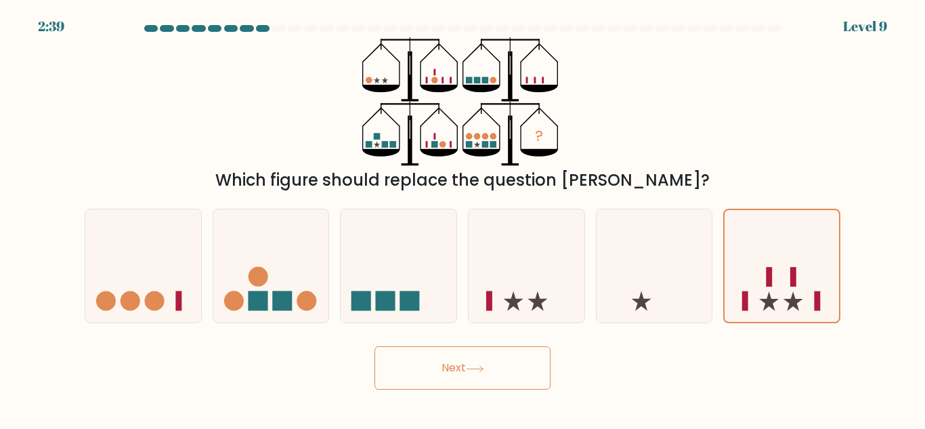
click at [491, 369] on button "Next" at bounding box center [463, 367] width 176 height 43
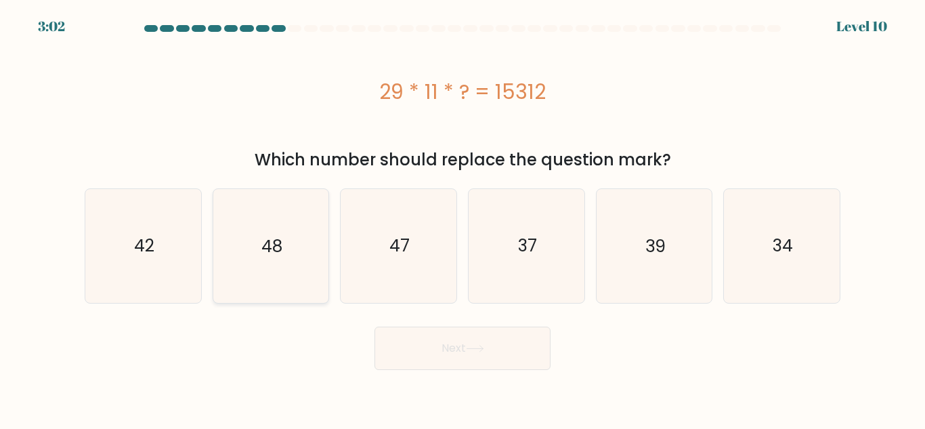
click at [257, 240] on icon "48" at bounding box center [270, 245] width 113 height 113
click at [463, 218] on input "b. 48" at bounding box center [463, 216] width 1 height 3
radio input "true"
click at [542, 348] on button "Next" at bounding box center [463, 348] width 176 height 43
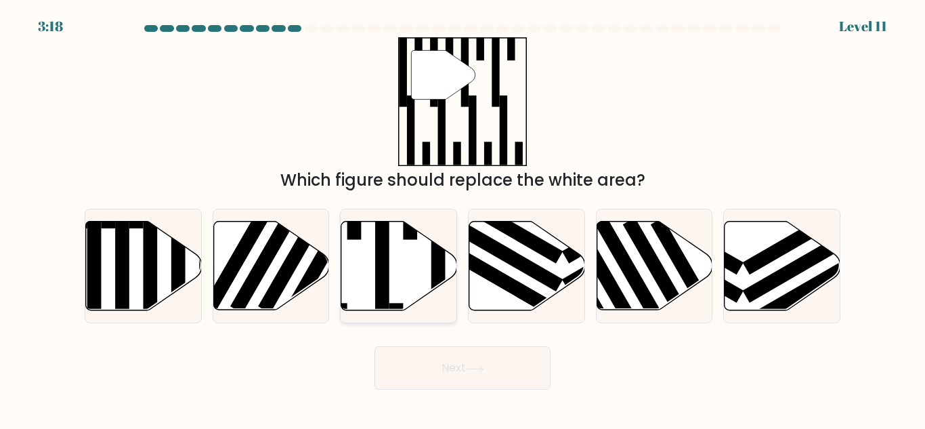
click at [383, 291] on rect at bounding box center [382, 261] width 14 height 126
click at [463, 218] on input "c." at bounding box center [463, 216] width 1 height 3
radio input "true"
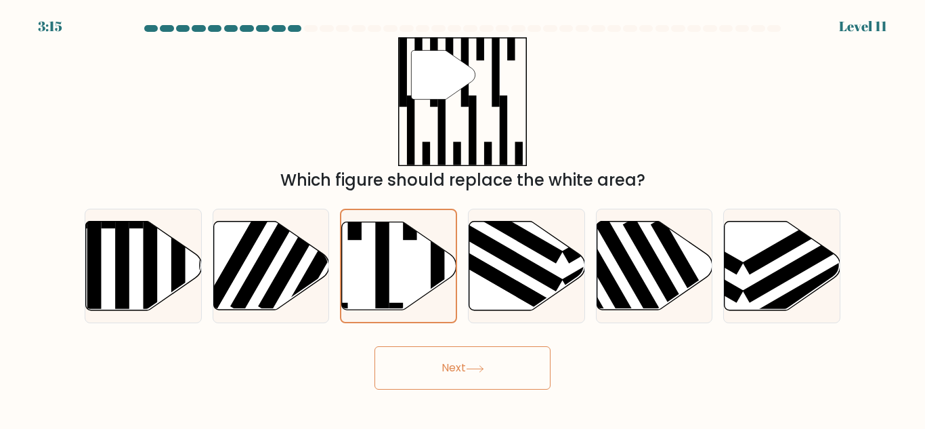
click at [475, 355] on button "Next" at bounding box center [463, 367] width 176 height 43
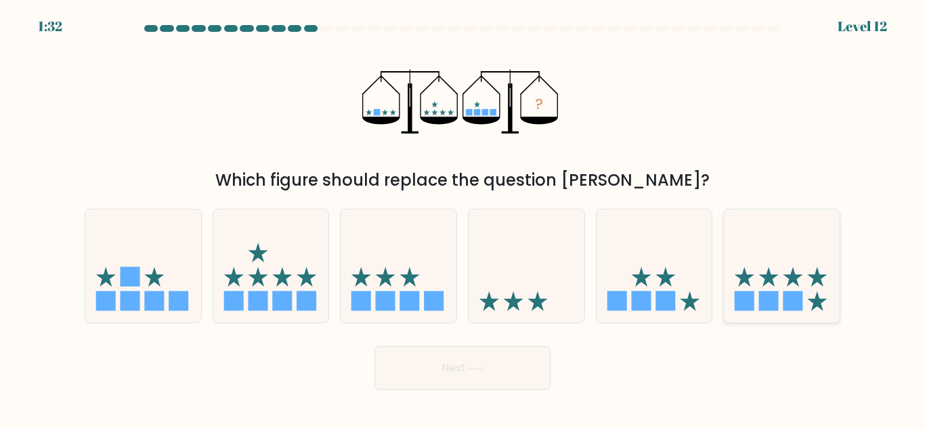
click at [766, 280] on icon at bounding box center [769, 277] width 20 height 20
click at [463, 218] on input "f." at bounding box center [463, 216] width 1 height 3
radio input "true"
click at [497, 370] on button "Next" at bounding box center [463, 367] width 176 height 43
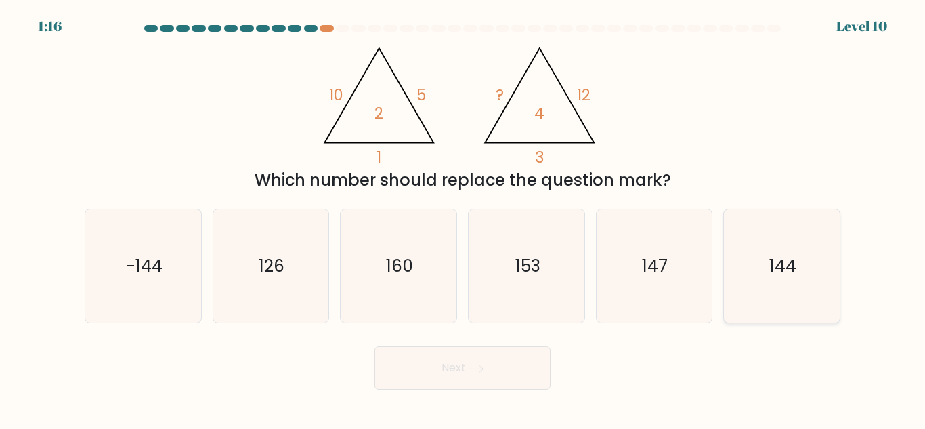
click at [780, 278] on text "144" at bounding box center [783, 266] width 27 height 24
click at [509, 373] on button "Next" at bounding box center [463, 367] width 176 height 43
click at [810, 278] on icon "144" at bounding box center [782, 265] width 113 height 113
click at [463, 218] on input "f. 144" at bounding box center [463, 216] width 1 height 3
radio input "true"
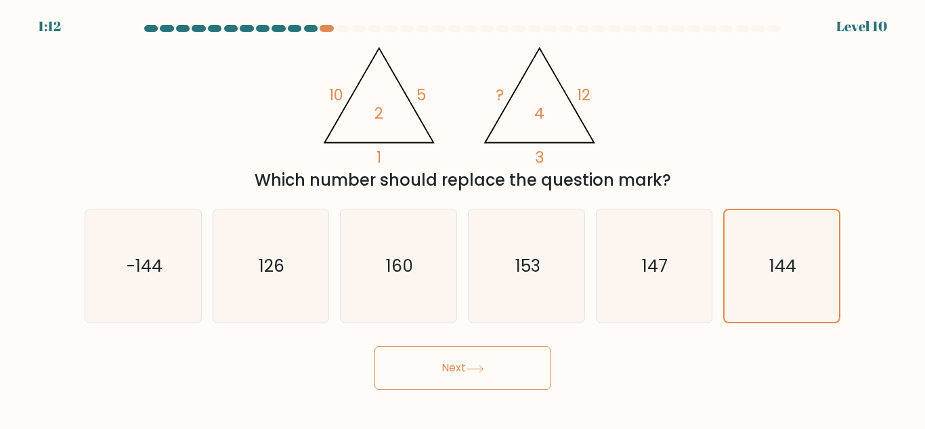
click at [503, 372] on button "Next" at bounding box center [463, 367] width 176 height 43
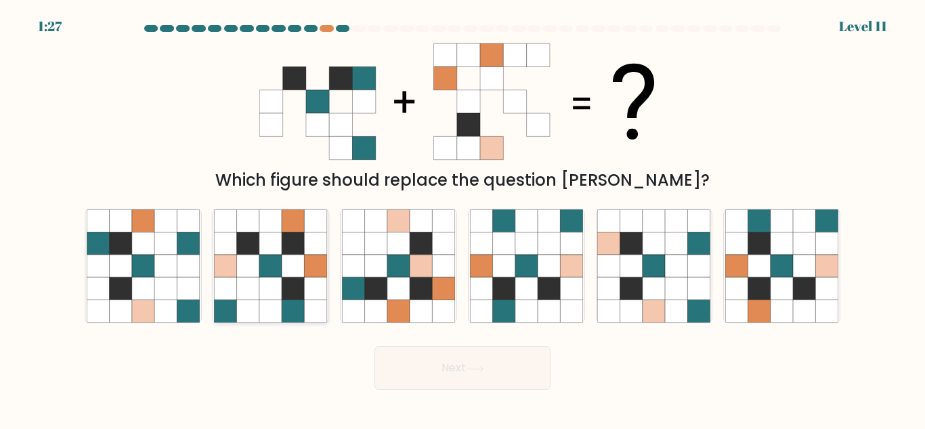
click at [310, 259] on icon at bounding box center [316, 266] width 22 height 22
click at [463, 218] on input "b." at bounding box center [463, 216] width 1 height 3
radio input "true"
click at [404, 266] on icon at bounding box center [398, 266] width 22 height 22
click at [463, 218] on input "c." at bounding box center [463, 216] width 1 height 3
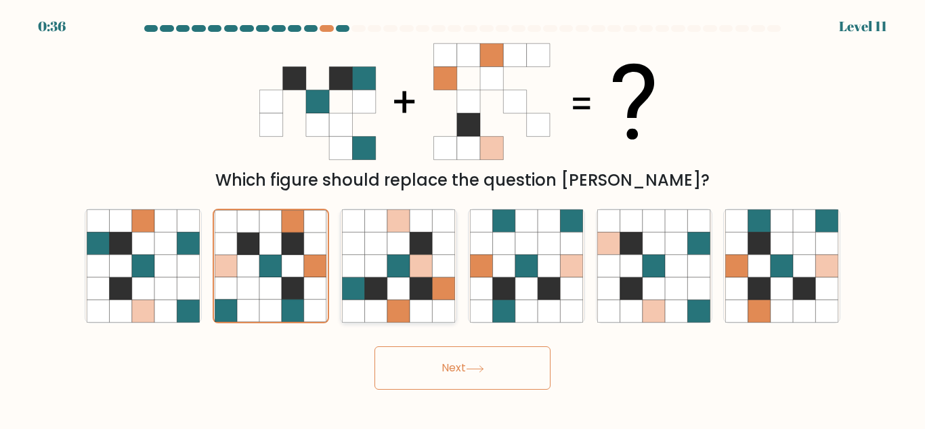
radio input "true"
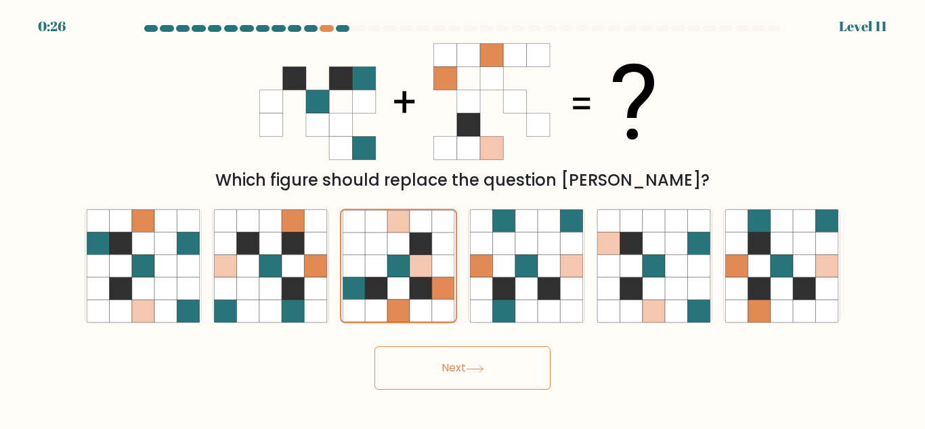
click at [447, 365] on button "Next" at bounding box center [463, 367] width 176 height 43
click at [461, 364] on button "Next" at bounding box center [463, 367] width 176 height 43
click at [415, 272] on icon at bounding box center [421, 266] width 22 height 22
click at [463, 218] on input "c." at bounding box center [463, 216] width 1 height 3
click at [287, 258] on icon at bounding box center [293, 266] width 22 height 22
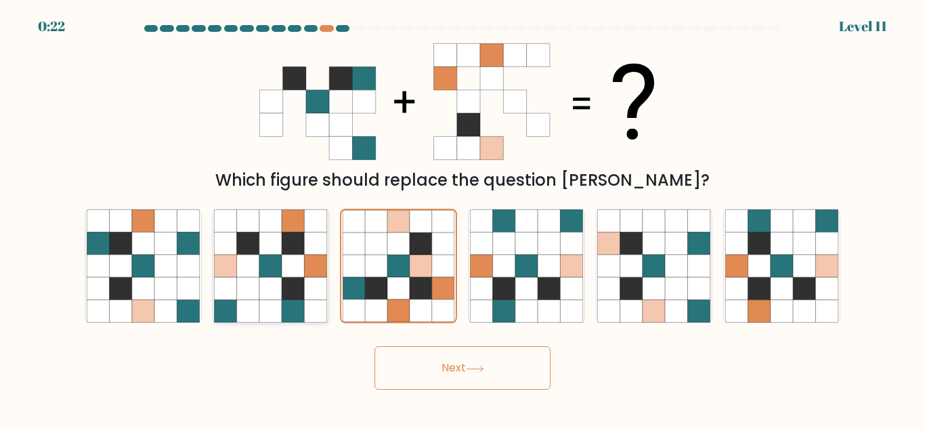
click at [463, 218] on input "b." at bounding box center [463, 216] width 1 height 3
radio input "true"
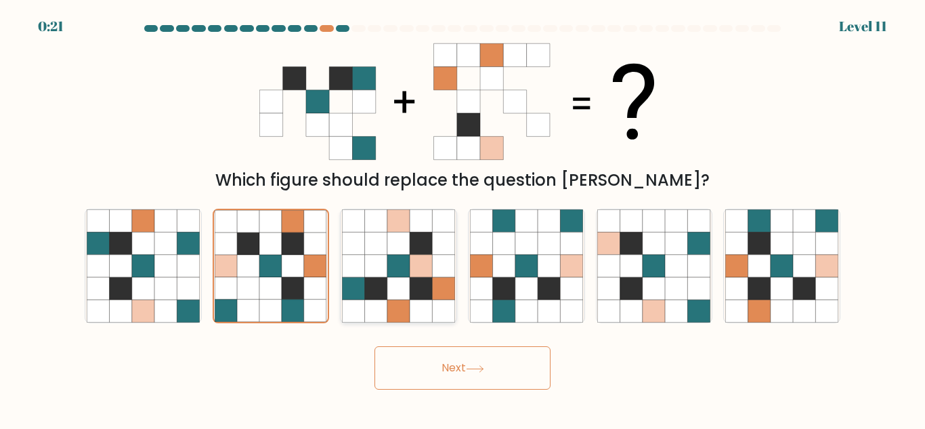
click at [406, 264] on icon at bounding box center [398, 266] width 22 height 22
click at [463, 218] on input "c." at bounding box center [463, 216] width 1 height 3
radio input "true"
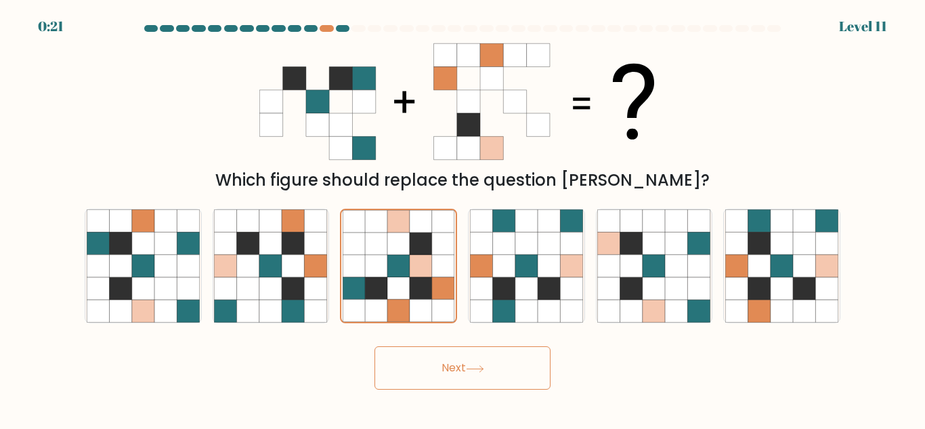
click at [455, 362] on button "Next" at bounding box center [463, 367] width 176 height 43
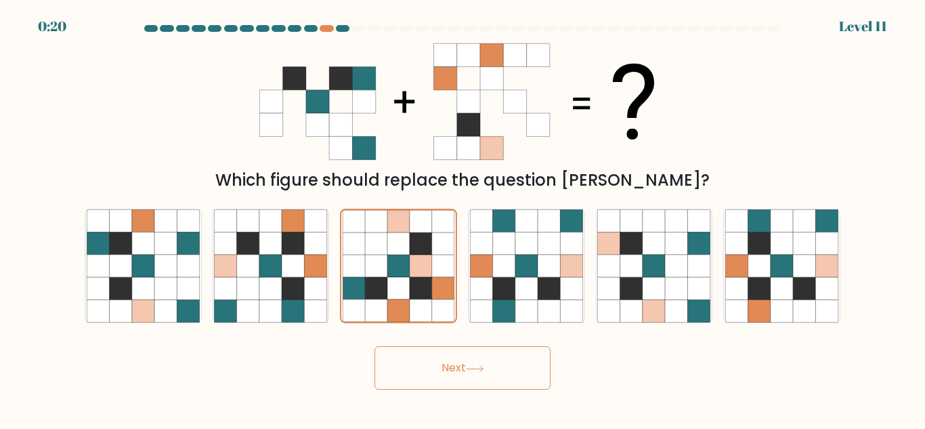
click at [455, 362] on button "Next" at bounding box center [463, 367] width 176 height 43
click at [454, 363] on button "Next" at bounding box center [463, 367] width 176 height 43
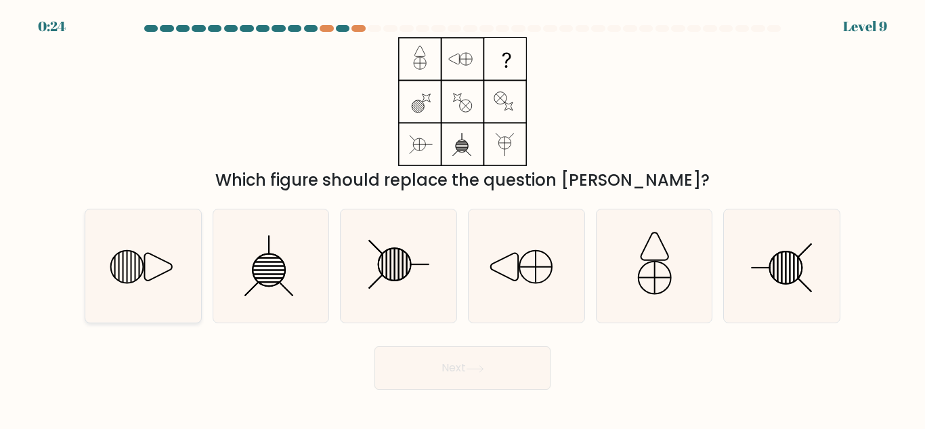
click at [175, 272] on icon at bounding box center [143, 265] width 113 height 113
click at [463, 218] on input "a." at bounding box center [463, 216] width 1 height 3
radio input "true"
click at [480, 375] on button "Next" at bounding box center [463, 367] width 176 height 43
click at [503, 377] on button "Next" at bounding box center [463, 367] width 176 height 43
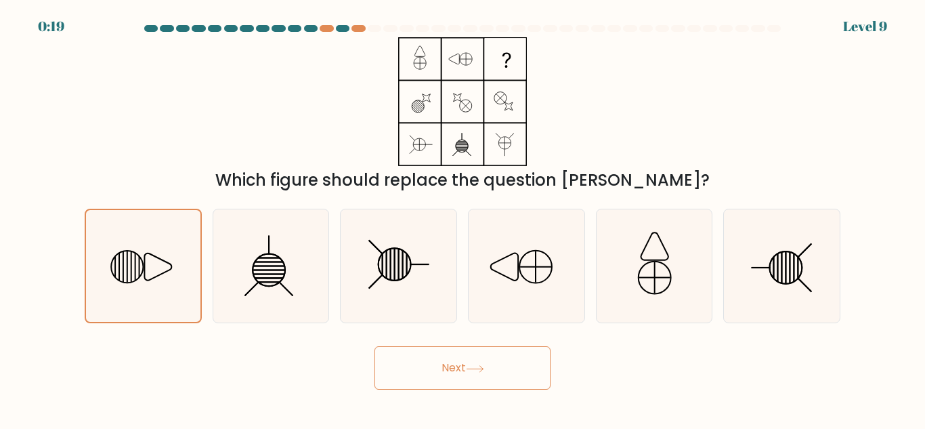
click at [503, 377] on button "Next" at bounding box center [463, 367] width 176 height 43
click at [505, 379] on button "Next" at bounding box center [463, 367] width 176 height 43
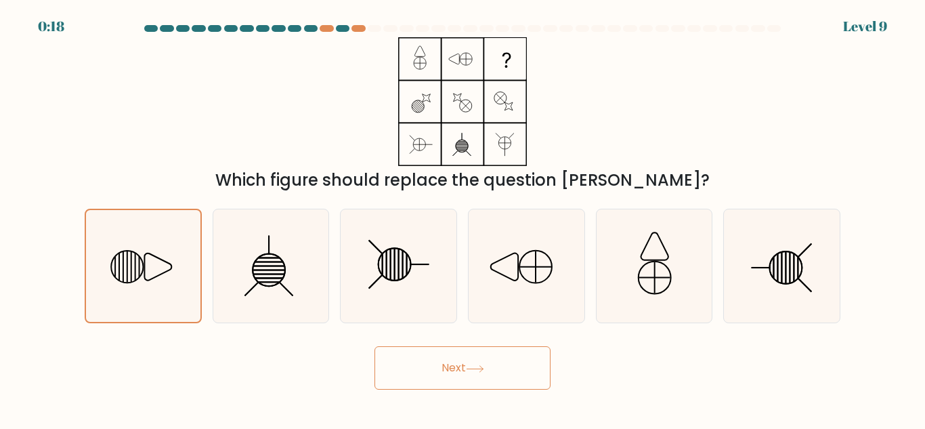
click at [505, 379] on button "Next" at bounding box center [463, 367] width 176 height 43
drag, startPoint x: 462, startPoint y: 364, endPoint x: 377, endPoint y: 312, distance: 99.5
click at [461, 364] on button "Next" at bounding box center [463, 367] width 176 height 43
click at [175, 270] on icon at bounding box center [143, 266] width 112 height 112
click at [463, 218] on input "a." at bounding box center [463, 216] width 1 height 3
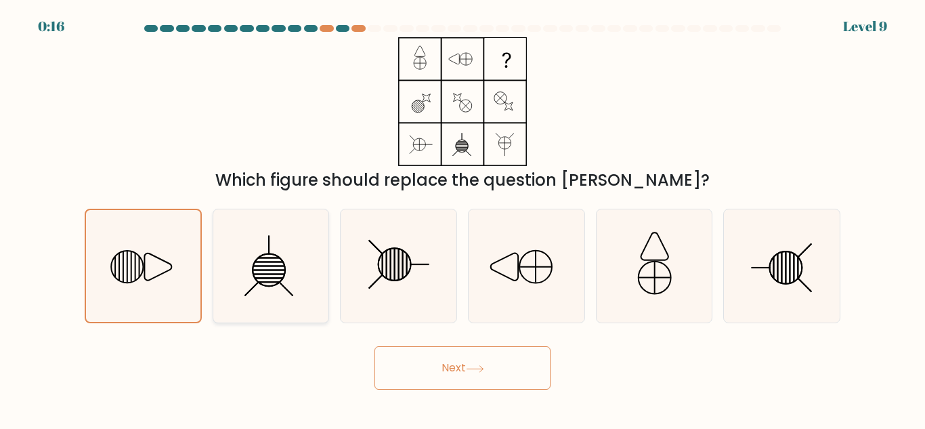
click at [252, 261] on icon at bounding box center [270, 265] width 113 height 113
click at [463, 218] on input "b." at bounding box center [463, 216] width 1 height 3
radio input "true"
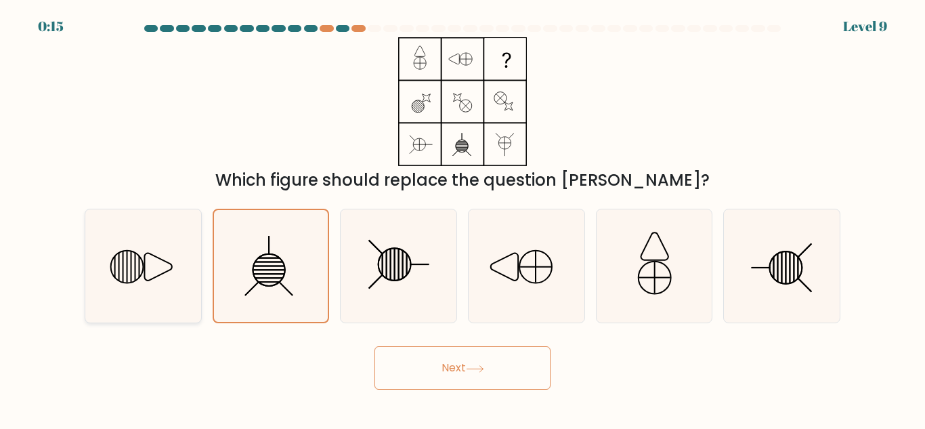
click at [185, 264] on icon at bounding box center [143, 265] width 113 height 113
click at [463, 218] on input "a." at bounding box center [463, 216] width 1 height 3
radio input "true"
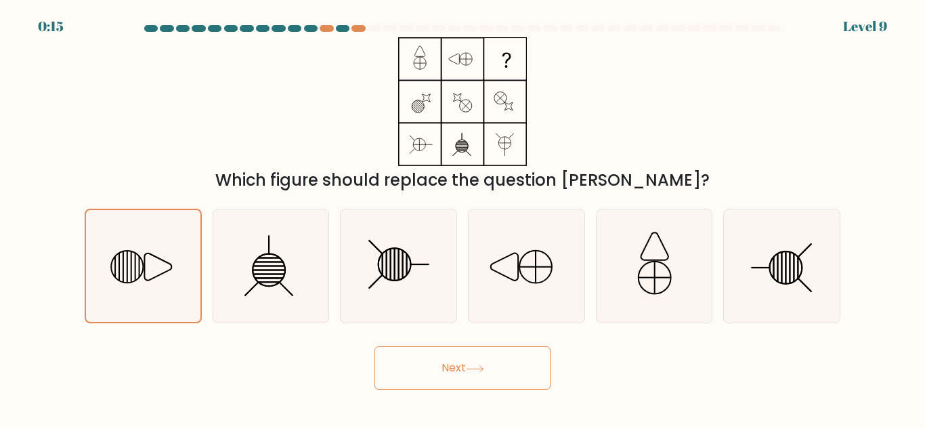
click at [411, 362] on button "Next" at bounding box center [463, 367] width 176 height 43
click at [409, 362] on button "Next" at bounding box center [463, 367] width 176 height 43
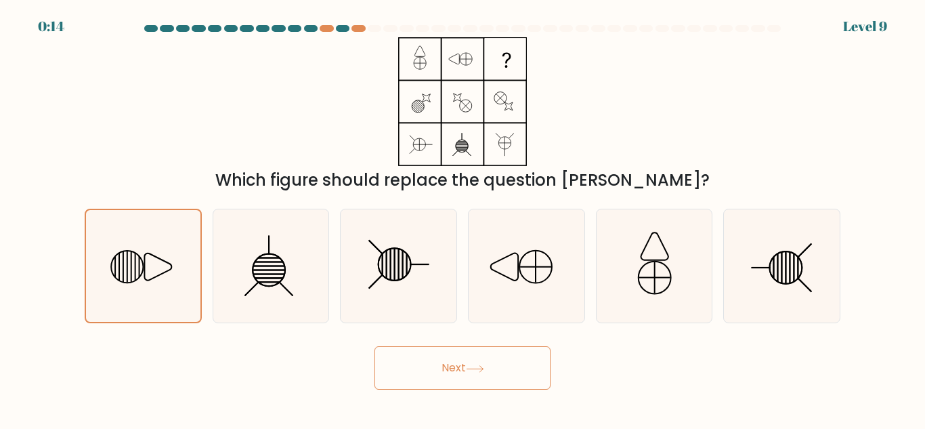
click at [409, 362] on button "Next" at bounding box center [463, 367] width 176 height 43
click at [409, 363] on button "Next" at bounding box center [463, 367] width 176 height 43
click at [440, 376] on button "Next" at bounding box center [463, 367] width 176 height 43
click at [440, 373] on button "Next" at bounding box center [463, 367] width 176 height 43
click at [434, 368] on button "Next" at bounding box center [463, 367] width 176 height 43
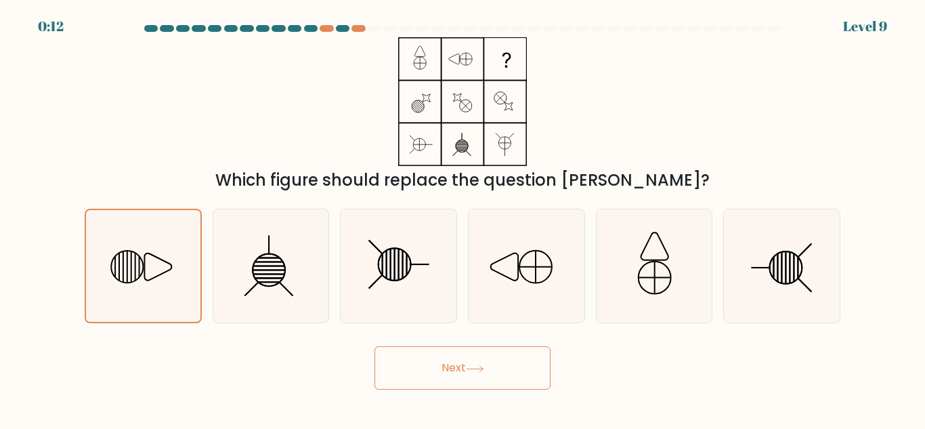
click at [434, 368] on button "Next" at bounding box center [463, 367] width 176 height 43
click at [247, 256] on icon at bounding box center [270, 265] width 113 height 113
click at [463, 218] on input "b." at bounding box center [463, 216] width 1 height 3
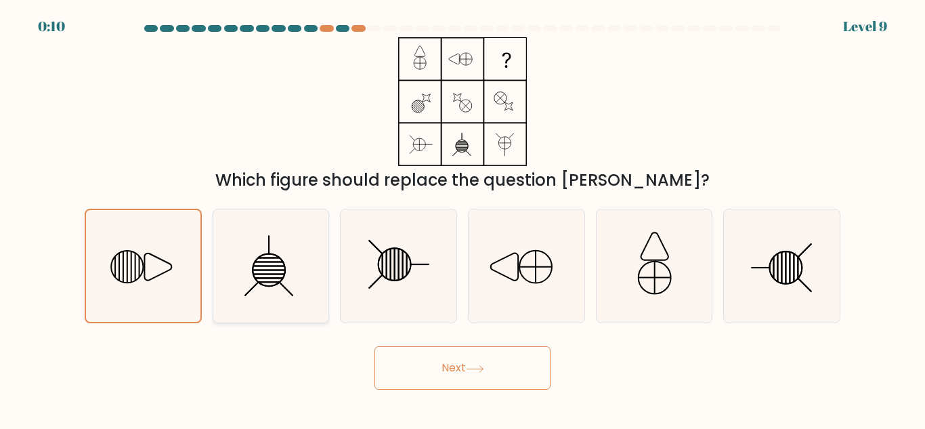
radio input "true"
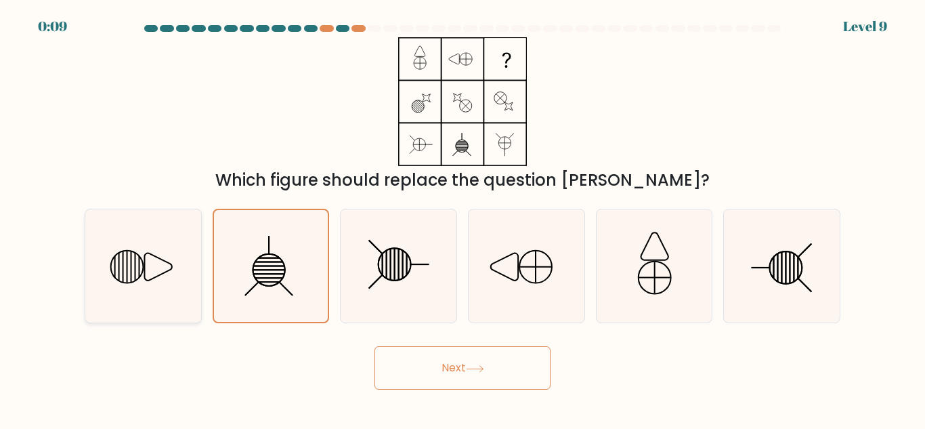
click at [160, 259] on icon at bounding box center [157, 266] width 27 height 27
click at [463, 218] on input "a." at bounding box center [463, 216] width 1 height 3
radio input "true"
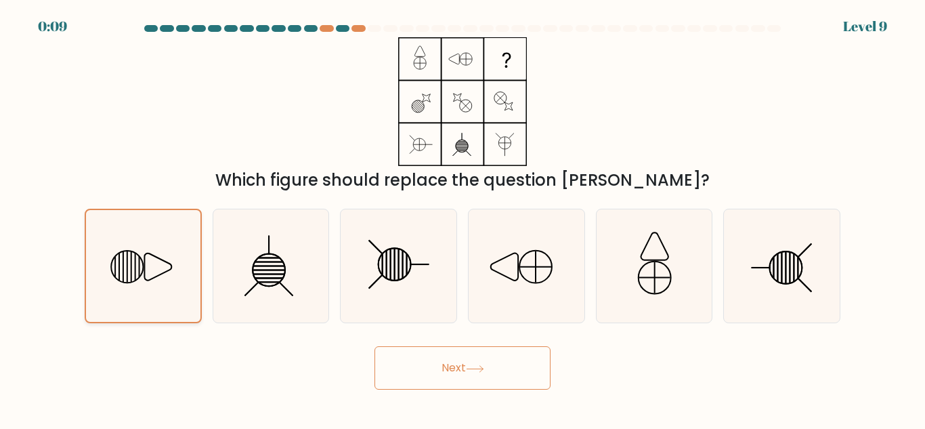
click at [160, 259] on icon at bounding box center [157, 266] width 27 height 27
click at [463, 218] on input "a." at bounding box center [463, 216] width 1 height 3
drag, startPoint x: 160, startPoint y: 259, endPoint x: 322, endPoint y: 354, distance: 188.2
click at [180, 274] on icon at bounding box center [143, 266] width 112 height 112
click at [463, 218] on input "a." at bounding box center [463, 216] width 1 height 3
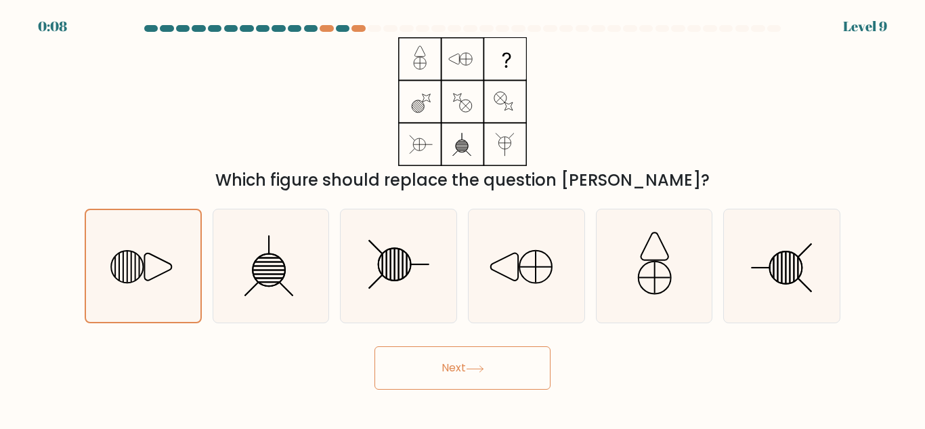
click at [412, 364] on button "Next" at bounding box center [463, 367] width 176 height 43
click at [411, 364] on button "Next" at bounding box center [463, 367] width 176 height 43
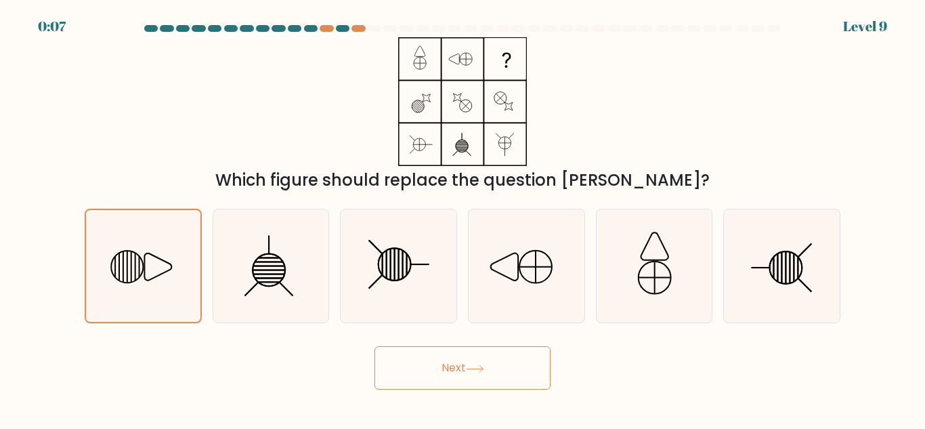
click at [410, 364] on button "Next" at bounding box center [463, 367] width 176 height 43
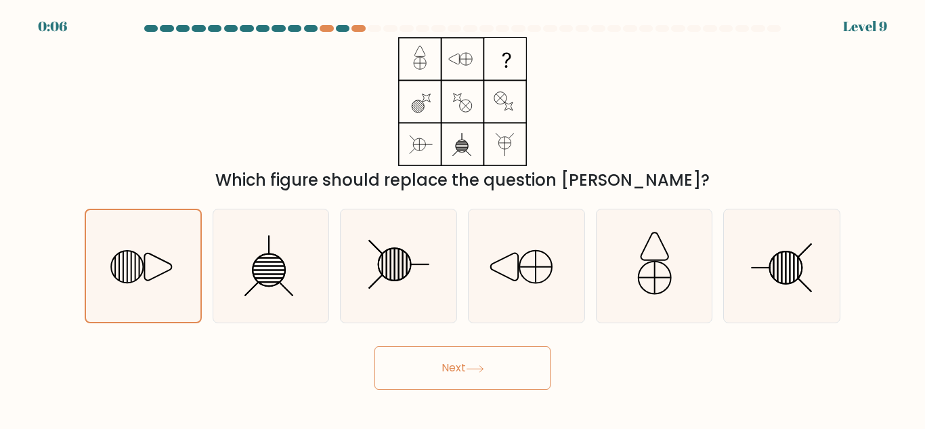
click at [409, 364] on button "Next" at bounding box center [463, 367] width 176 height 43
click at [413, 362] on button "Next" at bounding box center [463, 367] width 176 height 43
click at [411, 361] on button "Next" at bounding box center [463, 367] width 176 height 43
click at [408, 360] on button "Next" at bounding box center [463, 367] width 176 height 43
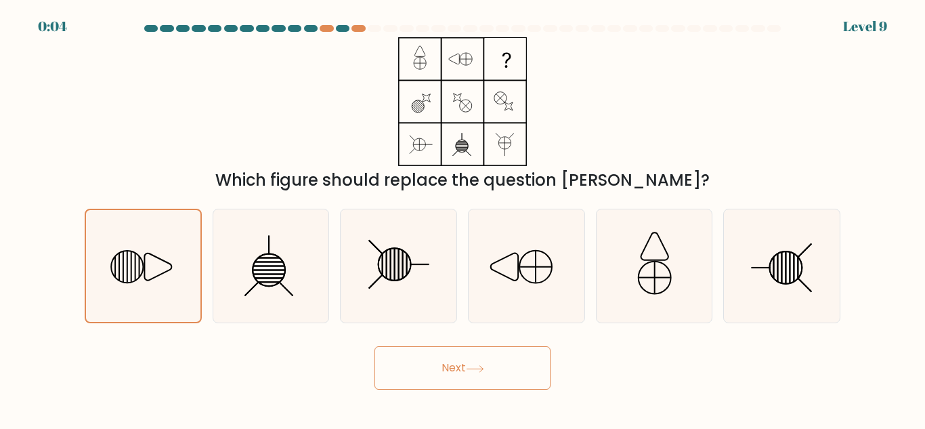
click at [411, 362] on button "Next" at bounding box center [463, 367] width 176 height 43
click at [418, 372] on button "Next" at bounding box center [463, 367] width 176 height 43
click at [418, 373] on button "Next" at bounding box center [463, 367] width 176 height 43
click at [416, 371] on button "Next" at bounding box center [463, 367] width 176 height 43
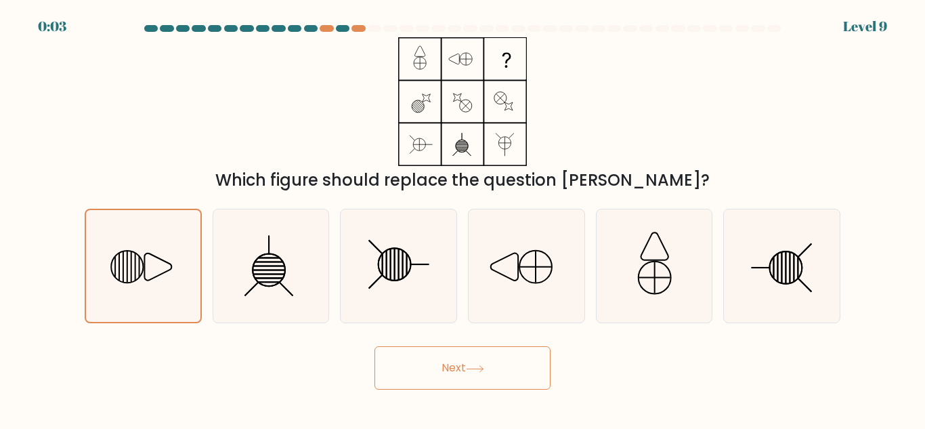
drag, startPoint x: 416, startPoint y: 371, endPoint x: 415, endPoint y: 349, distance: 22.4
click at [415, 371] on button "Next" at bounding box center [463, 367] width 176 height 43
click at [175, 289] on icon at bounding box center [143, 266] width 112 height 112
click at [463, 218] on input "a." at bounding box center [463, 216] width 1 height 3
click at [427, 368] on button "Next" at bounding box center [463, 367] width 176 height 43
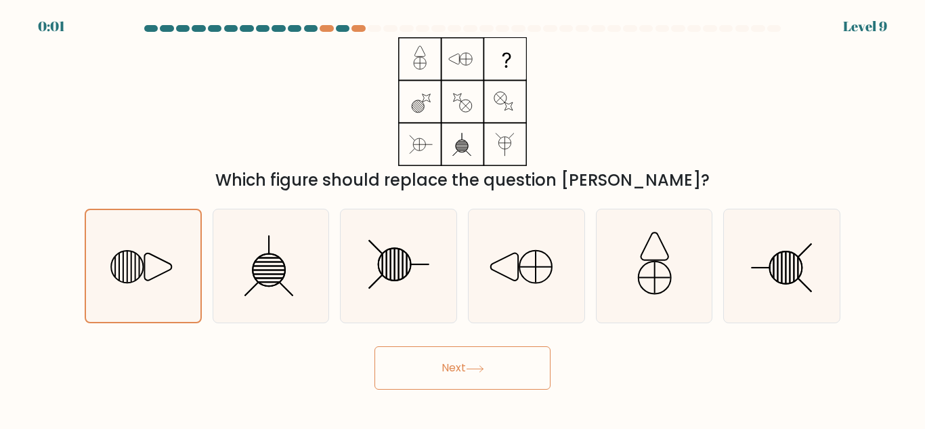
click at [425, 369] on button "Next" at bounding box center [463, 367] width 176 height 43
click at [425, 370] on button "Next" at bounding box center [463, 367] width 176 height 43
click at [423, 366] on button "Next" at bounding box center [463, 367] width 176 height 43
drag, startPoint x: 423, startPoint y: 366, endPoint x: 452, endPoint y: 369, distance: 28.7
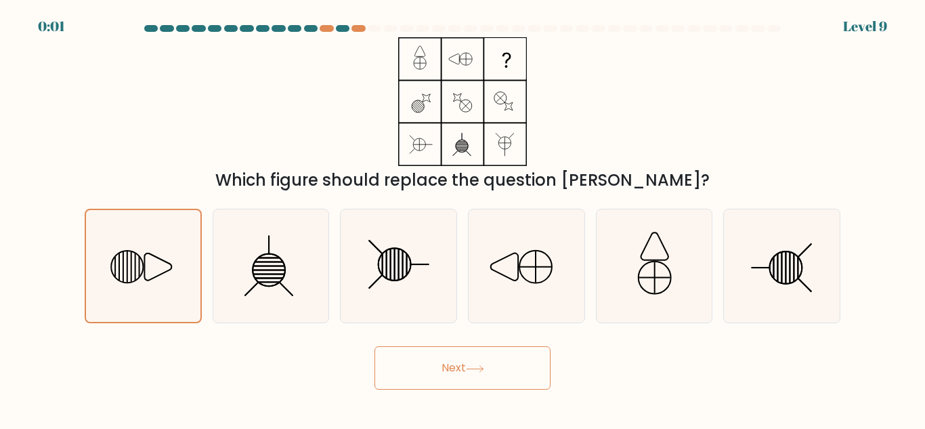
click at [423, 366] on button "Next" at bounding box center [463, 367] width 176 height 43
click at [517, 369] on button "Next" at bounding box center [463, 367] width 176 height 43
click at [526, 365] on button "Next" at bounding box center [463, 367] width 176 height 43
click at [524, 365] on button "Next" at bounding box center [463, 367] width 176 height 43
click at [528, 369] on button "Next" at bounding box center [463, 367] width 176 height 43
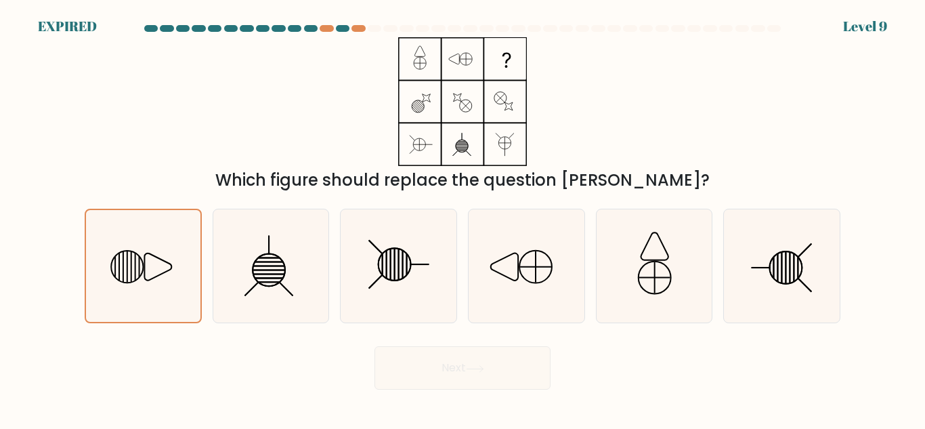
click at [529, 369] on div "Next" at bounding box center [463, 364] width 772 height 50
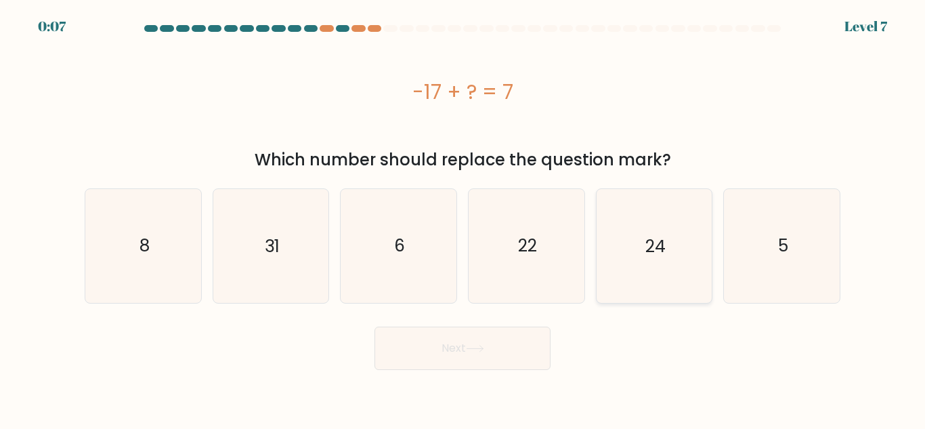
click at [668, 232] on icon "24" at bounding box center [654, 245] width 113 height 113
click at [463, 218] on input "e. 24" at bounding box center [463, 216] width 1 height 3
radio input "true"
click at [495, 339] on button "Next" at bounding box center [463, 348] width 176 height 43
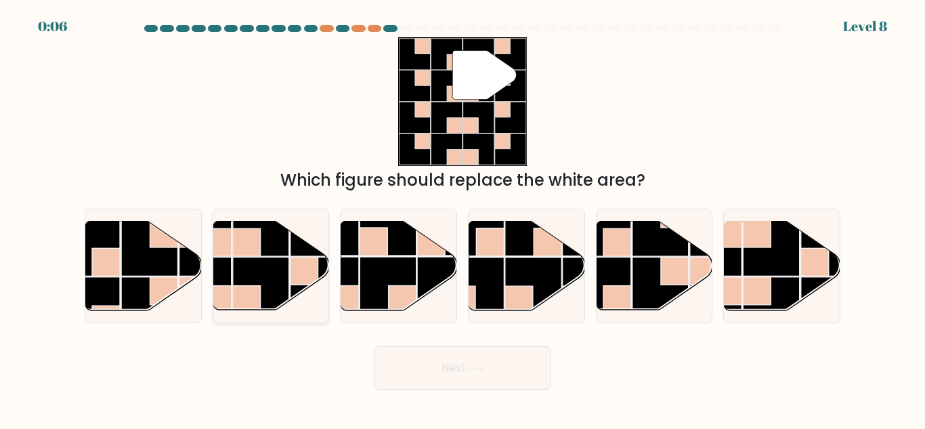
click at [268, 273] on rect at bounding box center [261, 285] width 56 height 56
click at [463, 218] on input "b." at bounding box center [463, 216] width 1 height 3
radio input "true"
click at [459, 362] on button "Next" at bounding box center [463, 367] width 176 height 43
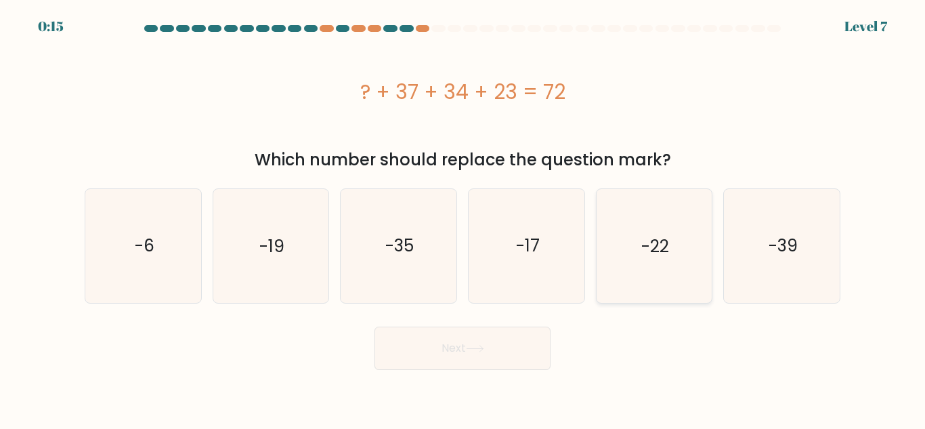
click at [625, 263] on icon "-22" at bounding box center [654, 245] width 113 height 113
click at [463, 218] on input "e. -22" at bounding box center [463, 216] width 1 height 3
radio input "true"
click at [495, 348] on button "Next" at bounding box center [463, 348] width 176 height 43
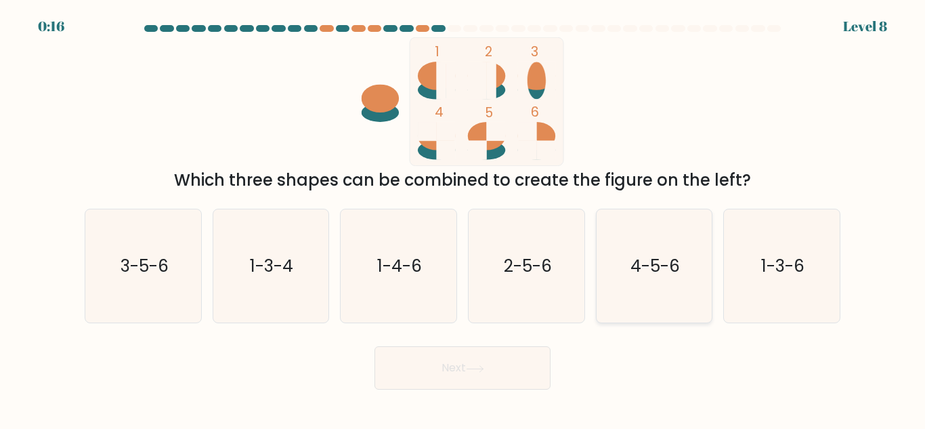
click at [601, 259] on icon "4-5-6" at bounding box center [654, 265] width 113 height 113
click at [463, 218] on input "e. 4-5-6" at bounding box center [463, 216] width 1 height 3
radio input "true"
click at [495, 377] on button "Next" at bounding box center [463, 367] width 176 height 43
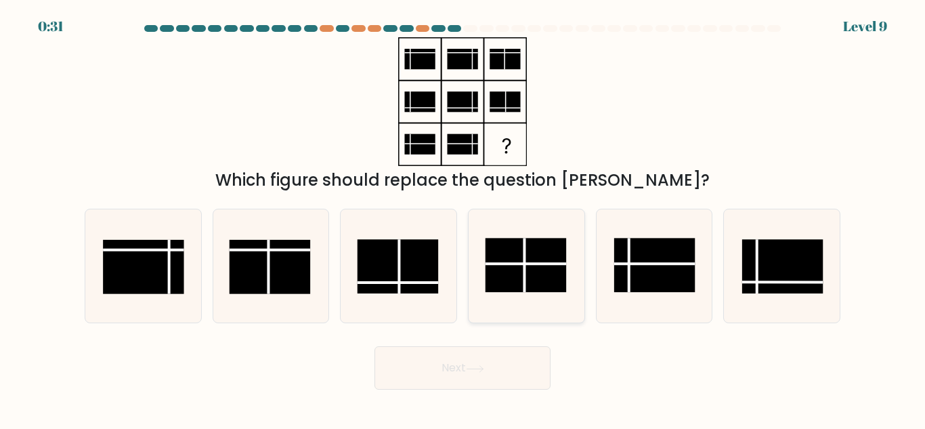
click at [537, 247] on rect at bounding box center [525, 265] width 81 height 54
click at [463, 218] on input "d." at bounding box center [463, 216] width 1 height 3
radio input "true"
click at [516, 361] on button "Next" at bounding box center [463, 367] width 176 height 43
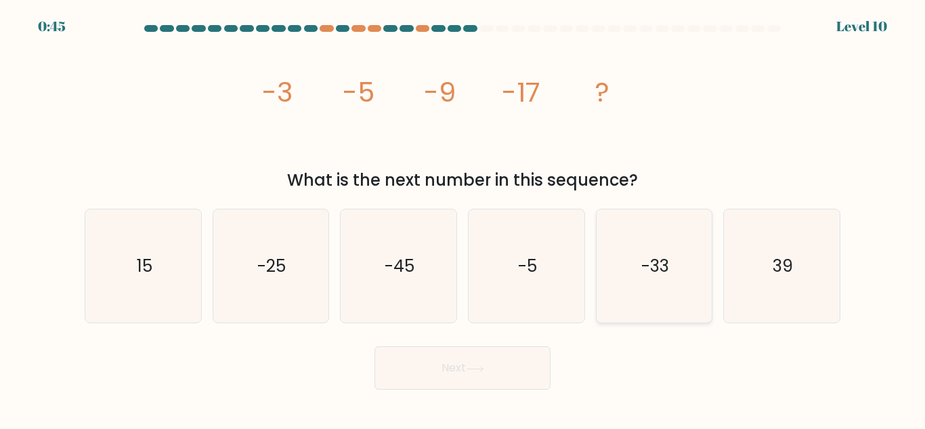
click at [637, 251] on icon "-33" at bounding box center [654, 265] width 113 height 113
click at [463, 218] on input "e. -33" at bounding box center [463, 216] width 1 height 3
radio input "true"
click at [484, 356] on button "Next" at bounding box center [463, 367] width 176 height 43
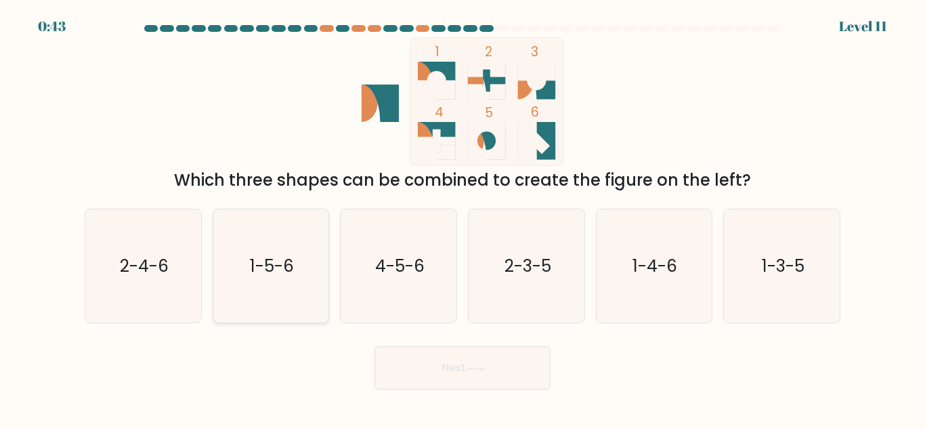
click at [278, 257] on text "1-5-6" at bounding box center [272, 266] width 44 height 24
click at [463, 218] on input "b. 1-5-6" at bounding box center [463, 216] width 1 height 3
radio input "true"
click at [514, 370] on button "Next" at bounding box center [463, 367] width 176 height 43
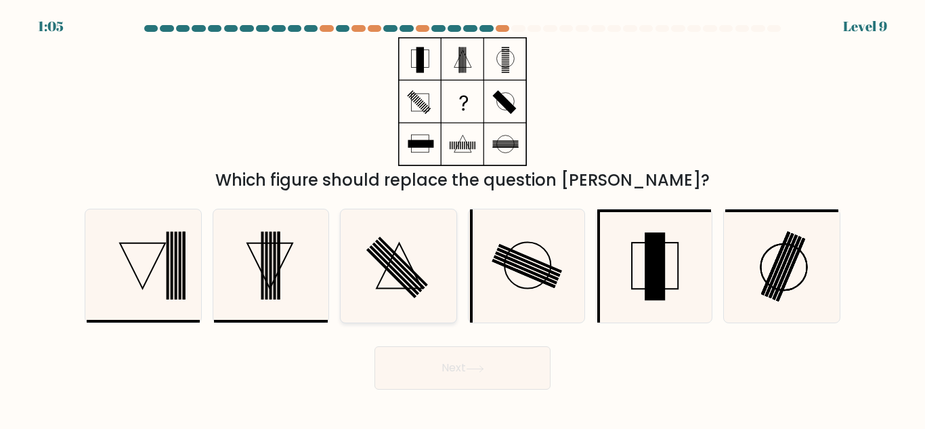
click at [424, 280] on icon at bounding box center [398, 265] width 113 height 113
click at [463, 218] on input "c." at bounding box center [463, 216] width 1 height 3
radio input "true"
click at [435, 375] on button "Next" at bounding box center [463, 367] width 176 height 43
click at [469, 364] on button "Next" at bounding box center [463, 367] width 176 height 43
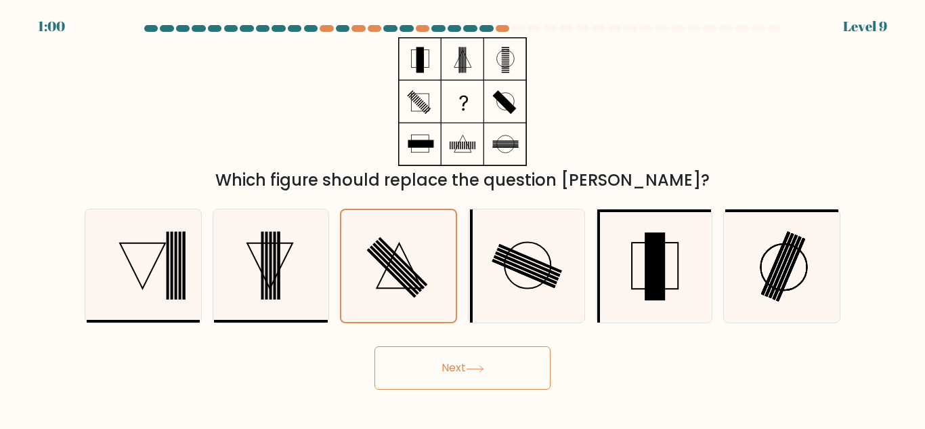
click at [469, 364] on button "Next" at bounding box center [463, 367] width 176 height 43
click at [469, 369] on button "Next" at bounding box center [463, 367] width 176 height 43
click at [469, 369] on icon at bounding box center [475, 368] width 18 height 7
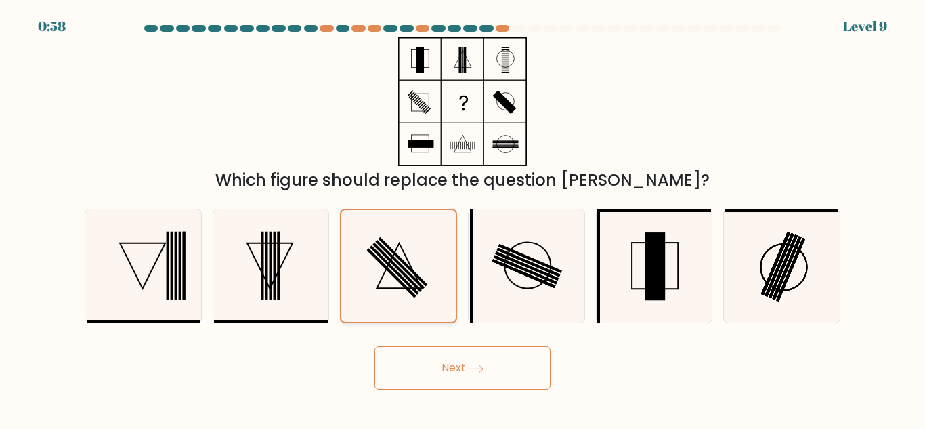
click at [398, 246] on icon at bounding box center [399, 265] width 45 height 45
click at [463, 218] on input "c." at bounding box center [463, 216] width 1 height 3
click at [533, 277] on rect at bounding box center [524, 273] width 64 height 29
click at [463, 218] on input "d." at bounding box center [463, 216] width 1 height 3
radio input "true"
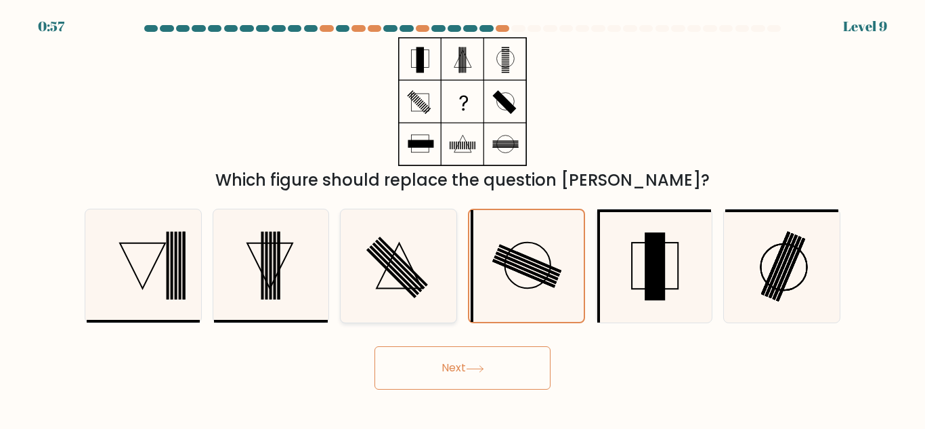
click at [430, 280] on icon at bounding box center [398, 265] width 113 height 113
click at [463, 218] on input "c." at bounding box center [463, 216] width 1 height 3
radio input "true"
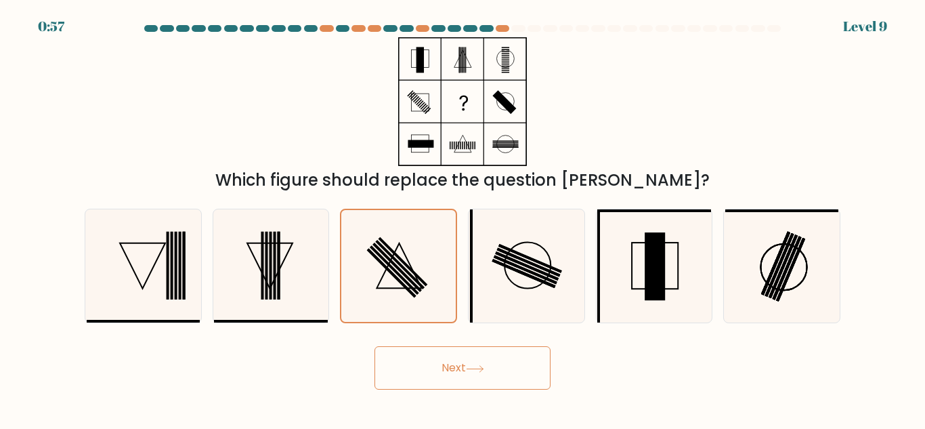
click at [475, 361] on button "Next" at bounding box center [463, 367] width 176 height 43
click at [472, 358] on button "Next" at bounding box center [463, 367] width 176 height 43
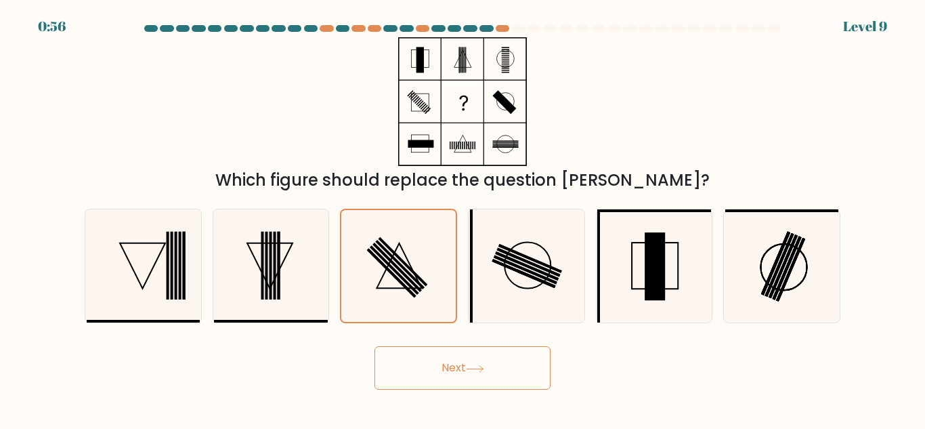
click at [472, 358] on button "Next" at bounding box center [463, 367] width 176 height 43
drag, startPoint x: 472, startPoint y: 358, endPoint x: 469, endPoint y: 366, distance: 8.8
click at [471, 364] on button "Next" at bounding box center [463, 367] width 176 height 43
click at [468, 369] on button "Next" at bounding box center [463, 367] width 176 height 43
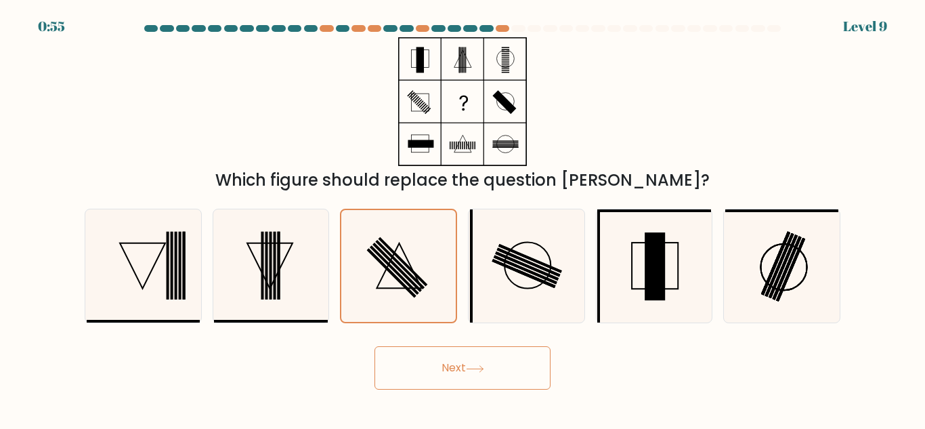
click at [470, 369] on icon at bounding box center [475, 368] width 18 height 7
click at [470, 366] on icon at bounding box center [475, 368] width 18 height 7
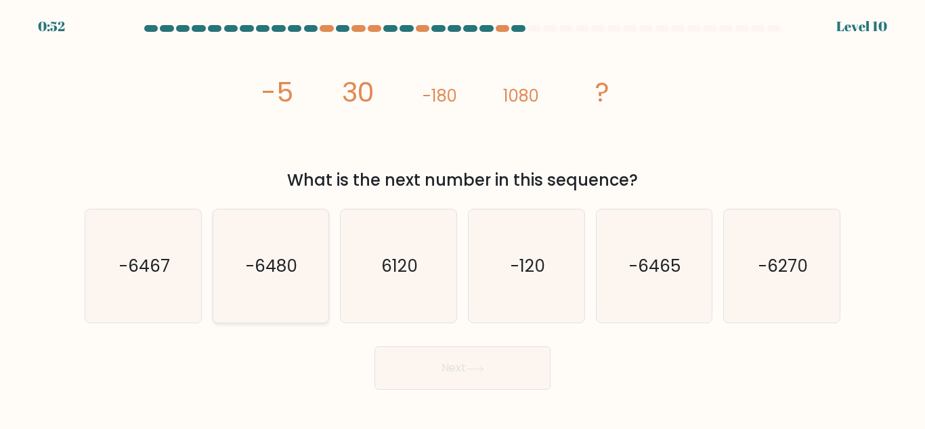
click at [268, 270] on text "-6480" at bounding box center [272, 266] width 51 height 24
click at [463, 218] on input "b. -6480" at bounding box center [463, 216] width 1 height 3
radio input "true"
click at [481, 370] on icon at bounding box center [475, 368] width 18 height 7
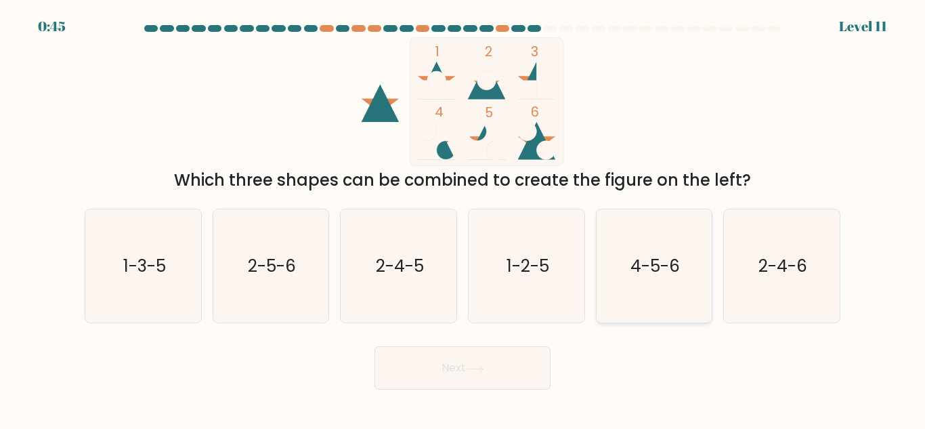
click at [656, 273] on text "4-5-6" at bounding box center [655, 266] width 49 height 24
click at [463, 218] on input "e. 4-5-6" at bounding box center [463, 216] width 1 height 3
radio input "true"
click at [461, 360] on button "Next" at bounding box center [463, 367] width 176 height 43
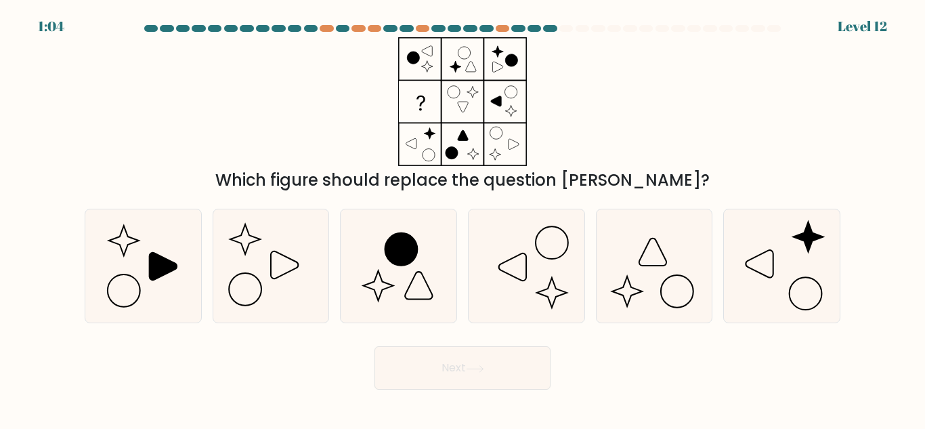
click at [820, 157] on div "Which figure should replace the question mark?" at bounding box center [463, 114] width 772 height 155
click at [148, 228] on icon at bounding box center [143, 265] width 113 height 113
click at [463, 218] on input "a." at bounding box center [463, 216] width 1 height 3
radio input "true"
click at [509, 377] on button "Next" at bounding box center [463, 367] width 176 height 43
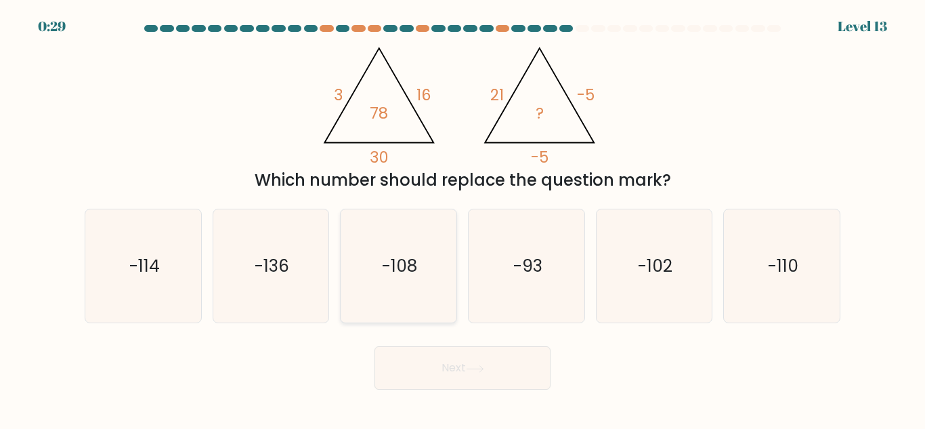
click at [388, 262] on text "-108" at bounding box center [399, 266] width 35 height 24
click at [463, 218] on input "c. -108" at bounding box center [463, 216] width 1 height 3
radio input "true"
click at [511, 375] on button "Next" at bounding box center [463, 367] width 176 height 43
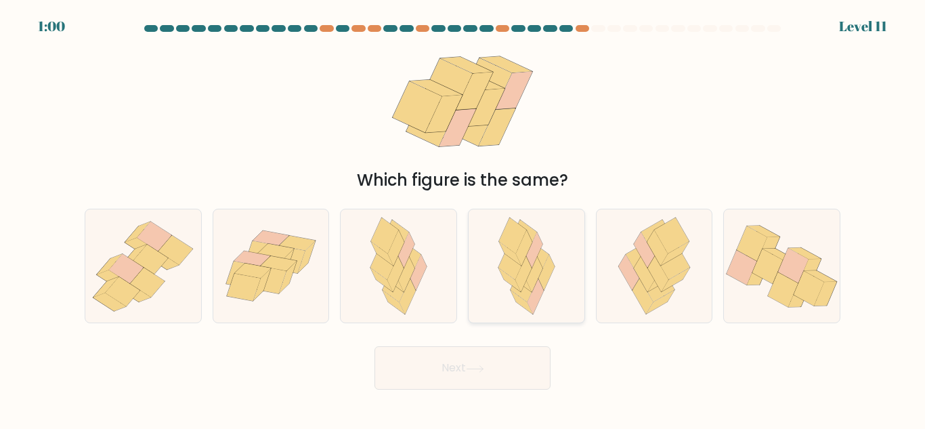
click at [547, 270] on icon at bounding box center [547, 273] width 16 height 36
click at [463, 218] on input "d." at bounding box center [463, 216] width 1 height 3
radio input "true"
click at [457, 365] on button "Next" at bounding box center [463, 367] width 176 height 43
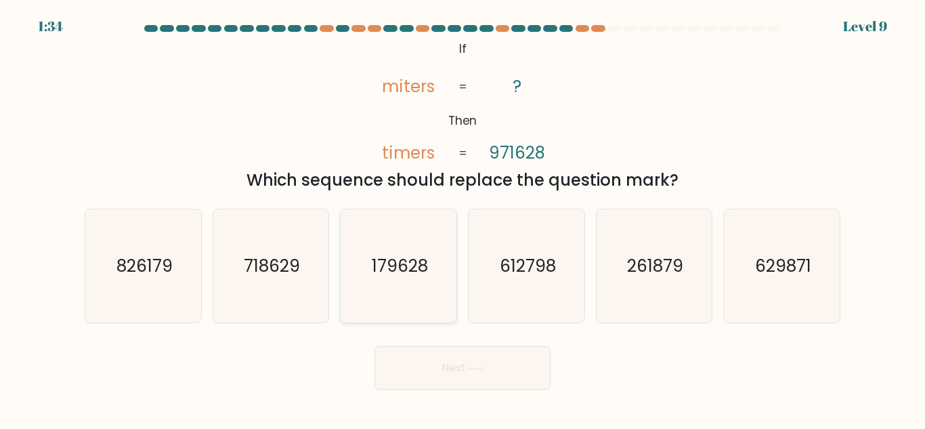
click at [392, 258] on text "179628" at bounding box center [400, 266] width 56 height 24
click at [463, 218] on input "c. 179628" at bounding box center [463, 216] width 1 height 3
radio input "true"
click at [442, 363] on button "Next" at bounding box center [463, 367] width 176 height 43
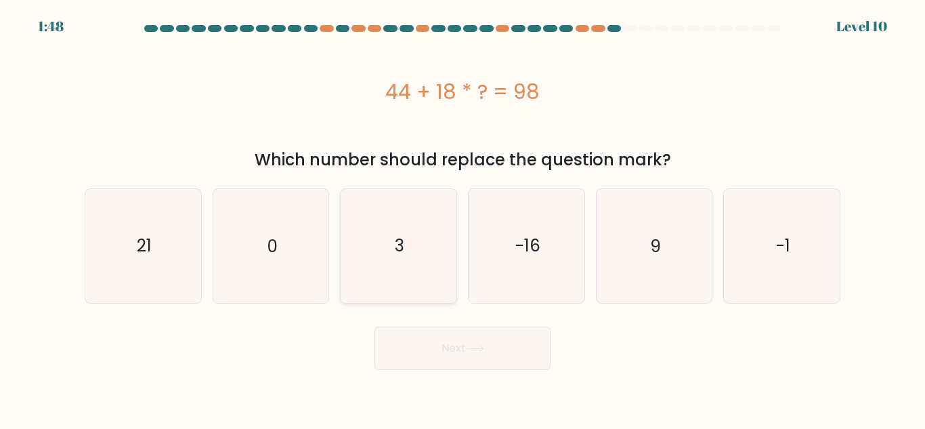
click at [414, 264] on icon "3" at bounding box center [398, 245] width 113 height 113
click at [463, 218] on input "c. 3" at bounding box center [463, 216] width 1 height 3
radio input "true"
click at [457, 348] on button "Next" at bounding box center [463, 348] width 176 height 43
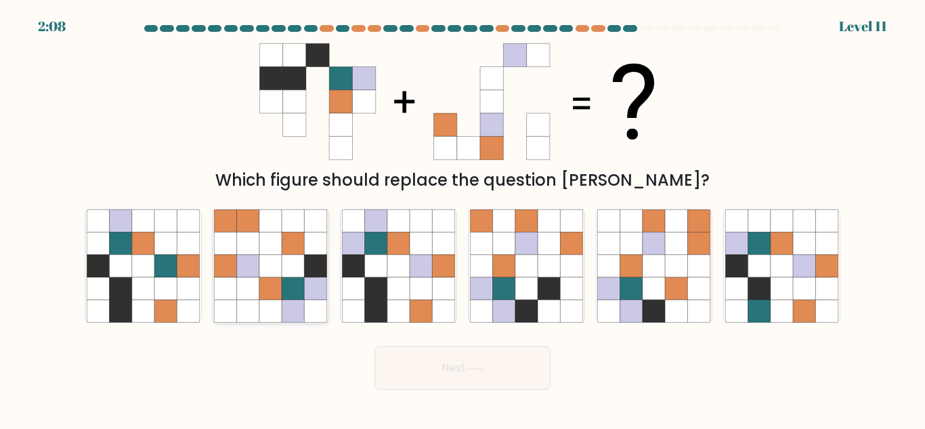
click at [277, 272] on icon at bounding box center [270, 266] width 22 height 22
click at [463, 218] on input "b." at bounding box center [463, 216] width 1 height 3
radio input "true"
click at [432, 375] on button "Next" at bounding box center [463, 367] width 176 height 43
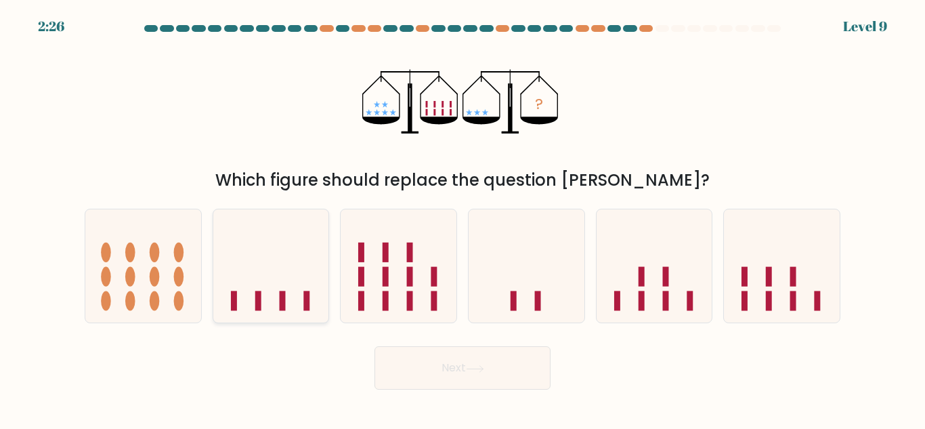
click at [240, 250] on icon at bounding box center [271, 266] width 116 height 96
click at [463, 218] on input "b." at bounding box center [463, 216] width 1 height 3
radio input "true"
click at [443, 374] on button "Next" at bounding box center [463, 367] width 176 height 43
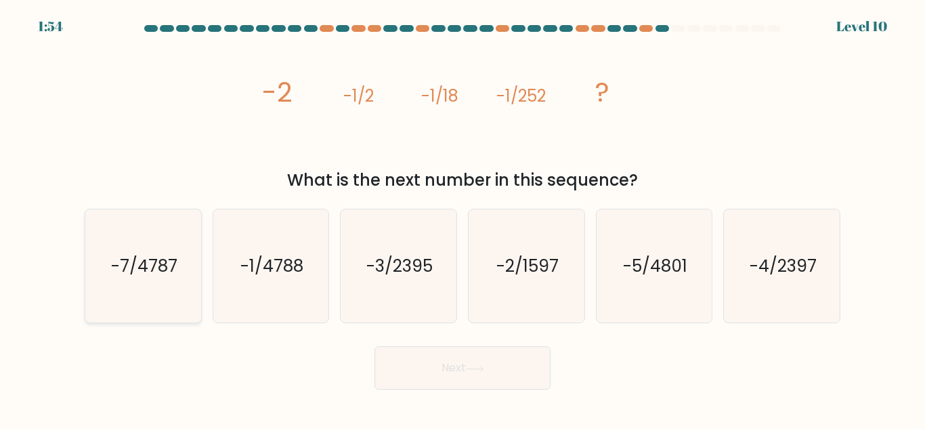
click at [141, 256] on text "-7/4787" at bounding box center [144, 266] width 66 height 24
click at [463, 218] on input "a. -7/4787" at bounding box center [463, 216] width 1 height 3
radio input "true"
click at [283, 264] on text "-1/4788" at bounding box center [271, 266] width 63 height 24
click at [463, 218] on input "b. -1/4788" at bounding box center [463, 216] width 1 height 3
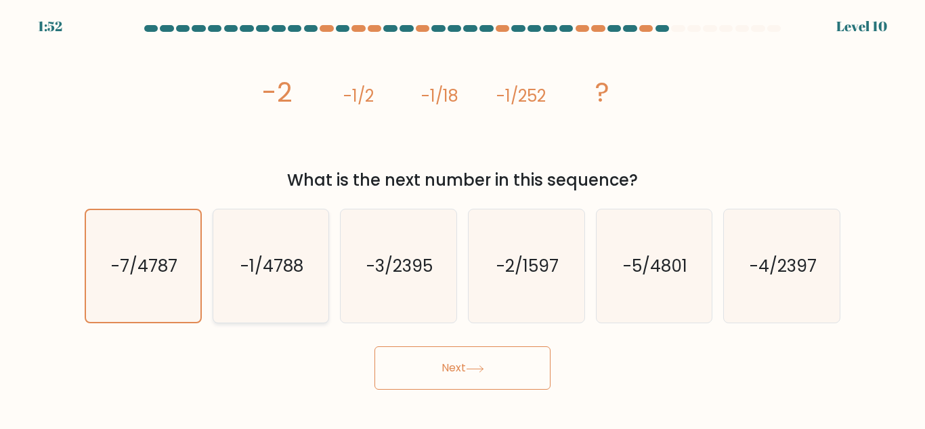
radio input "true"
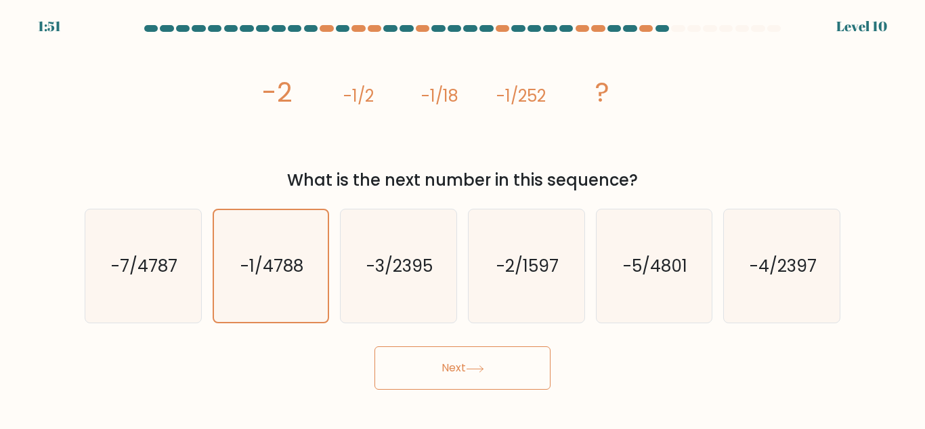
click at [458, 375] on button "Next" at bounding box center [463, 367] width 176 height 43
click at [481, 373] on button "Next" at bounding box center [463, 367] width 176 height 43
click at [480, 373] on button "Next" at bounding box center [463, 367] width 176 height 43
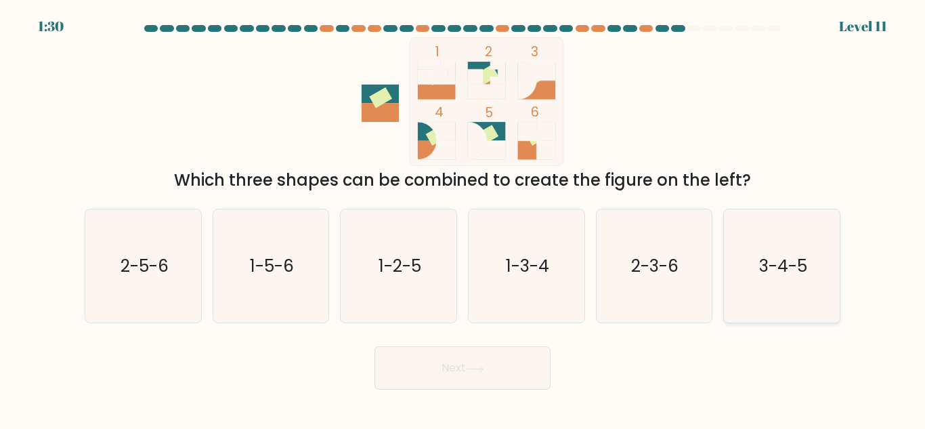
click at [777, 267] on text "3-4-5" at bounding box center [783, 266] width 48 height 24
click at [463, 218] on input "f. 3-4-5" at bounding box center [463, 216] width 1 height 3
radio input "true"
click at [486, 362] on button "Next" at bounding box center [463, 367] width 176 height 43
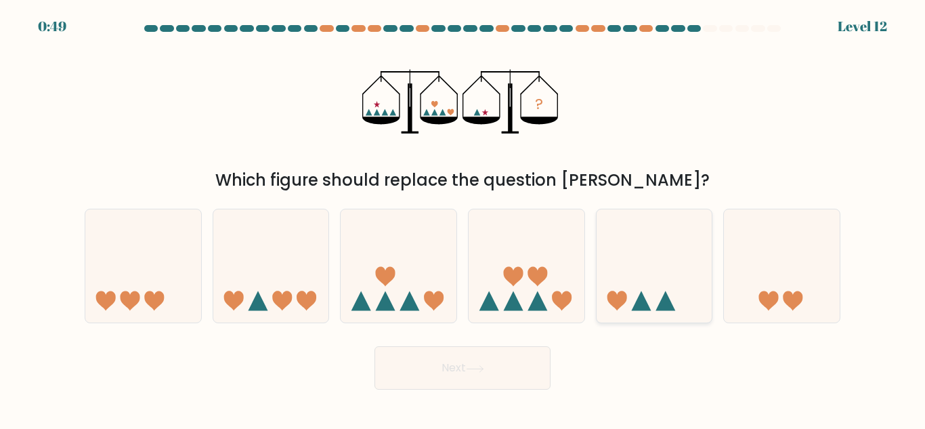
click at [647, 265] on icon at bounding box center [655, 266] width 116 height 96
click at [463, 218] on input "e." at bounding box center [463, 216] width 1 height 3
radio input "true"
click at [509, 362] on button "Next" at bounding box center [463, 367] width 176 height 43
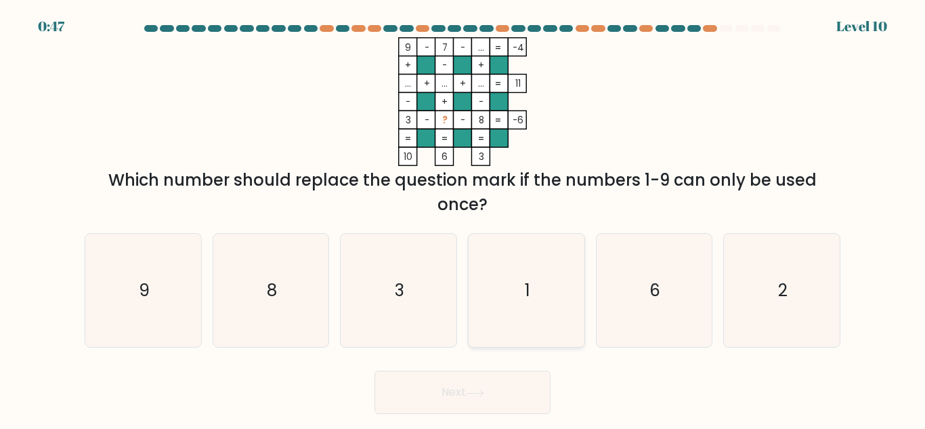
click at [558, 276] on icon "1" at bounding box center [526, 290] width 113 height 113
click at [463, 218] on input "d. 1" at bounding box center [463, 216] width 1 height 3
radio input "true"
click at [504, 381] on button "Next" at bounding box center [463, 392] width 176 height 43
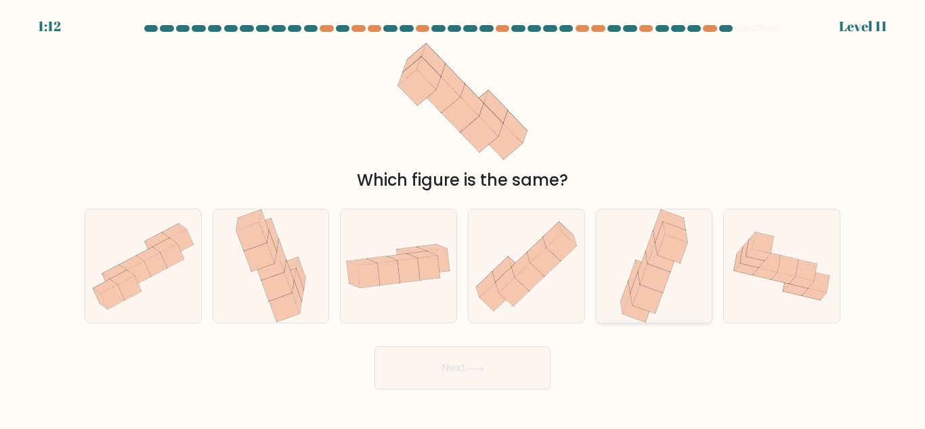
click at [634, 276] on icon at bounding box center [633, 277] width 9 height 33
click at [463, 218] on input "e." at bounding box center [463, 216] width 1 height 3
radio input "true"
click at [471, 377] on button "Next" at bounding box center [463, 367] width 176 height 43
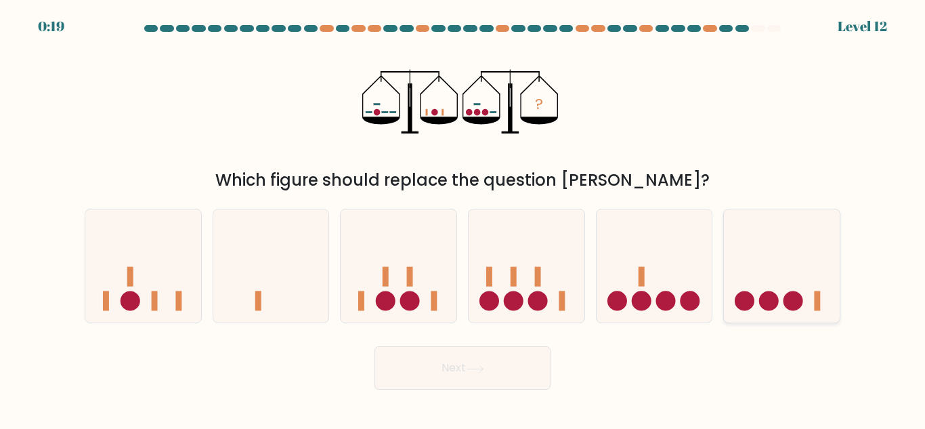
click at [801, 273] on icon at bounding box center [782, 266] width 116 height 96
click at [463, 218] on input "f." at bounding box center [463, 216] width 1 height 3
radio input "true"
click at [513, 357] on button "Next" at bounding box center [463, 367] width 176 height 43
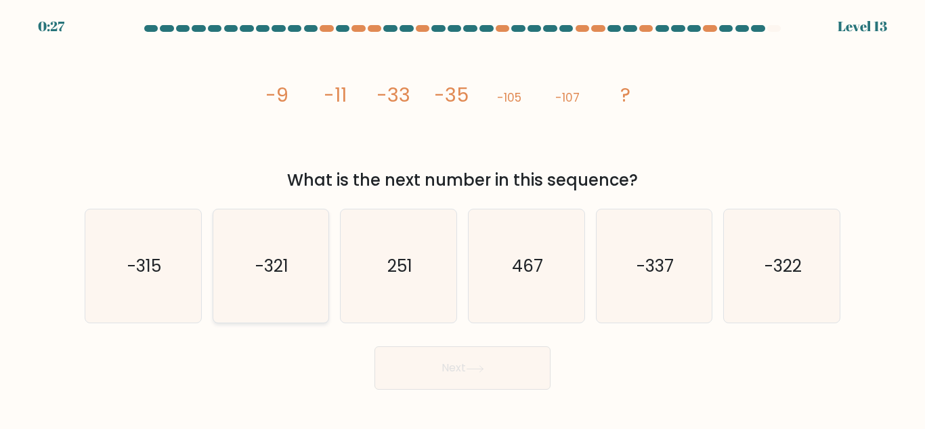
click at [274, 270] on text "-321" at bounding box center [271, 266] width 33 height 24
click at [463, 218] on input "b. -321" at bounding box center [463, 216] width 1 height 3
radio input "true"
click at [510, 371] on button "Next" at bounding box center [463, 367] width 176 height 43
click at [503, 370] on button "Next" at bounding box center [463, 367] width 176 height 43
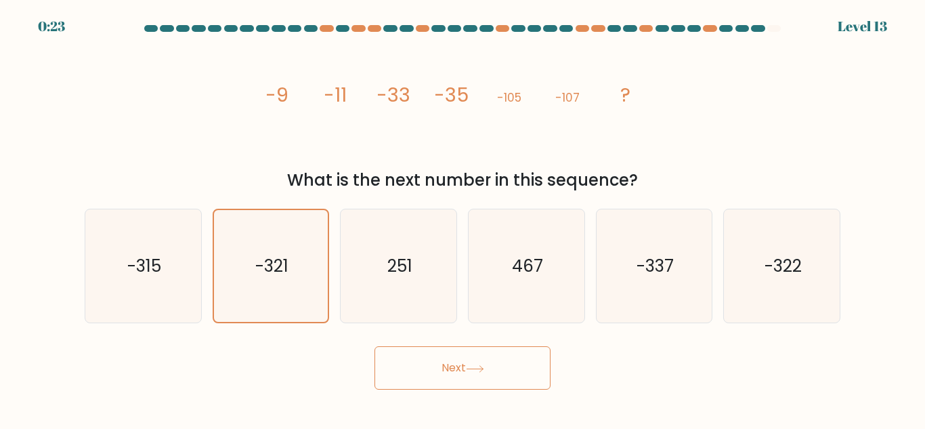
click at [503, 370] on button "Next" at bounding box center [463, 367] width 176 height 43
